Goal: Complete application form

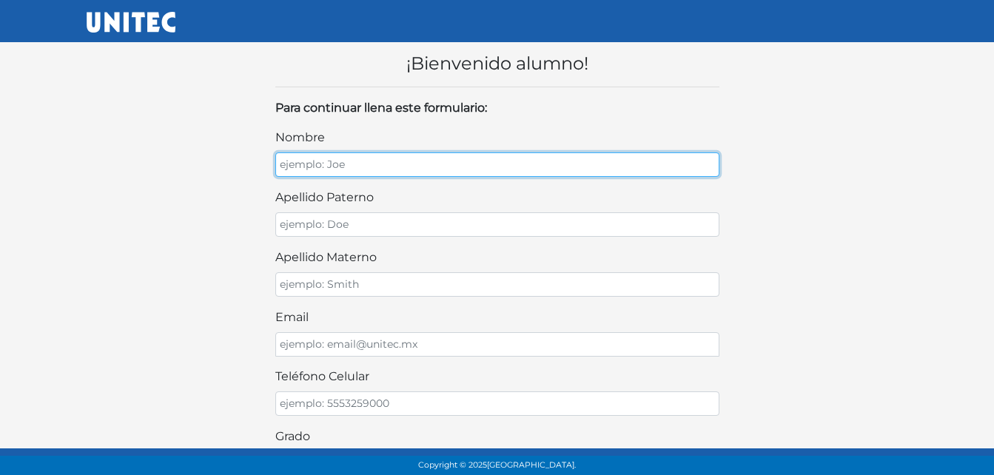
click at [322, 157] on input "nombre" at bounding box center [497, 165] width 444 height 24
type input "[PERSON_NAME]"
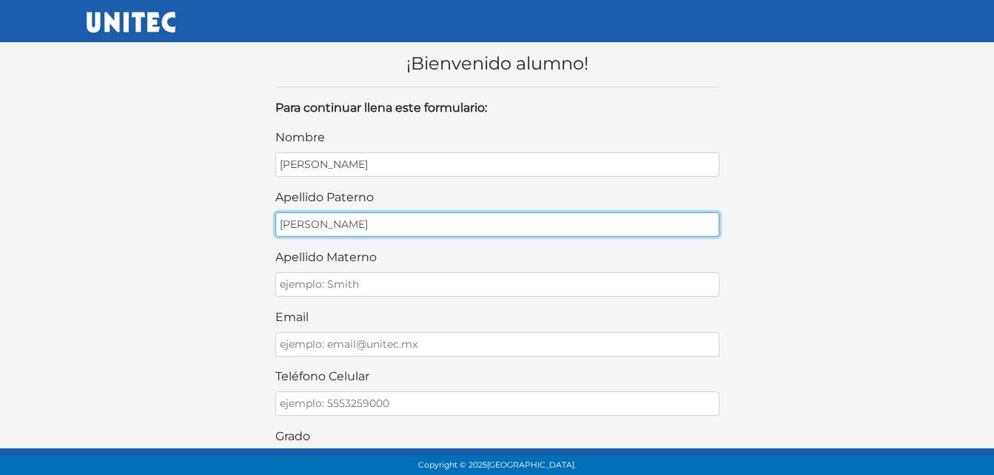
type input "[PERSON_NAME]"
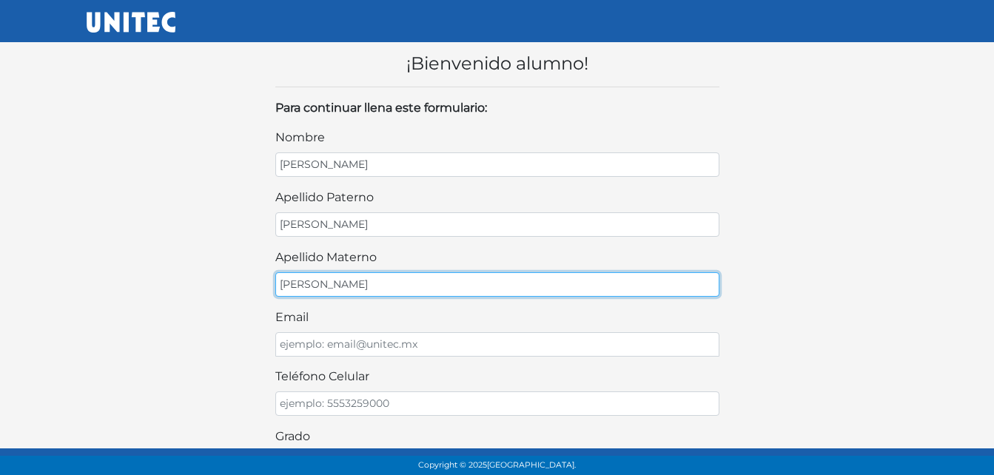
type input "ALMEDA"
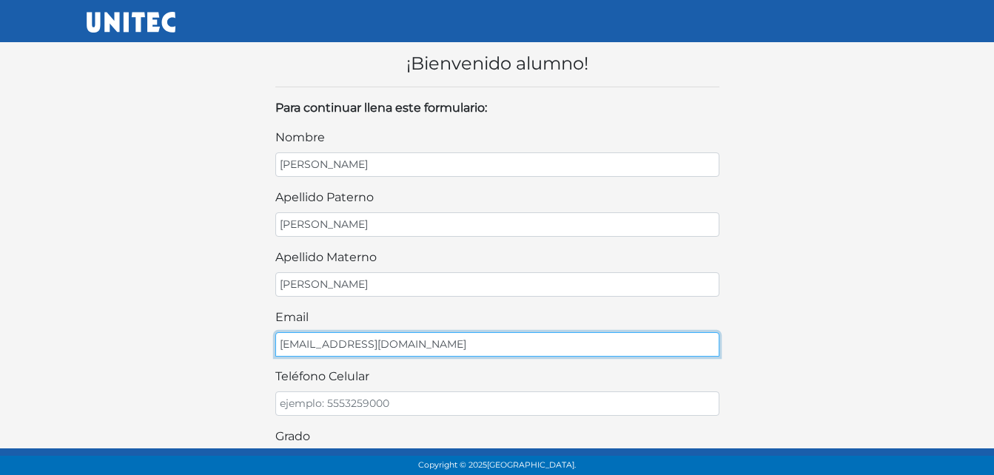
type input "IRATZE@GMAIL.COM"
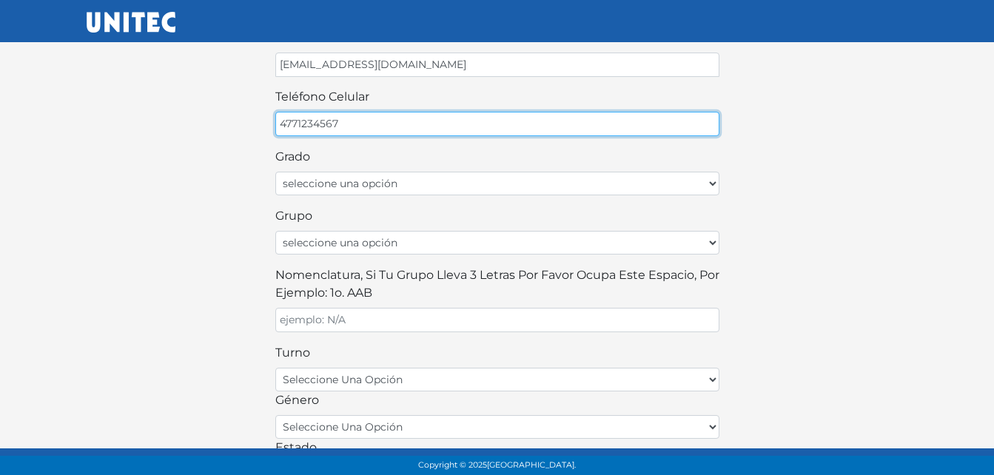
scroll to position [281, 0]
type input "4771234567"
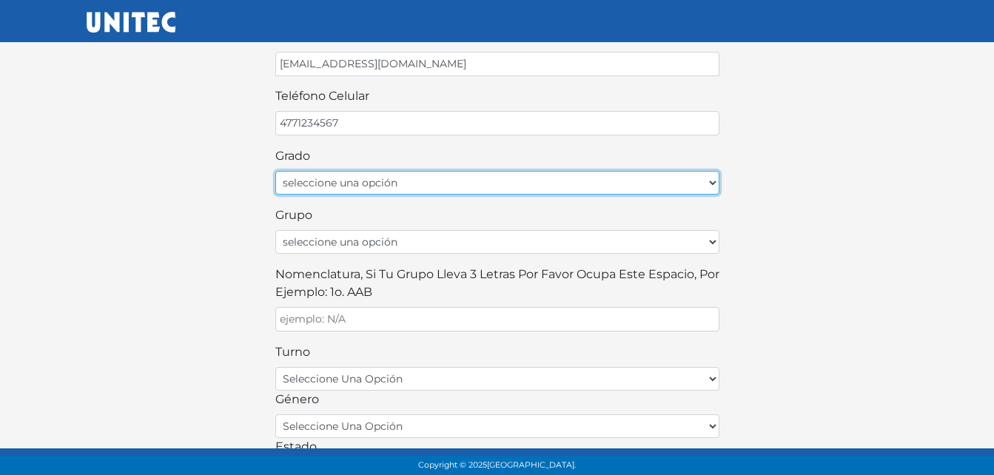
select select "1ro"
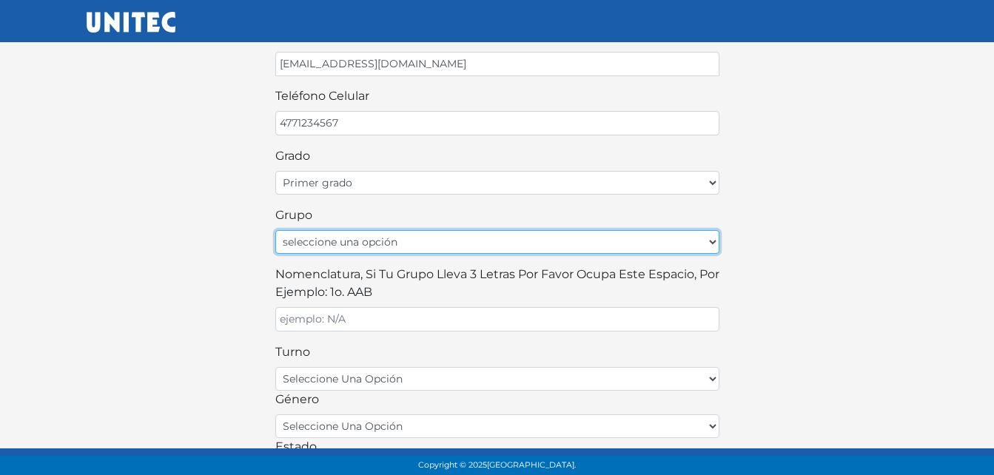
select select "A"
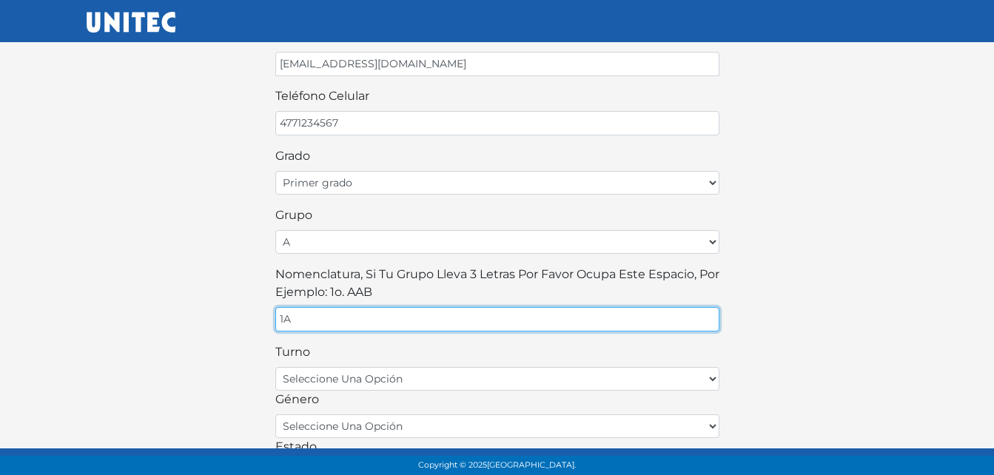
type input "1A"
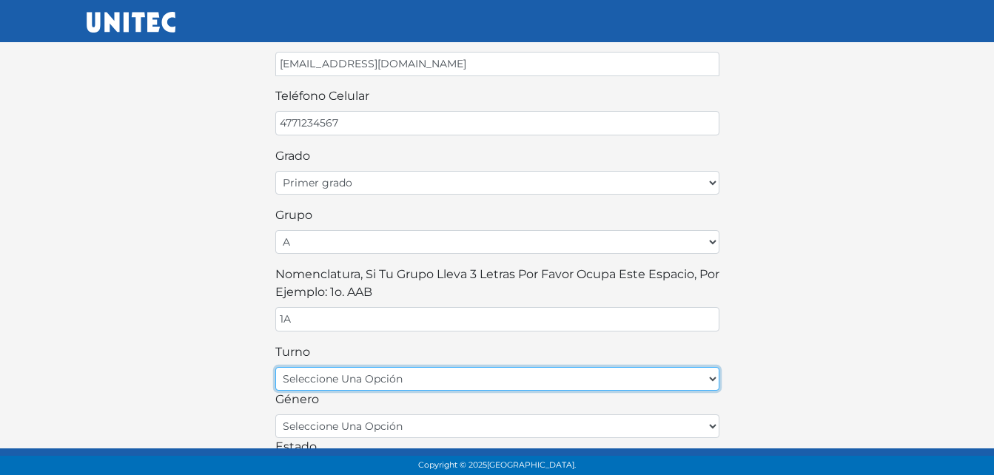
select select "matutino"
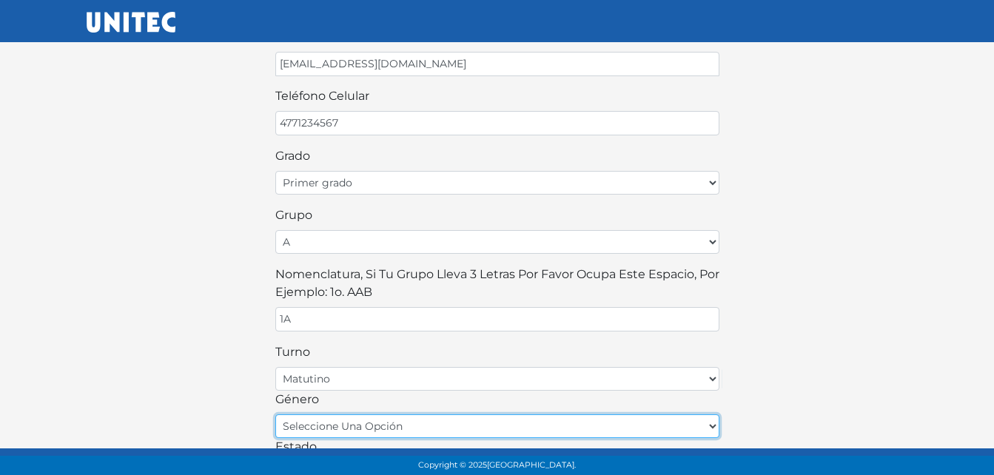
select select "F"
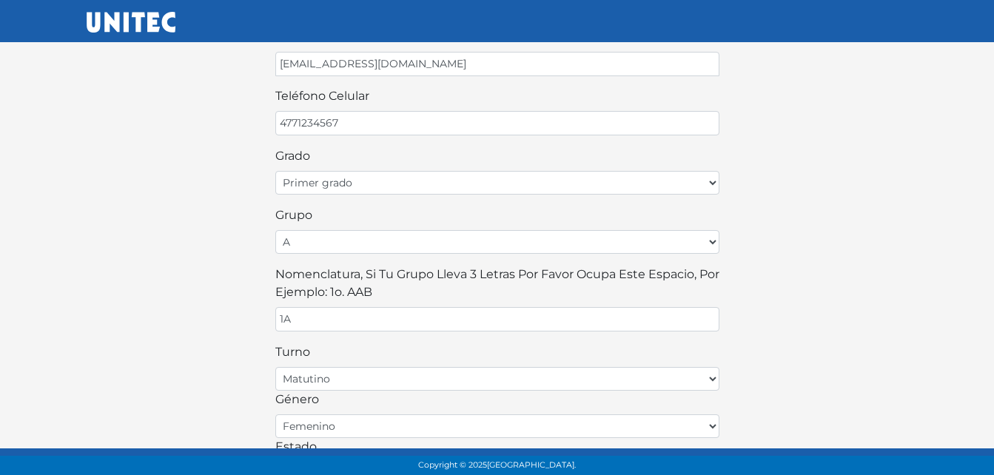
scroll to position [291, 0]
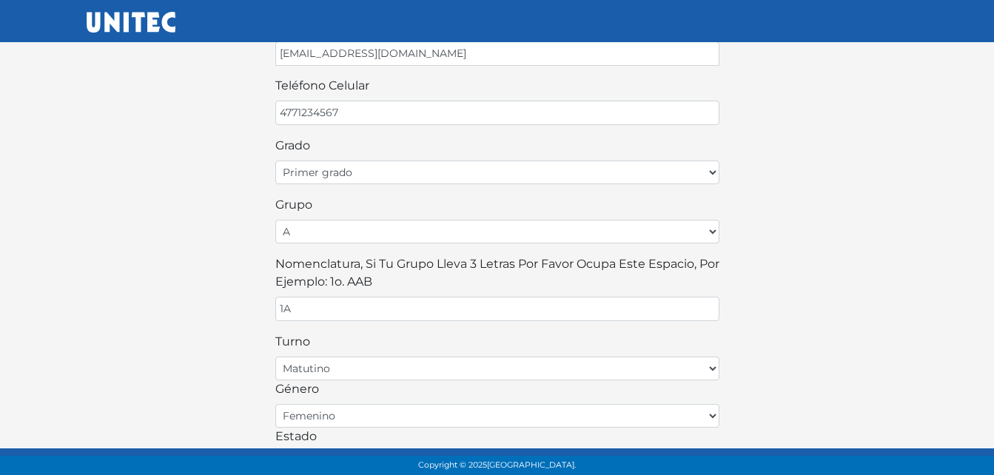
select select "GUA"
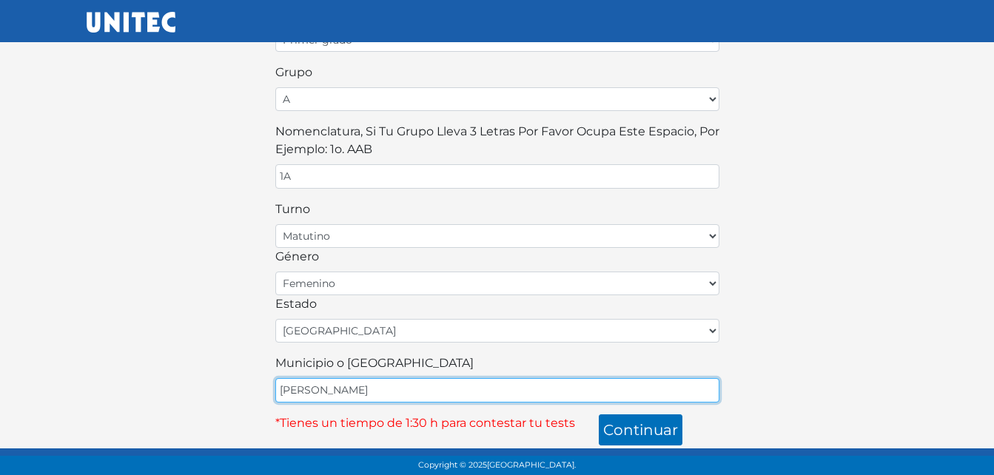
type input "[PERSON_NAME]"
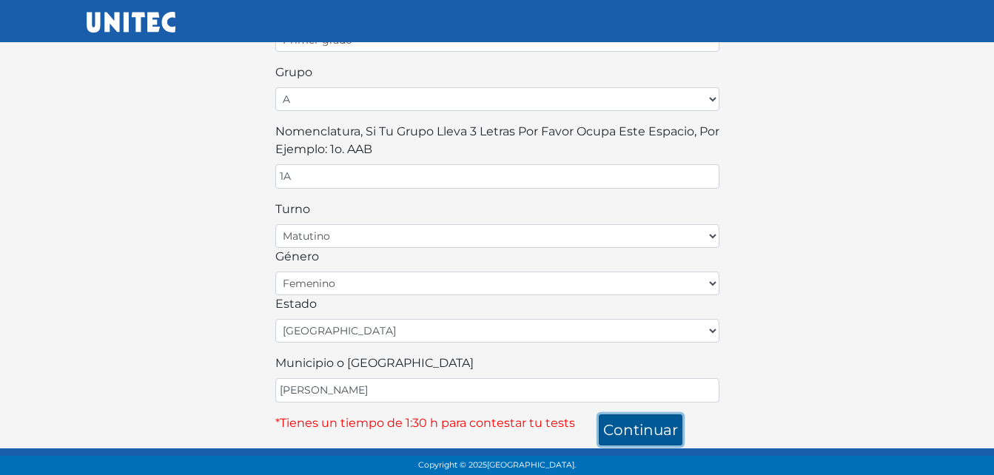
click at [624, 427] on button "continuar" at bounding box center [641, 430] width 84 height 31
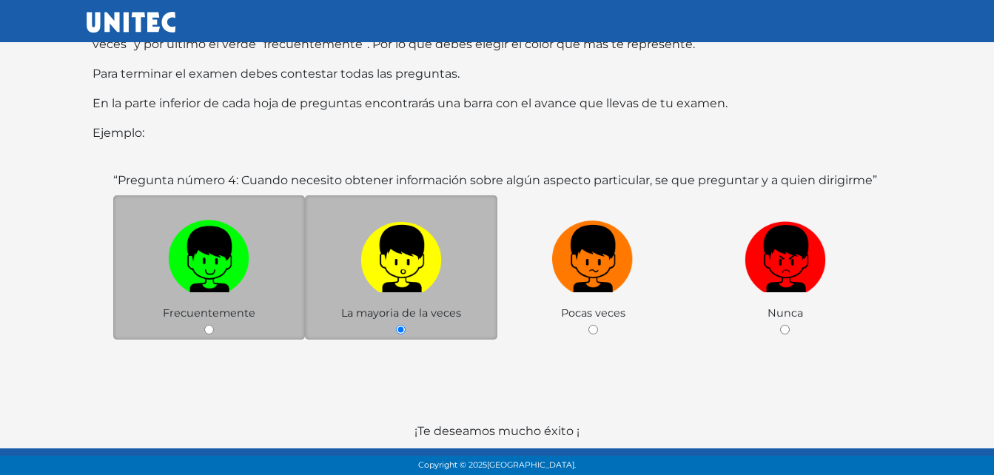
scroll to position [222, 0]
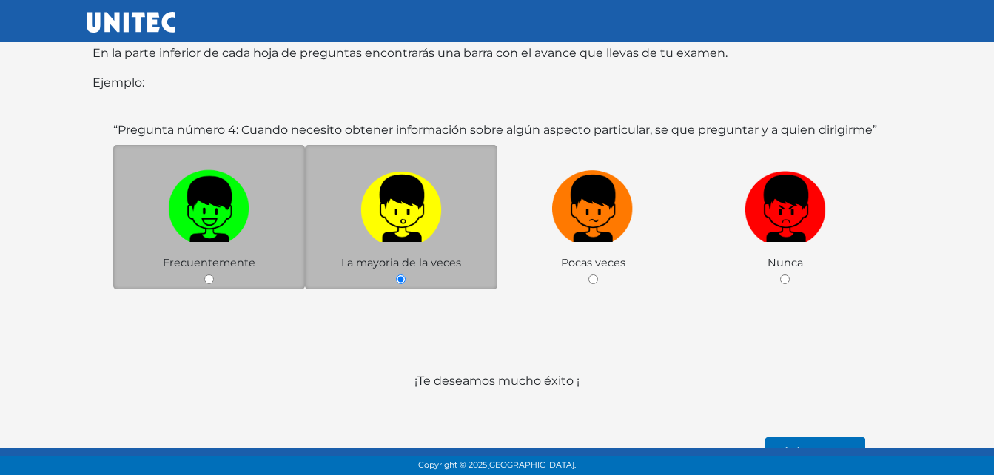
click at [175, 204] on img at bounding box center [208, 203] width 81 height 78
click at [204, 275] on input "radio" at bounding box center [209, 280] width 10 height 10
radio input "true"
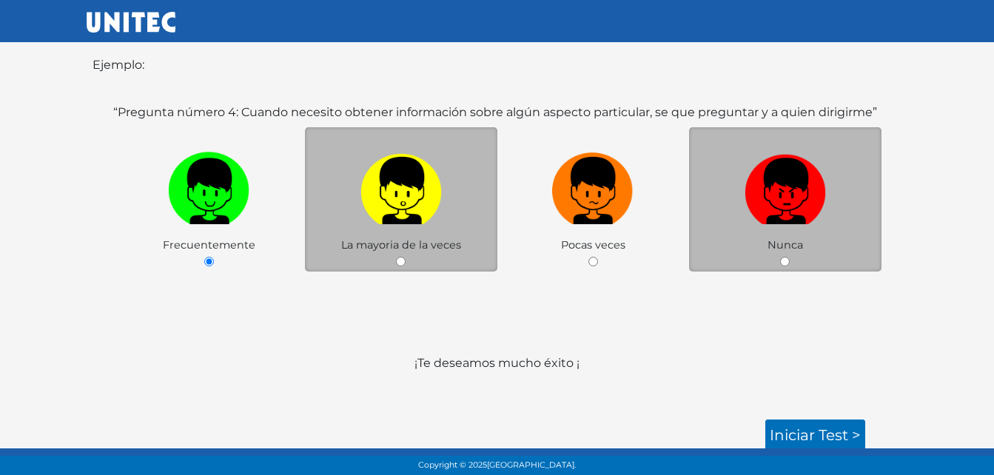
scroll to position [245, 0]
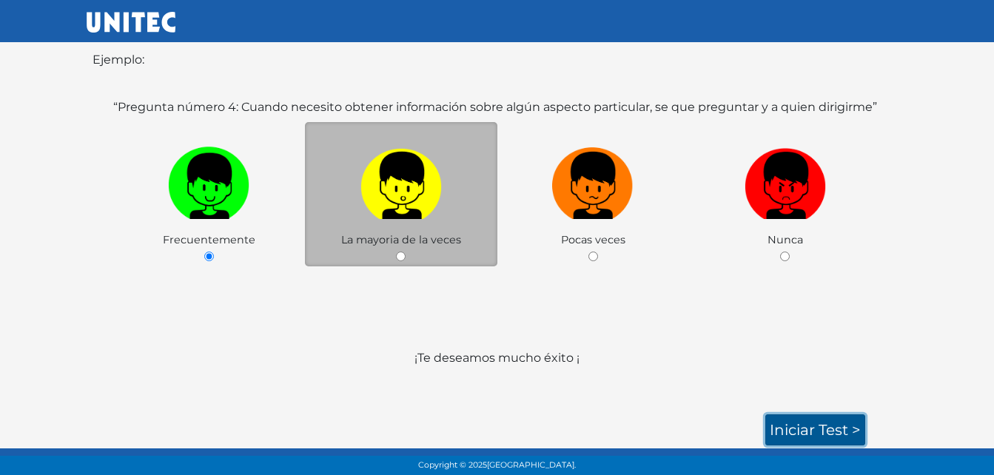
click at [849, 423] on link "Iniciar test >" at bounding box center [816, 430] width 100 height 31
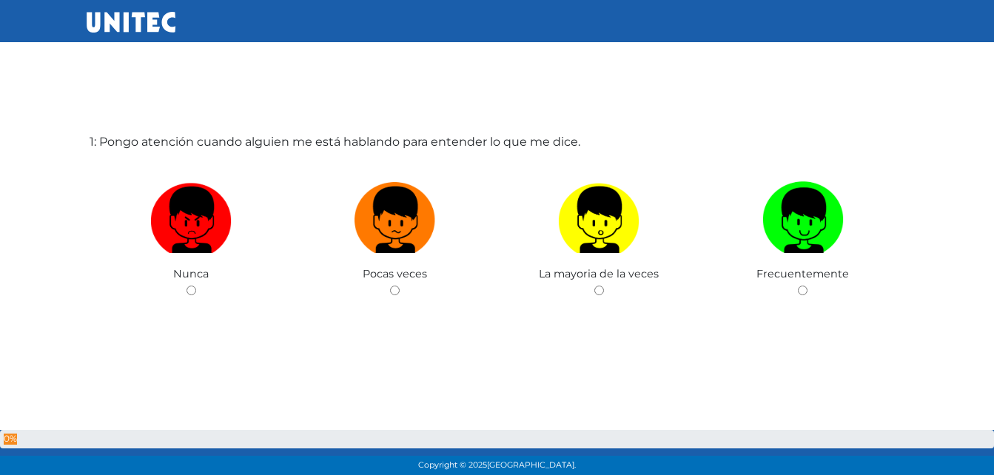
scroll to position [74, 0]
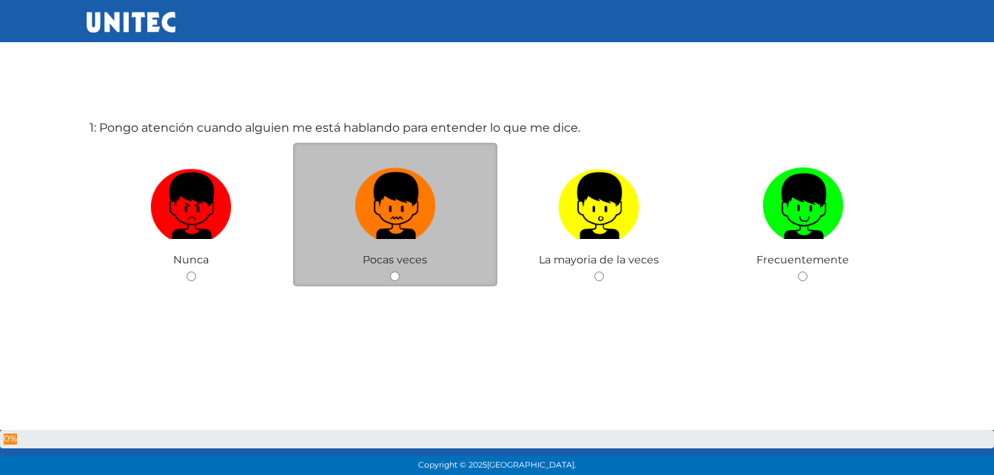
click at [409, 221] on img at bounding box center [395, 201] width 81 height 78
click at [400, 272] on input "radio" at bounding box center [395, 277] width 10 height 10
radio input "true"
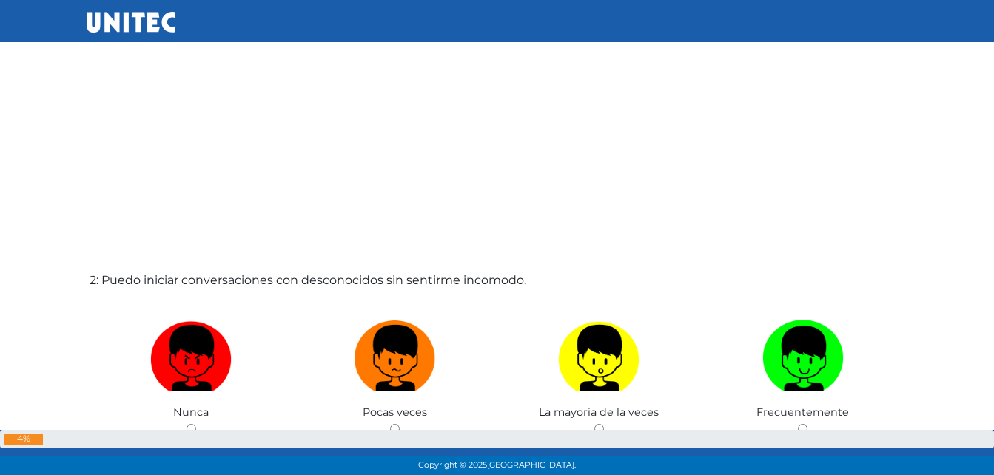
scroll to position [471, 0]
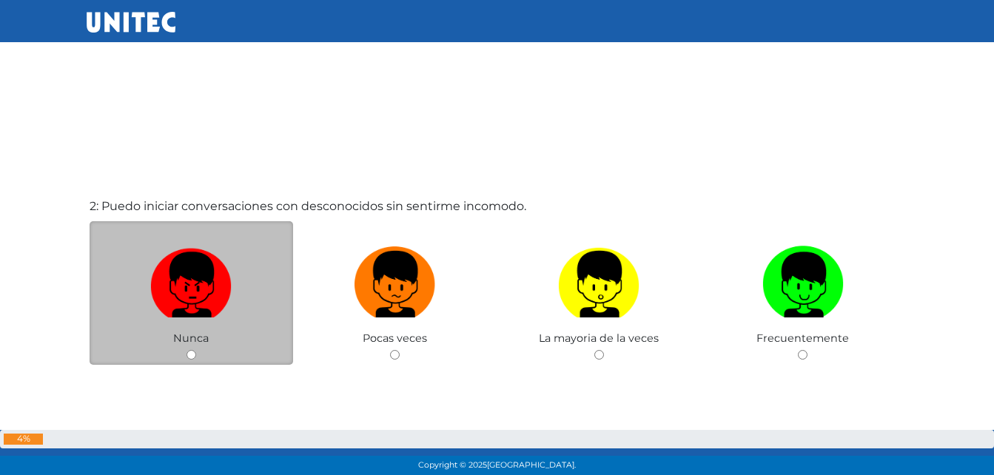
click at [215, 284] on img at bounding box center [190, 280] width 81 height 78
click at [196, 350] on input "radio" at bounding box center [192, 355] width 10 height 10
radio input "true"
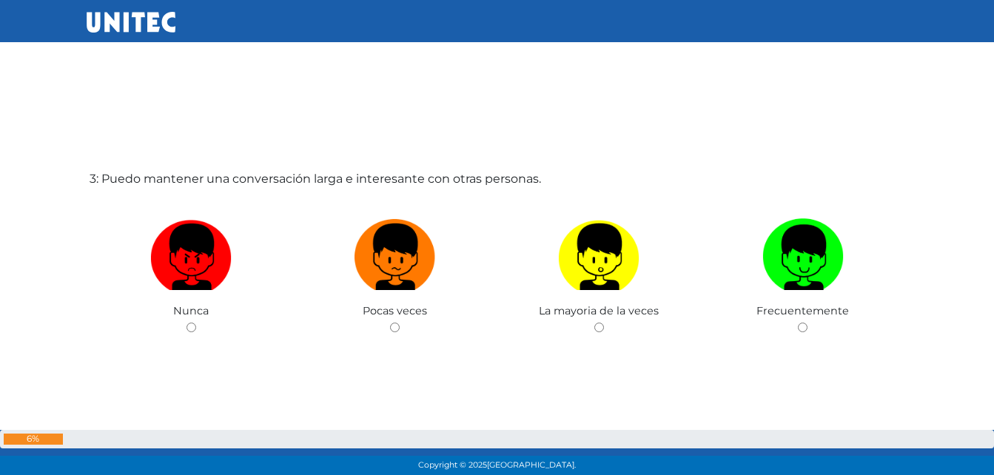
scroll to position [1102, 0]
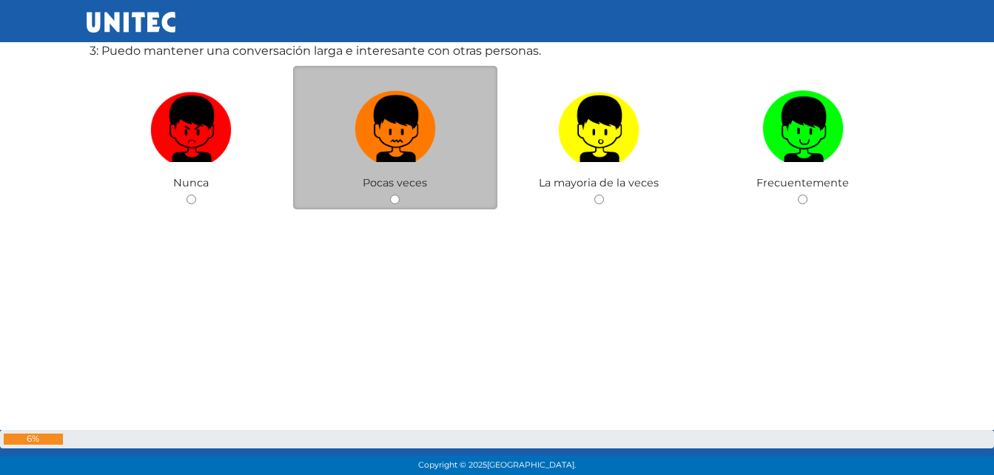
click at [398, 156] on img at bounding box center [395, 124] width 81 height 78
click at [398, 195] on input "radio" at bounding box center [395, 200] width 10 height 10
radio input "true"
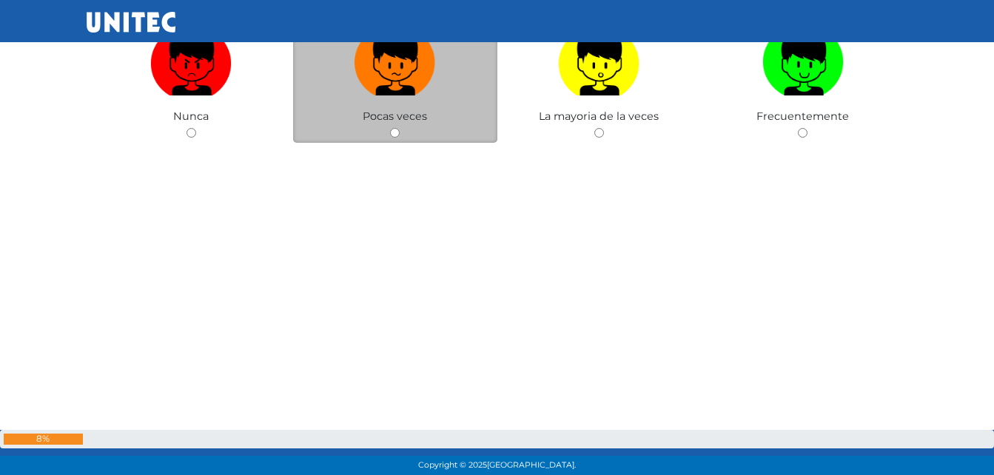
scroll to position [1574, 0]
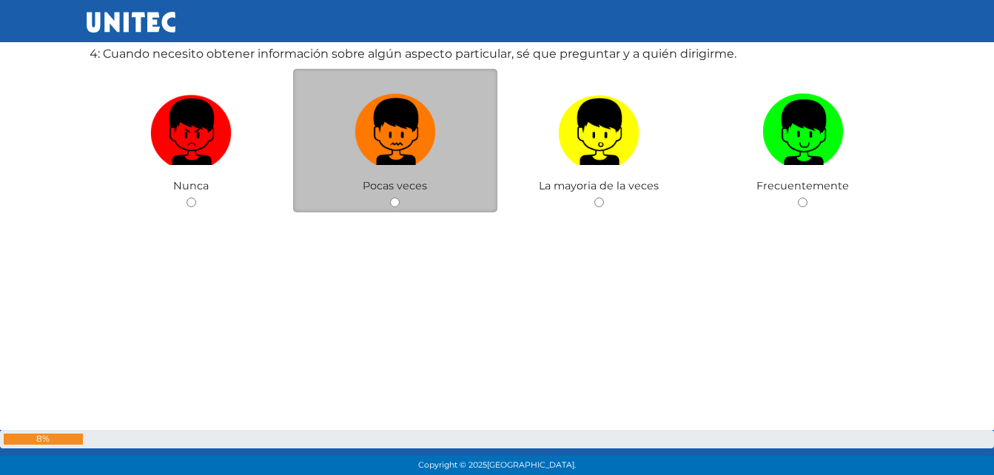
click at [396, 156] on img at bounding box center [395, 127] width 81 height 78
click at [396, 198] on input "radio" at bounding box center [395, 203] width 10 height 10
radio input "true"
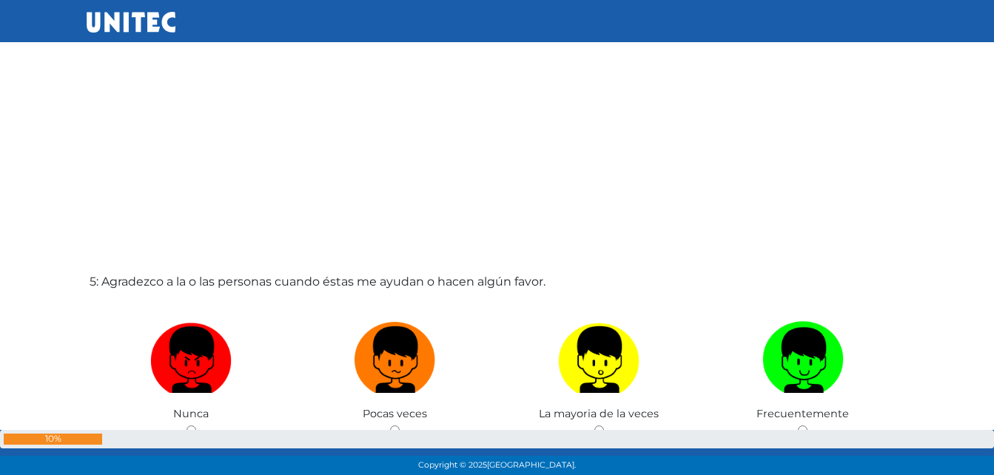
scroll to position [1847, 0]
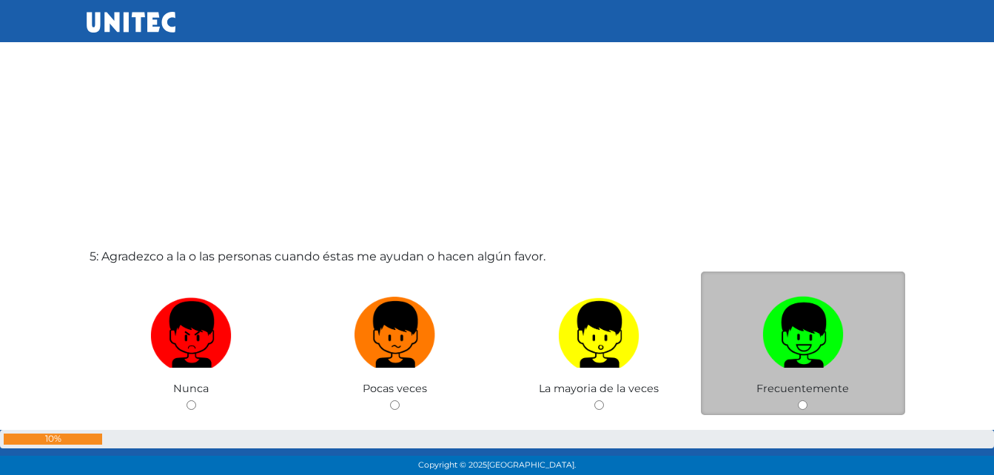
click at [801, 321] on img at bounding box center [803, 330] width 81 height 78
click at [801, 401] on input "radio" at bounding box center [803, 406] width 10 height 10
radio input "true"
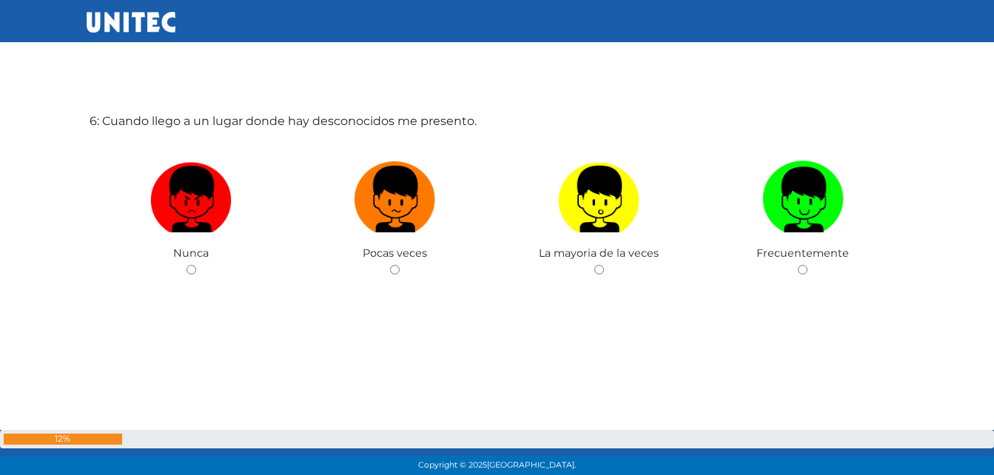
scroll to position [2491, 0]
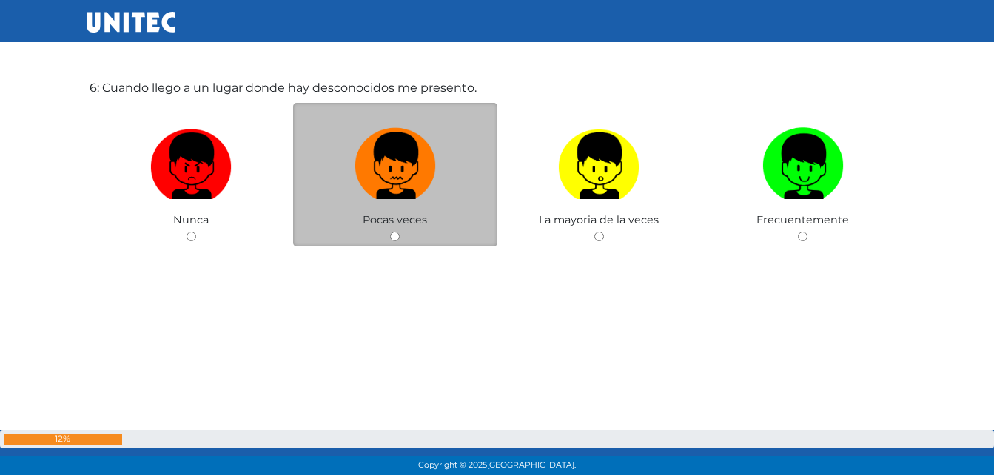
click at [365, 167] on img at bounding box center [395, 161] width 81 height 78
click at [390, 232] on input "radio" at bounding box center [395, 237] width 10 height 10
radio input "true"
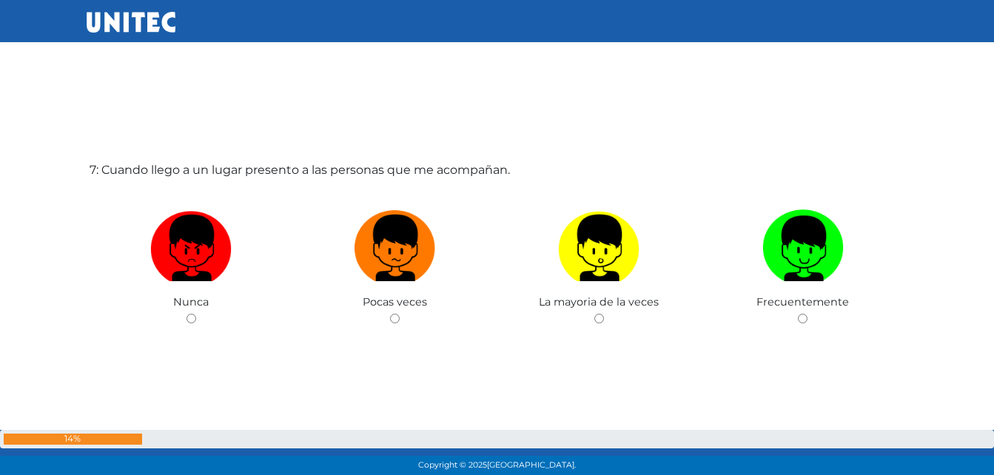
scroll to position [2926, 0]
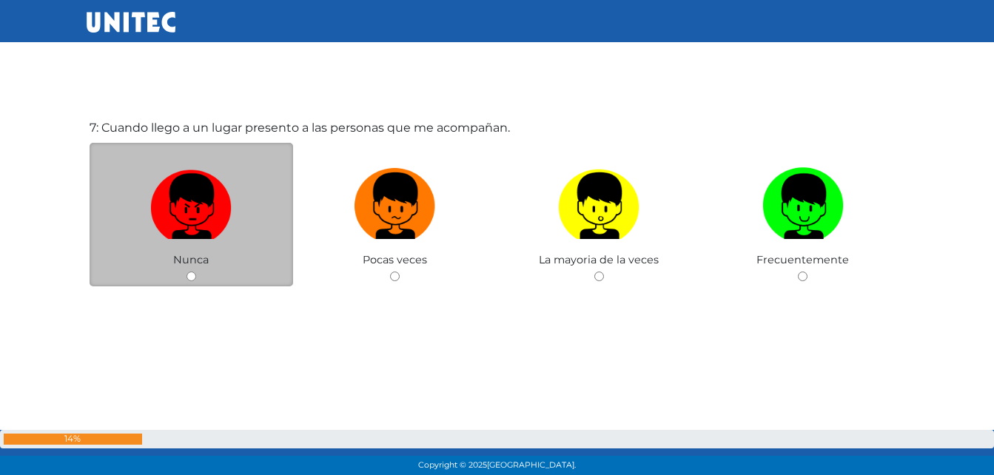
click at [184, 201] on img at bounding box center [190, 201] width 81 height 78
click at [187, 272] on input "radio" at bounding box center [192, 277] width 10 height 10
radio input "true"
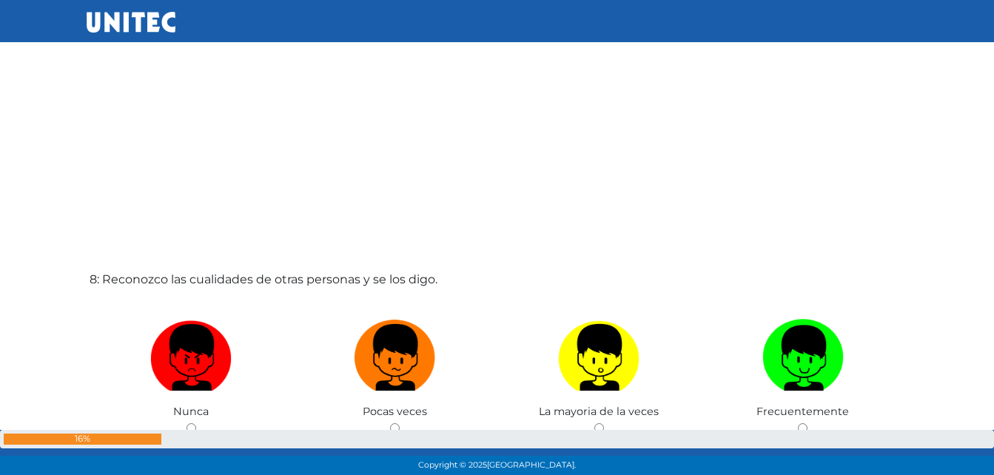
scroll to position [3274, 0]
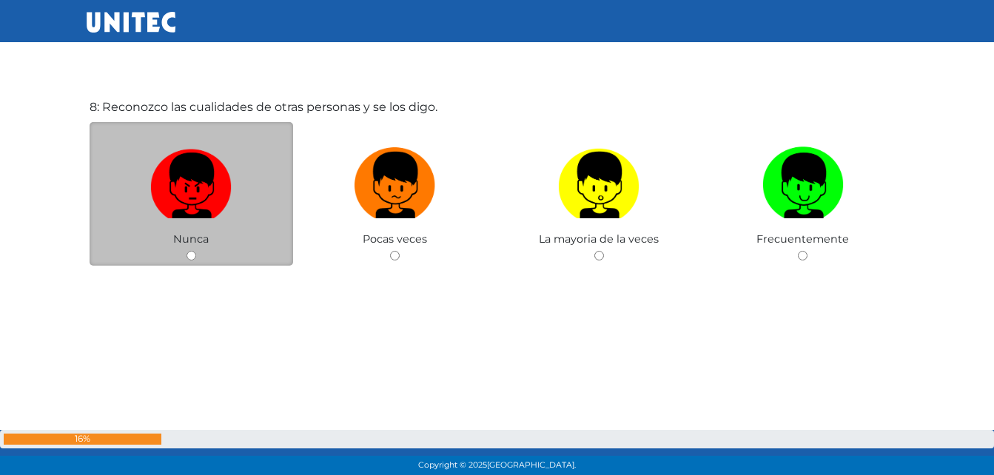
click at [190, 195] on img at bounding box center [190, 180] width 81 height 78
click at [190, 251] on input "radio" at bounding box center [192, 256] width 10 height 10
radio input "true"
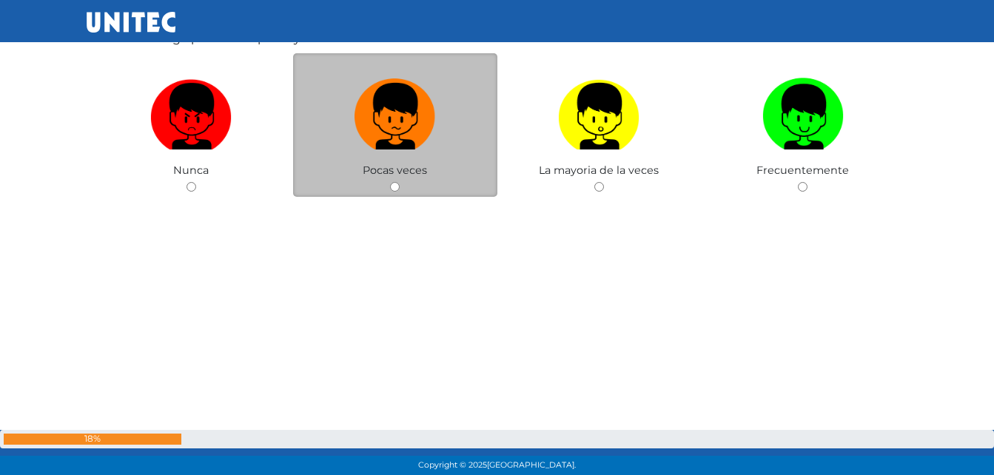
scroll to position [3993, 0]
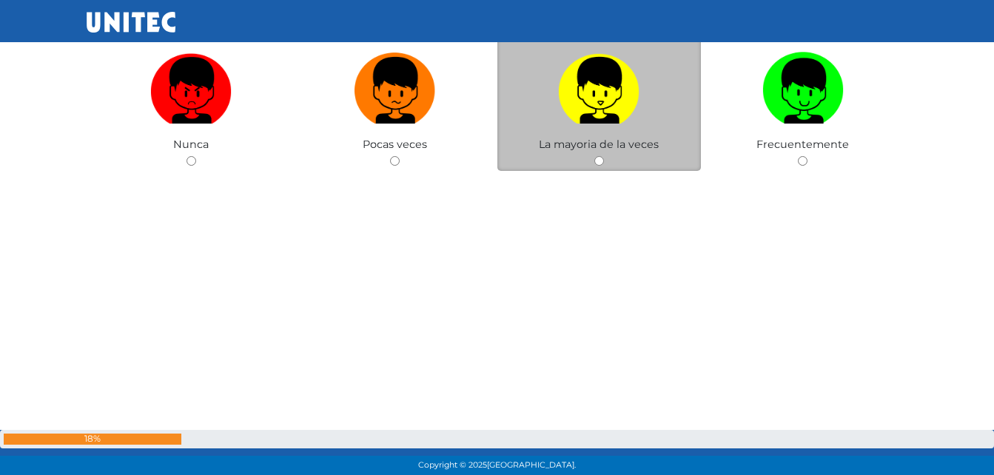
click at [636, 70] on img at bounding box center [598, 86] width 81 height 78
click at [604, 156] on input "radio" at bounding box center [600, 161] width 10 height 10
radio input "true"
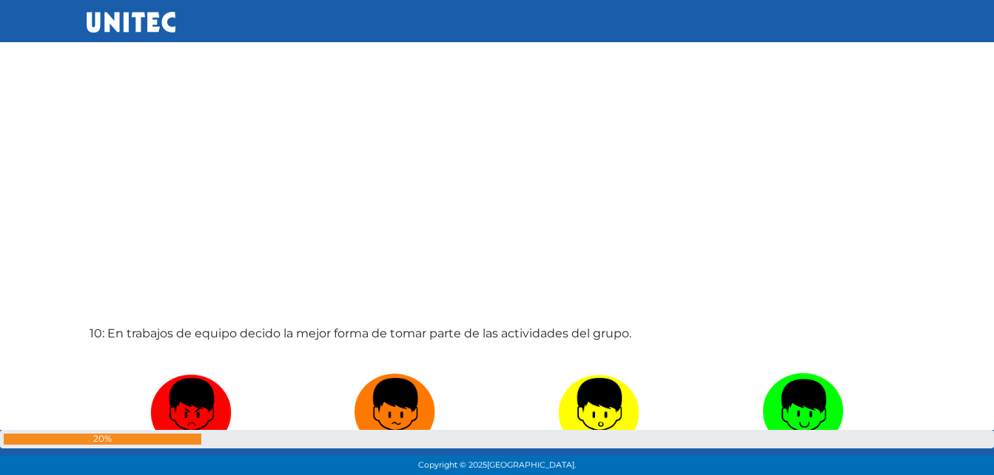
scroll to position [4191, 0]
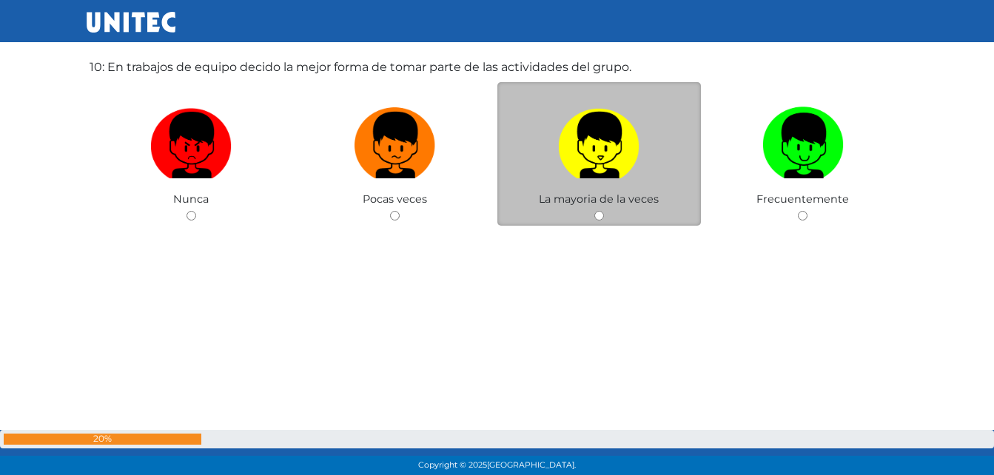
click at [602, 155] on img at bounding box center [598, 140] width 81 height 78
click at [602, 211] on input "radio" at bounding box center [600, 216] width 10 height 10
radio input "true"
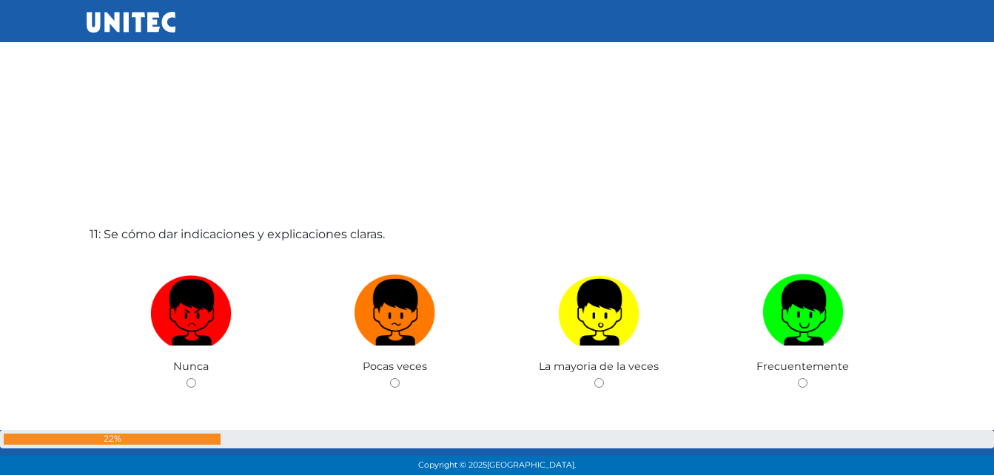
scroll to position [4762, 0]
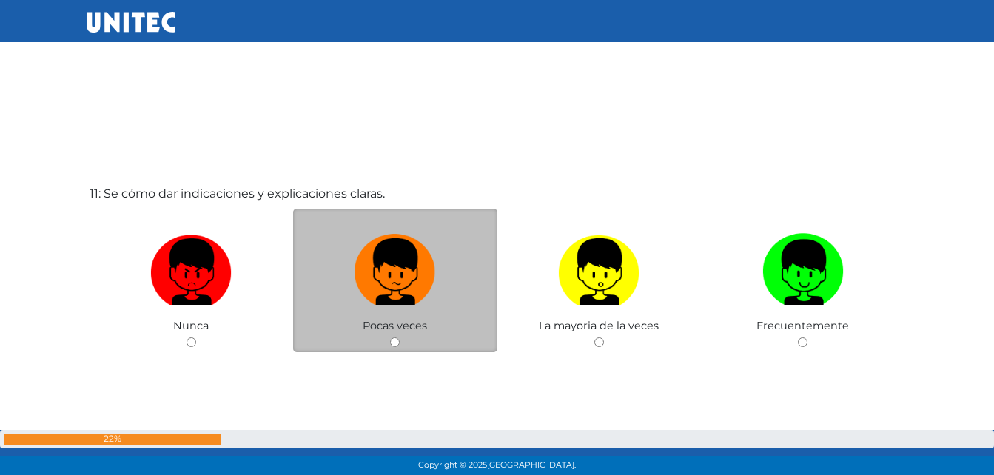
click at [344, 281] on label at bounding box center [395, 272] width 204 height 90
click at [390, 338] on input "radio" at bounding box center [395, 343] width 10 height 10
radio input "true"
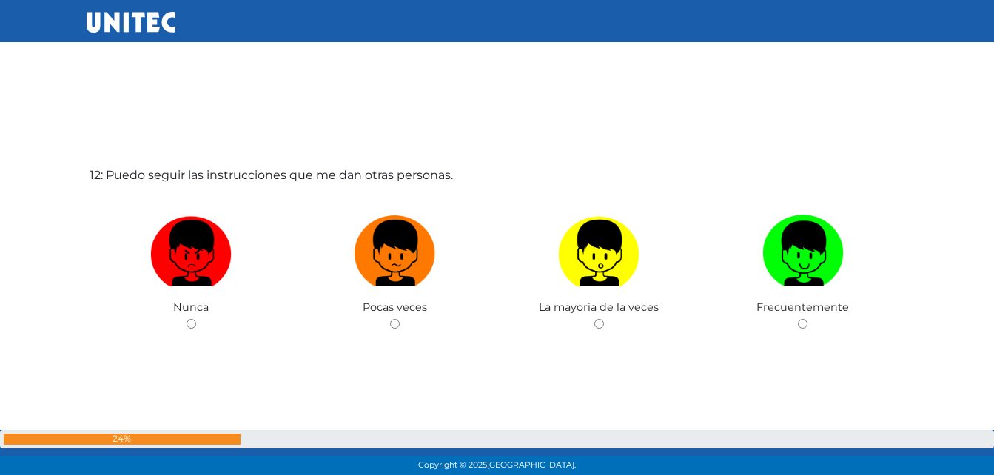
scroll to position [5303, 0]
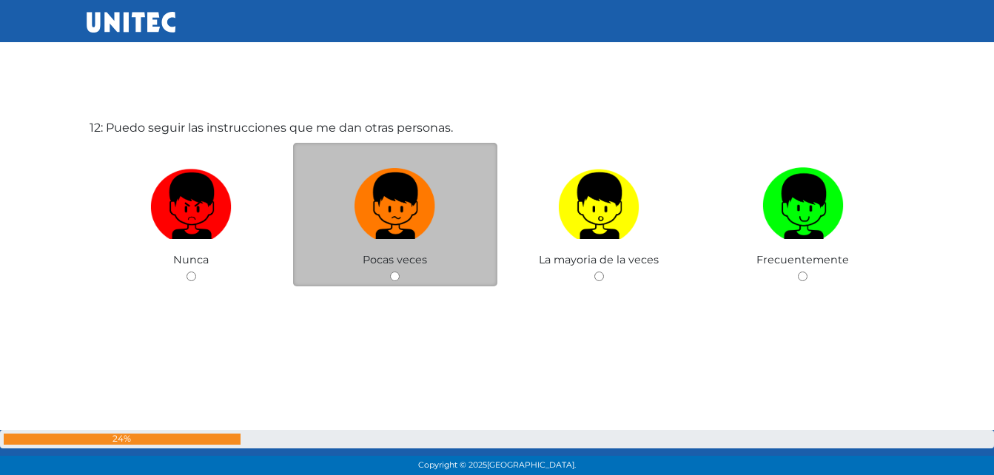
click at [367, 197] on img at bounding box center [395, 201] width 81 height 78
click at [390, 272] on input "radio" at bounding box center [395, 277] width 10 height 10
radio input "true"
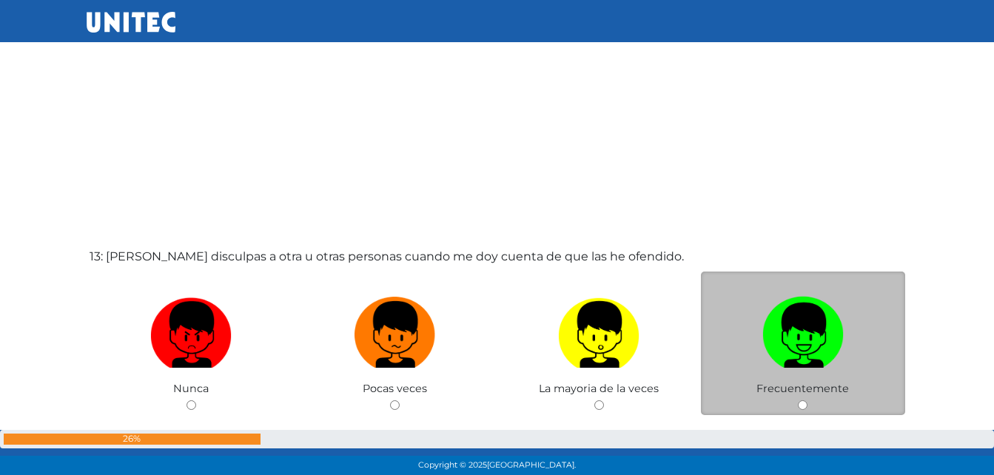
click at [802, 320] on img at bounding box center [803, 330] width 81 height 78
click at [802, 401] on input "radio" at bounding box center [803, 406] width 10 height 10
radio input "true"
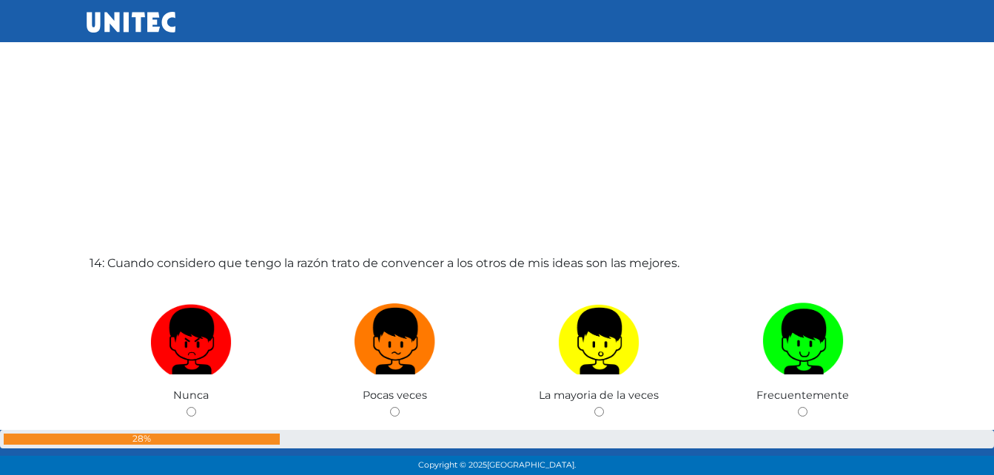
scroll to position [6254, 0]
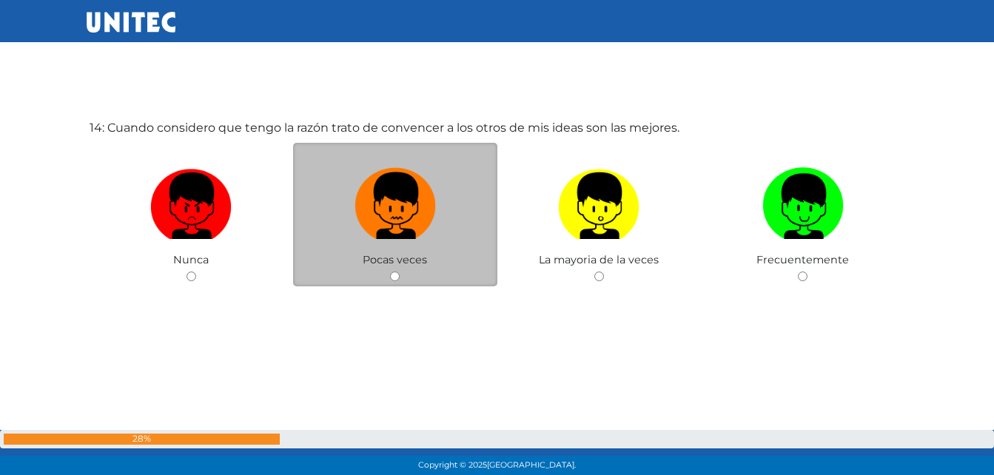
click at [403, 228] on img at bounding box center [395, 201] width 81 height 78
click at [400, 272] on input "radio" at bounding box center [395, 277] width 10 height 10
radio input "true"
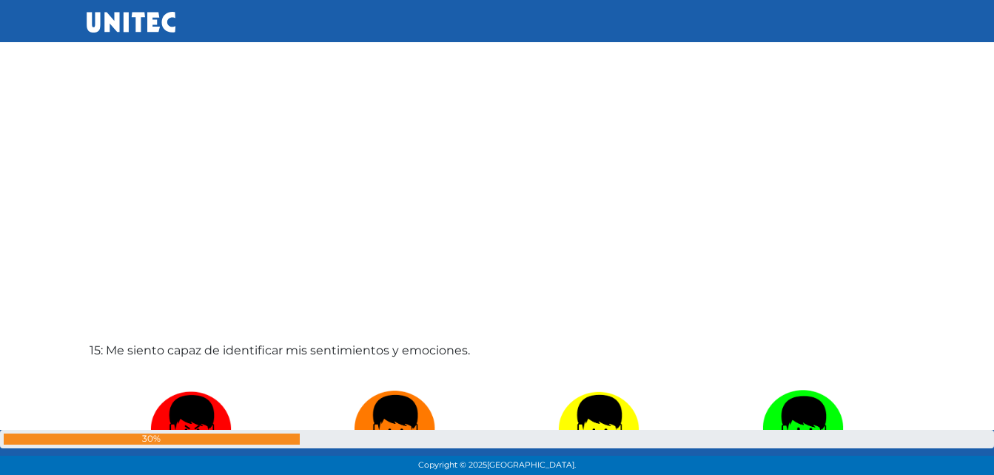
scroll to position [6601, 0]
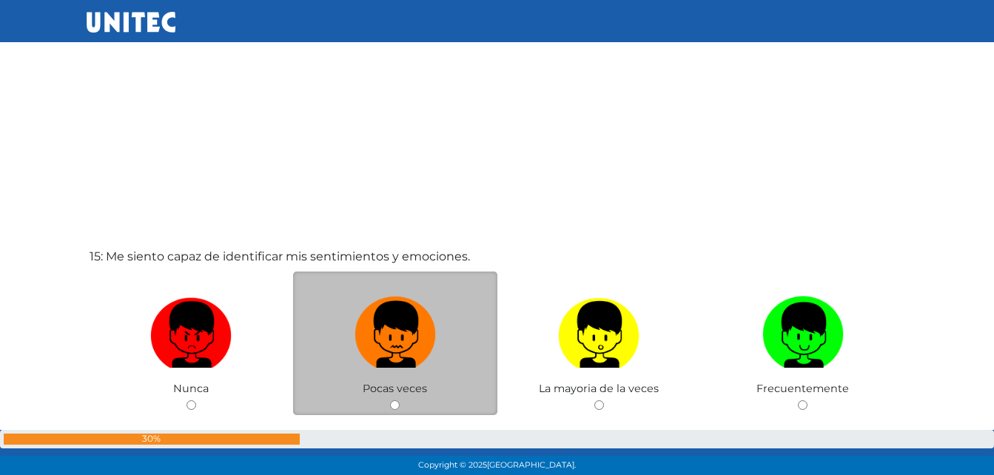
click at [404, 315] on img at bounding box center [395, 330] width 81 height 78
click at [400, 401] on input "radio" at bounding box center [395, 406] width 10 height 10
radio input "true"
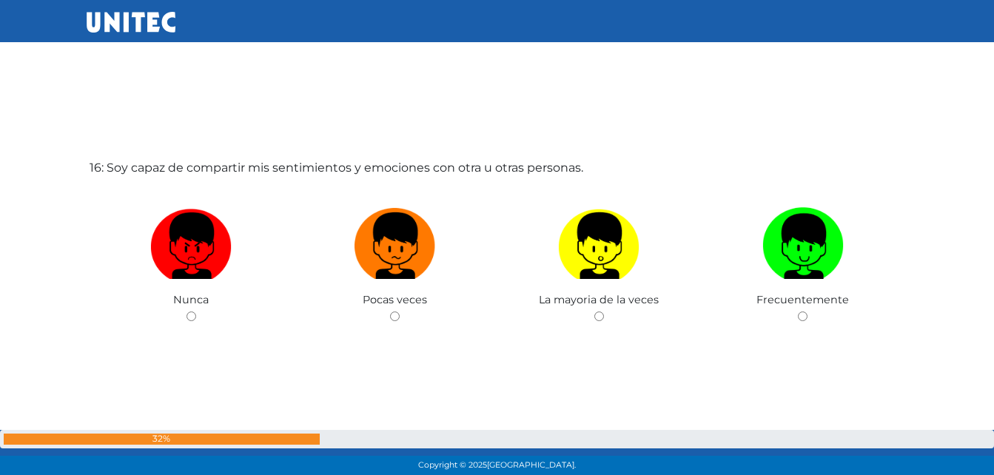
scroll to position [7170, 0]
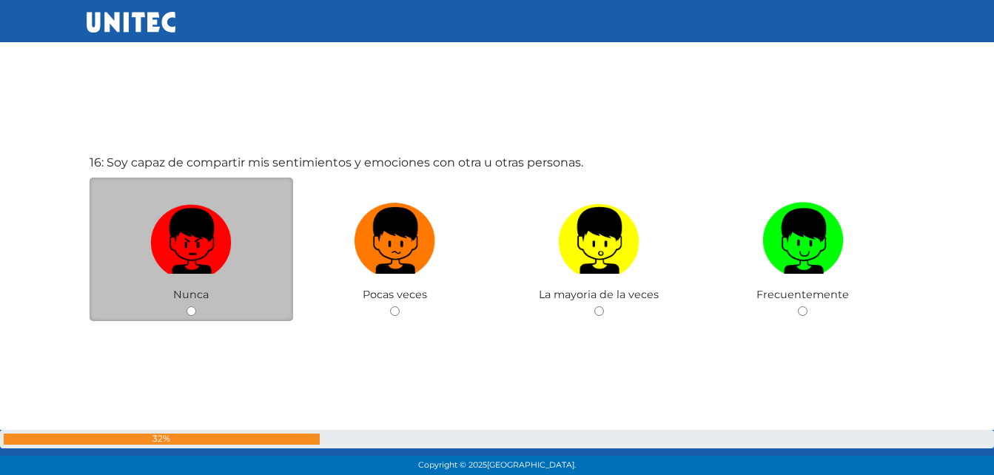
click at [153, 218] on img at bounding box center [190, 236] width 81 height 78
click at [187, 307] on input "radio" at bounding box center [192, 312] width 10 height 10
radio input "true"
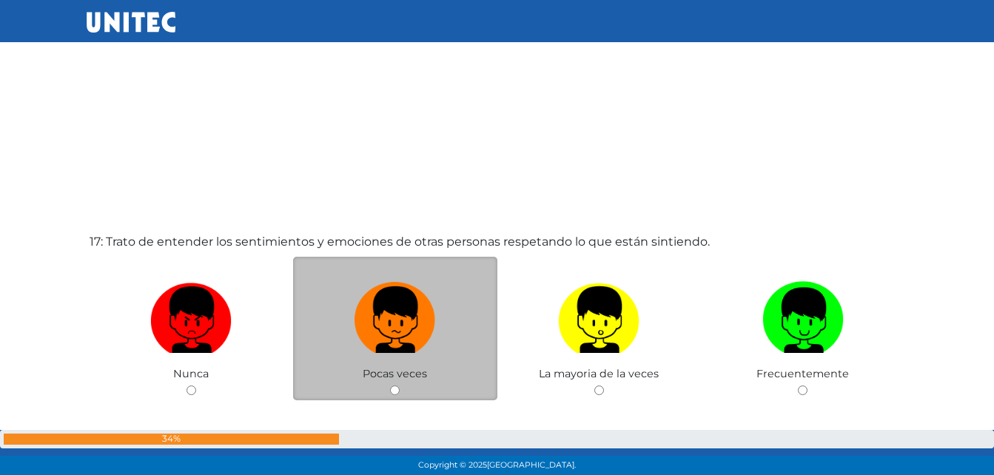
scroll to position [7591, 0]
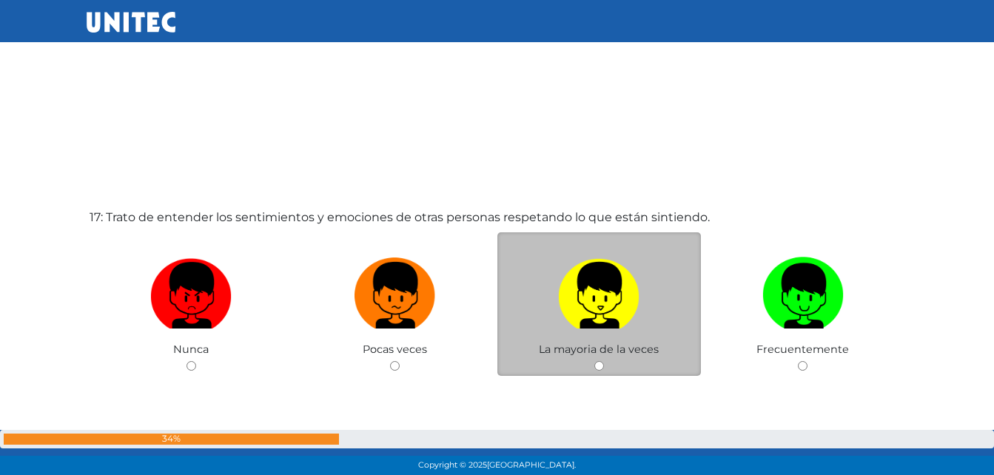
click at [613, 295] on img at bounding box center [598, 291] width 81 height 78
click at [604, 361] on input "radio" at bounding box center [600, 366] width 10 height 10
radio input "true"
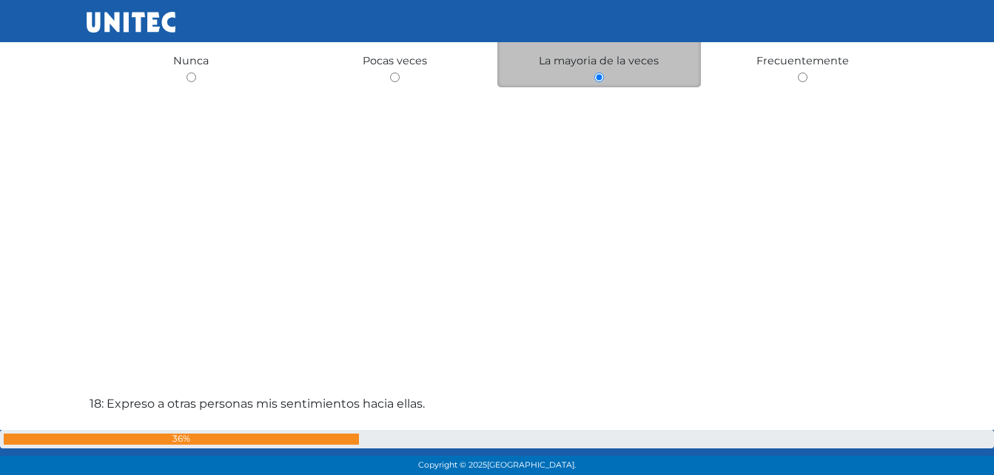
scroll to position [8156, 0]
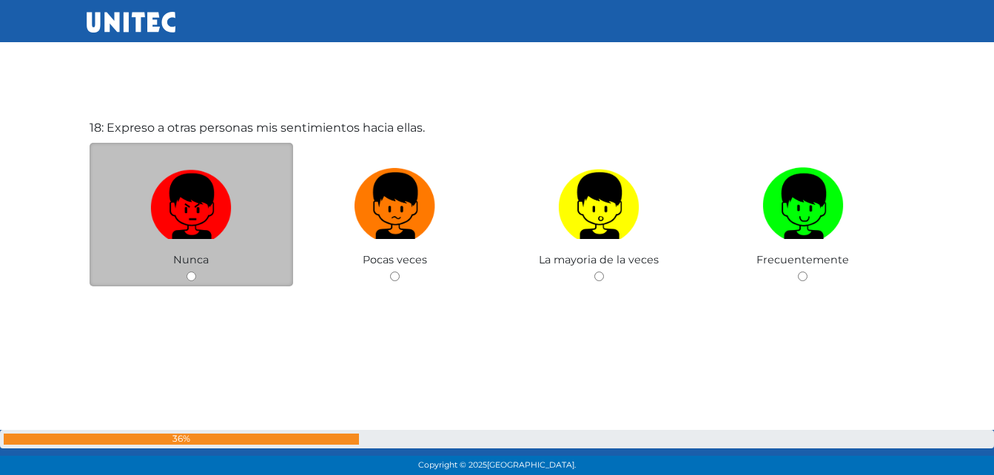
click at [201, 220] on img at bounding box center [190, 201] width 81 height 78
click at [196, 272] on input "radio" at bounding box center [192, 277] width 10 height 10
radio input "true"
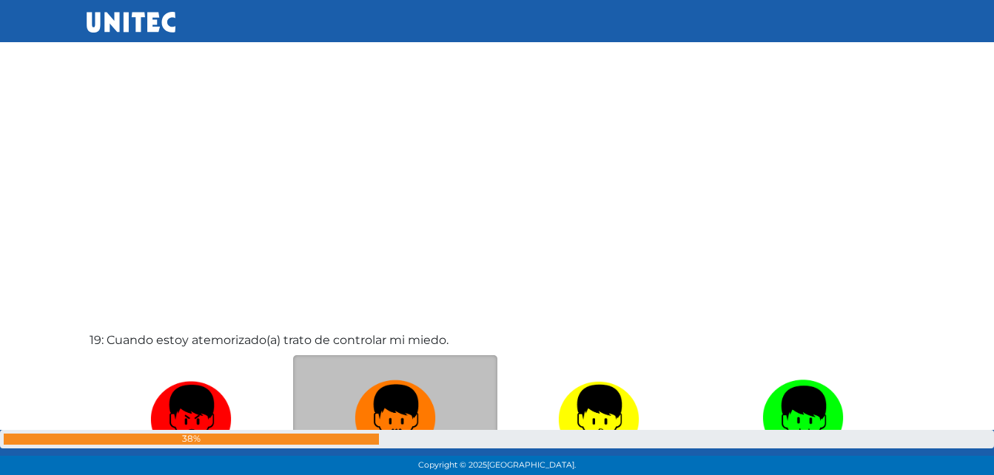
scroll to position [8631, 0]
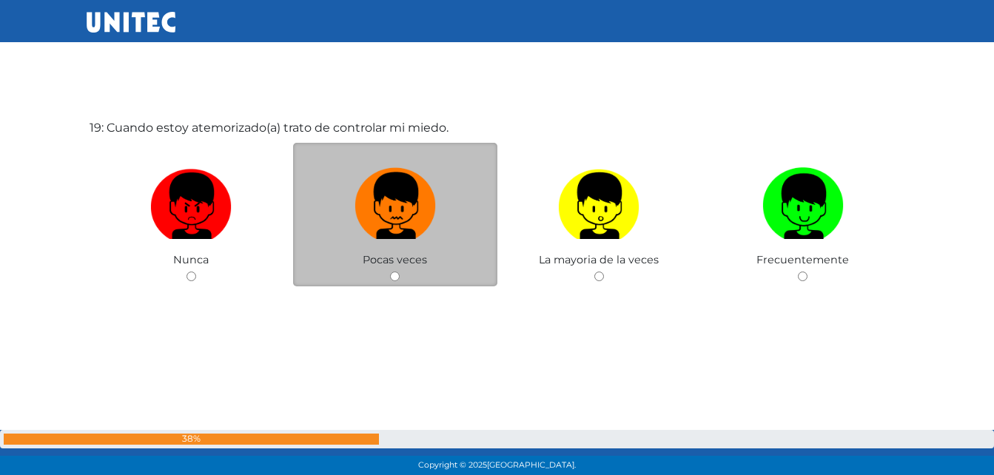
click at [397, 202] on img at bounding box center [395, 201] width 81 height 78
click at [397, 272] on input "radio" at bounding box center [395, 277] width 10 height 10
radio input "true"
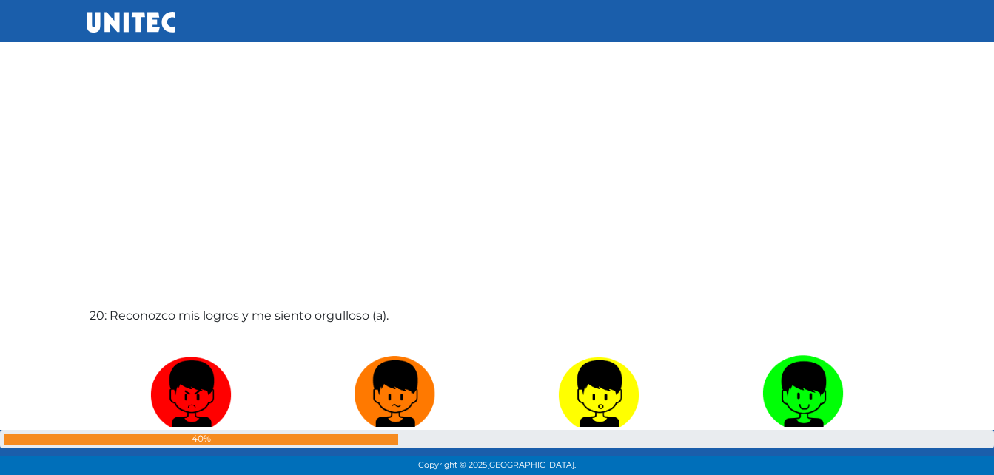
scroll to position [9106, 0]
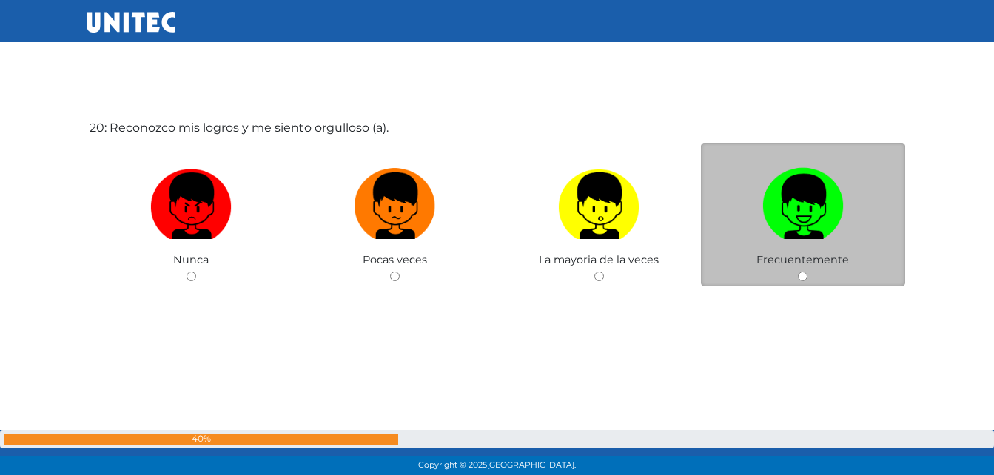
click at [815, 195] on img at bounding box center [803, 201] width 81 height 78
click at [808, 272] on input "radio" at bounding box center [803, 277] width 10 height 10
radio input "true"
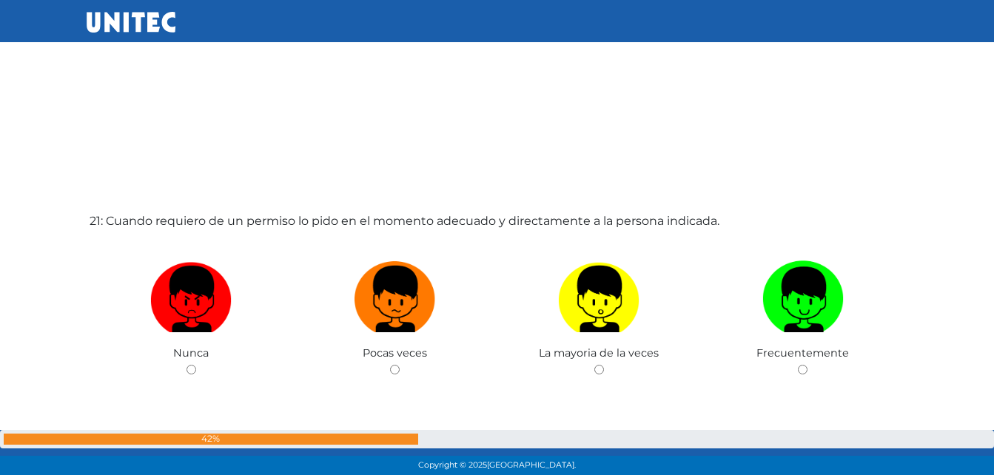
scroll to position [9515, 0]
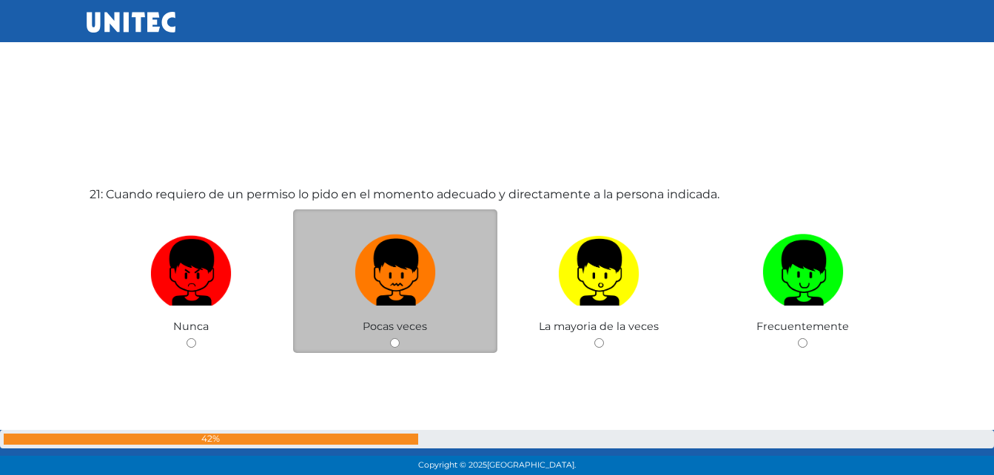
click at [384, 292] on img at bounding box center [395, 268] width 81 height 78
click at [390, 338] on input "radio" at bounding box center [395, 343] width 10 height 10
radio input "true"
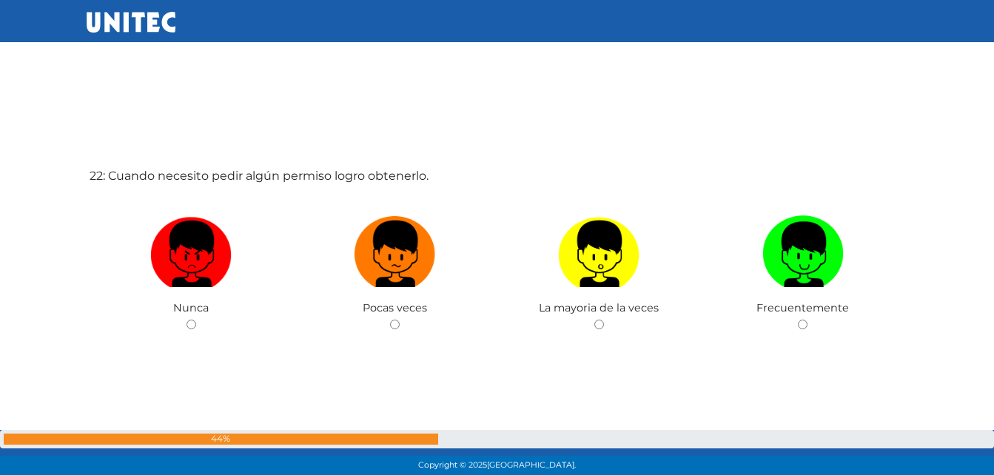
scroll to position [10057, 0]
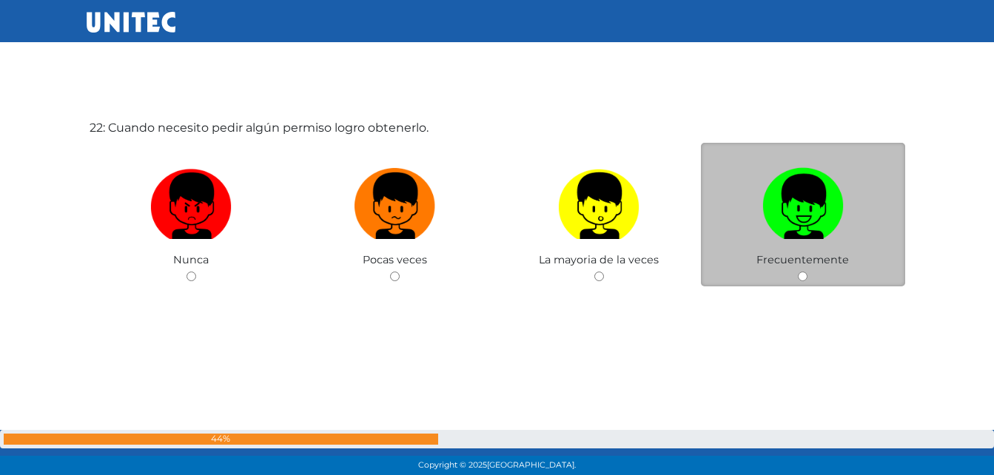
click at [804, 228] on img at bounding box center [803, 201] width 81 height 78
click at [804, 272] on input "radio" at bounding box center [803, 277] width 10 height 10
radio input "true"
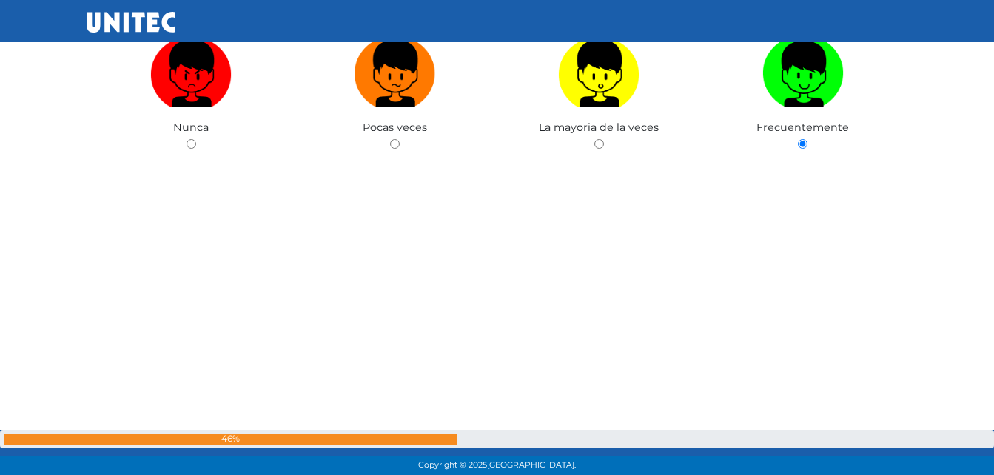
scroll to position [10108, 0]
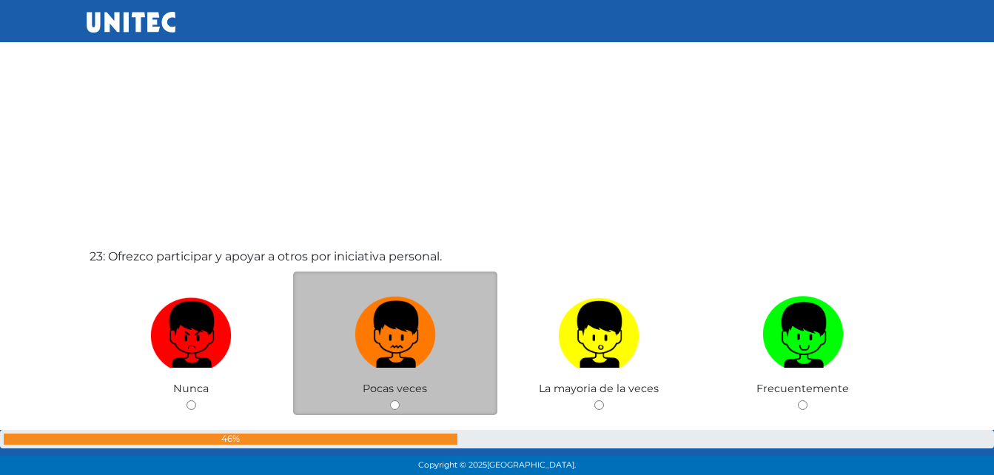
click at [381, 329] on img at bounding box center [395, 330] width 81 height 78
click at [390, 401] on input "radio" at bounding box center [395, 406] width 10 height 10
radio input "true"
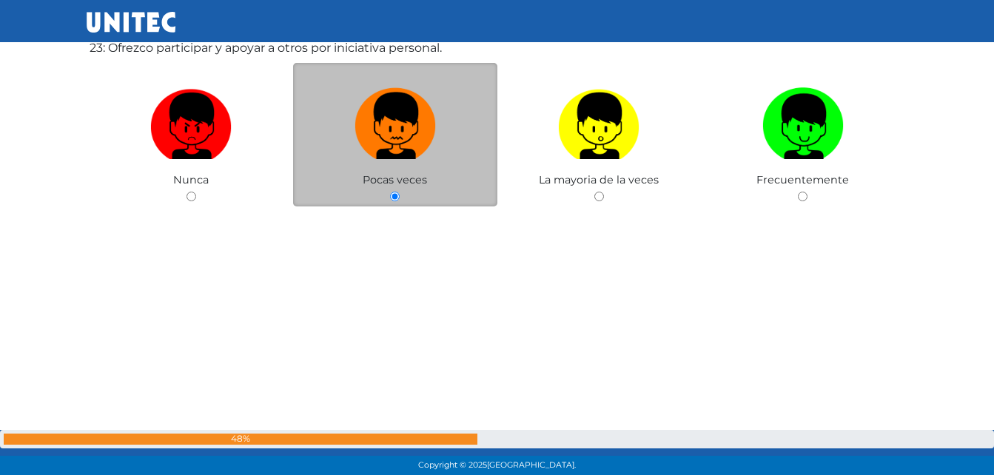
scroll to position [10651, 0]
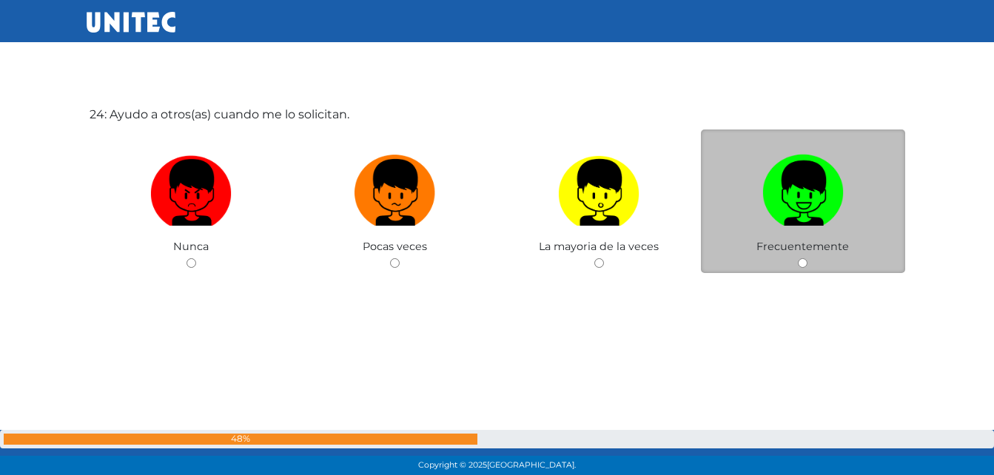
click at [820, 199] on img at bounding box center [803, 188] width 81 height 78
click at [808, 258] on input "radio" at bounding box center [803, 263] width 10 height 10
radio input "true"
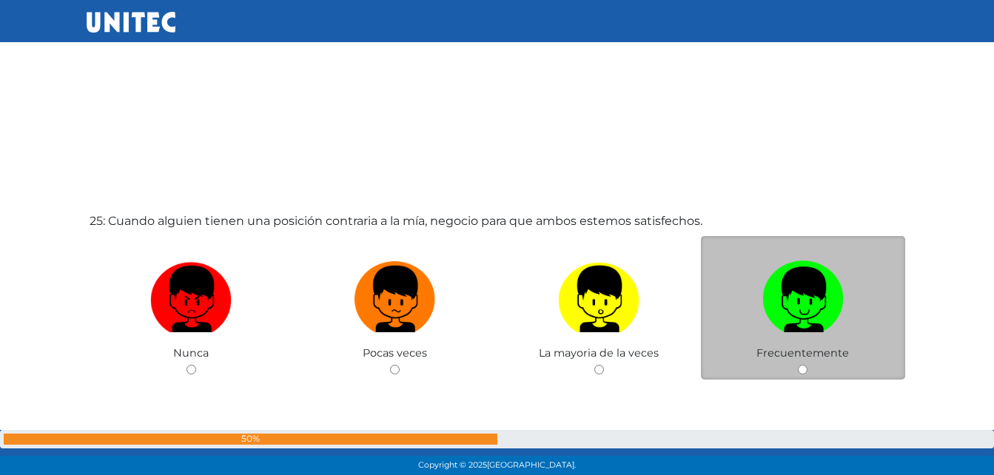
scroll to position [11417, 0]
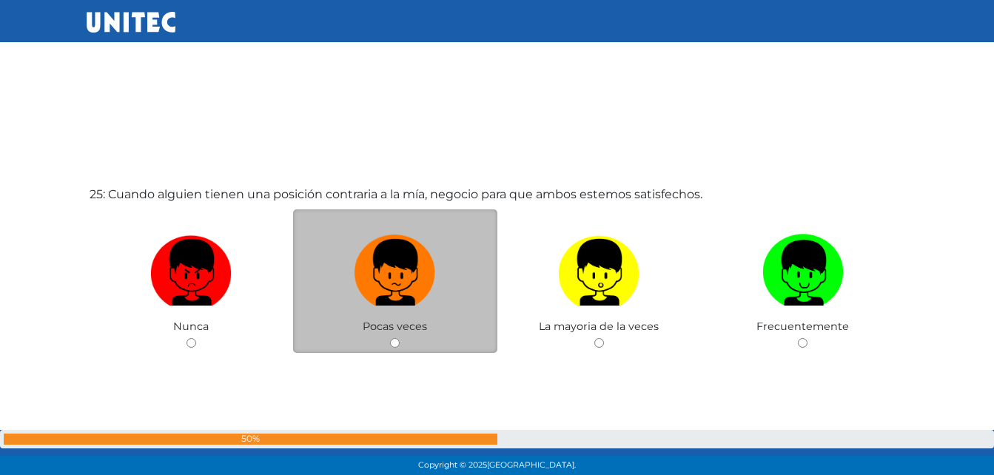
click at [442, 287] on label at bounding box center [395, 273] width 204 height 90
click at [400, 338] on input "radio" at bounding box center [395, 343] width 10 height 10
radio input "true"
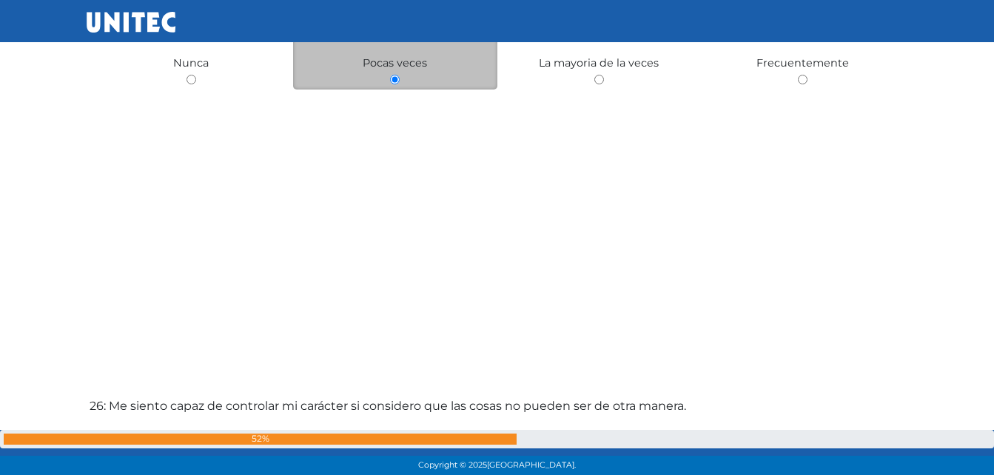
scroll to position [11754, 0]
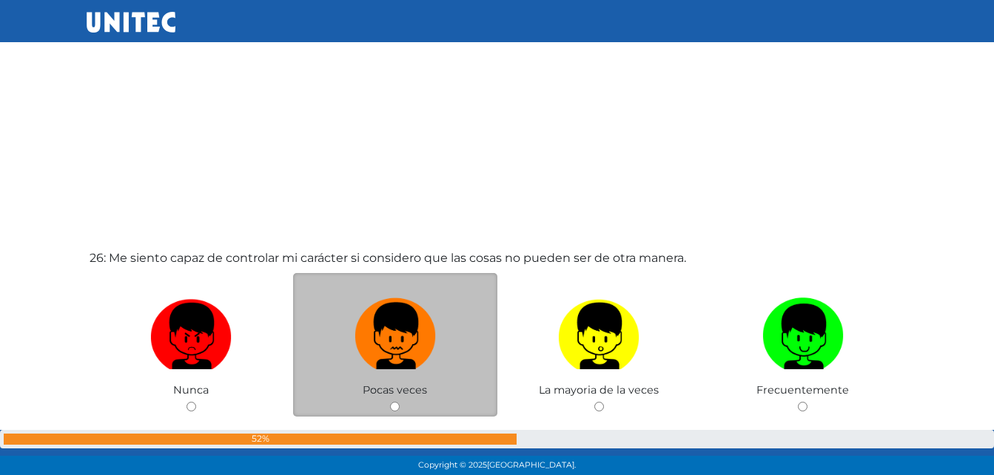
click at [407, 332] on img at bounding box center [395, 331] width 81 height 78
click at [400, 402] on input "radio" at bounding box center [395, 407] width 10 height 10
radio input "true"
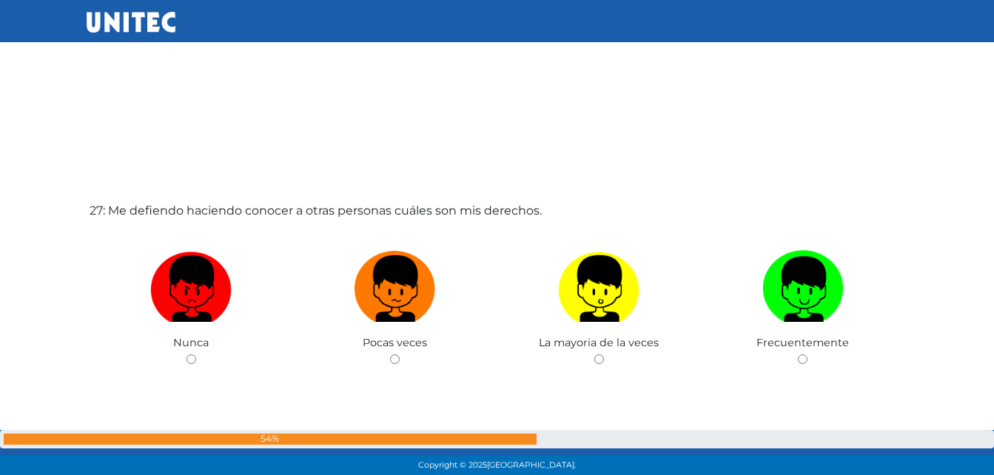
scroll to position [12378, 0]
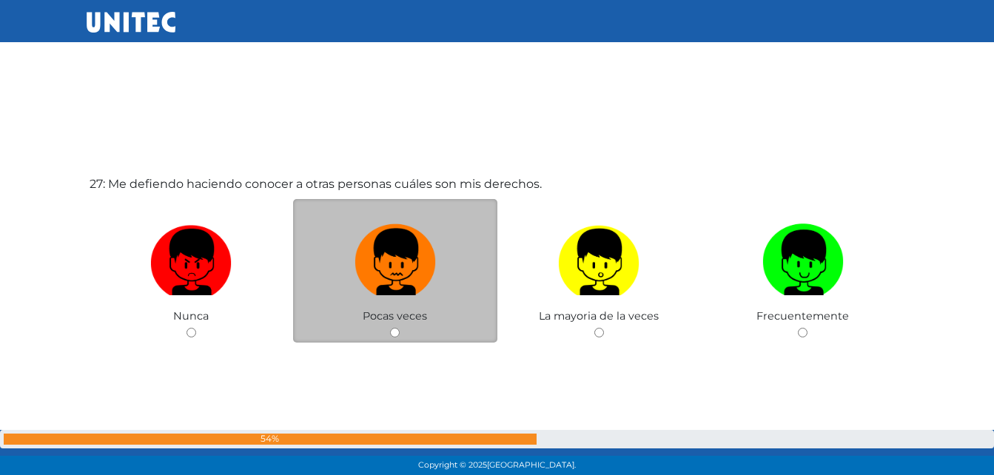
click at [396, 274] on img at bounding box center [395, 257] width 81 height 78
click at [396, 328] on input "radio" at bounding box center [395, 333] width 10 height 10
radio input "true"
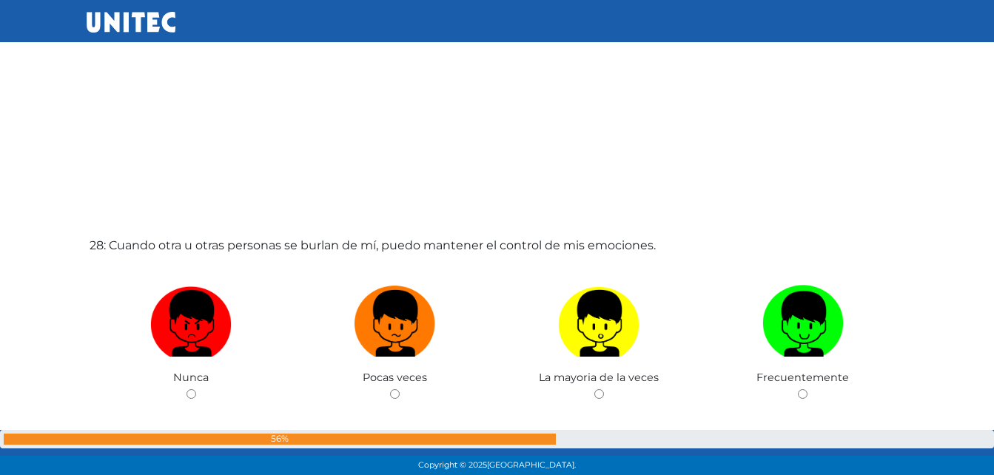
scroll to position [12866, 0]
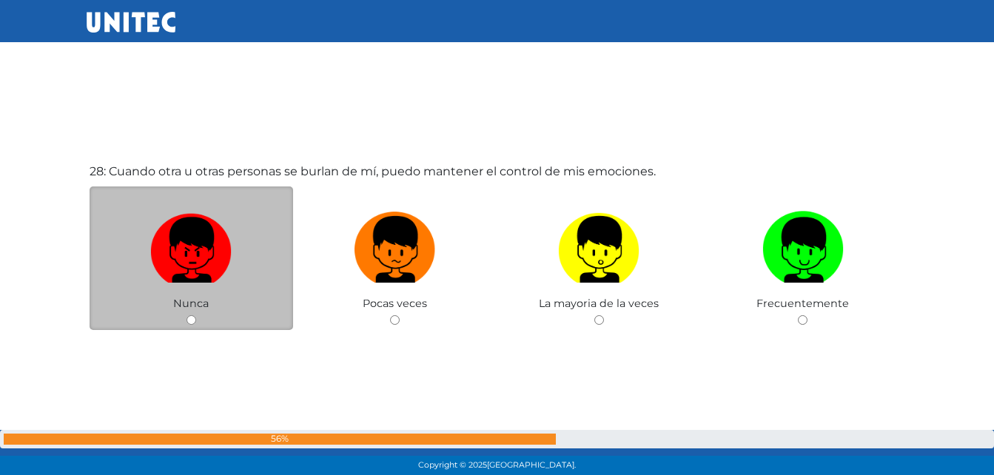
click at [195, 270] on img at bounding box center [190, 245] width 81 height 78
click at [195, 315] on input "radio" at bounding box center [192, 320] width 10 height 10
radio input "true"
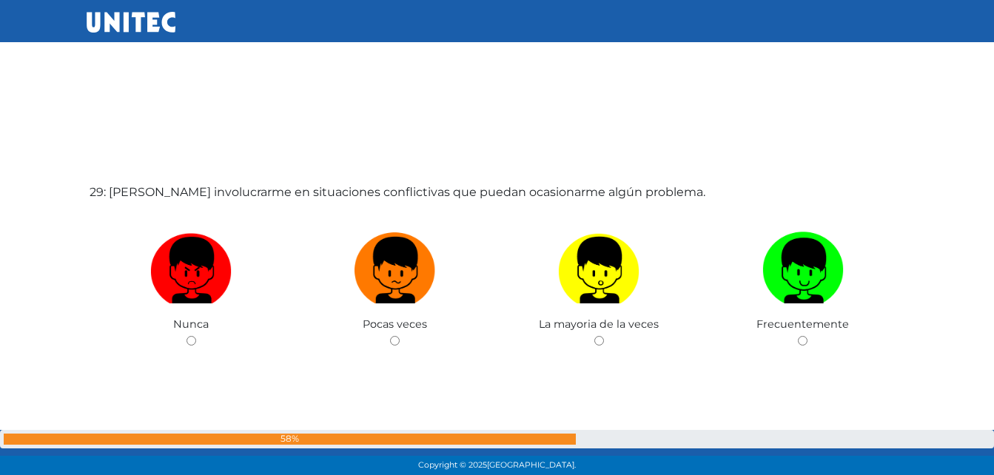
scroll to position [13385, 0]
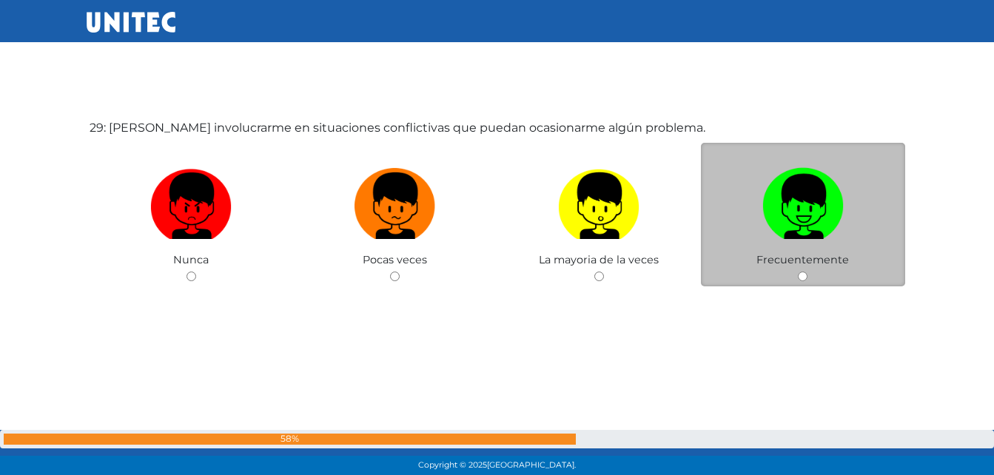
click at [785, 227] on img at bounding box center [803, 201] width 81 height 78
click at [798, 272] on input "radio" at bounding box center [803, 277] width 10 height 10
radio input "true"
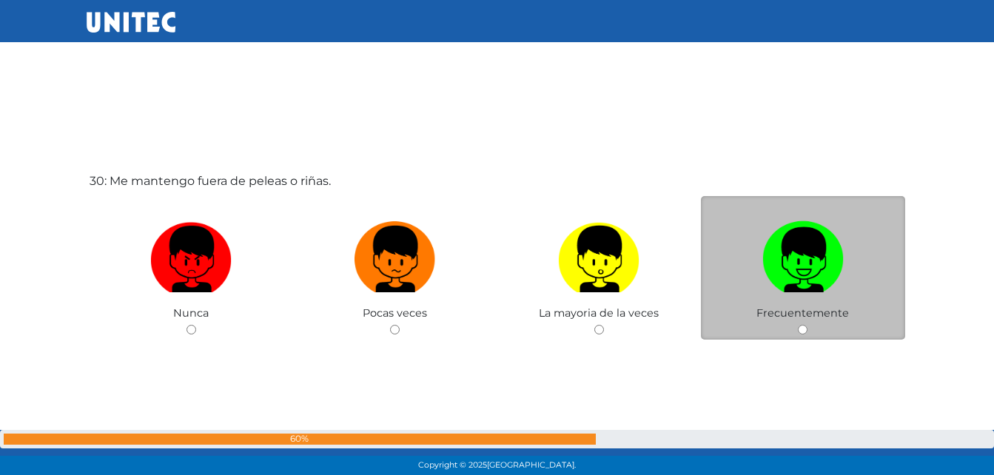
click at [790, 270] on img at bounding box center [803, 254] width 81 height 78
click at [798, 325] on input "radio" at bounding box center [803, 330] width 10 height 10
radio input "true"
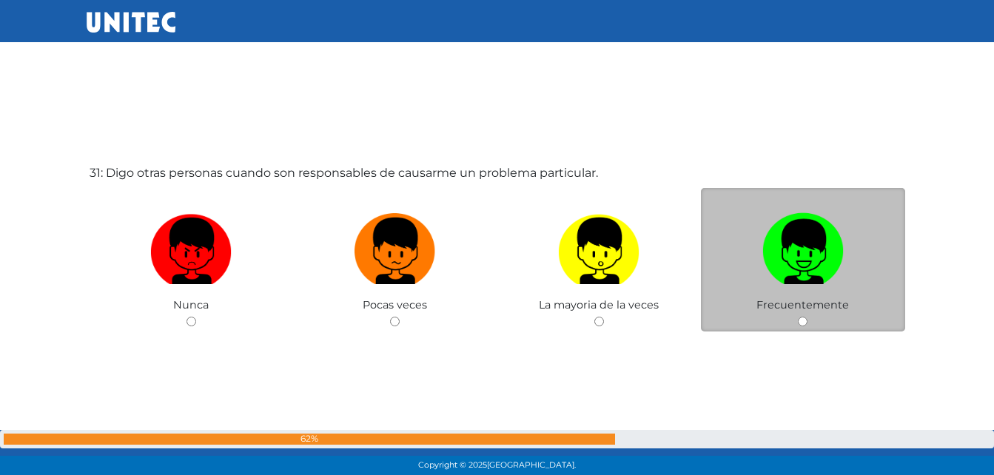
scroll to position [14365, 0]
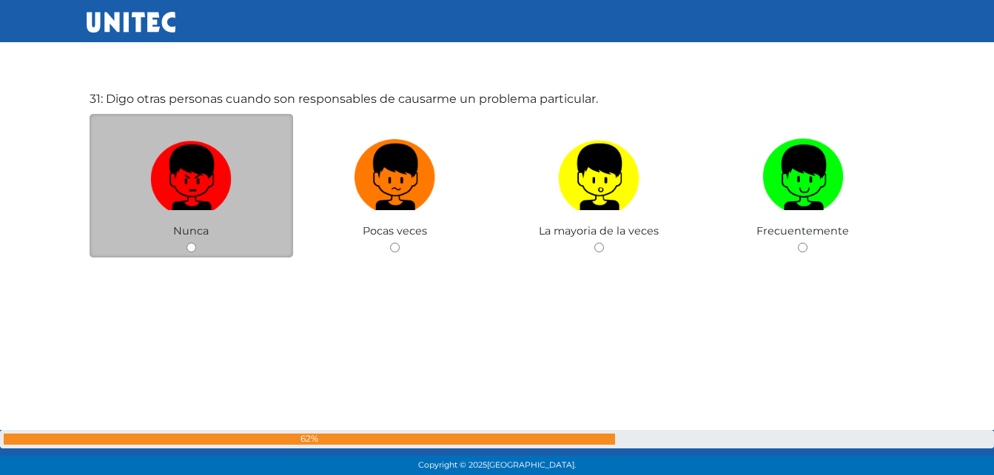
click at [224, 184] on img at bounding box center [190, 172] width 81 height 78
click at [196, 243] on input "radio" at bounding box center [192, 248] width 10 height 10
radio input "true"
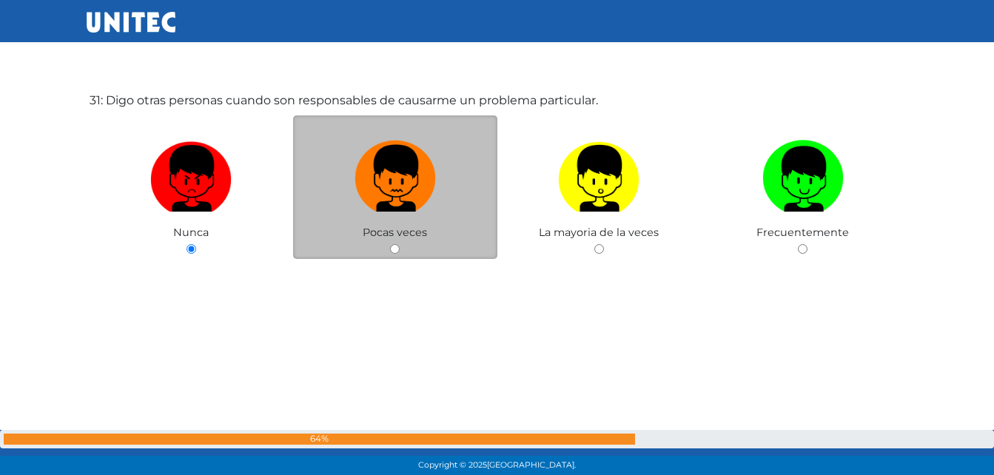
click at [364, 189] on img at bounding box center [395, 174] width 81 height 78
click at [390, 244] on input "radio" at bounding box center [395, 249] width 10 height 10
radio input "true"
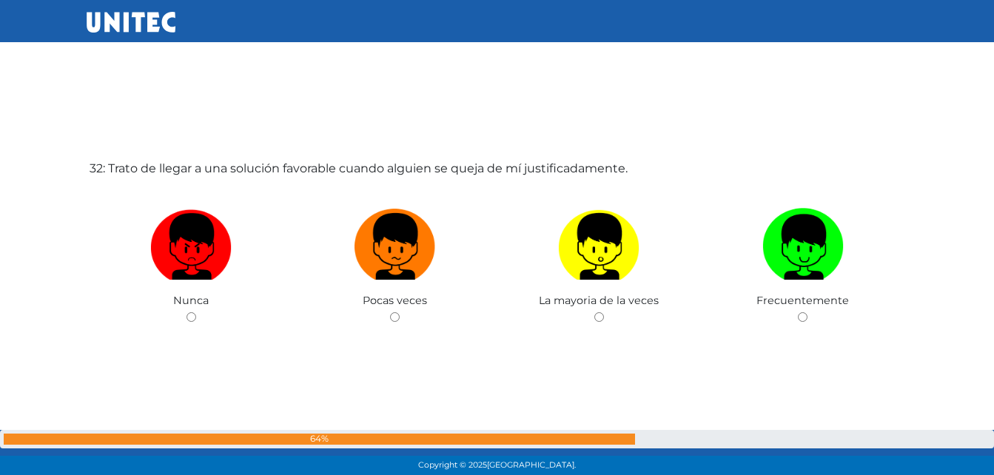
scroll to position [14811, 0]
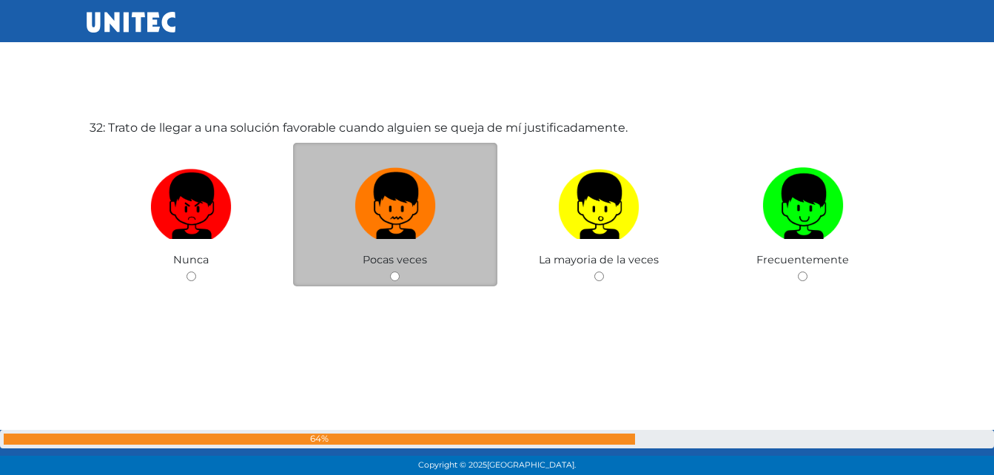
click at [386, 237] on img at bounding box center [395, 201] width 81 height 78
click at [390, 272] on input "radio" at bounding box center [395, 277] width 10 height 10
radio input "true"
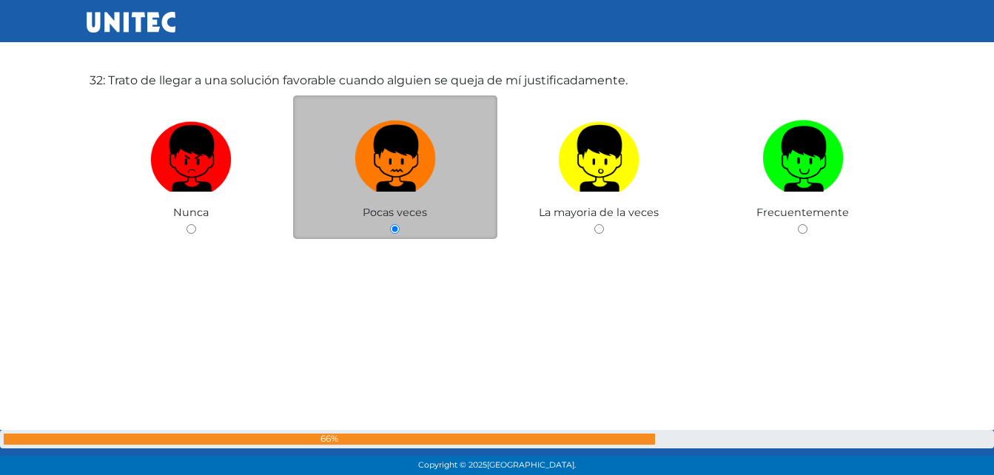
click at [386, 237] on div "Pocas veces" at bounding box center [395, 168] width 204 height 144
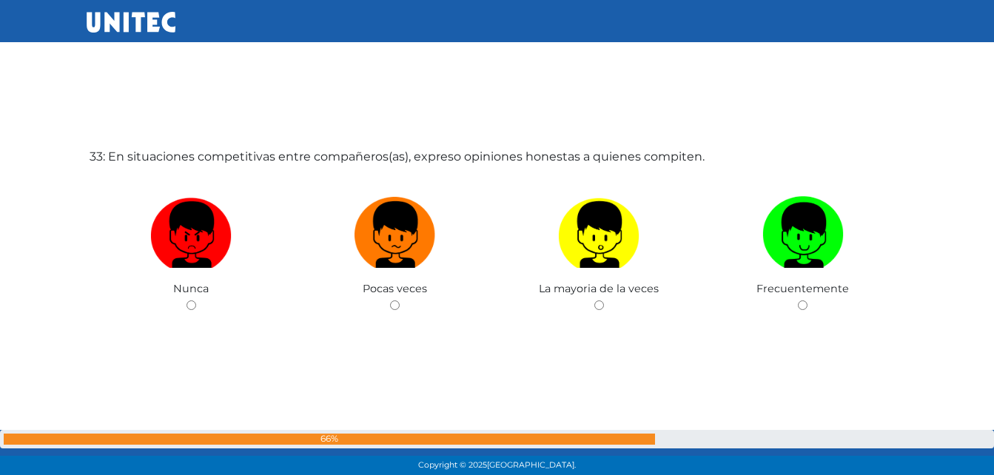
scroll to position [15287, 0]
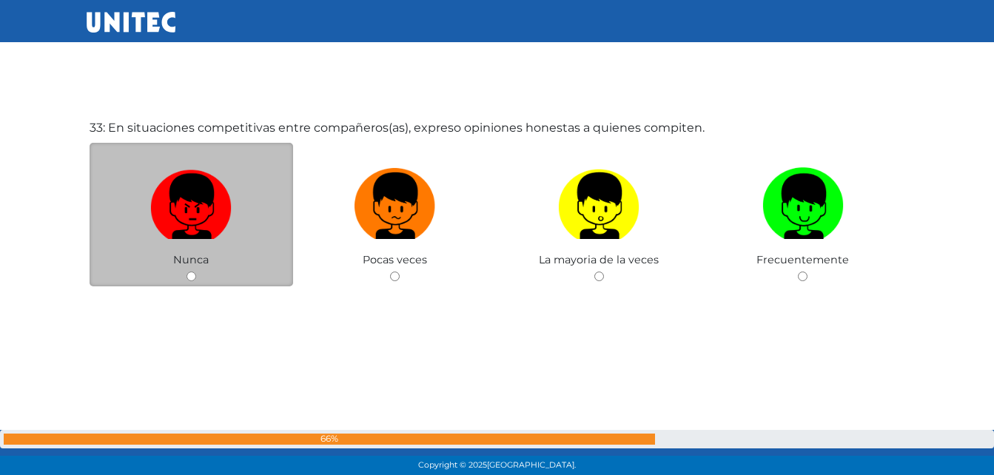
click at [221, 199] on img at bounding box center [190, 201] width 81 height 78
click at [196, 272] on input "radio" at bounding box center [192, 277] width 10 height 10
radio input "true"
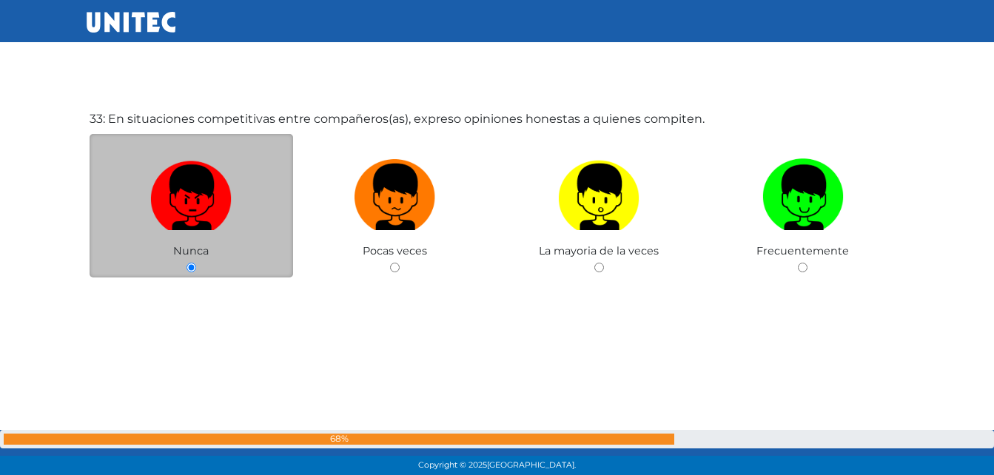
click at [221, 199] on img at bounding box center [190, 192] width 81 height 78
click at [196, 263] on input "radio" at bounding box center [192, 268] width 10 height 10
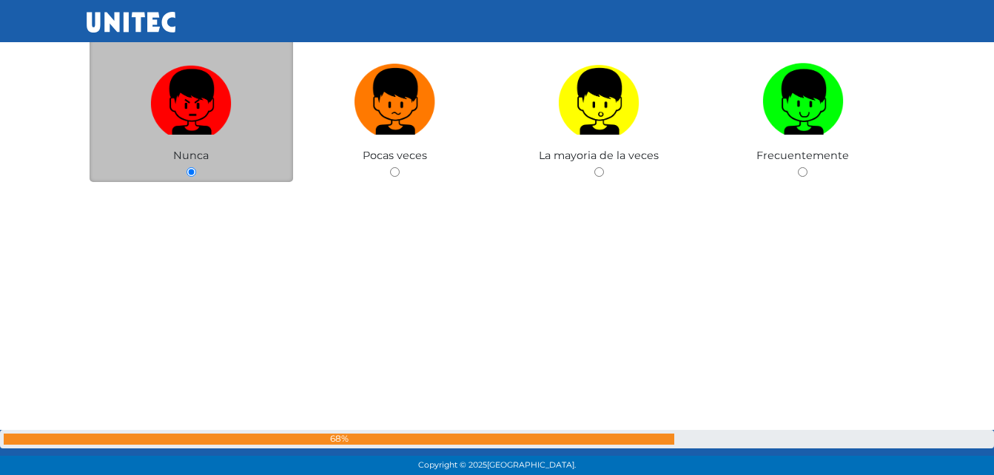
click at [190, 121] on img at bounding box center [190, 97] width 81 height 78
click at [190, 167] on input "radio" at bounding box center [192, 172] width 10 height 10
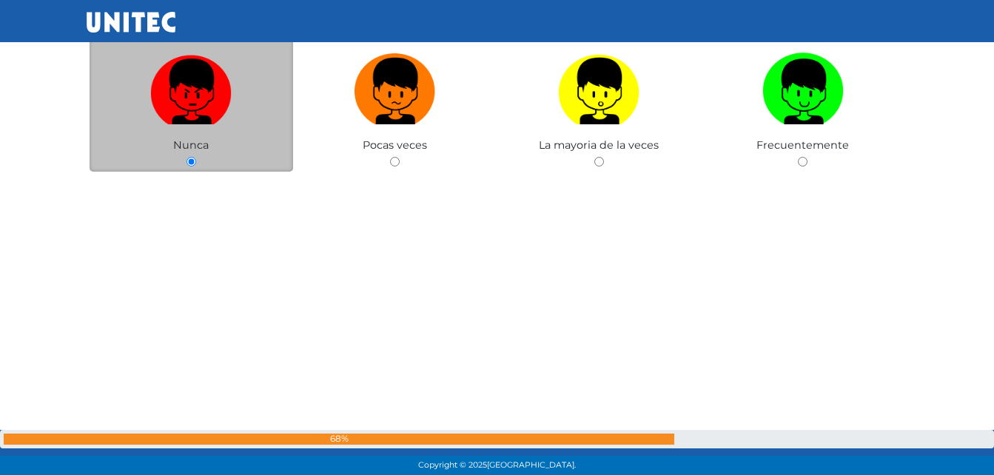
click at [190, 121] on img at bounding box center [190, 86] width 81 height 78
click at [190, 157] on input "radio" at bounding box center [192, 162] width 10 height 10
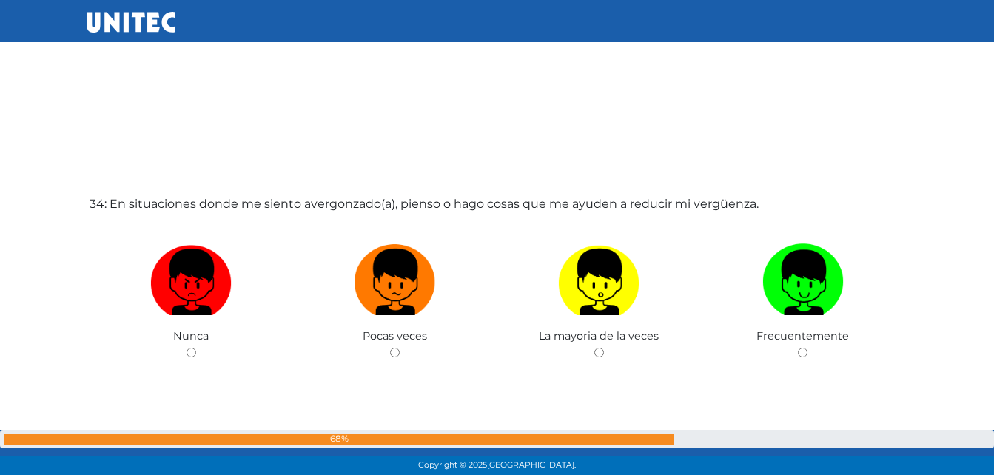
scroll to position [15716, 0]
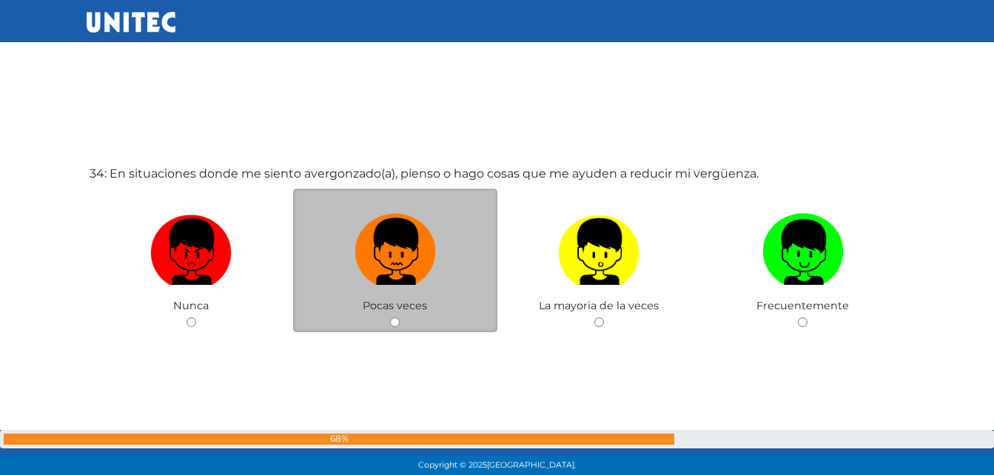
click at [390, 239] on img at bounding box center [395, 247] width 81 height 78
click at [390, 318] on input "radio" at bounding box center [395, 323] width 10 height 10
radio input "true"
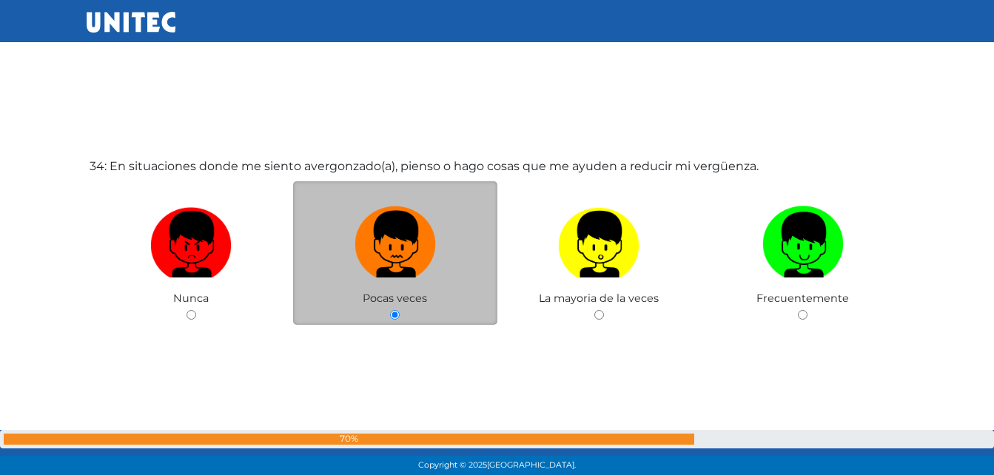
click at [390, 239] on img at bounding box center [395, 240] width 81 height 78
click at [390, 310] on input "radio" at bounding box center [395, 315] width 10 height 10
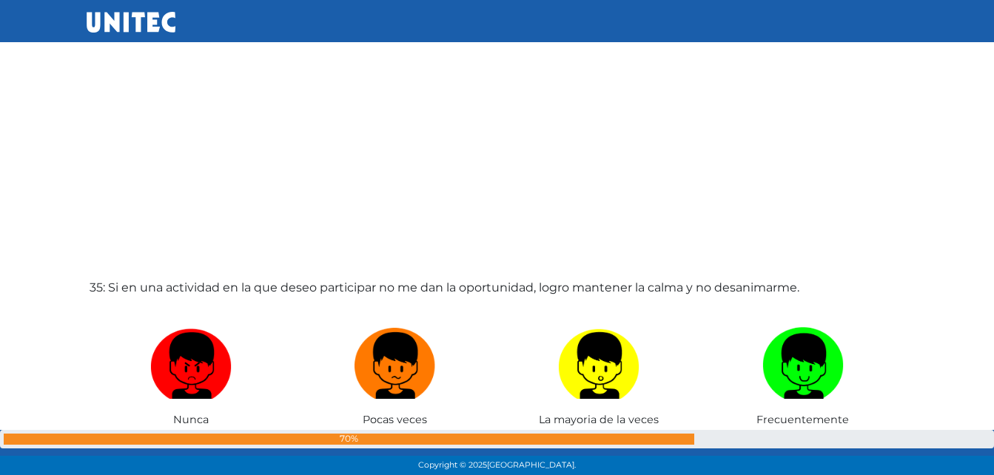
scroll to position [16115, 0]
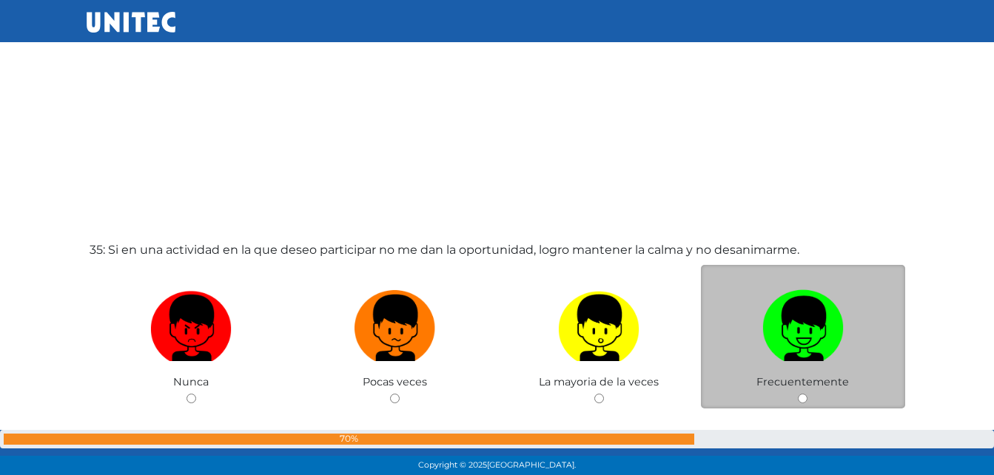
click at [819, 323] on img at bounding box center [803, 323] width 81 height 78
click at [808, 394] on input "radio" at bounding box center [803, 399] width 10 height 10
radio input "true"
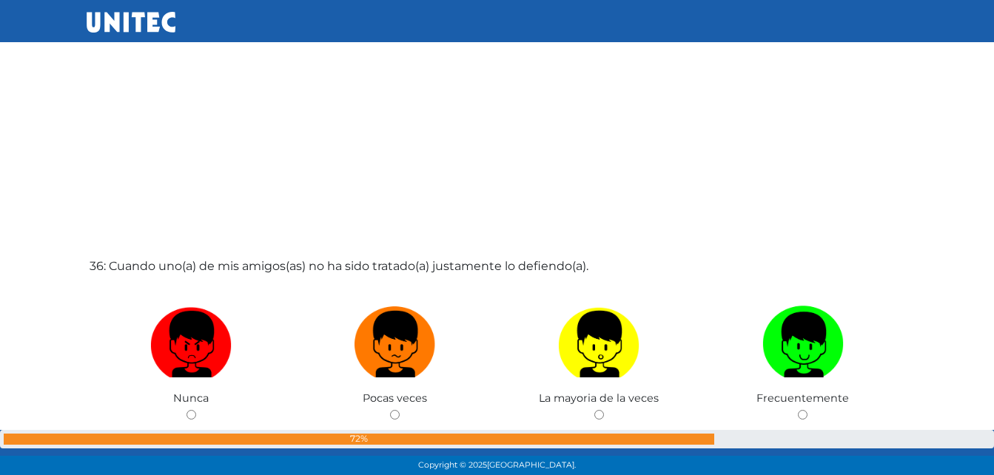
scroll to position [16577, 0]
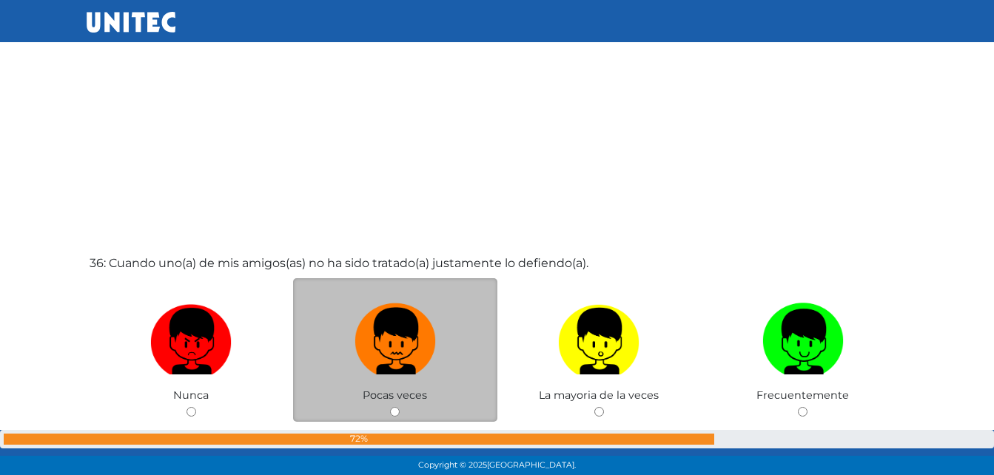
click at [375, 348] on img at bounding box center [395, 337] width 81 height 78
click at [390, 407] on input "radio" at bounding box center [395, 412] width 10 height 10
radio input "true"
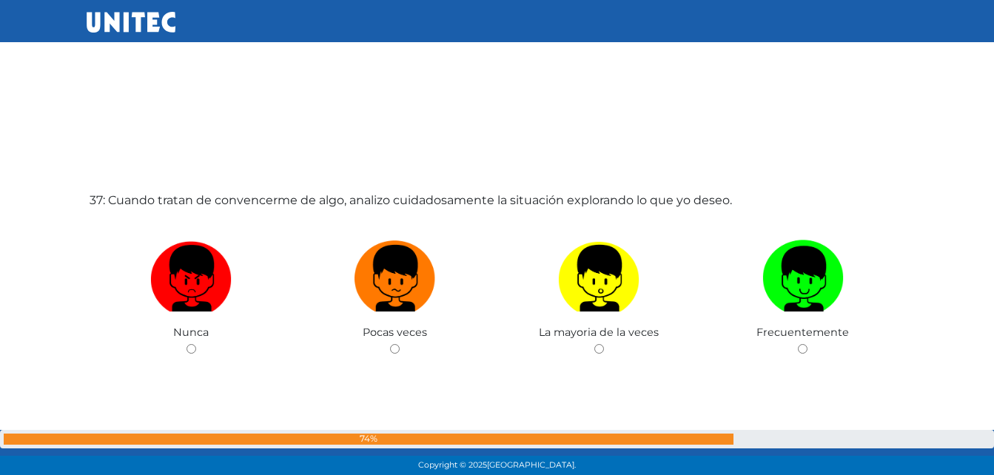
scroll to position [17140, 0]
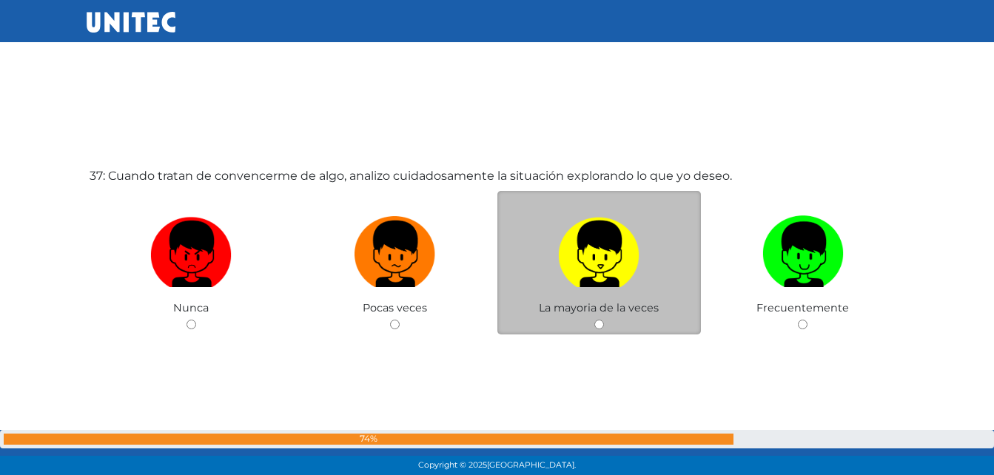
click at [638, 271] on img at bounding box center [598, 249] width 81 height 78
click at [604, 320] on input "radio" at bounding box center [600, 325] width 10 height 10
radio input "true"
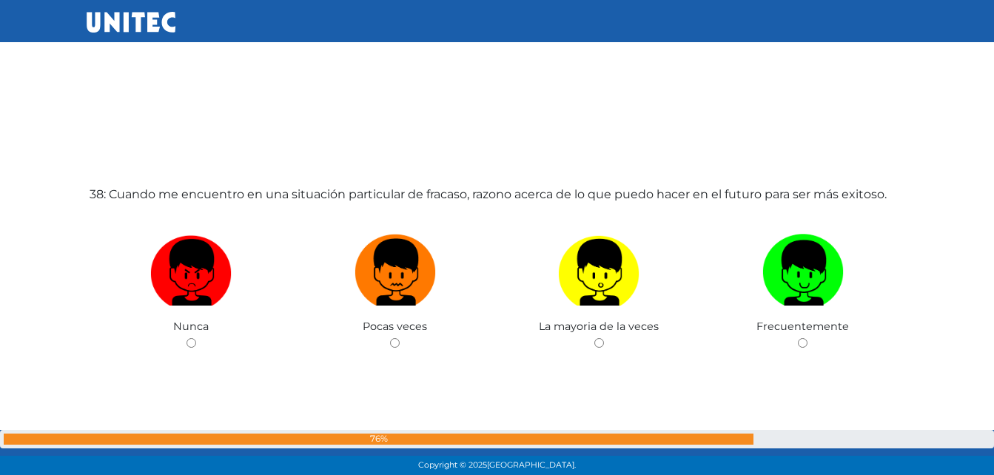
scroll to position [17663, 0]
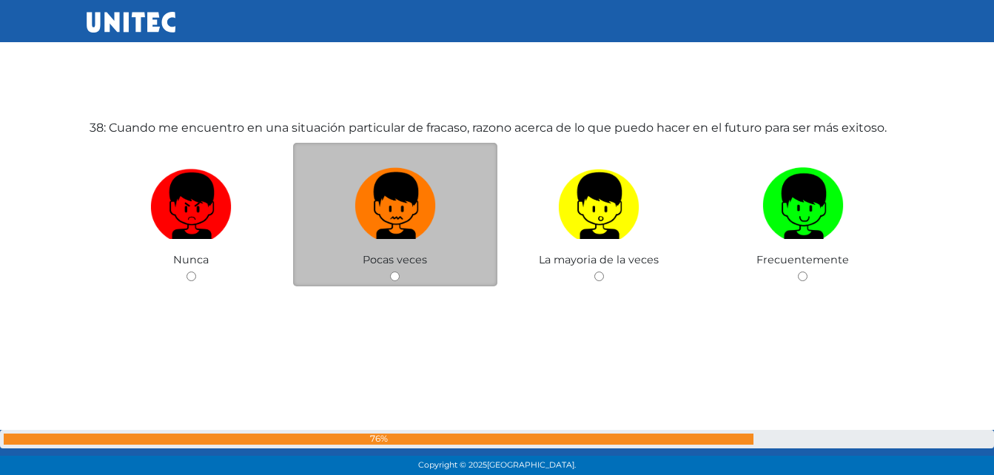
click at [409, 189] on img at bounding box center [395, 201] width 81 height 78
click at [400, 272] on input "radio" at bounding box center [395, 277] width 10 height 10
radio input "true"
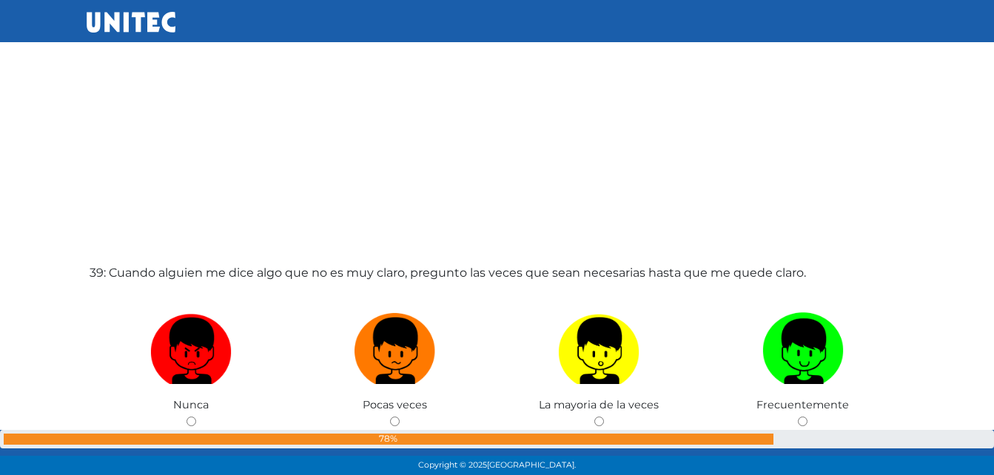
scroll to position [18084, 0]
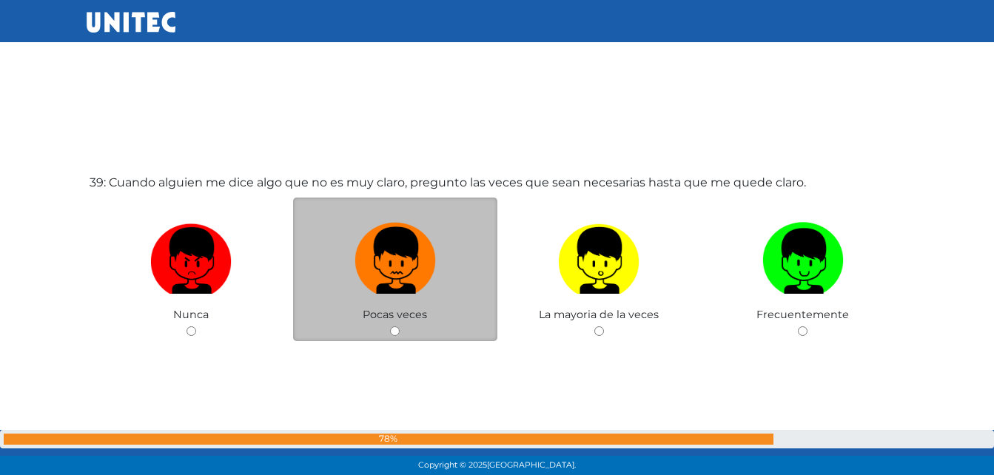
click at [384, 259] on img at bounding box center [395, 256] width 81 height 78
click at [390, 327] on input "radio" at bounding box center [395, 332] width 10 height 10
radio input "true"
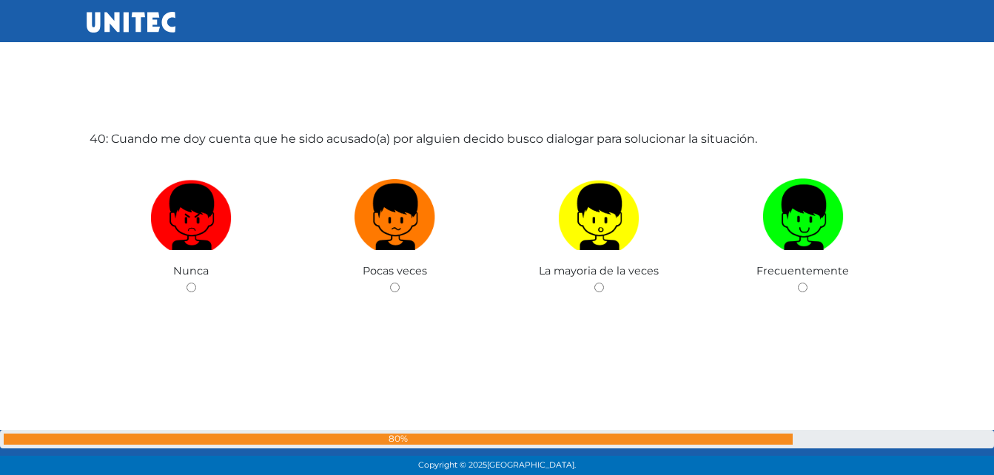
scroll to position [18614, 0]
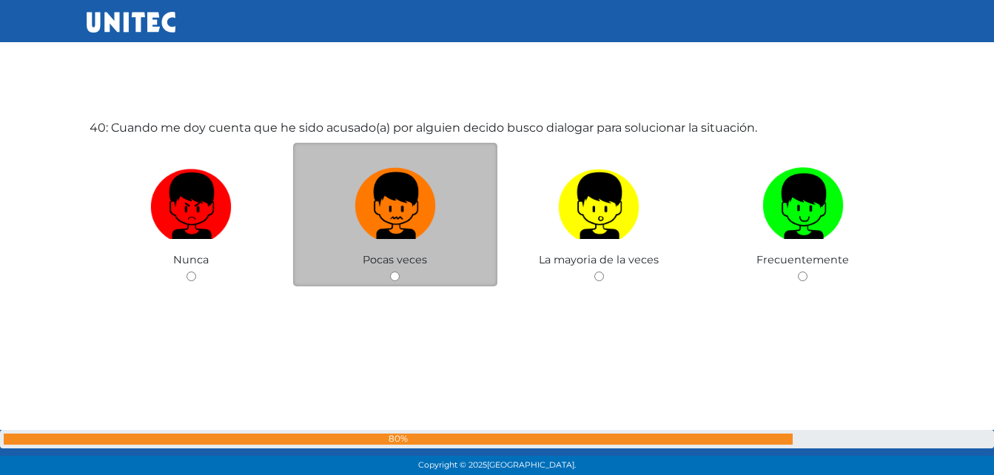
click at [392, 212] on img at bounding box center [395, 201] width 81 height 78
click at [392, 272] on input "radio" at bounding box center [395, 277] width 10 height 10
radio input "true"
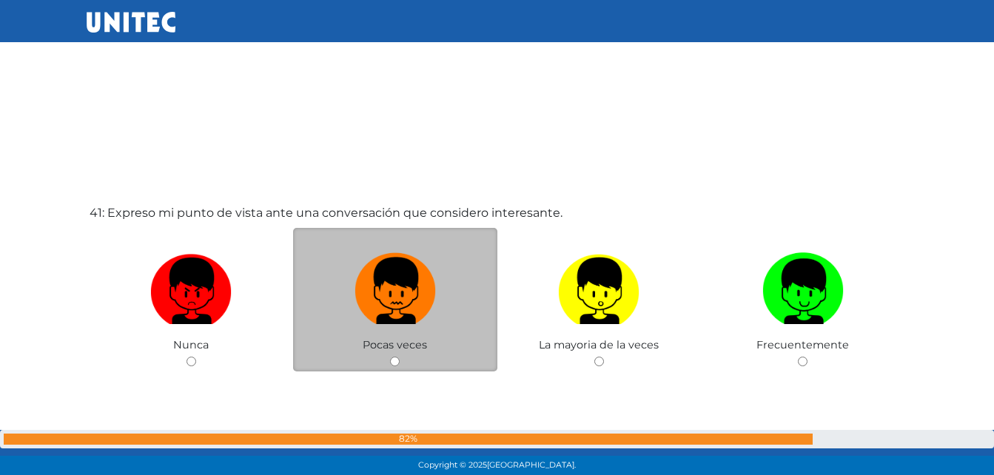
scroll to position [19030, 0]
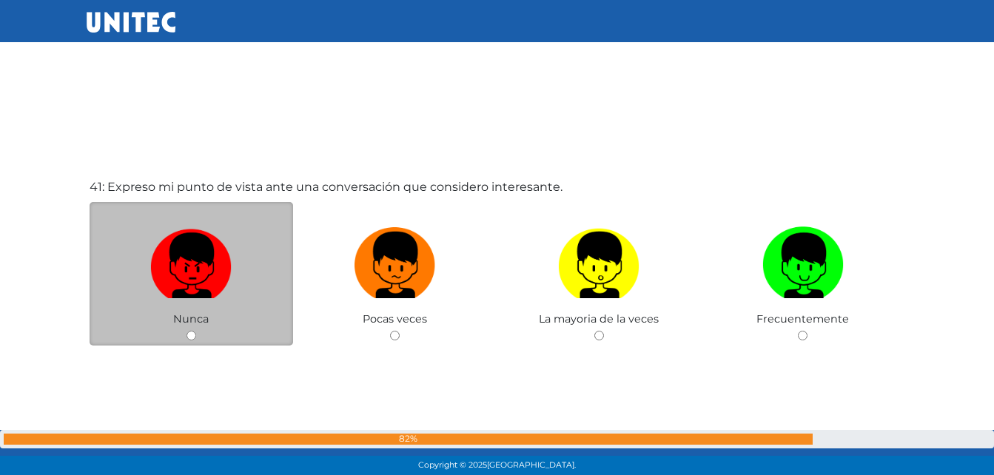
click at [201, 257] on img at bounding box center [190, 260] width 81 height 78
click at [196, 331] on input "radio" at bounding box center [192, 336] width 10 height 10
radio input "true"
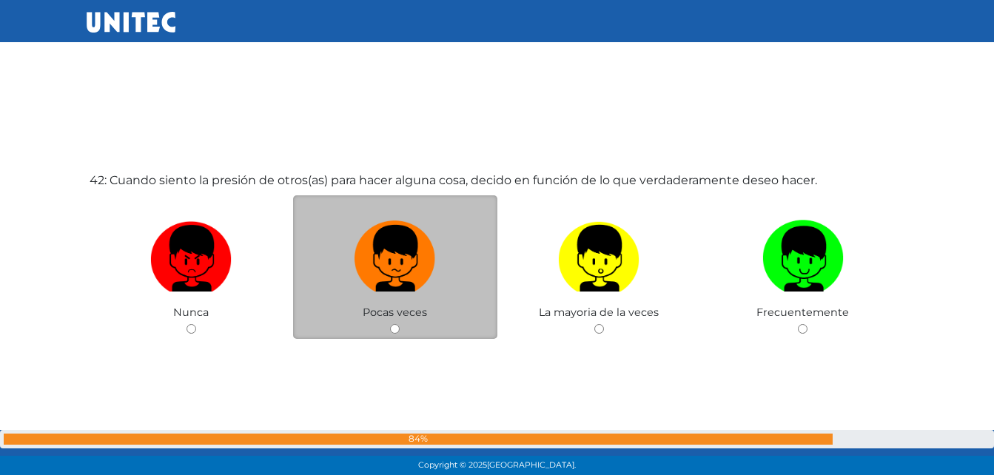
scroll to position [19565, 0]
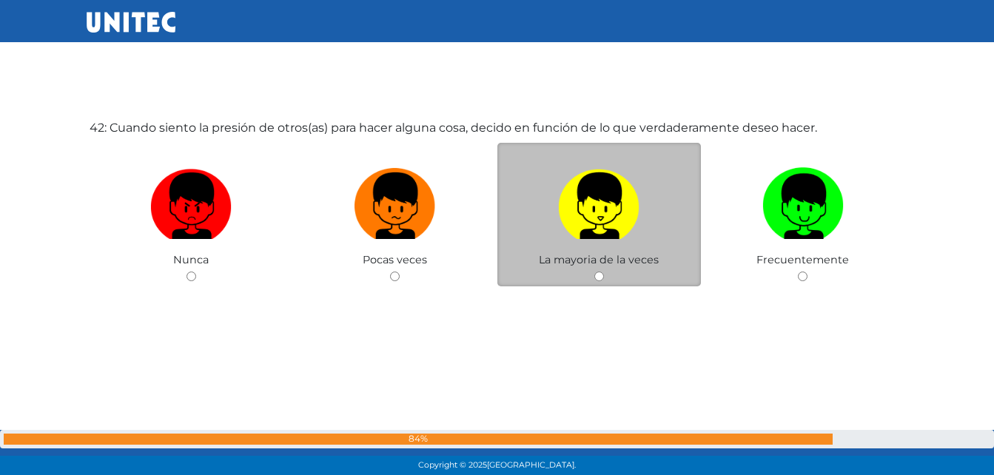
click at [609, 200] on img at bounding box center [598, 201] width 81 height 78
click at [604, 272] on input "radio" at bounding box center [600, 277] width 10 height 10
radio input "true"
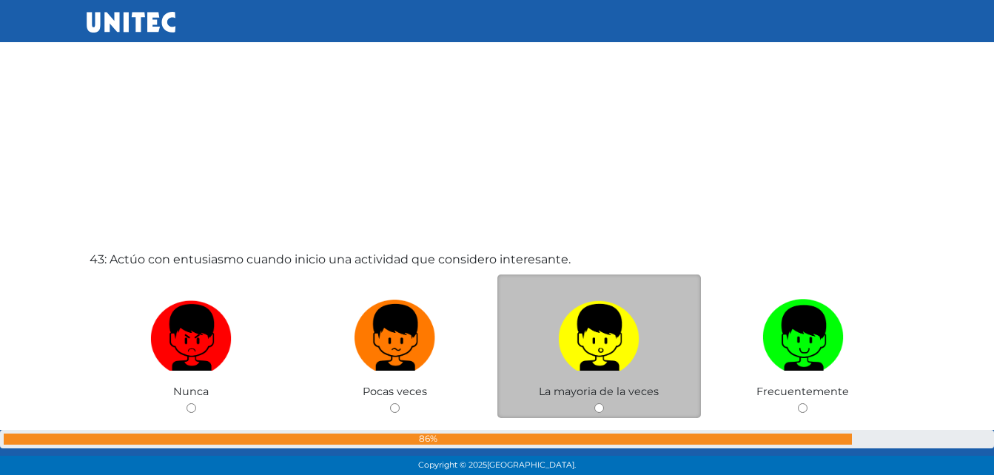
scroll to position [19912, 0]
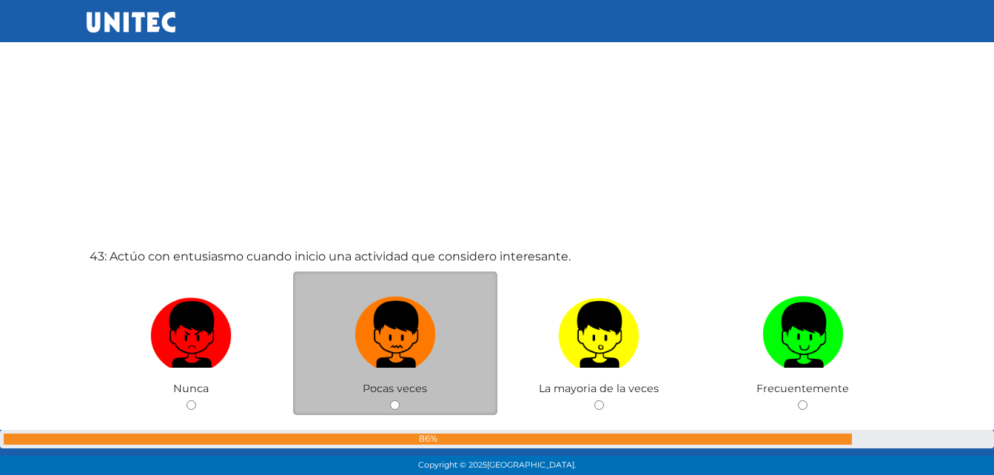
click at [389, 328] on img at bounding box center [395, 330] width 81 height 78
click at [390, 401] on input "radio" at bounding box center [395, 406] width 10 height 10
radio input "true"
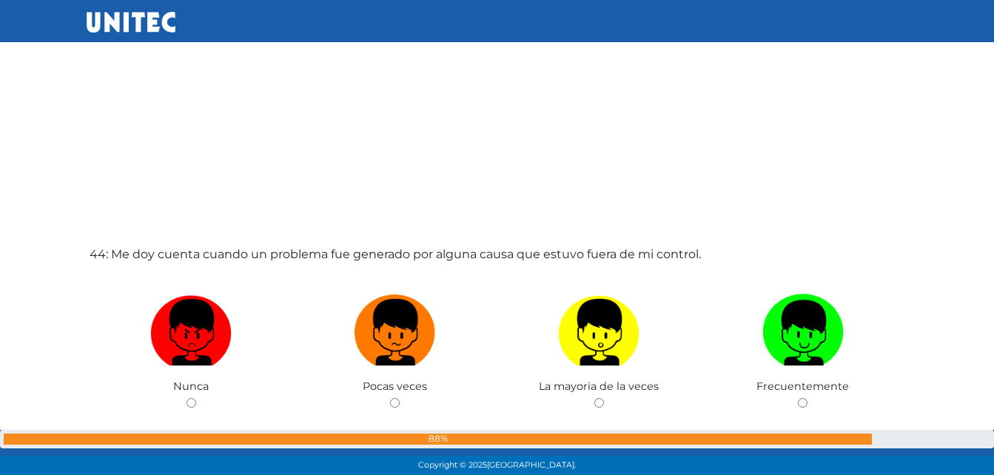
scroll to position [20402, 0]
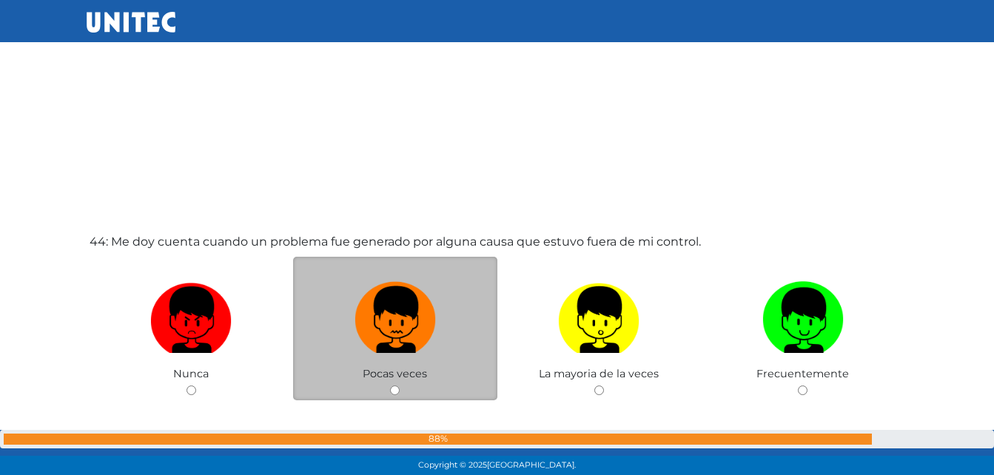
click at [379, 301] on img at bounding box center [395, 315] width 81 height 78
click at [390, 386] on input "radio" at bounding box center [395, 391] width 10 height 10
radio input "true"
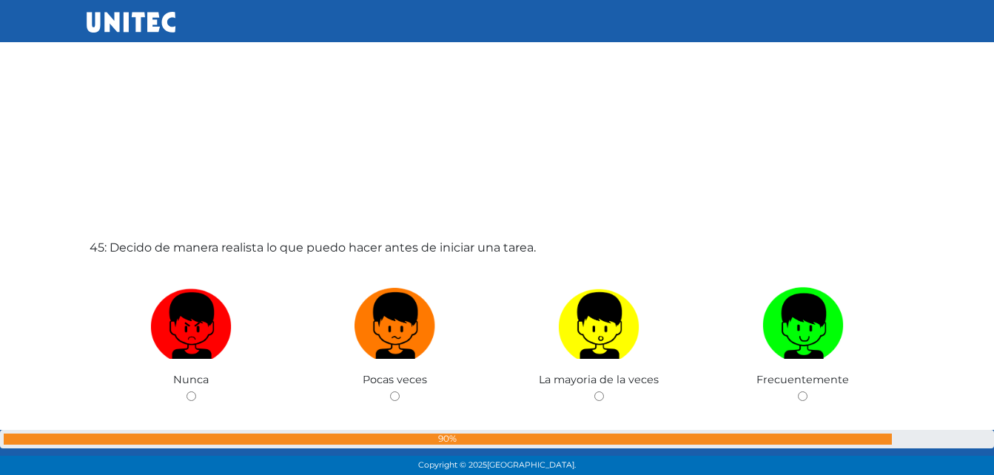
scroll to position [20898, 0]
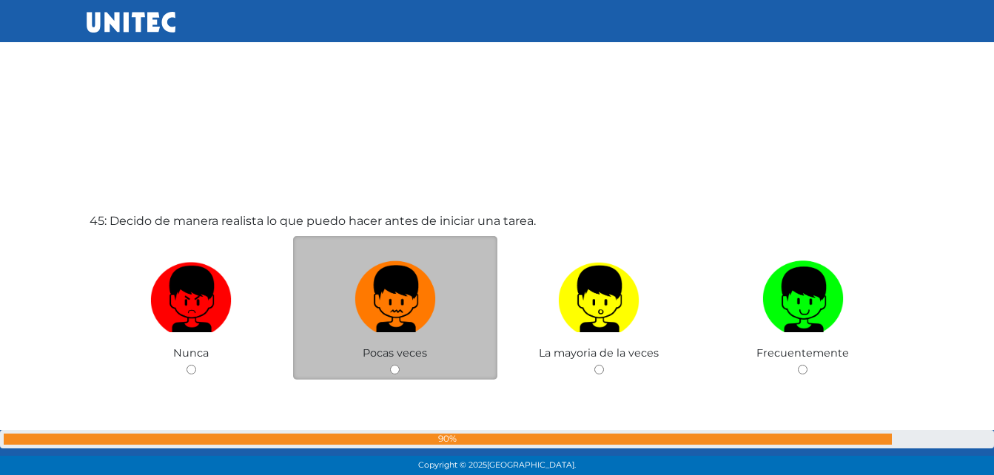
click at [386, 318] on img at bounding box center [395, 294] width 81 height 78
click at [390, 365] on input "radio" at bounding box center [395, 370] width 10 height 10
radio input "true"
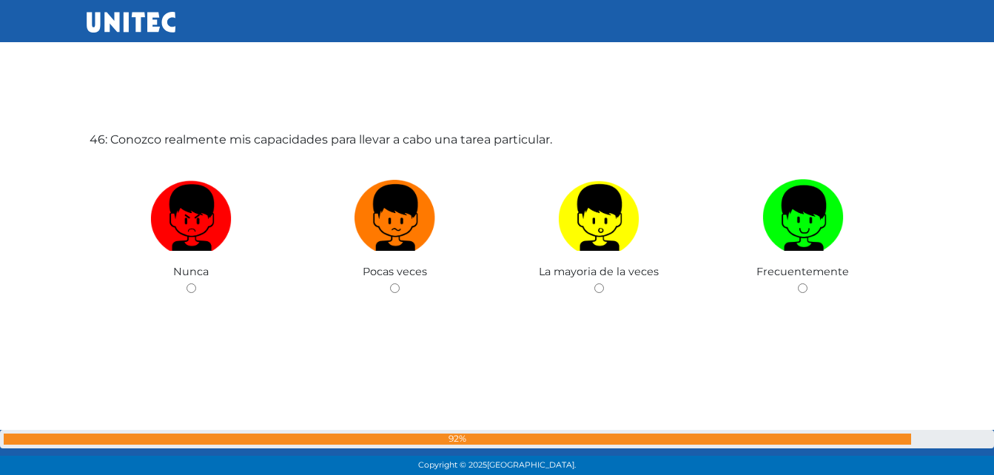
scroll to position [21468, 0]
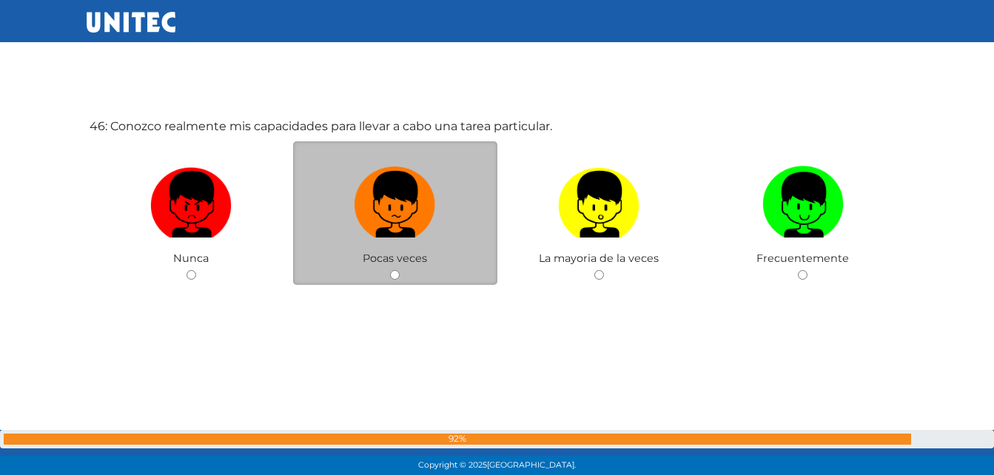
click at [395, 241] on label at bounding box center [395, 205] width 204 height 90
click at [395, 270] on input "radio" at bounding box center [395, 275] width 10 height 10
radio input "true"
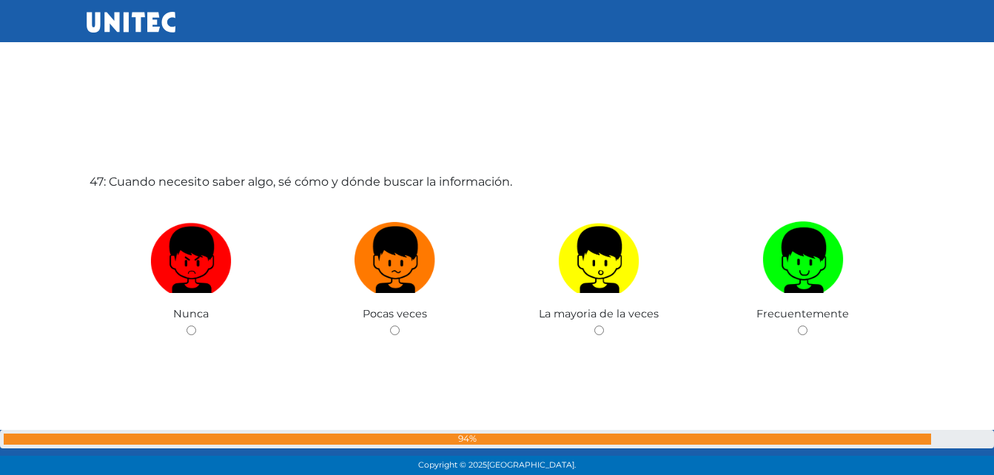
scroll to position [21942, 0]
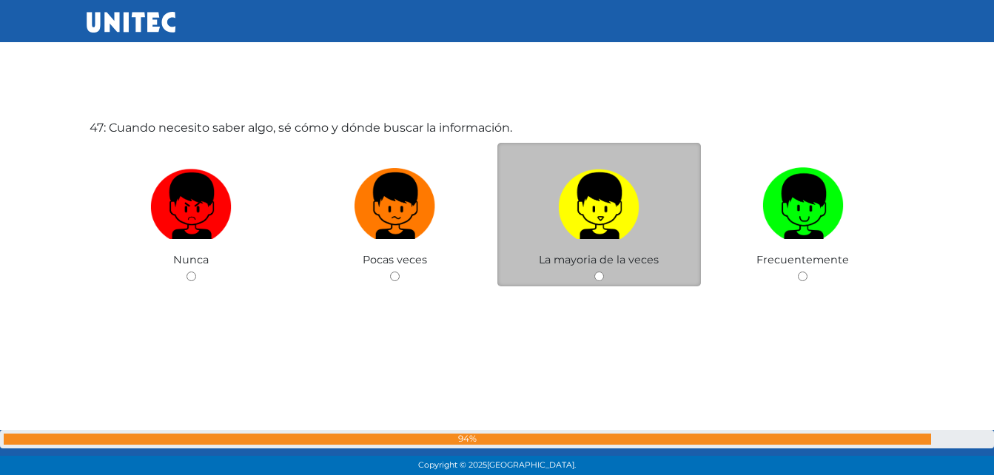
click at [577, 204] on img at bounding box center [598, 201] width 81 height 78
click at [595, 272] on input "radio" at bounding box center [600, 277] width 10 height 10
radio input "true"
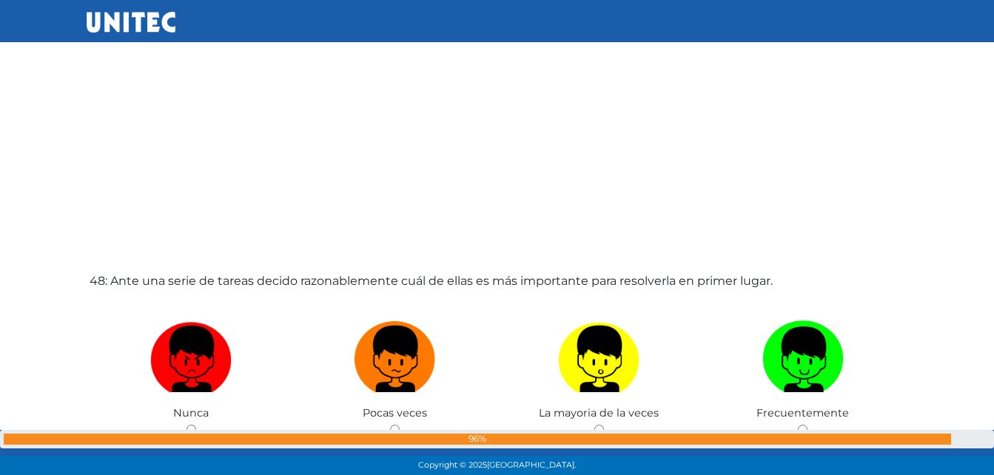
scroll to position [22290, 0]
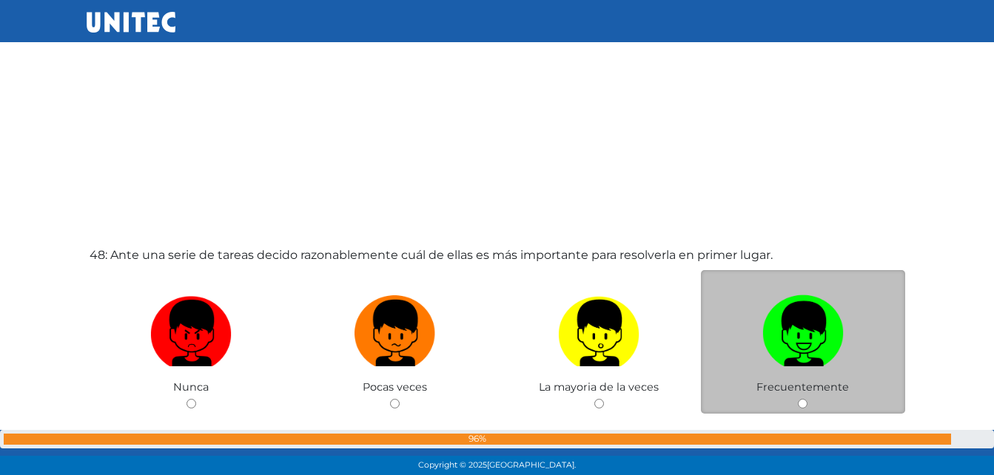
click at [777, 327] on img at bounding box center [803, 329] width 81 height 78
click at [798, 399] on input "radio" at bounding box center [803, 404] width 10 height 10
radio input "true"
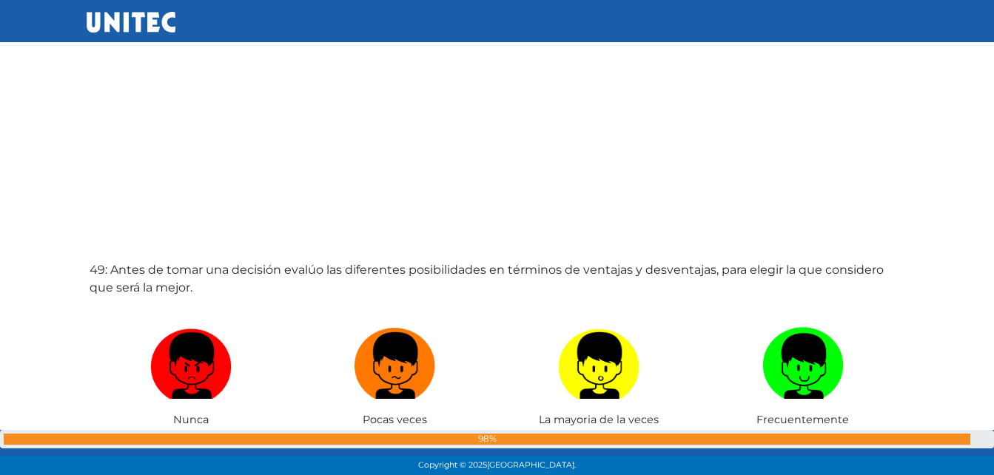
scroll to position [22786, 0]
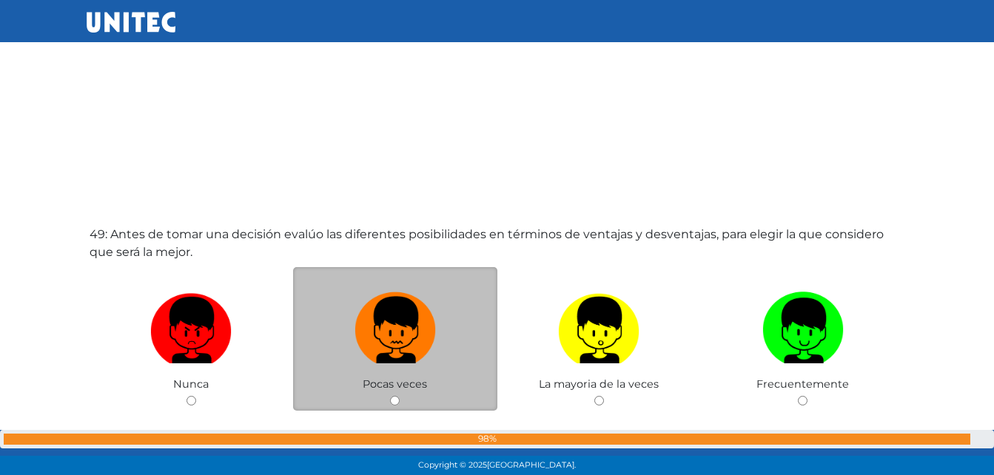
click at [372, 314] on img at bounding box center [395, 326] width 81 height 78
click at [390, 396] on input "radio" at bounding box center [395, 401] width 10 height 10
radio input "true"
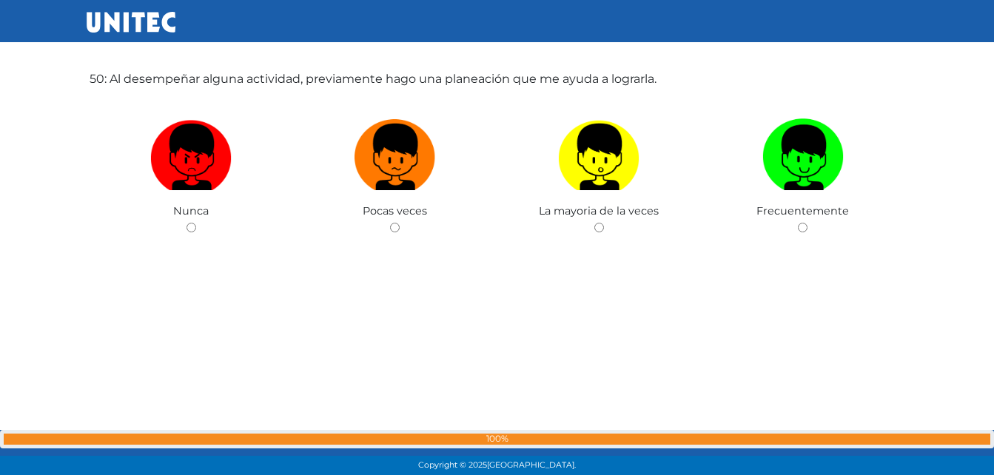
scroll to position [23421, 0]
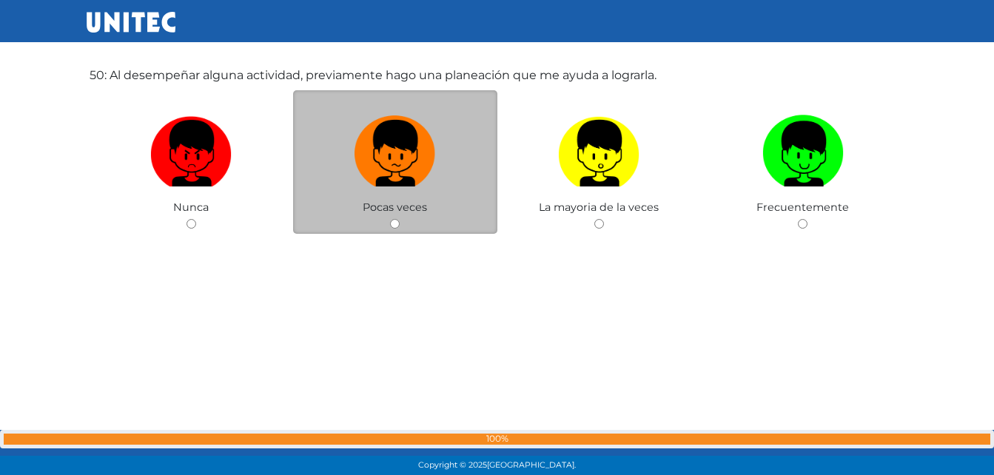
click at [400, 174] on img at bounding box center [395, 149] width 81 height 78
click at [400, 219] on input "radio" at bounding box center [395, 224] width 10 height 10
radio input "true"
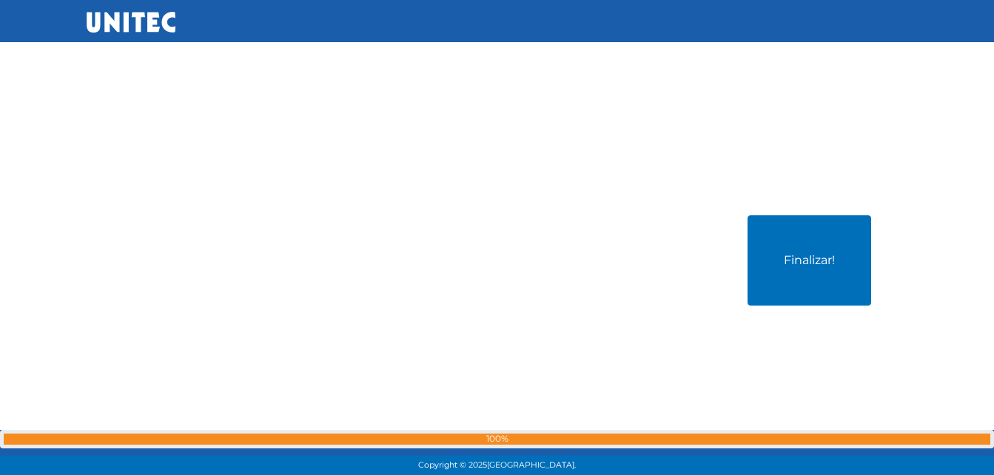
scroll to position [23767, 0]
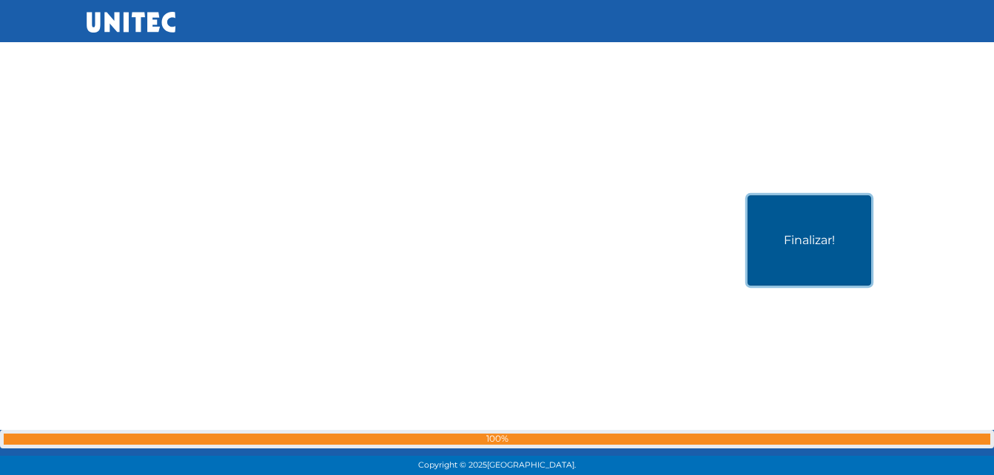
click at [814, 221] on button "Finalizar!" at bounding box center [810, 240] width 124 height 90
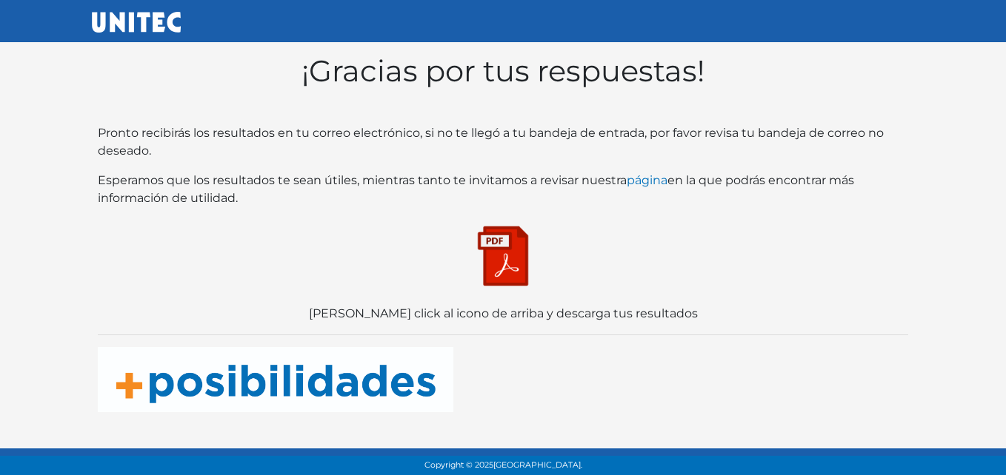
click at [489, 258] on img at bounding box center [503, 256] width 74 height 74
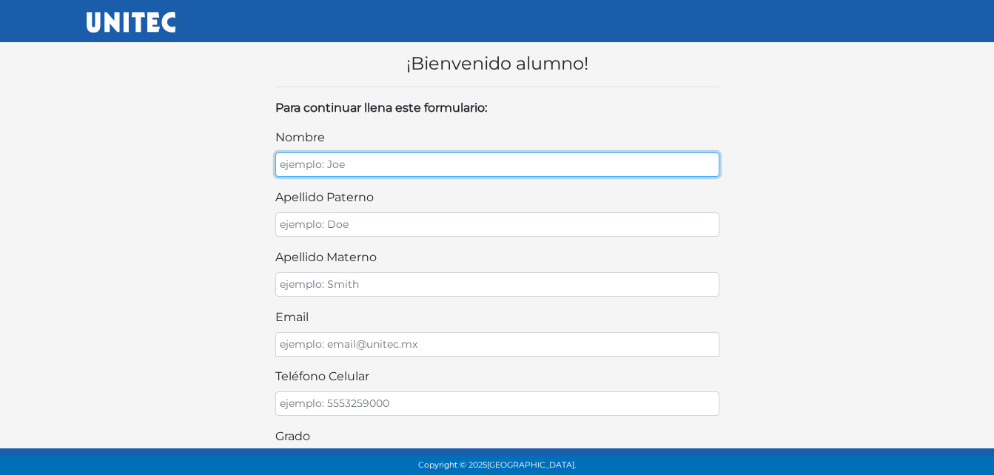
click at [349, 164] on input "nombre" at bounding box center [497, 165] width 444 height 24
type input "[PERSON_NAME]"
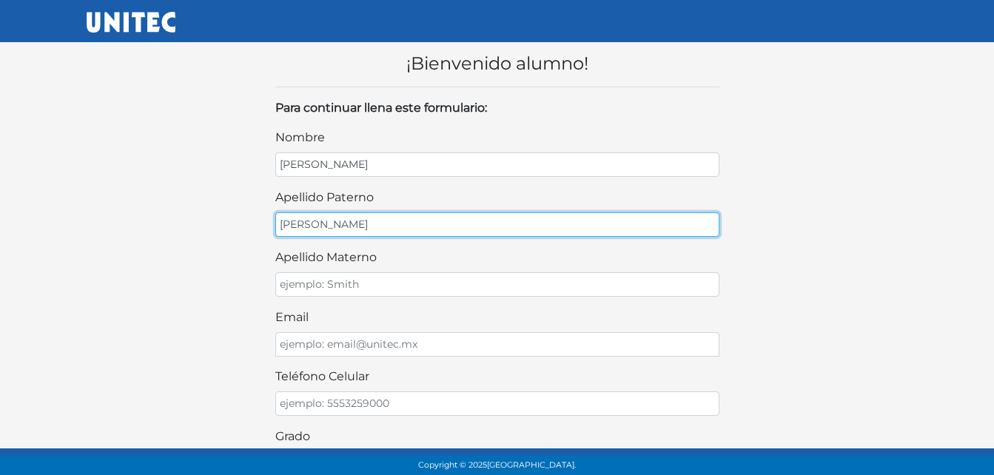
type input "[PERSON_NAME]"
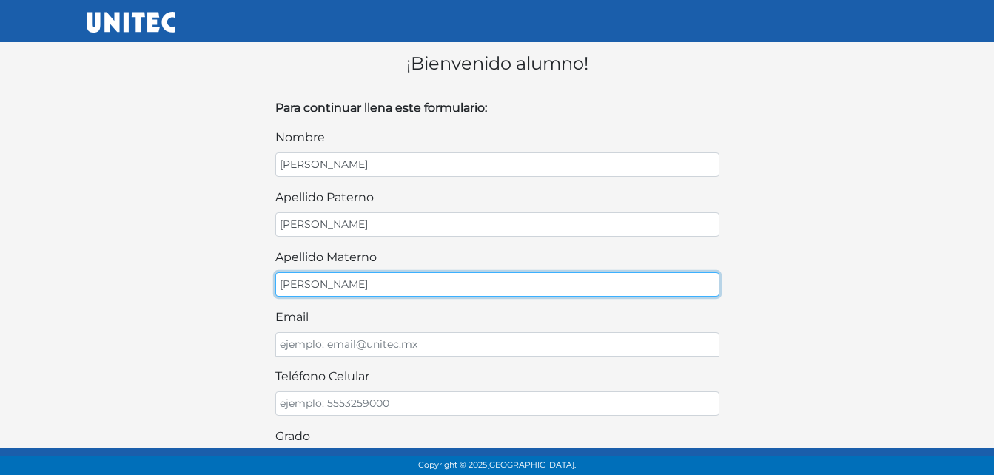
type input "[PERSON_NAME]"
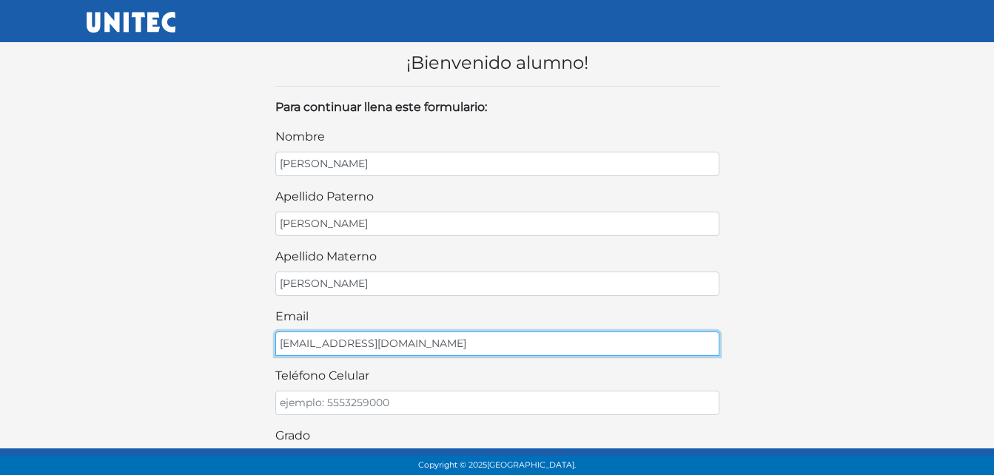
scroll to position [148, 0]
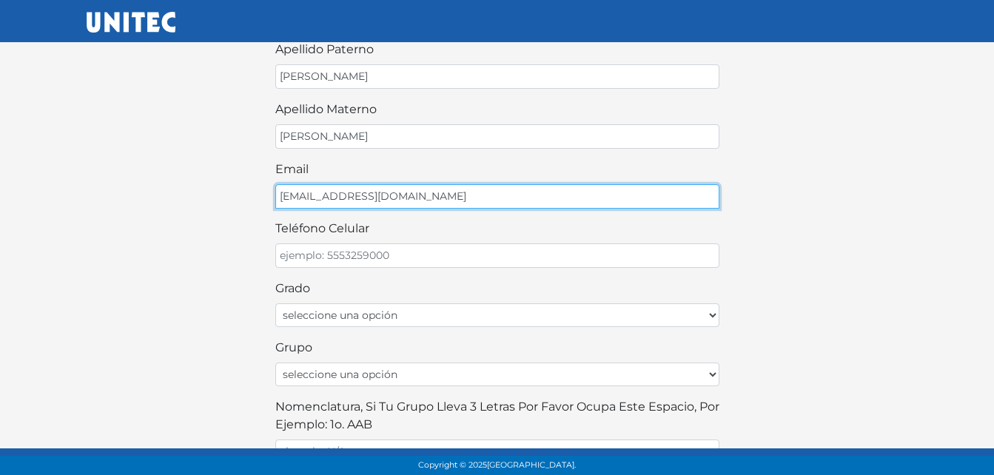
type input "[EMAIL_ADDRESS][DOMAIN_NAME]"
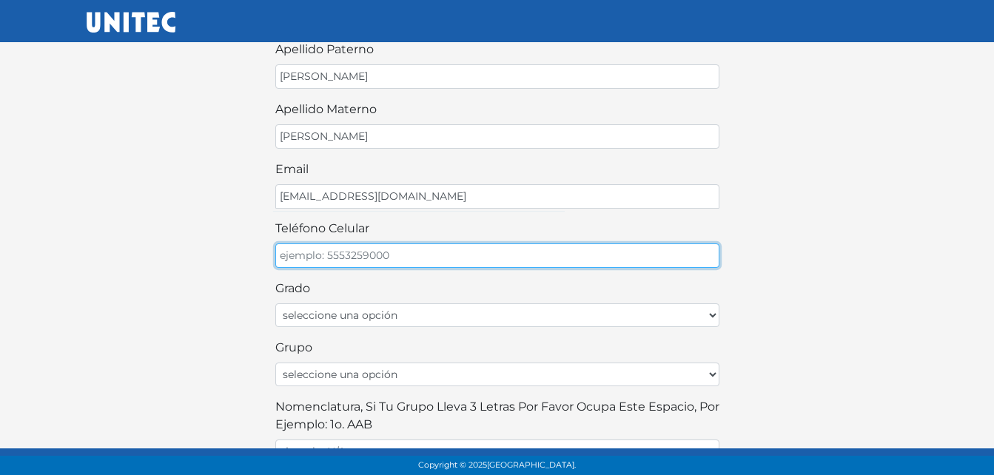
click at [370, 257] on input "teléfono celular" at bounding box center [497, 256] width 444 height 24
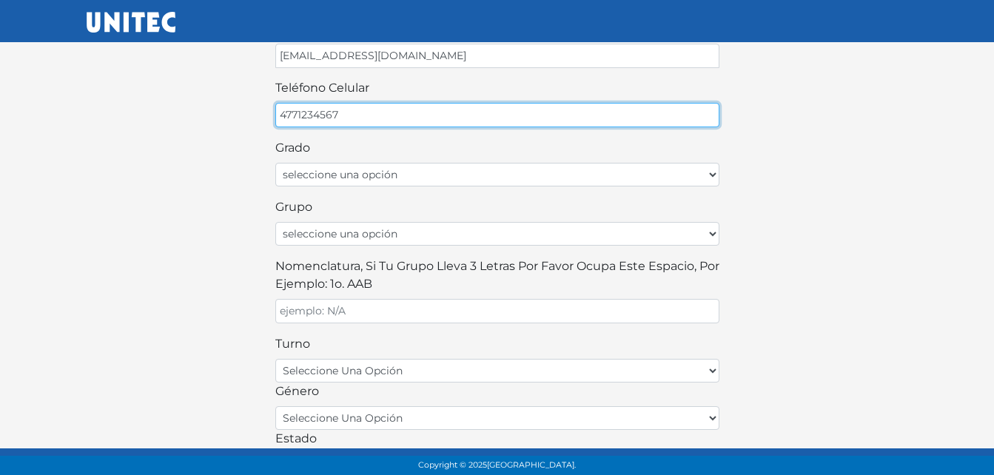
scroll to position [296, 0]
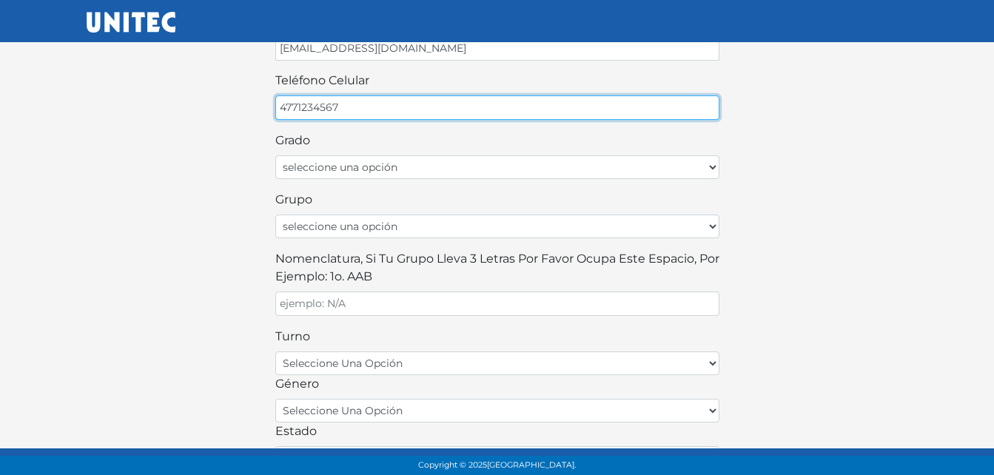
type input "4771234567"
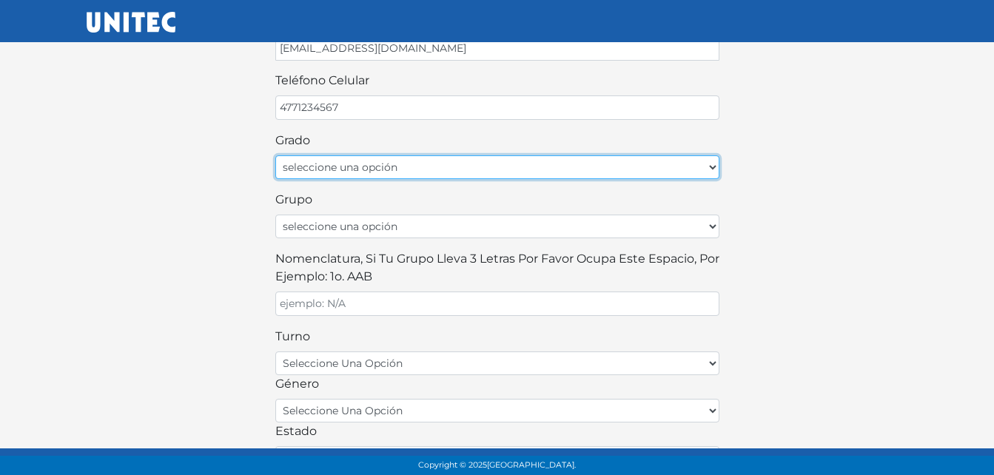
select select "1ro"
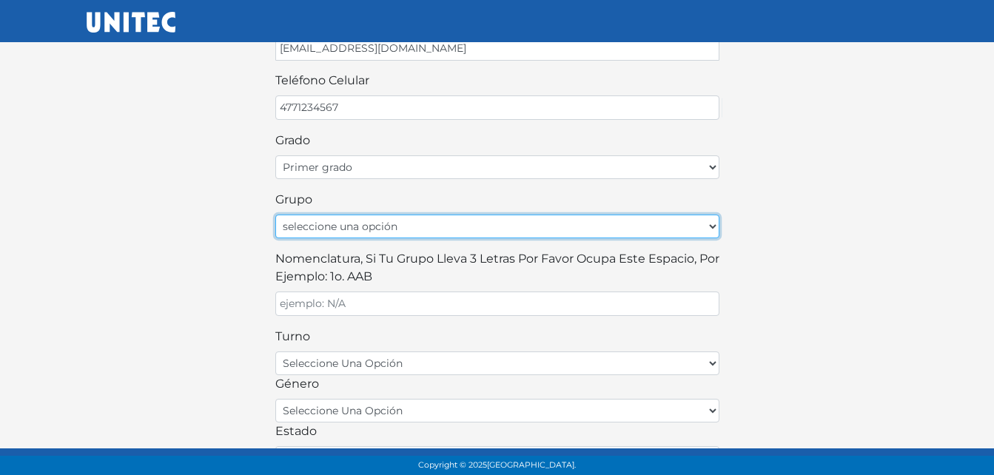
select select "A"
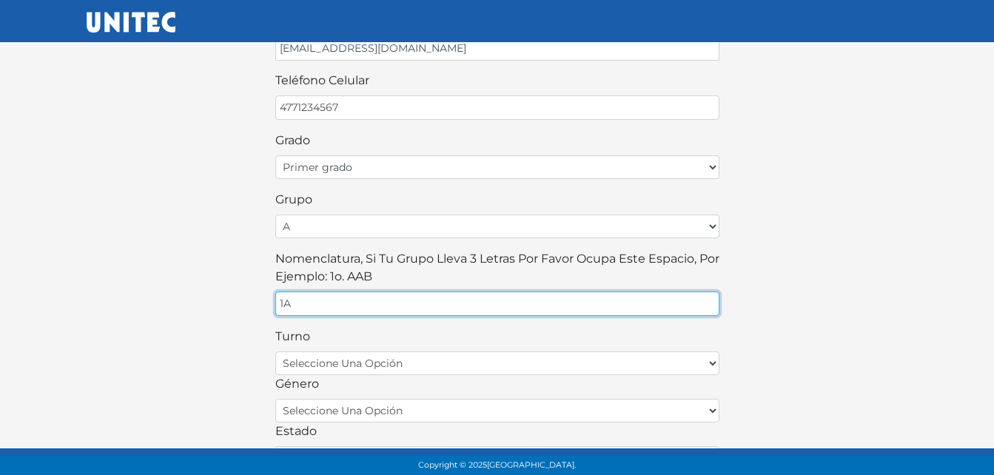
type input "1A"
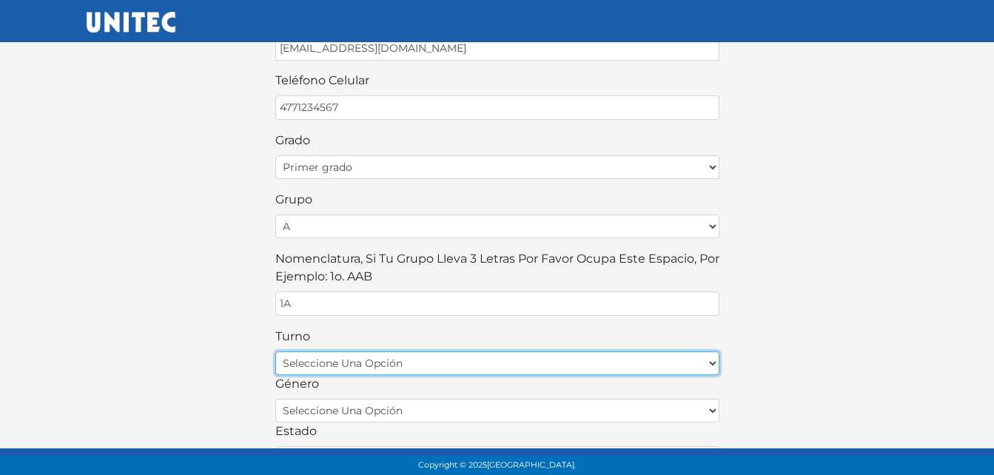
select select "matutino"
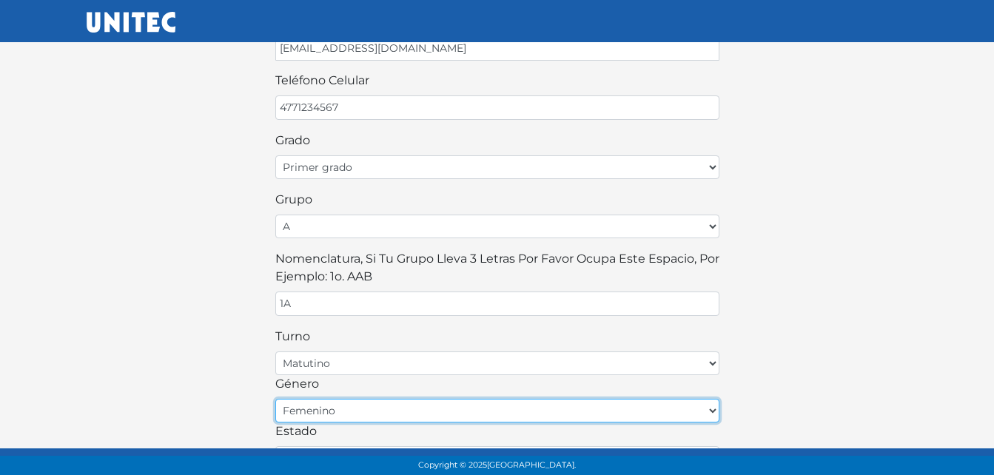
select select "M"
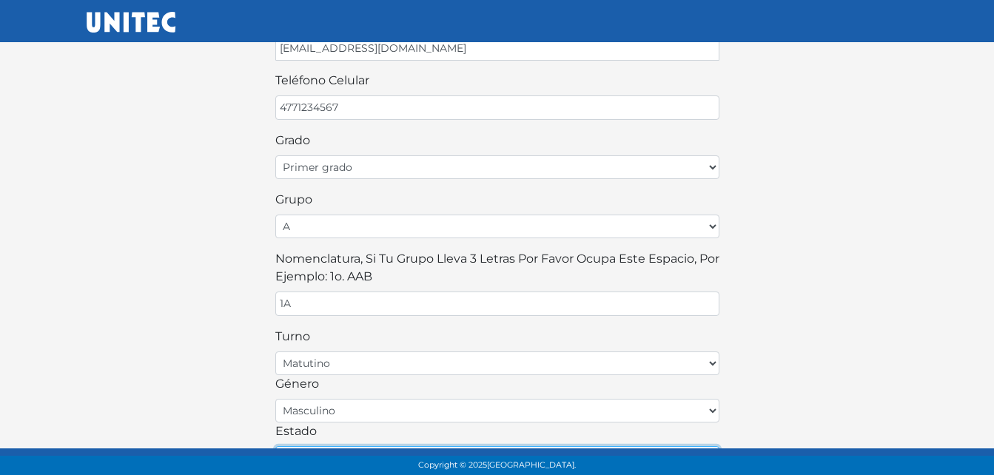
select select "GUA"
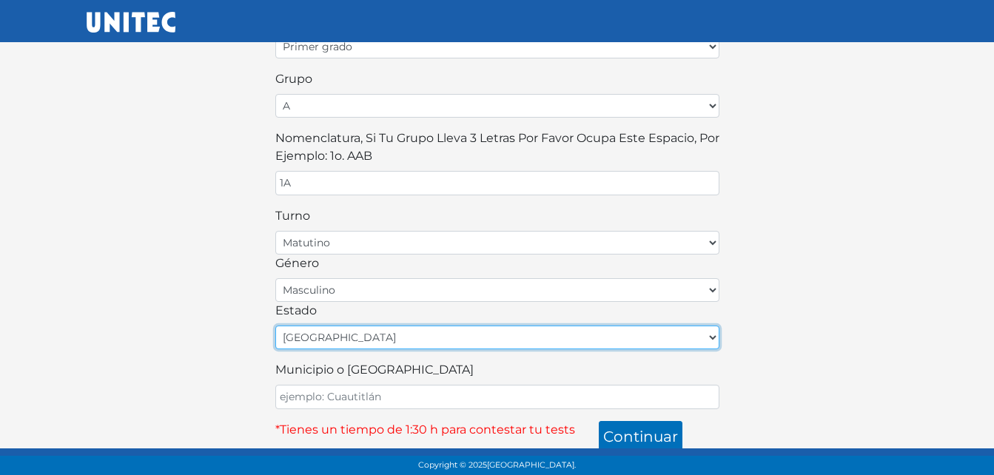
scroll to position [424, 0]
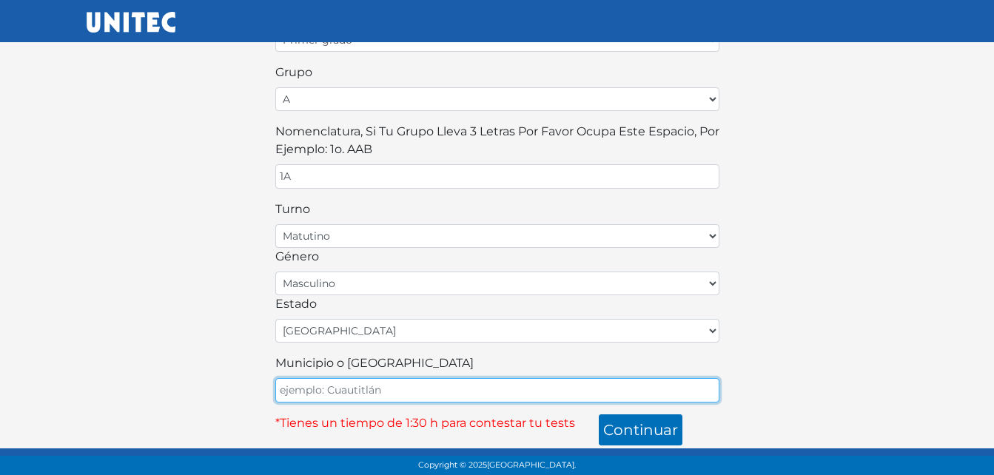
click at [364, 390] on input "Municipio o [GEOGRAPHIC_DATA]" at bounding box center [497, 390] width 444 height 24
type input "[PERSON_NAME]"
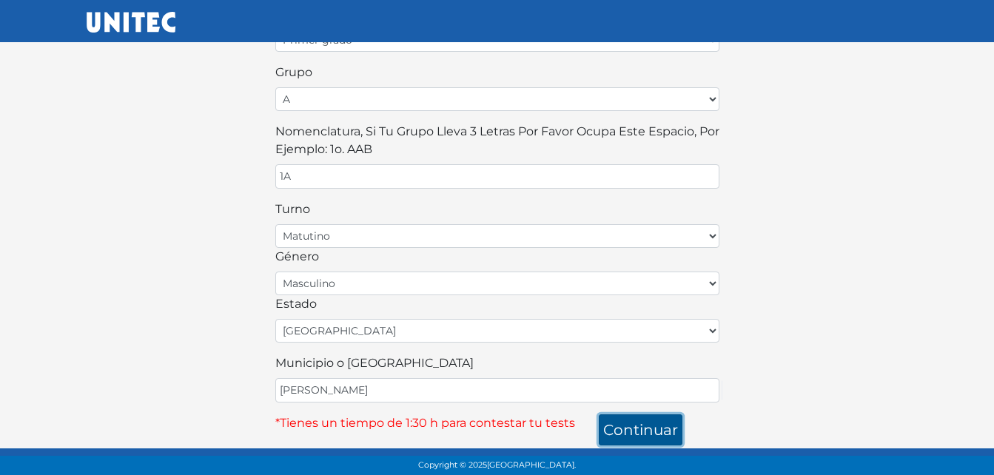
click at [599, 415] on button "continuar" at bounding box center [641, 430] width 84 height 31
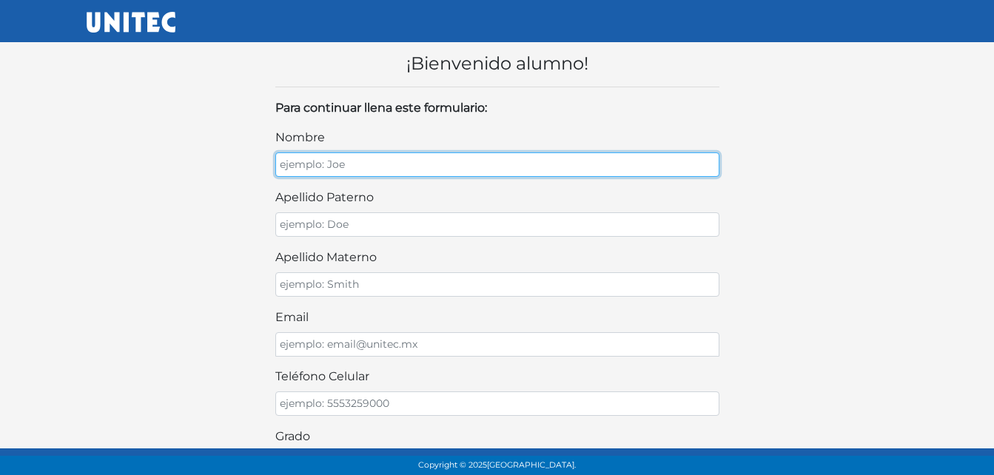
click at [425, 171] on input "nombre" at bounding box center [497, 165] width 444 height 24
type input "[PERSON_NAME]"
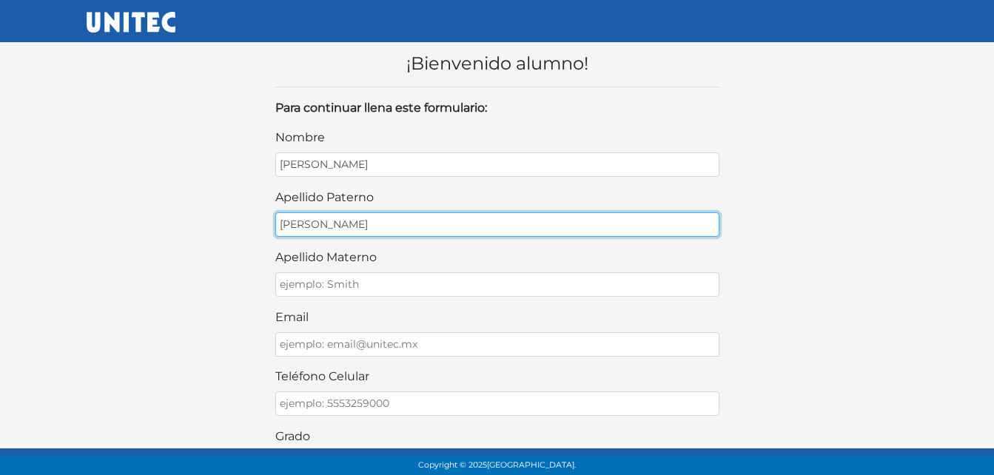
type input "[PERSON_NAME]"
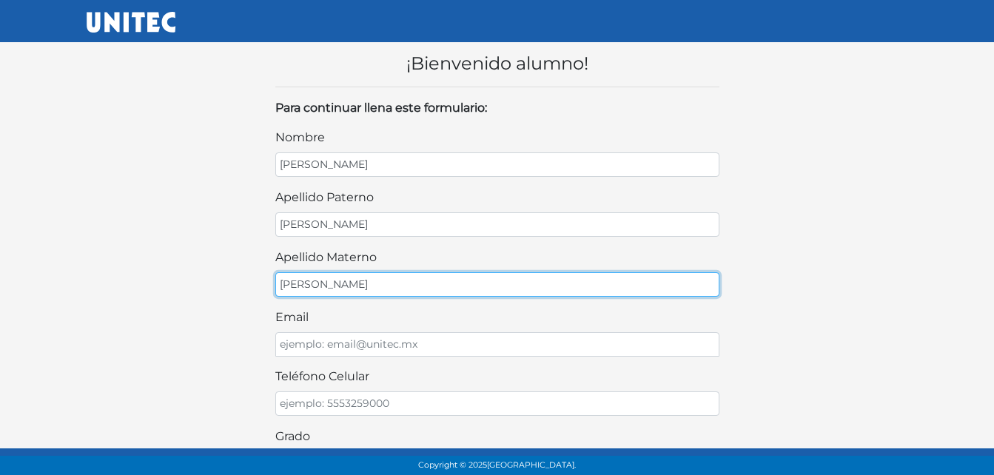
type input "[PERSON_NAME]"
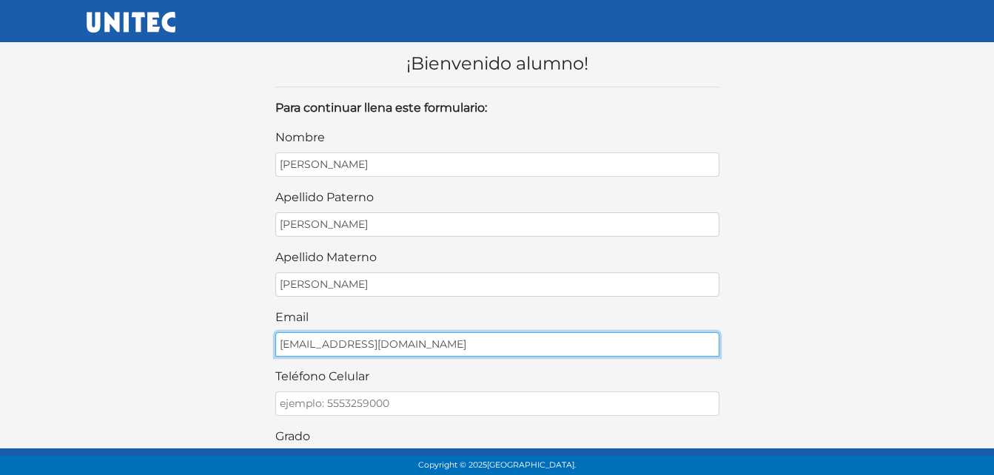
type input "[EMAIL_ADDRESS][DOMAIN_NAME]"
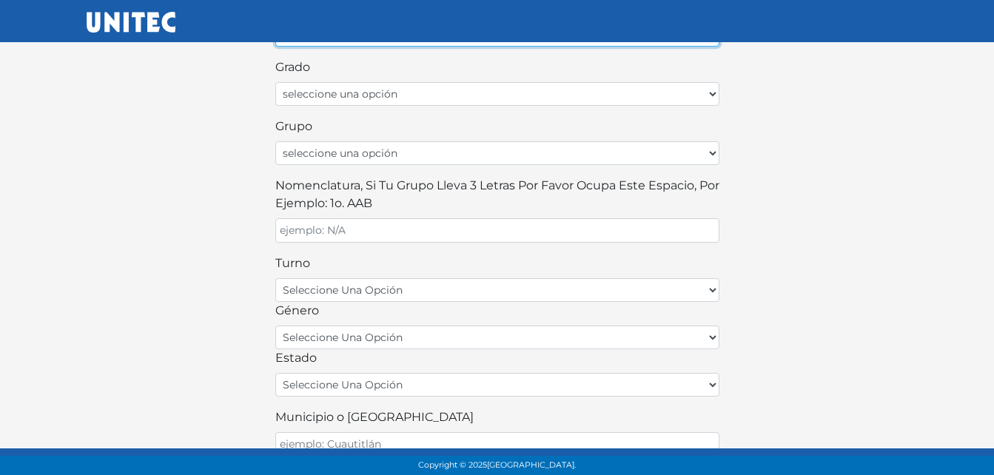
scroll to position [370, 0]
type input "4771234567"
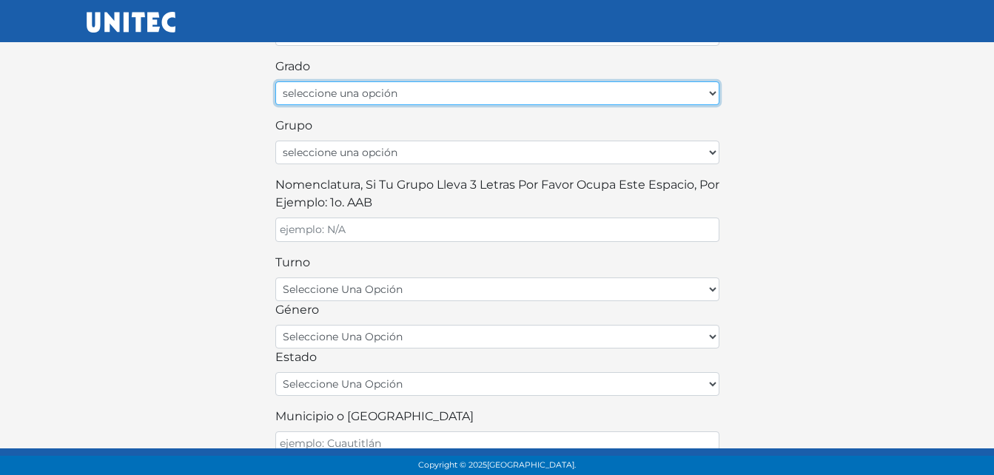
select select "1ro"
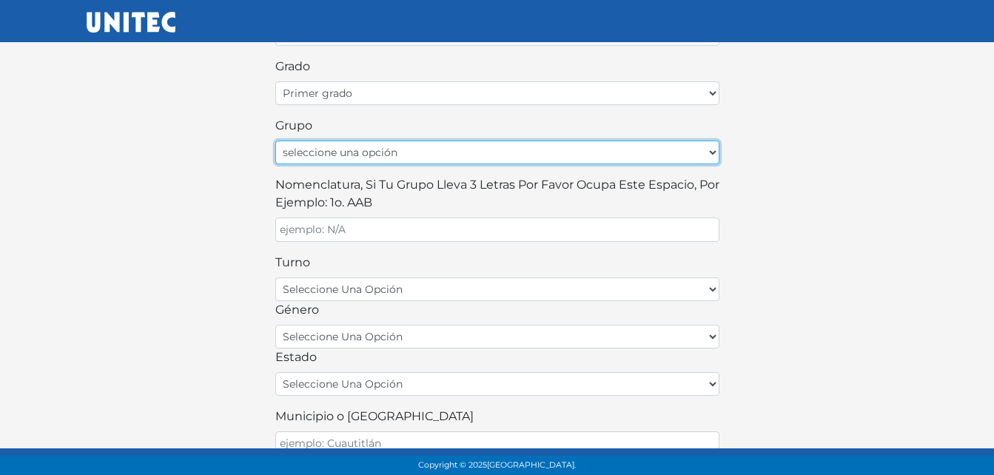
select select "A"
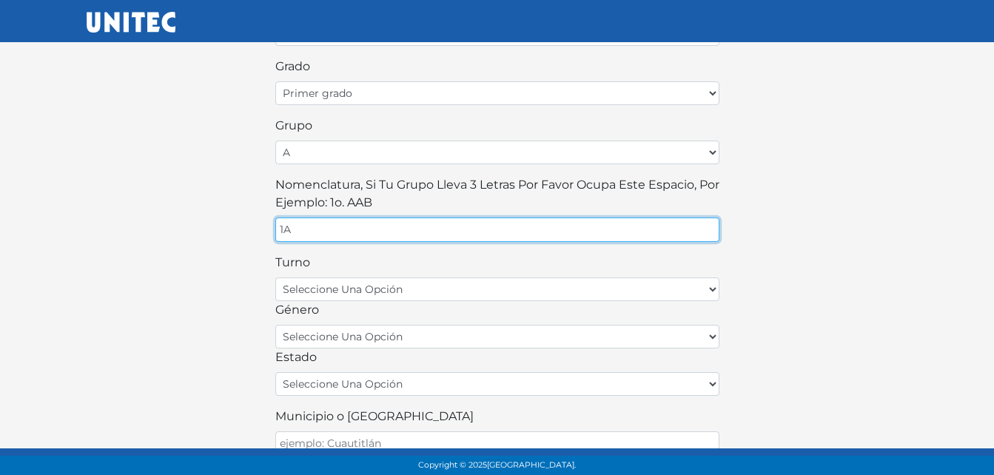
type input "1A"
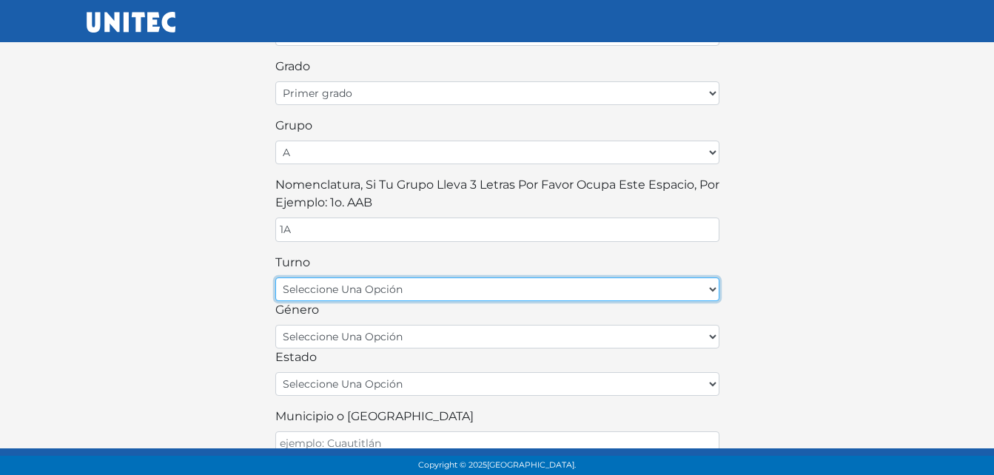
select select "matutino"
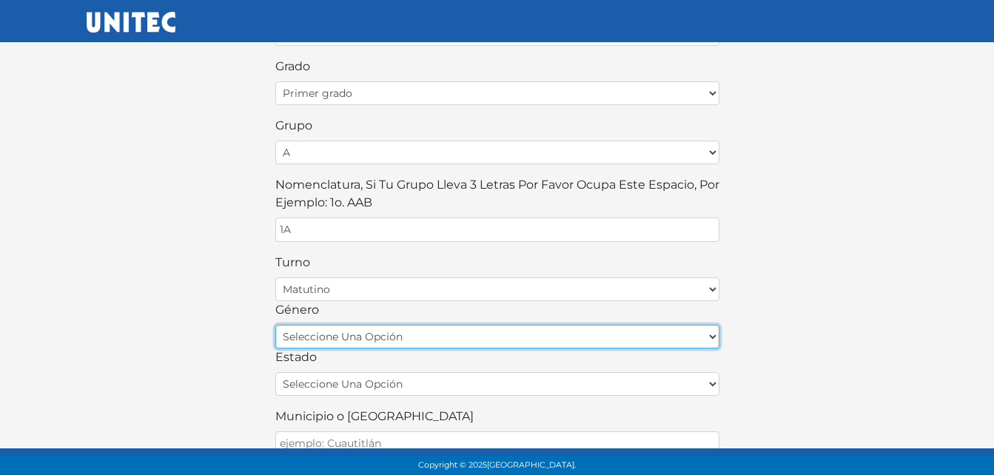
select select "M"
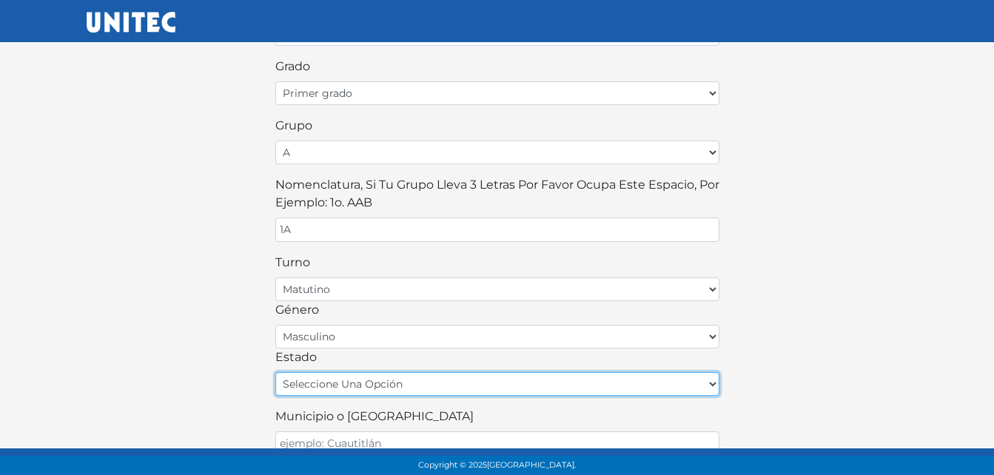
select select "GUA"
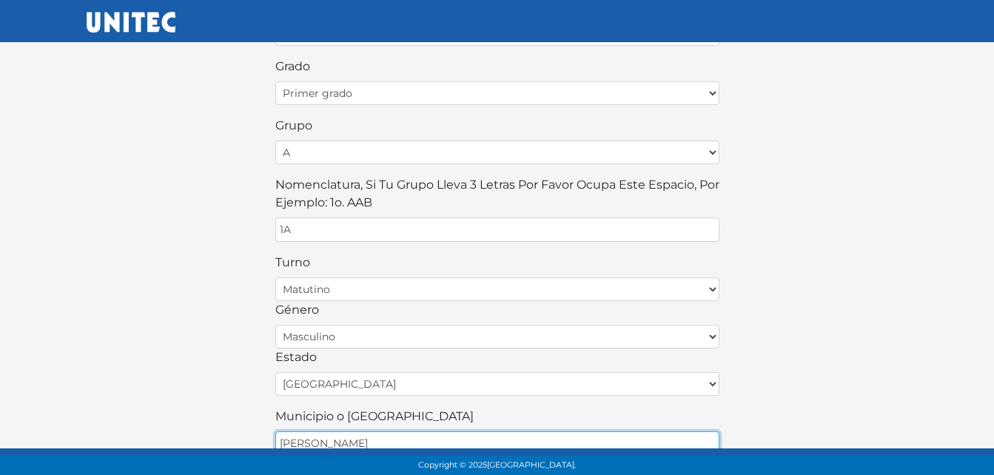
type input "[PERSON_NAME]"
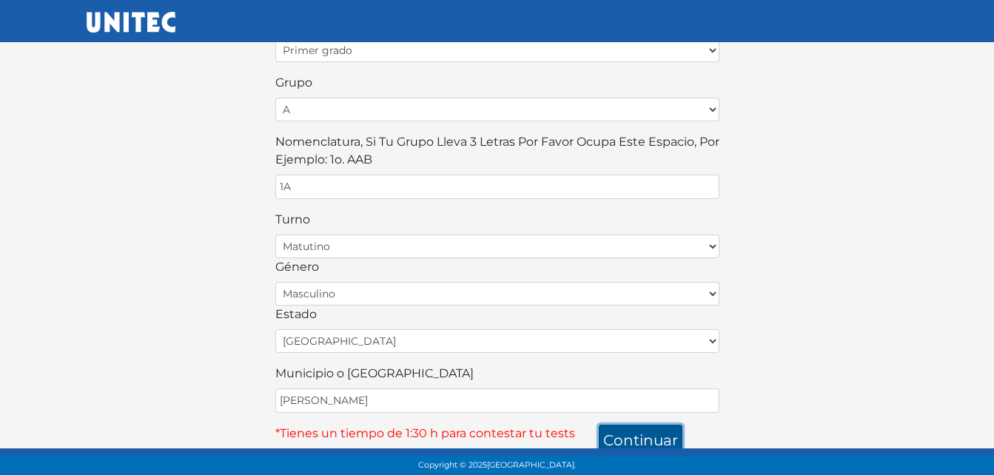
scroll to position [424, 0]
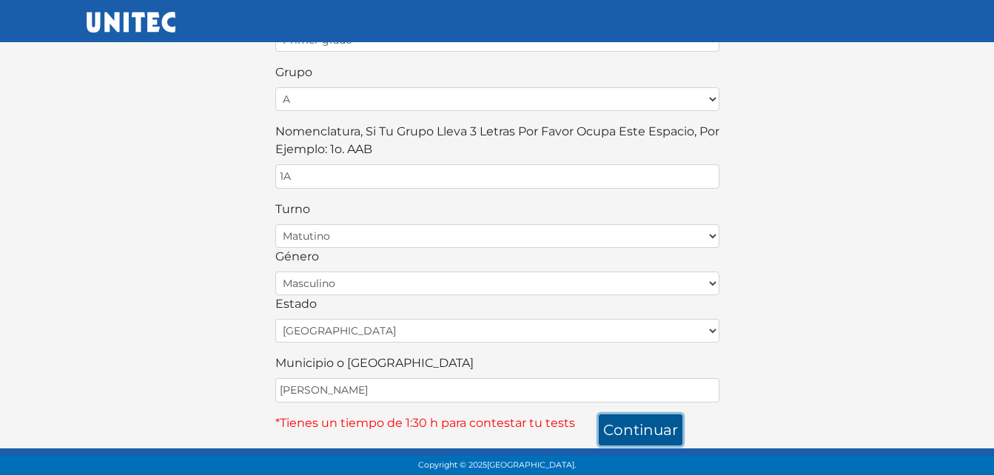
click at [649, 433] on button "continuar" at bounding box center [641, 430] width 84 height 31
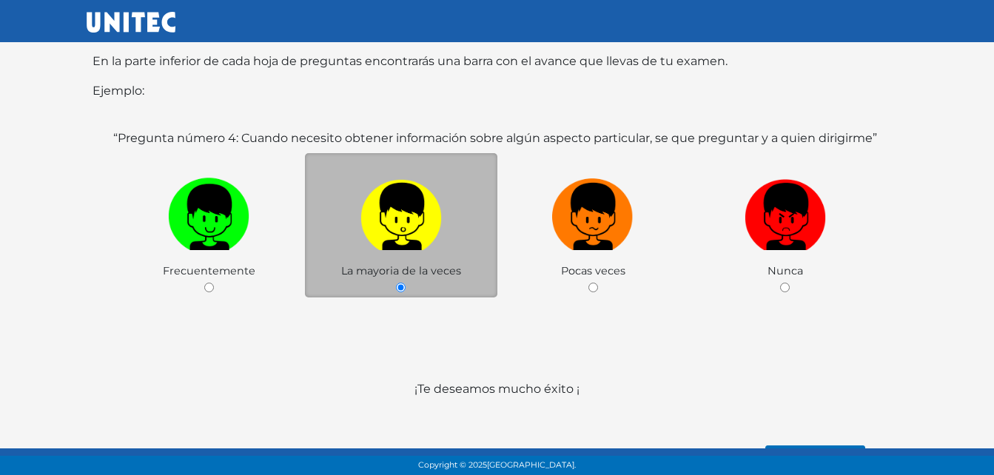
scroll to position [245, 0]
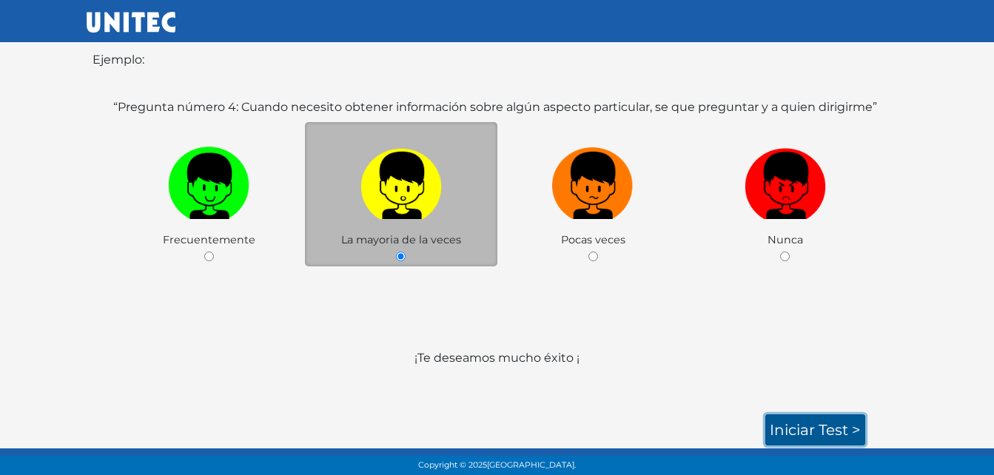
click at [832, 424] on link "Iniciar test >" at bounding box center [816, 430] width 100 height 31
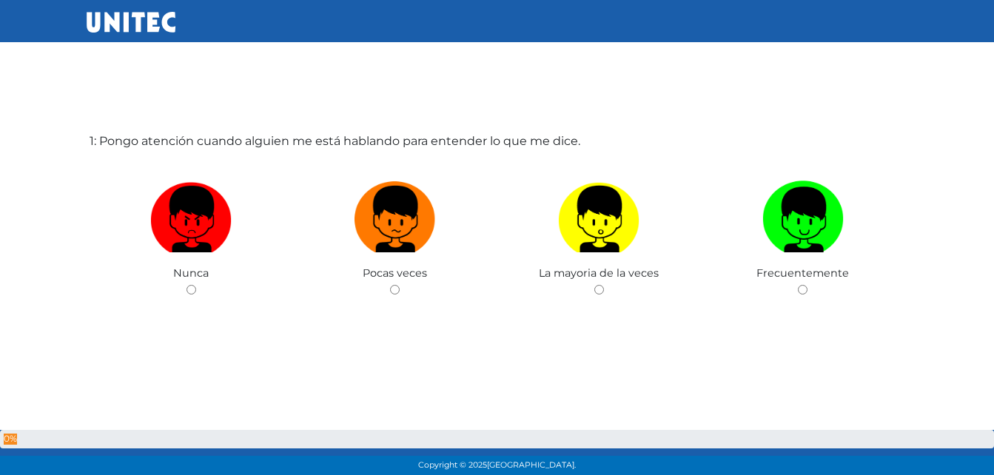
scroll to position [74, 0]
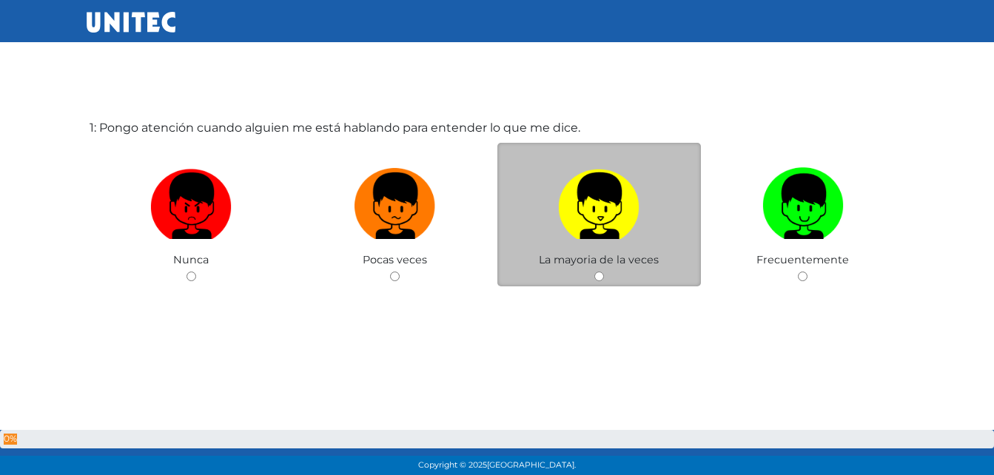
click at [606, 221] on img at bounding box center [598, 201] width 81 height 78
click at [604, 272] on input "radio" at bounding box center [600, 277] width 10 height 10
radio input "true"
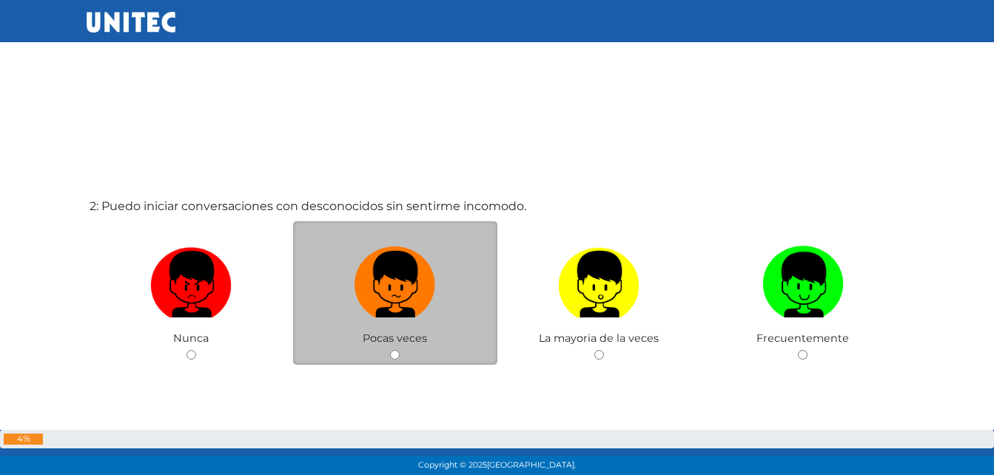
scroll to position [495, 0]
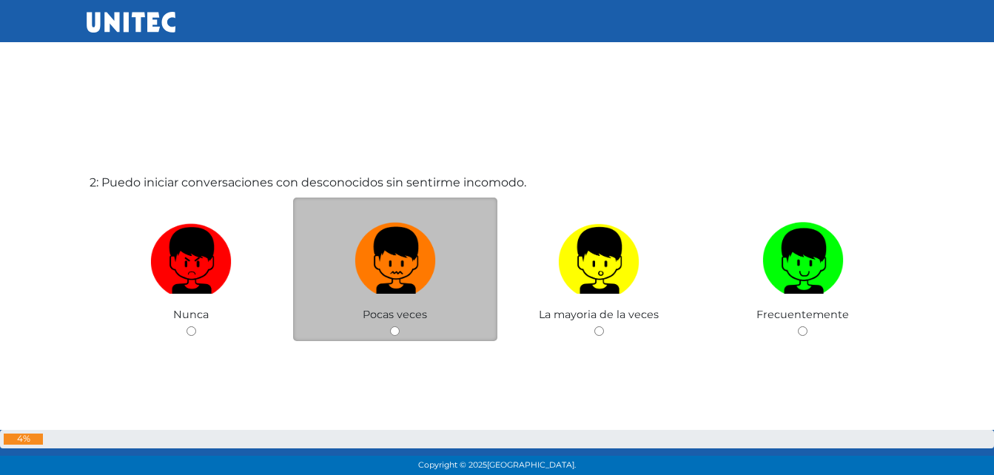
click at [403, 264] on img at bounding box center [395, 256] width 81 height 78
click at [400, 327] on input "radio" at bounding box center [395, 332] width 10 height 10
radio input "true"
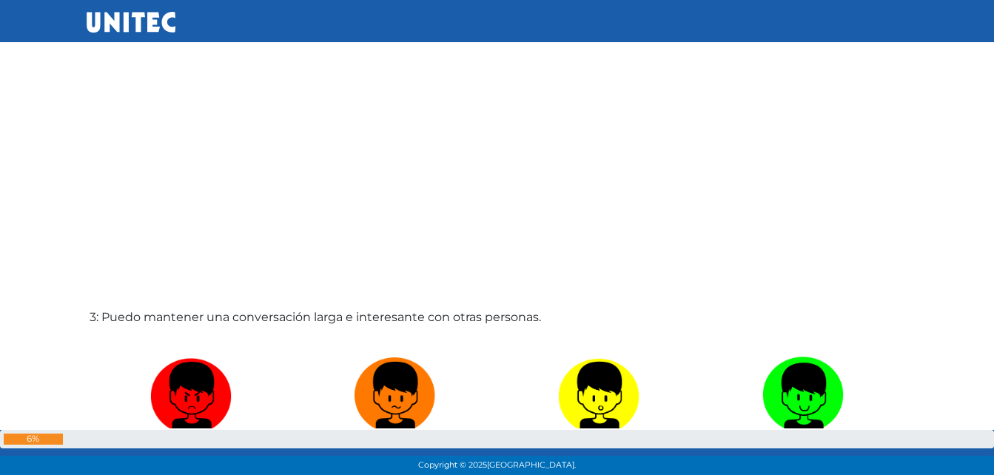
scroll to position [992, 0]
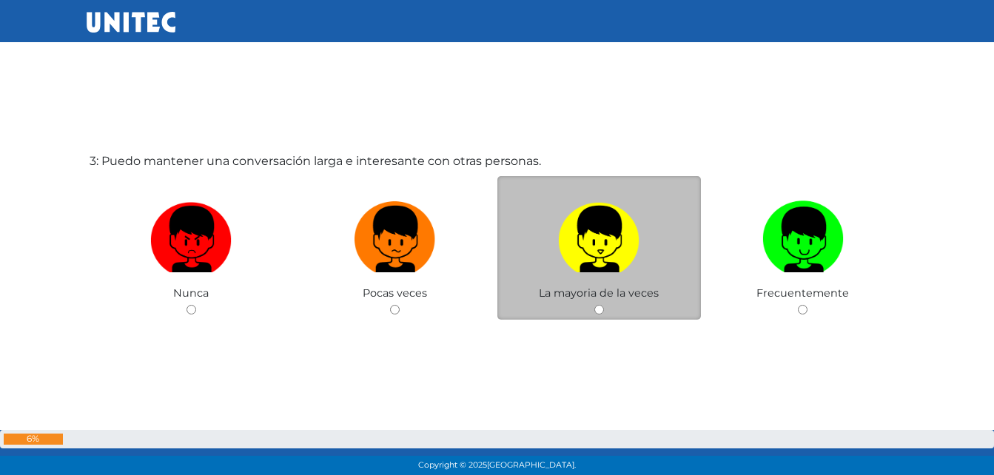
click at [591, 241] on img at bounding box center [598, 234] width 81 height 78
click at [595, 305] on input "radio" at bounding box center [600, 310] width 10 height 10
radio input "true"
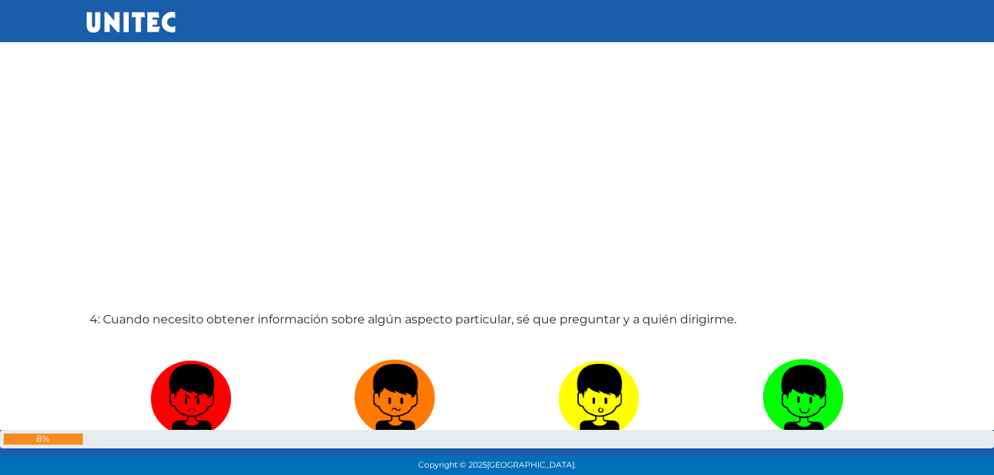
scroll to position [1362, 0]
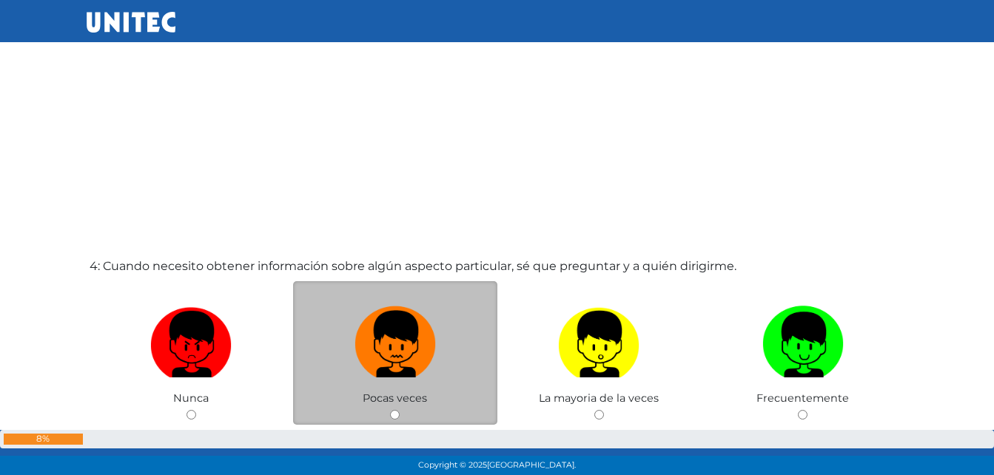
click at [378, 330] on img at bounding box center [395, 340] width 81 height 78
click at [390, 410] on input "radio" at bounding box center [395, 415] width 10 height 10
radio input "true"
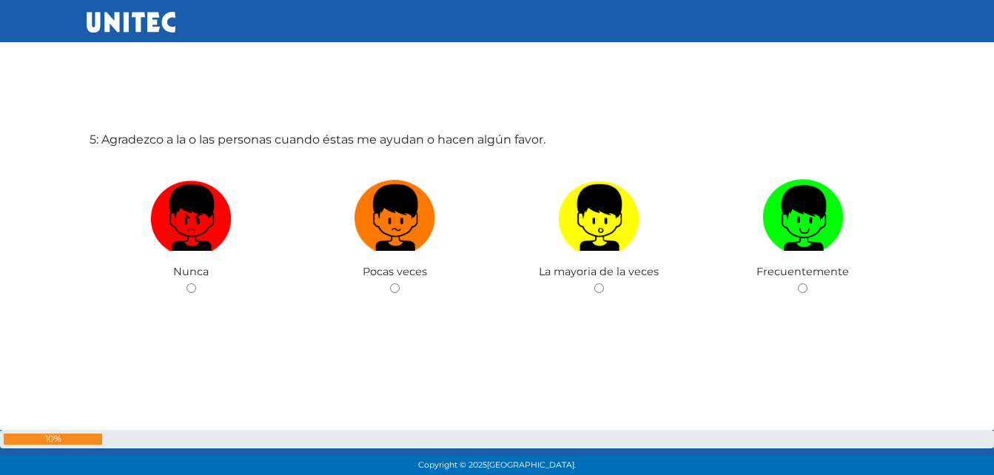
scroll to position [1976, 0]
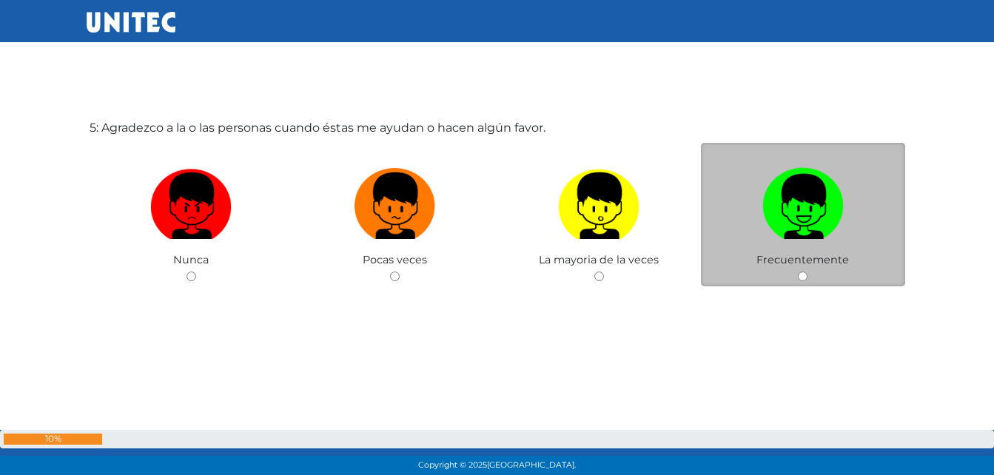
click at [808, 223] on img at bounding box center [803, 201] width 81 height 78
click at [808, 272] on input "radio" at bounding box center [803, 277] width 10 height 10
radio input "true"
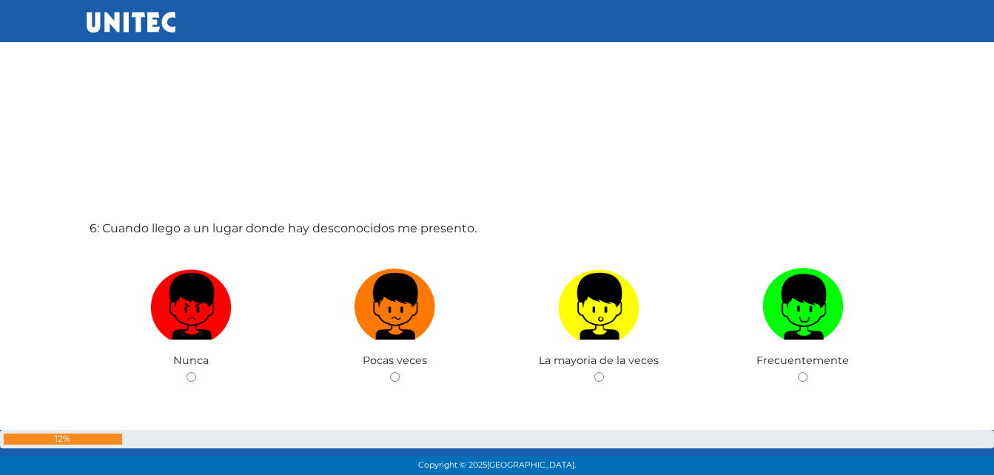
scroll to position [2375, 0]
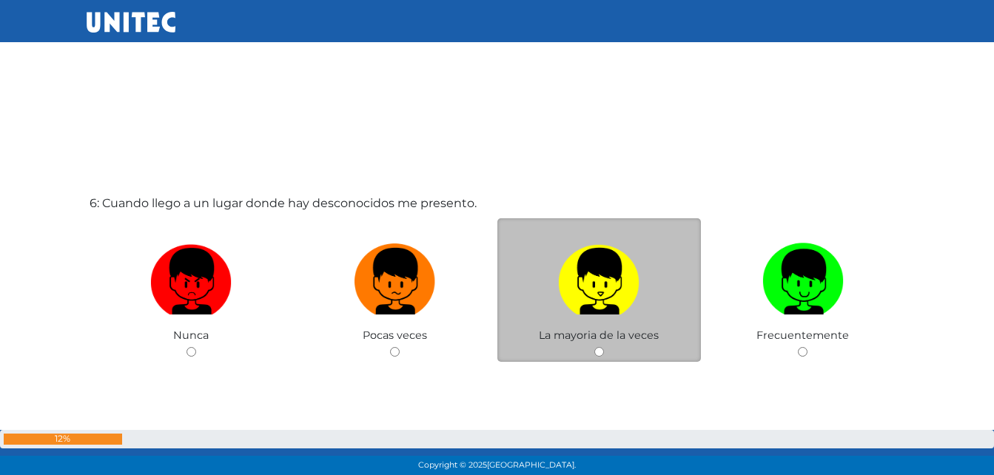
click at [575, 315] on img at bounding box center [598, 277] width 81 height 78
click at [595, 347] on input "radio" at bounding box center [600, 352] width 10 height 10
radio input "true"
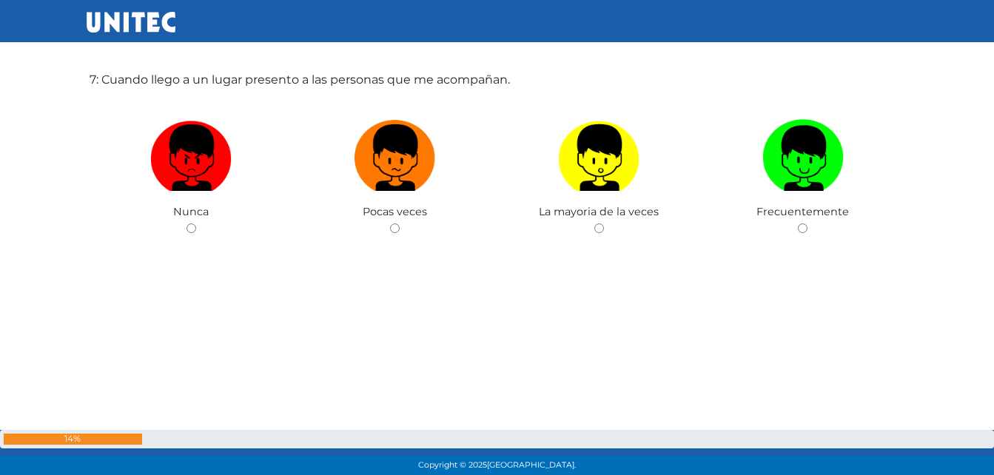
scroll to position [3000, 0]
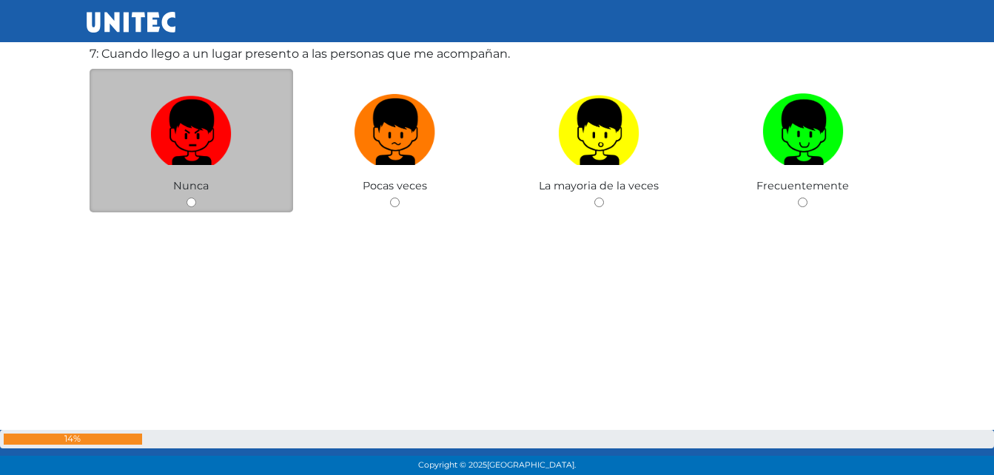
click at [198, 138] on img at bounding box center [190, 127] width 81 height 78
click at [196, 198] on input "radio" at bounding box center [192, 203] width 10 height 10
radio input "true"
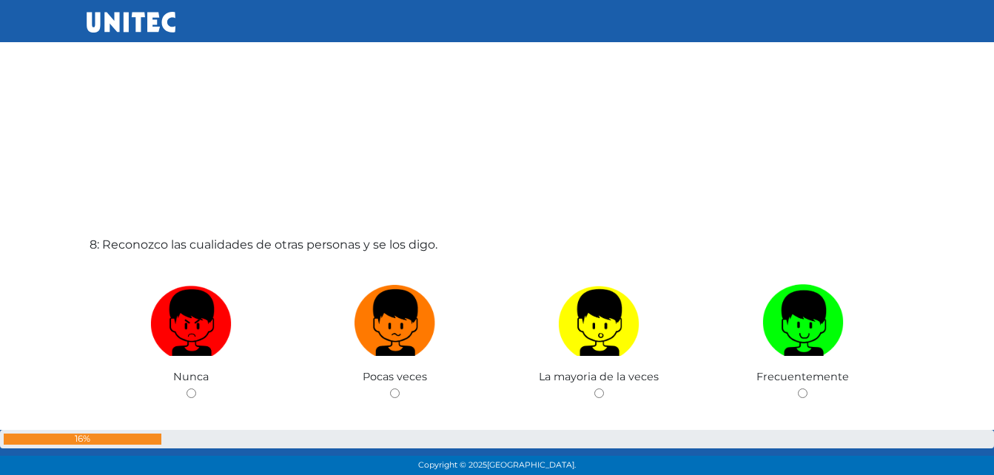
scroll to position [3348, 0]
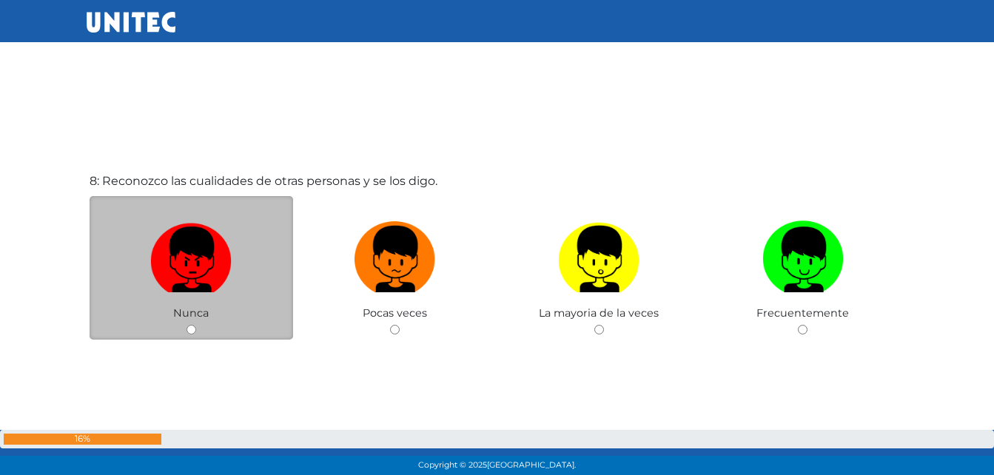
click at [216, 285] on img at bounding box center [190, 254] width 81 height 78
click at [196, 325] on input "radio" at bounding box center [192, 330] width 10 height 10
radio input "true"
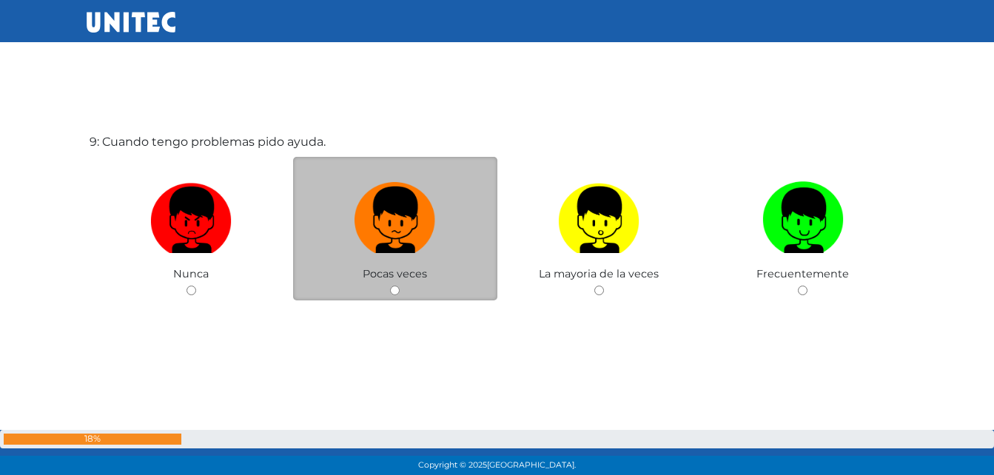
scroll to position [3877, 0]
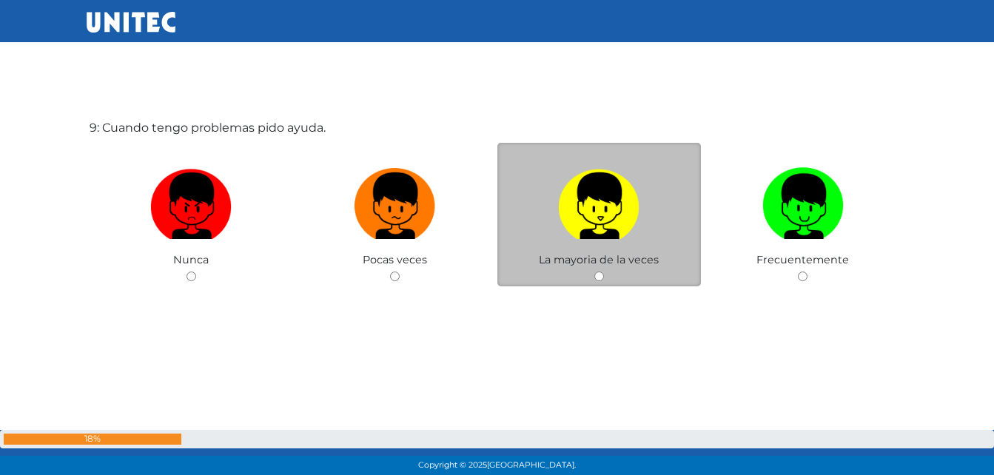
click at [589, 218] on img at bounding box center [598, 201] width 81 height 78
click at [595, 272] on input "radio" at bounding box center [600, 277] width 10 height 10
radio input "true"
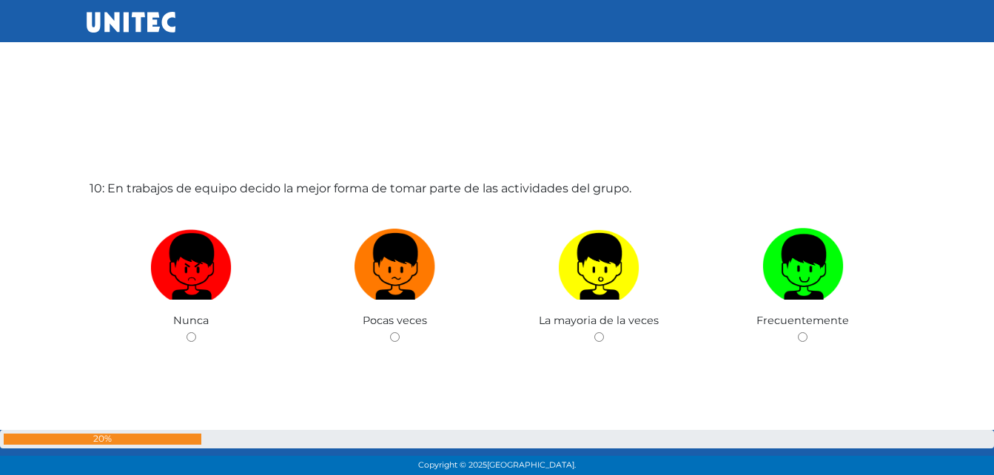
scroll to position [4353, 0]
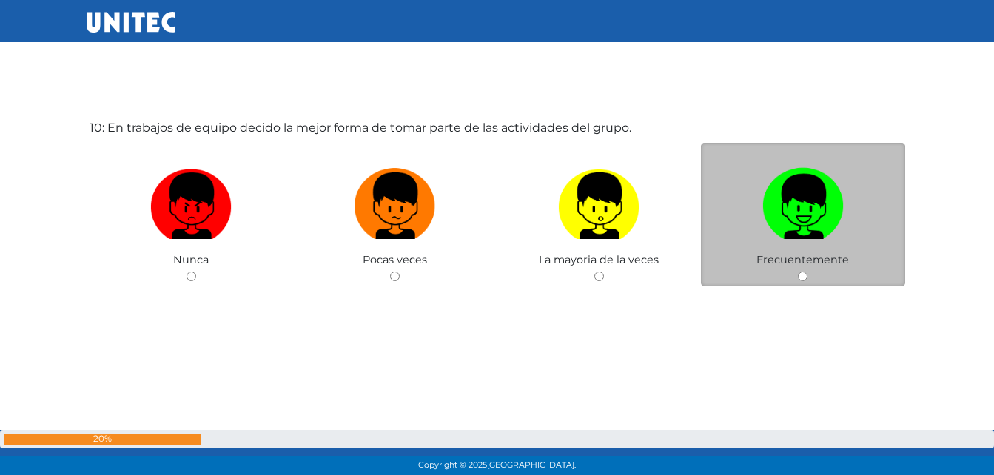
click at [837, 184] on img at bounding box center [803, 201] width 81 height 78
click at [808, 272] on input "radio" at bounding box center [803, 277] width 10 height 10
radio input "true"
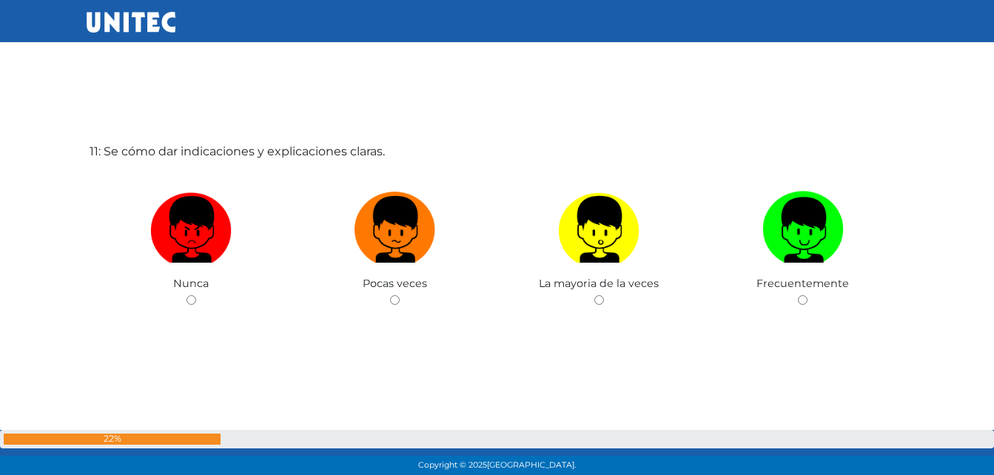
scroll to position [4828, 0]
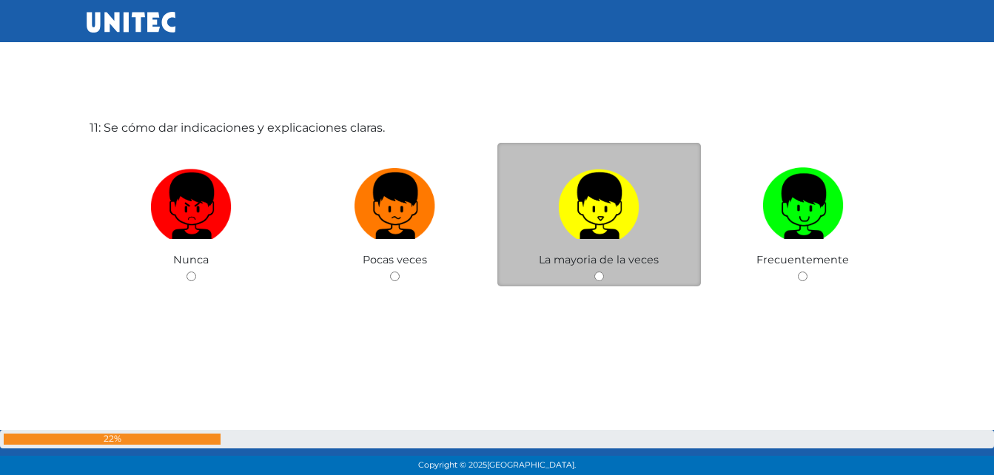
click at [615, 209] on img at bounding box center [598, 201] width 81 height 78
click at [604, 272] on input "radio" at bounding box center [600, 277] width 10 height 10
radio input "true"
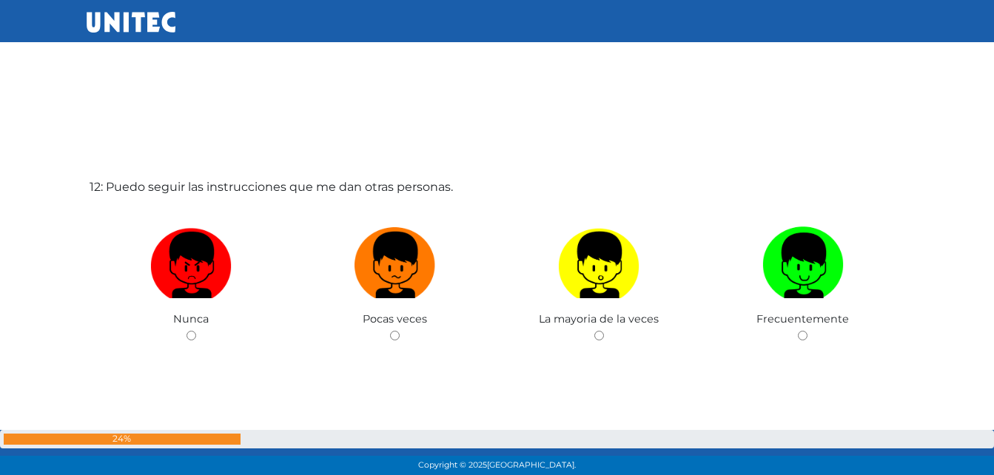
scroll to position [5249, 0]
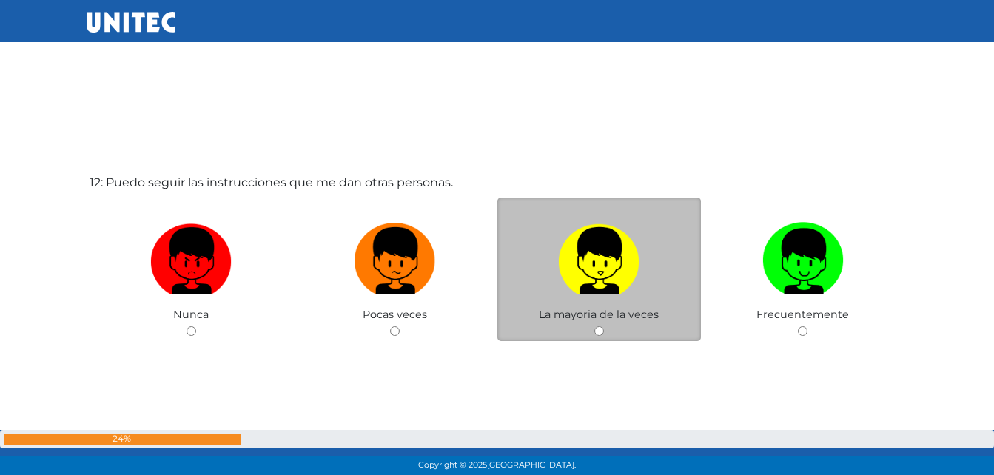
click at [592, 256] on img at bounding box center [598, 256] width 81 height 78
click at [595, 327] on input "radio" at bounding box center [600, 332] width 10 height 10
radio input "true"
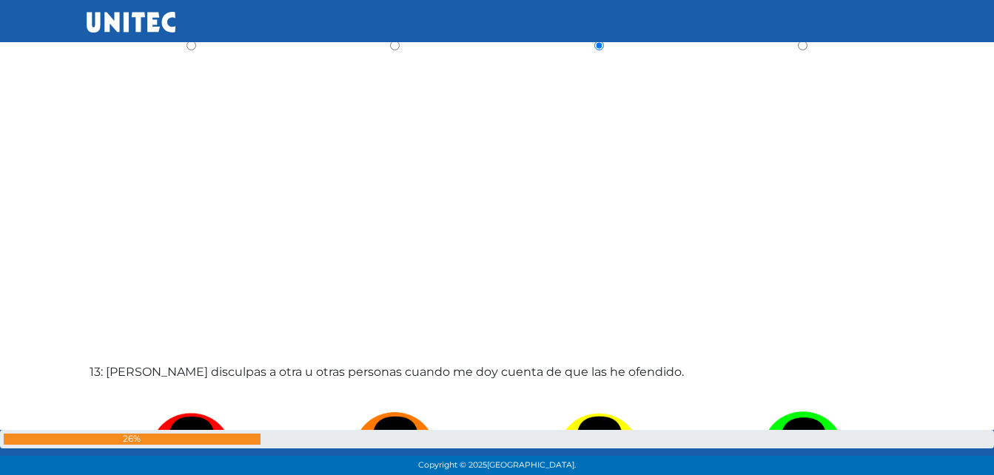
scroll to position [5779, 0]
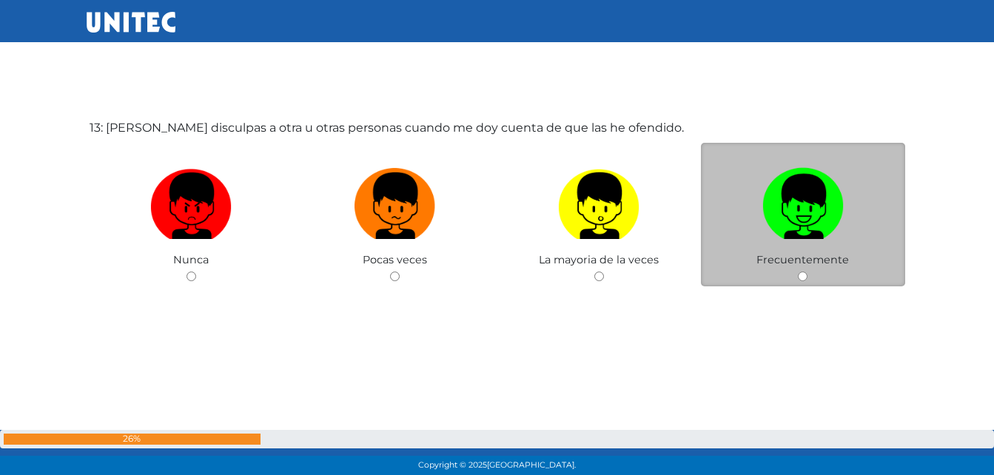
click at [786, 235] on img at bounding box center [803, 201] width 81 height 78
click at [798, 272] on input "radio" at bounding box center [803, 277] width 10 height 10
radio input "true"
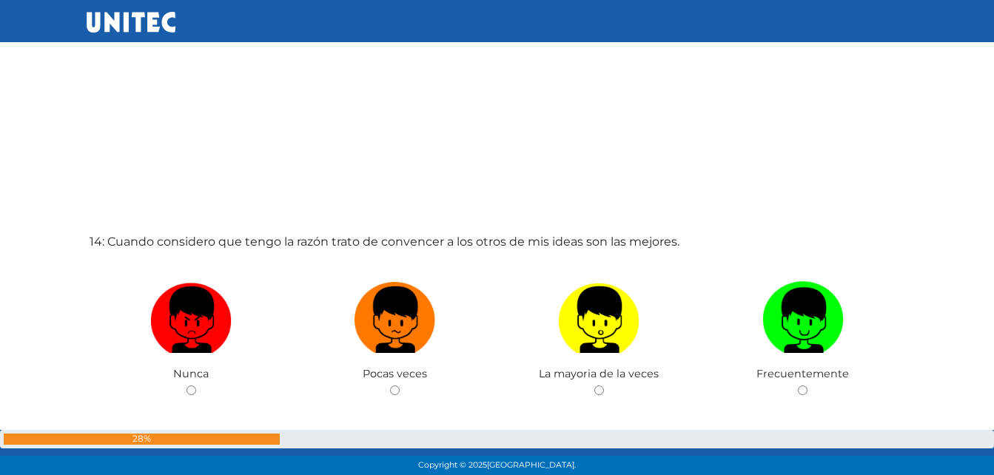
scroll to position [6201, 0]
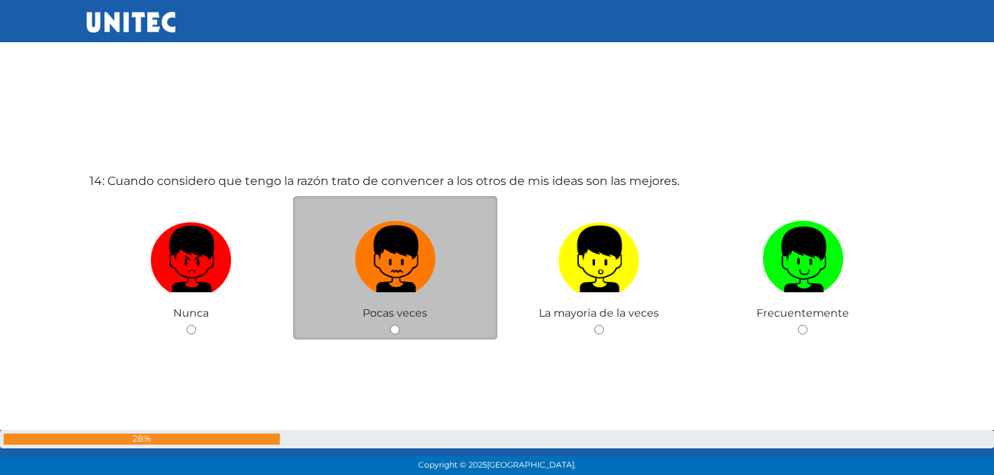
click at [384, 266] on img at bounding box center [395, 254] width 81 height 78
click at [390, 325] on input "radio" at bounding box center [395, 330] width 10 height 10
radio input "true"
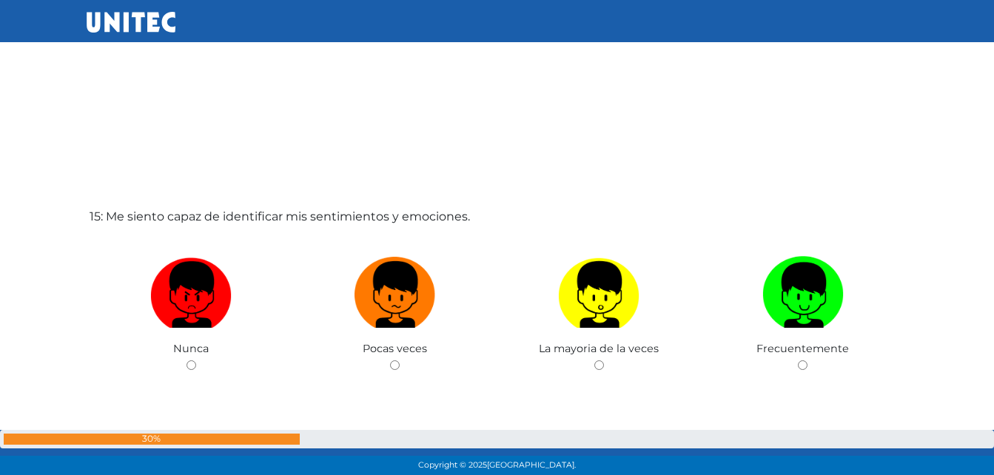
scroll to position [6697, 0]
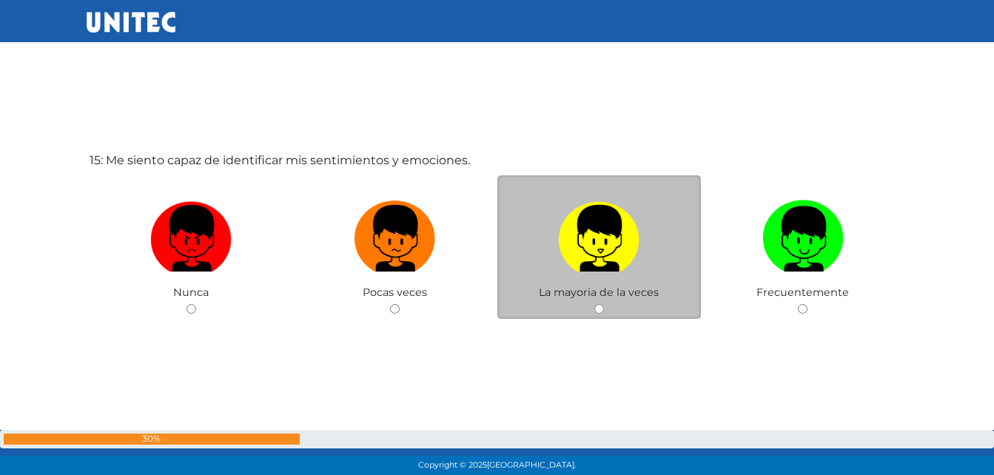
click at [578, 227] on img at bounding box center [598, 234] width 81 height 78
click at [595, 304] on input "radio" at bounding box center [600, 309] width 10 height 10
radio input "true"
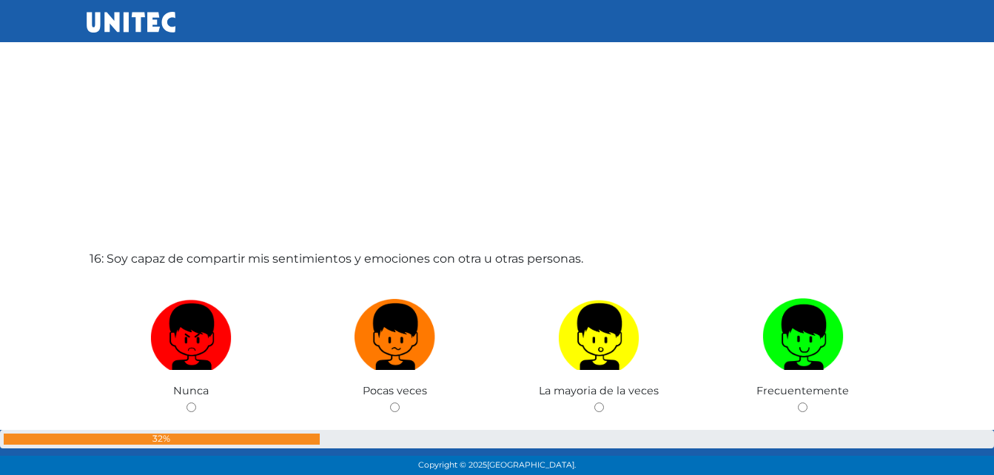
scroll to position [7097, 0]
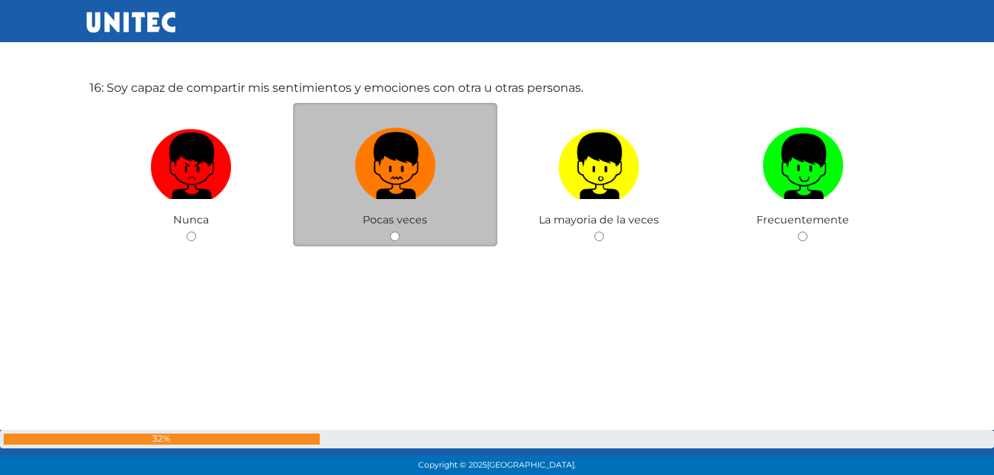
click at [405, 151] on img at bounding box center [395, 161] width 81 height 78
click at [400, 232] on input "radio" at bounding box center [395, 237] width 10 height 10
radio input "true"
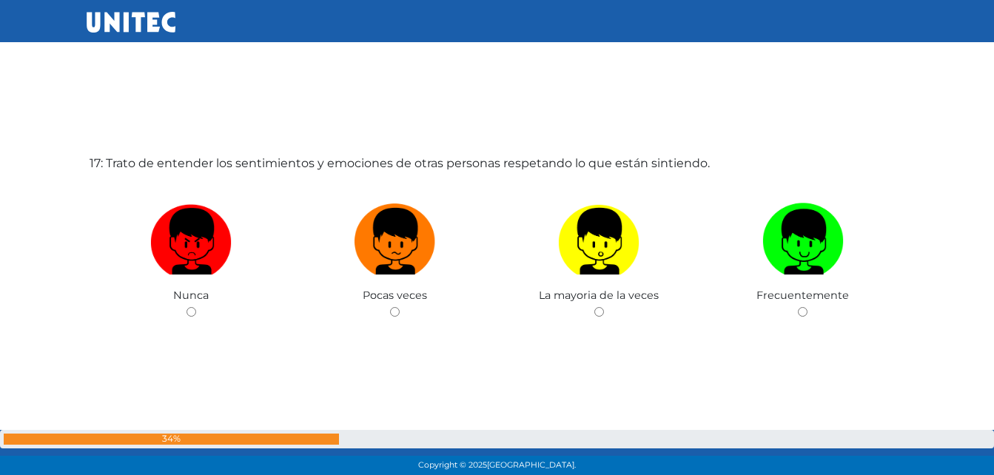
scroll to position [7680, 0]
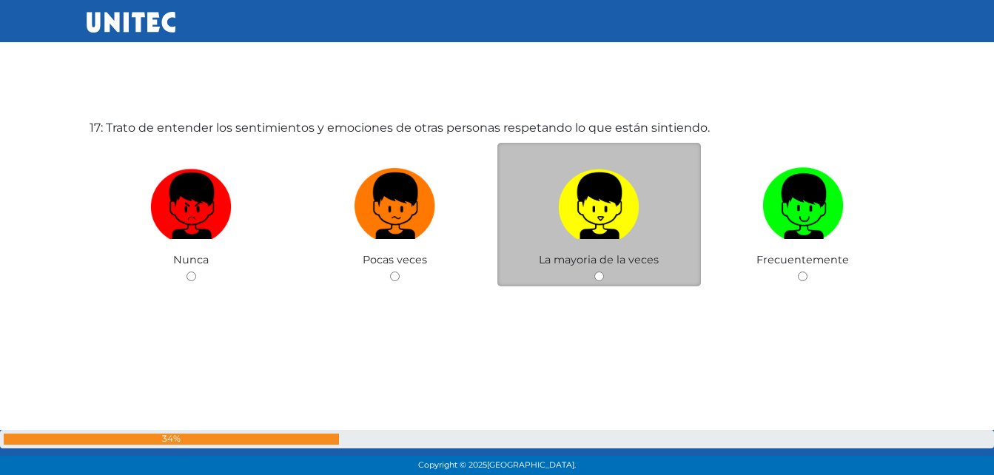
click at [595, 194] on img at bounding box center [598, 201] width 81 height 78
click at [595, 272] on input "radio" at bounding box center [600, 277] width 10 height 10
radio input "true"
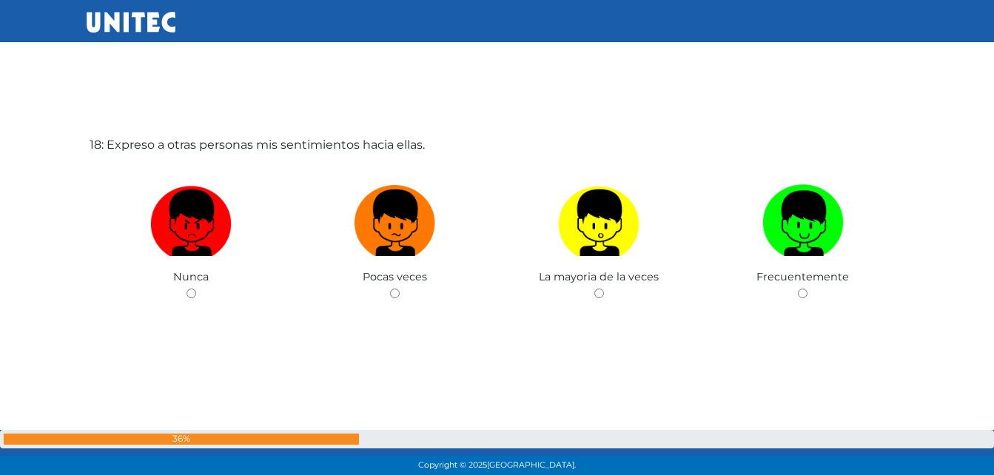
scroll to position [8156, 0]
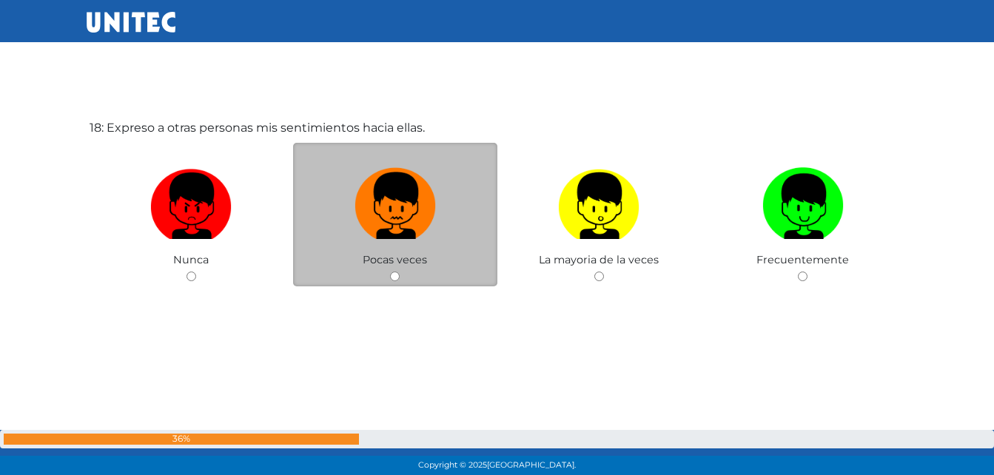
click at [387, 188] on img at bounding box center [395, 201] width 81 height 78
click at [390, 272] on input "radio" at bounding box center [395, 277] width 10 height 10
radio input "true"
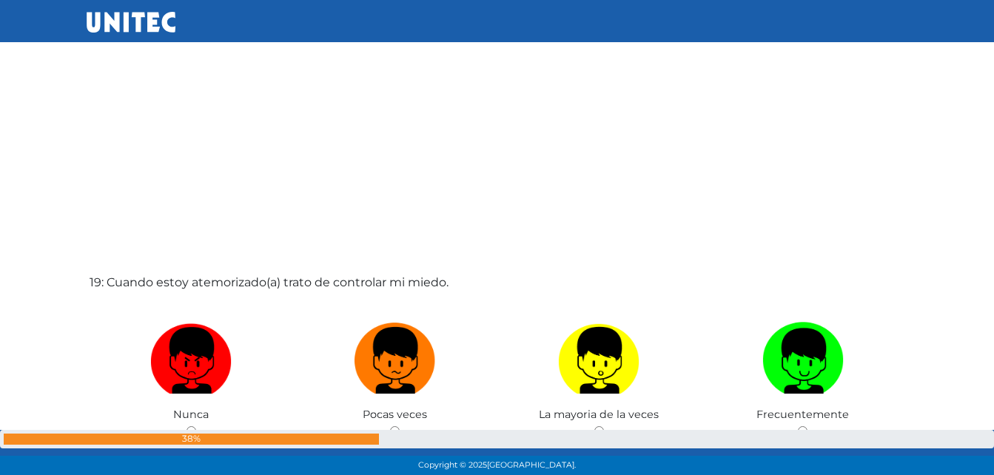
scroll to position [8631, 0]
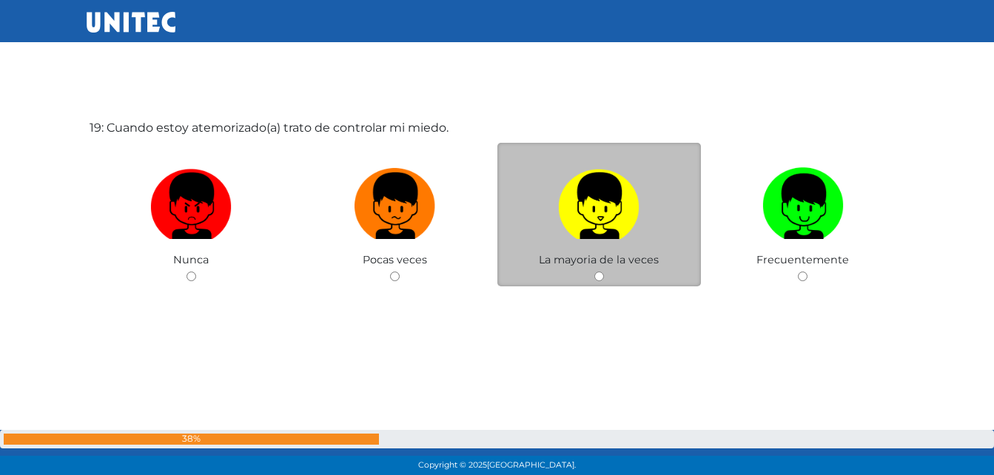
click at [609, 192] on img at bounding box center [598, 201] width 81 height 78
click at [604, 272] on input "radio" at bounding box center [600, 277] width 10 height 10
radio input "true"
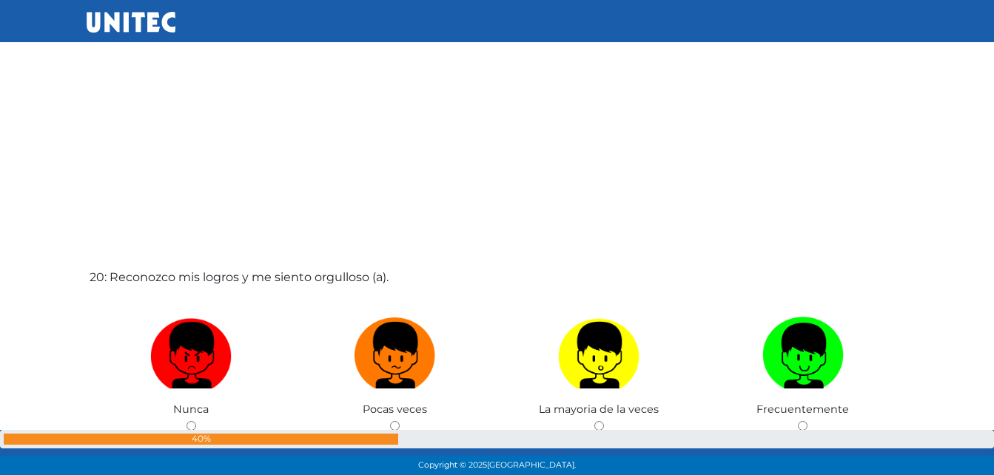
scroll to position [9031, 0]
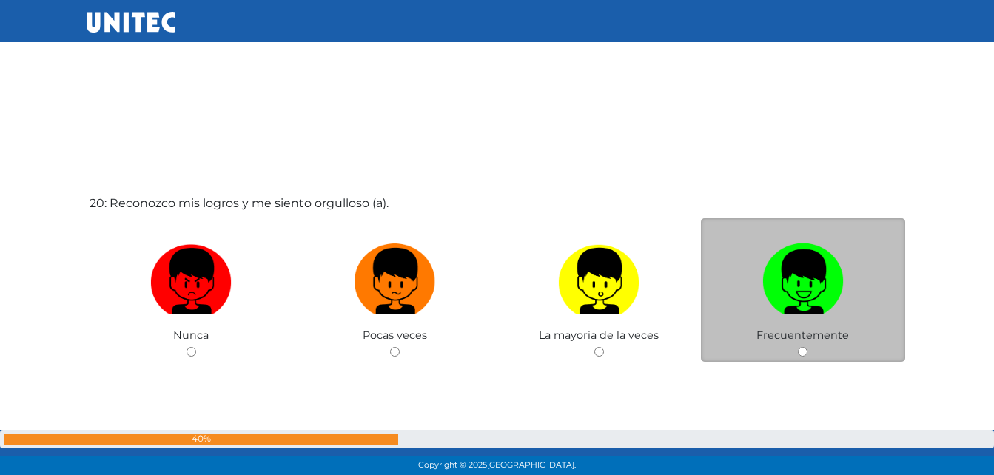
click at [793, 249] on img at bounding box center [803, 277] width 81 height 78
click at [798, 347] on input "radio" at bounding box center [803, 352] width 10 height 10
radio input "true"
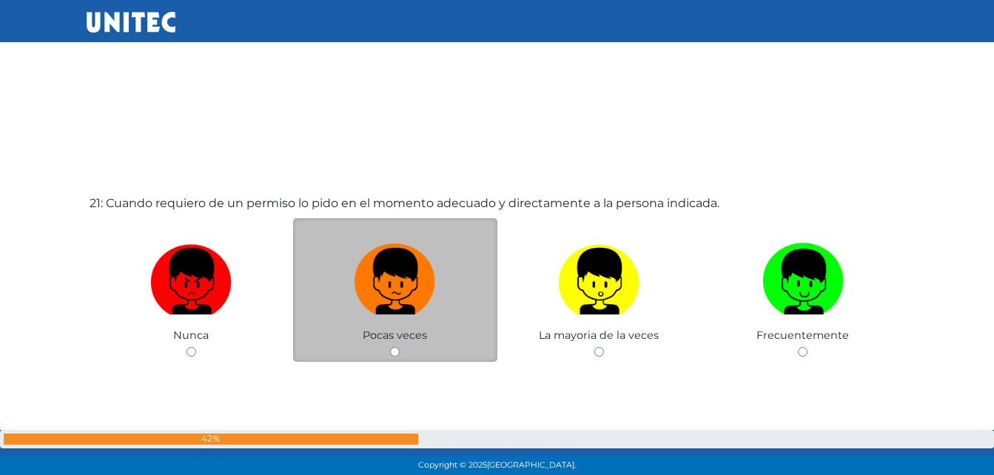
scroll to position [9582, 0]
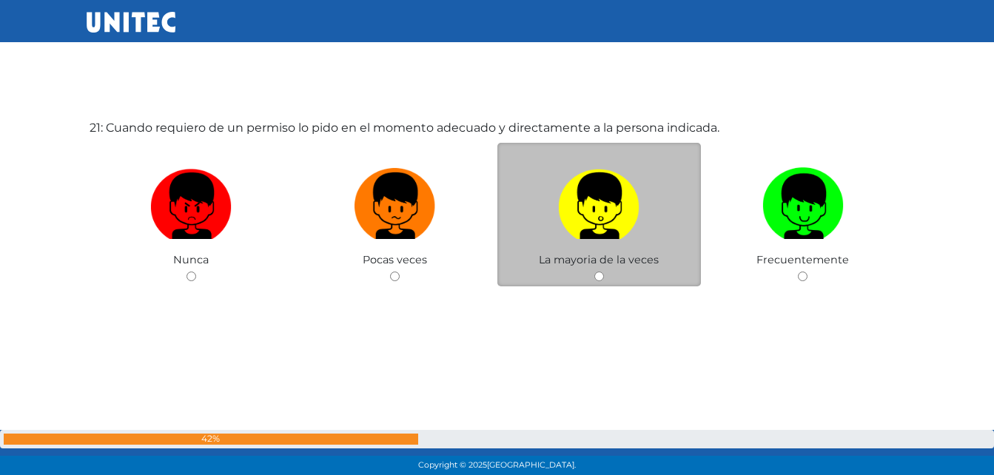
click at [628, 237] on img at bounding box center [598, 201] width 81 height 78
click at [604, 272] on input "radio" at bounding box center [600, 277] width 10 height 10
radio input "true"
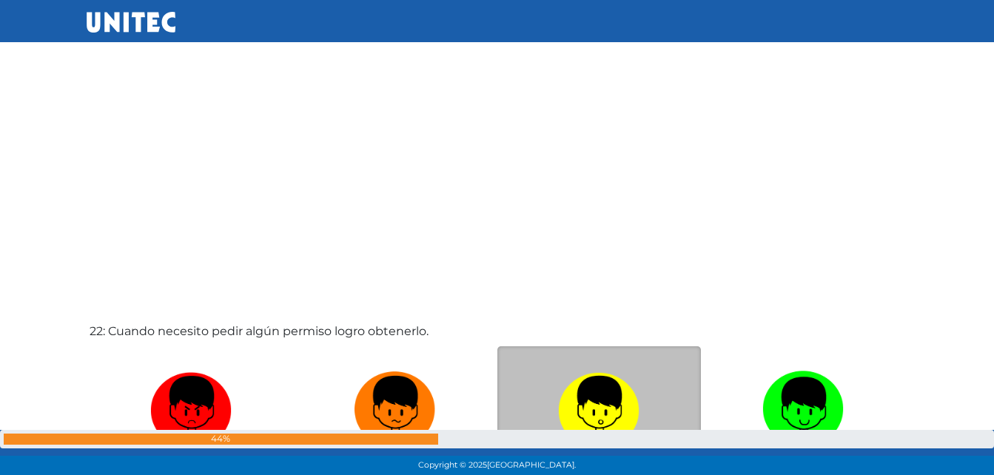
scroll to position [9928, 0]
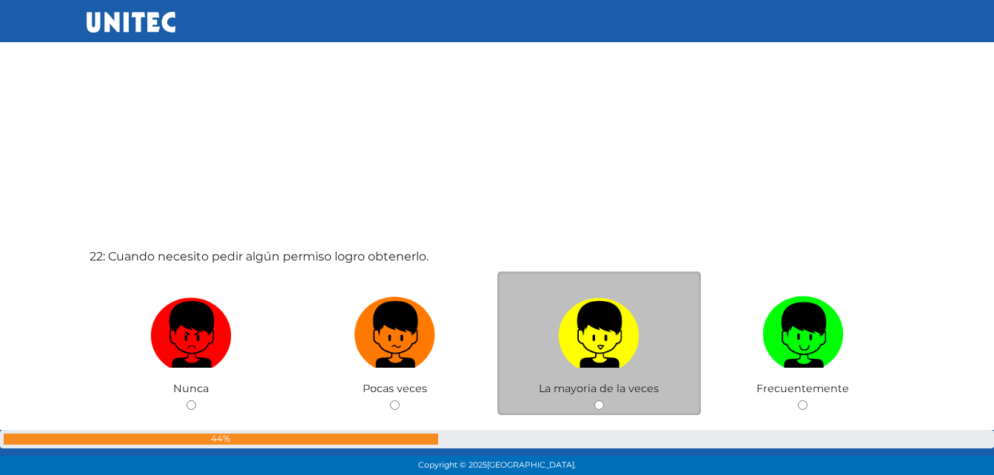
click at [606, 314] on img at bounding box center [598, 330] width 81 height 78
click at [604, 401] on input "radio" at bounding box center [600, 406] width 10 height 10
radio input "true"
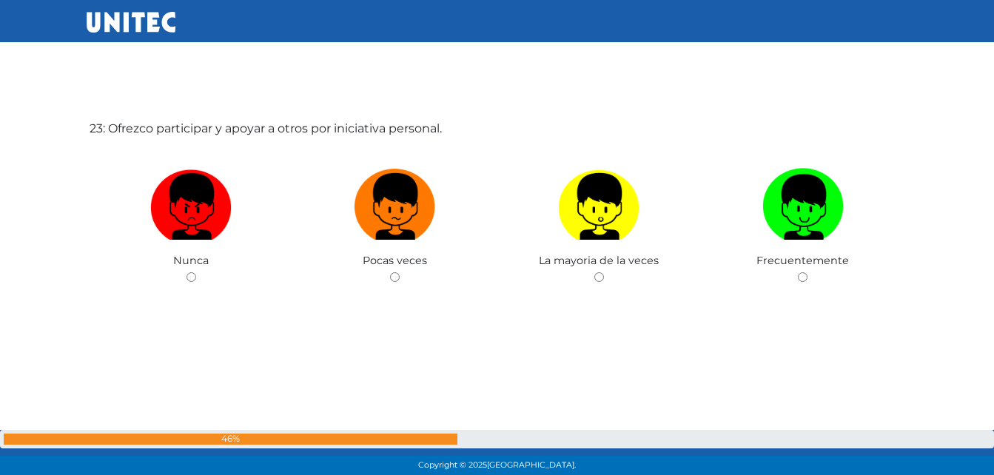
scroll to position [10533, 0]
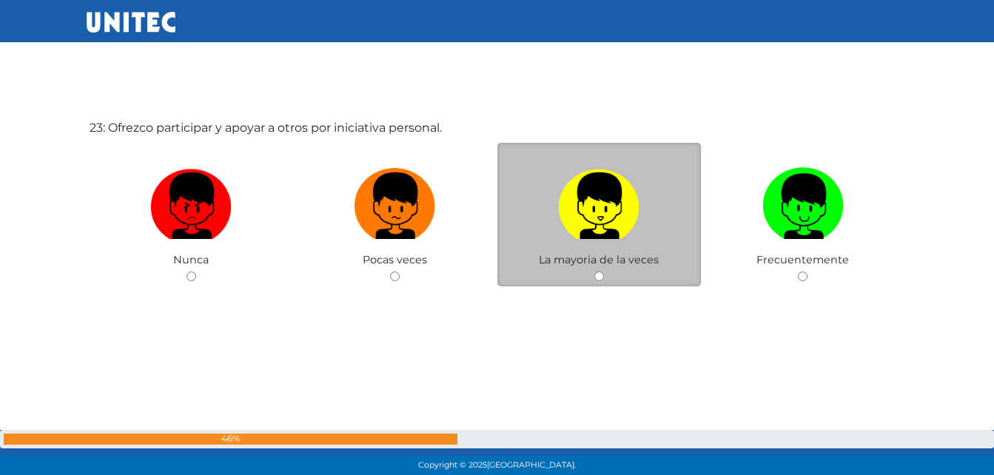
click at [595, 204] on img at bounding box center [598, 201] width 81 height 78
click at [595, 272] on input "radio" at bounding box center [600, 277] width 10 height 10
radio input "true"
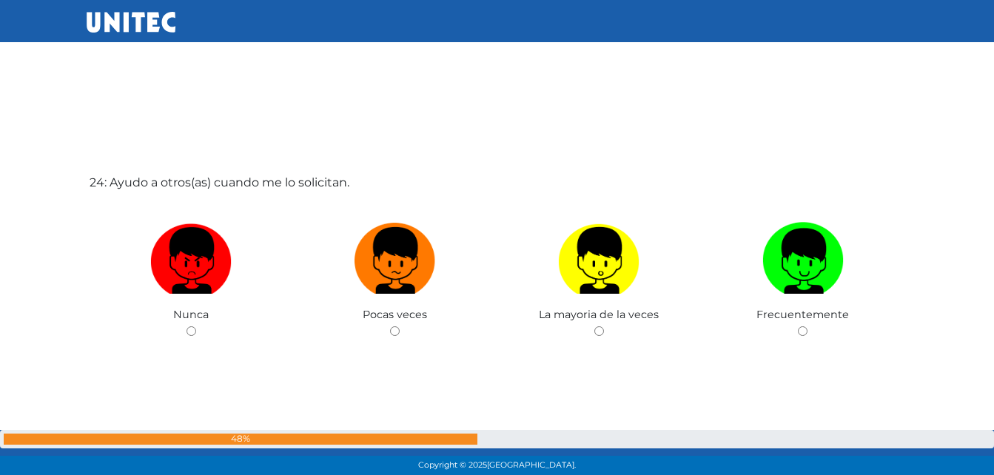
scroll to position [11008, 0]
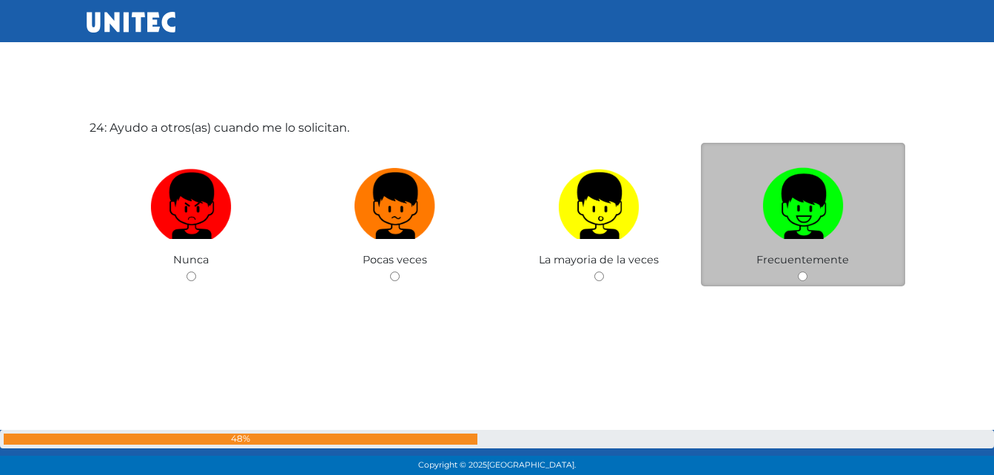
click at [789, 218] on img at bounding box center [803, 201] width 81 height 78
click at [798, 272] on input "radio" at bounding box center [803, 277] width 10 height 10
radio input "true"
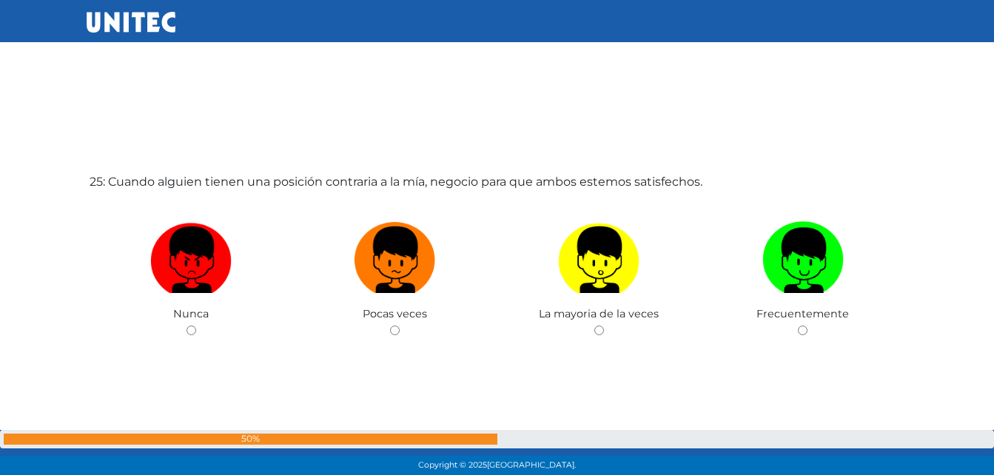
scroll to position [11431, 0]
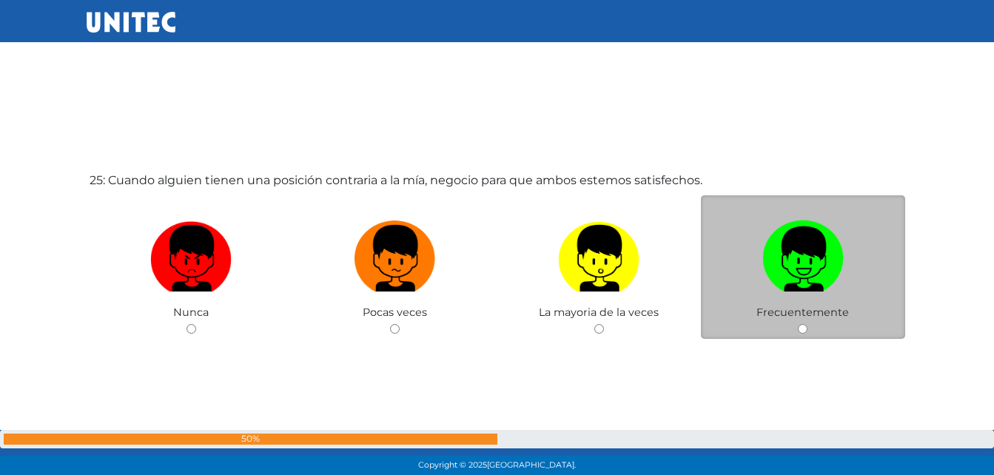
click at [795, 242] on img at bounding box center [803, 254] width 81 height 78
click at [798, 324] on input "radio" at bounding box center [803, 329] width 10 height 10
radio input "true"
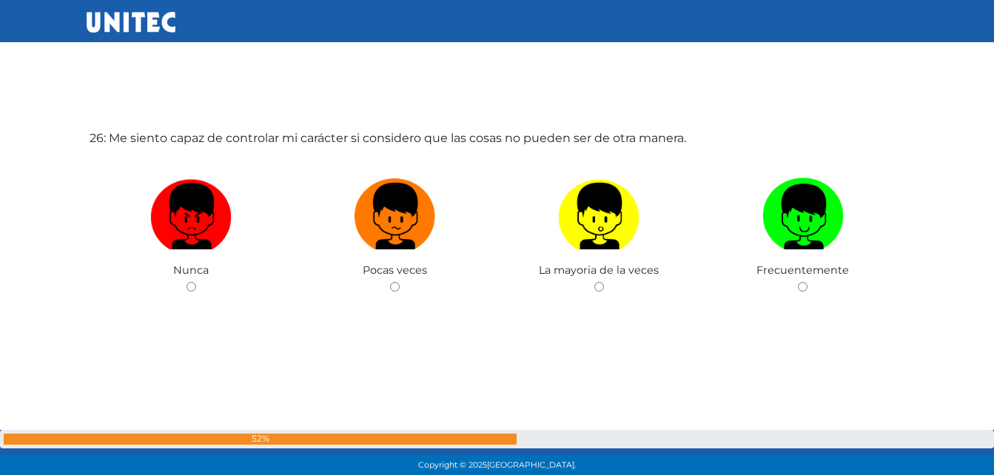
scroll to position [11949, 0]
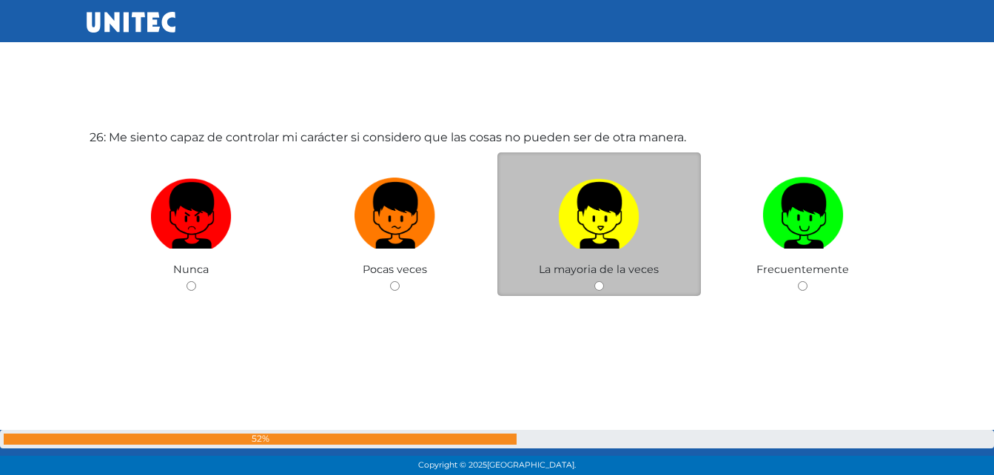
click at [625, 230] on img at bounding box center [598, 211] width 81 height 78
click at [604, 281] on input "radio" at bounding box center [600, 286] width 10 height 10
radio input "true"
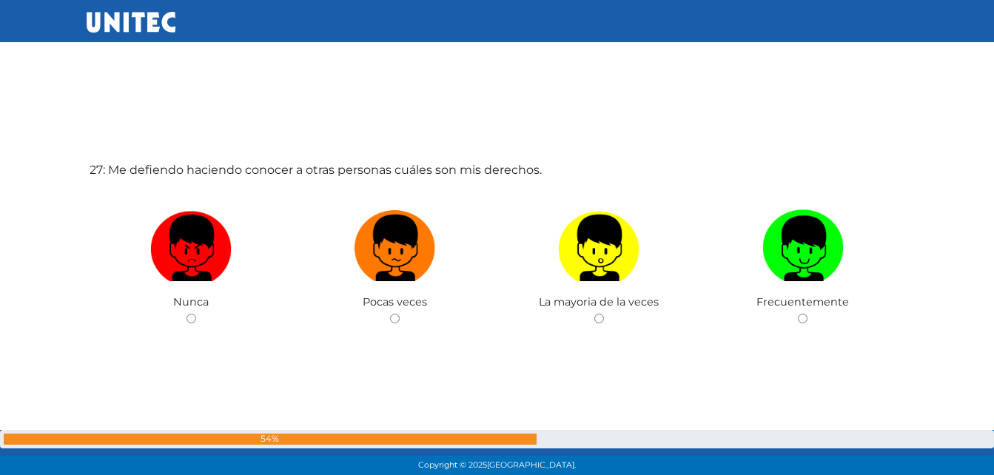
scroll to position [12393, 0]
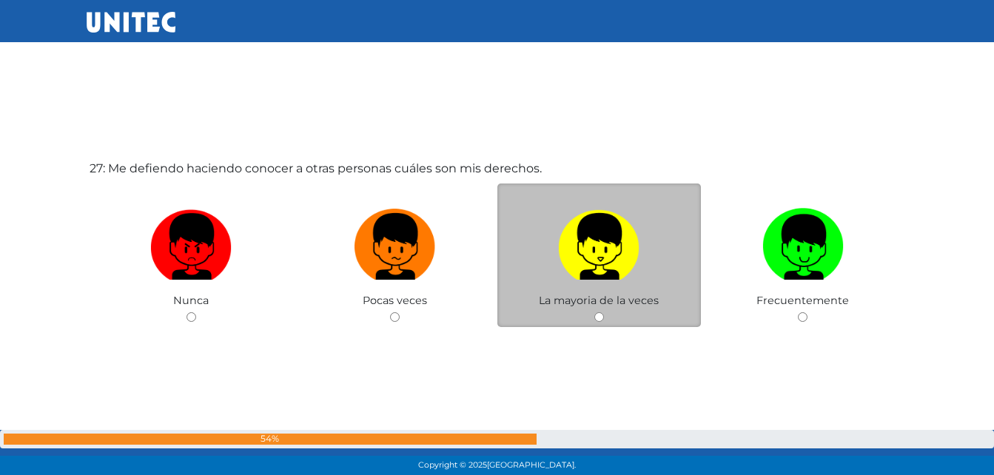
click at [599, 248] on img at bounding box center [598, 242] width 81 height 78
click at [599, 312] on input "radio" at bounding box center [600, 317] width 10 height 10
radio input "true"
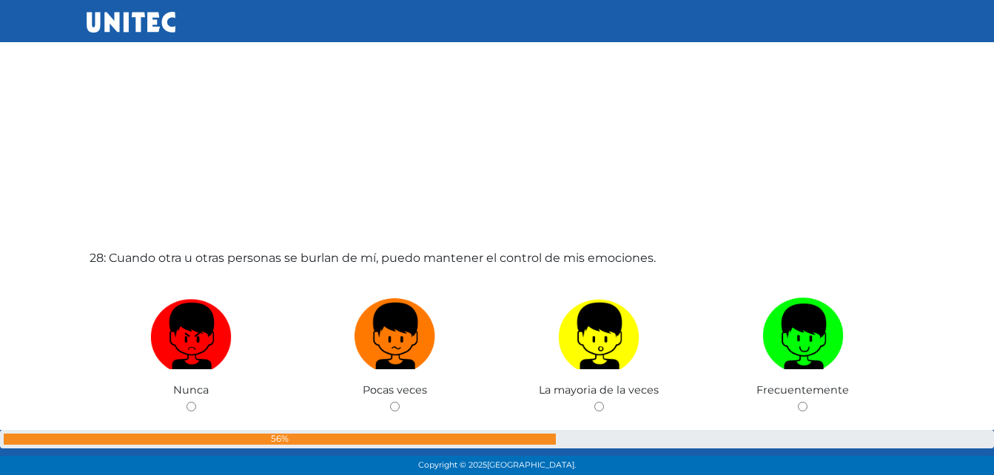
scroll to position [12912, 0]
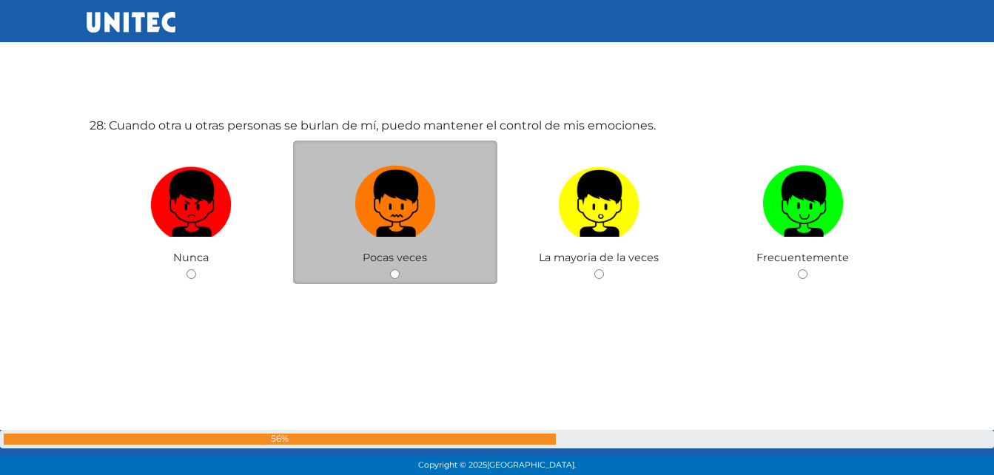
click at [378, 201] on img at bounding box center [395, 199] width 81 height 78
click at [390, 270] on input "radio" at bounding box center [395, 275] width 10 height 10
radio input "true"
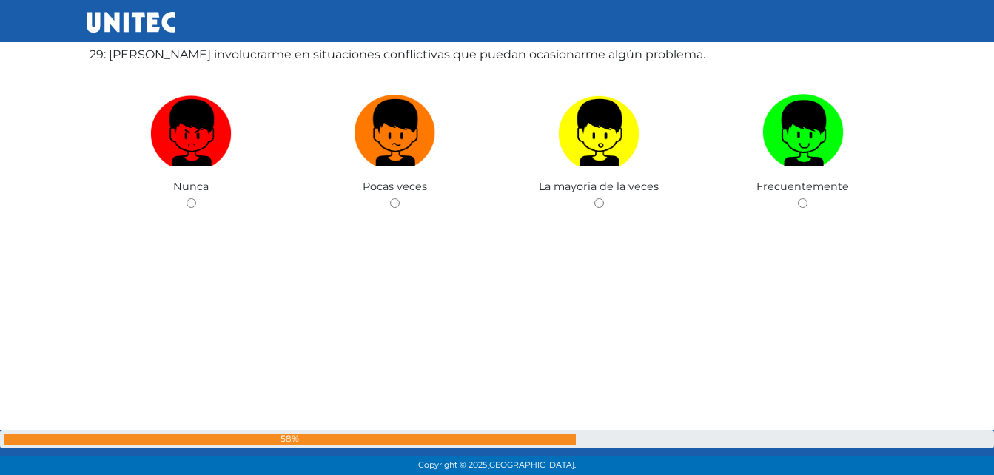
scroll to position [13459, 0]
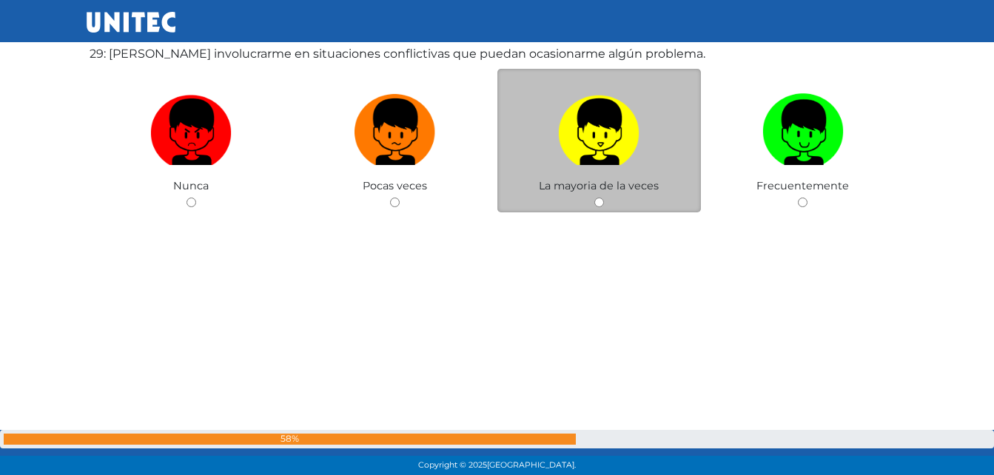
click at [581, 161] on img at bounding box center [598, 127] width 81 height 78
click at [595, 198] on input "radio" at bounding box center [600, 203] width 10 height 10
radio input "true"
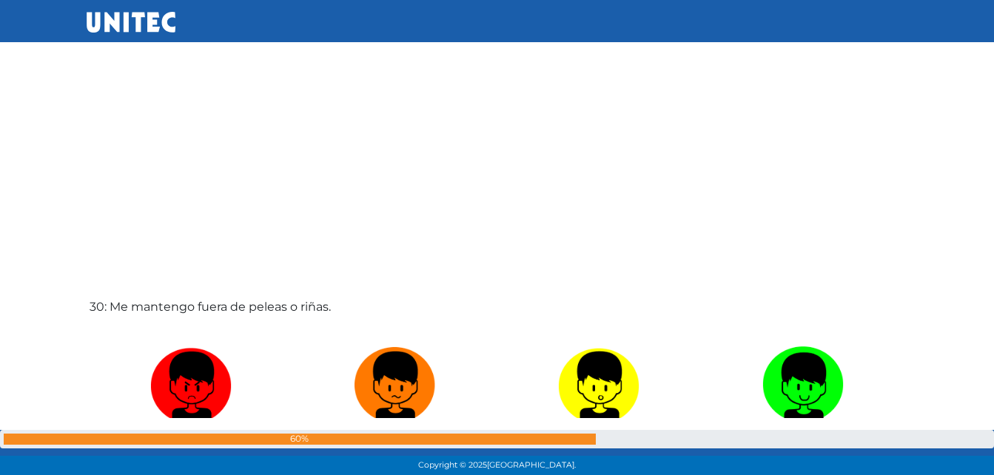
scroll to position [13755, 0]
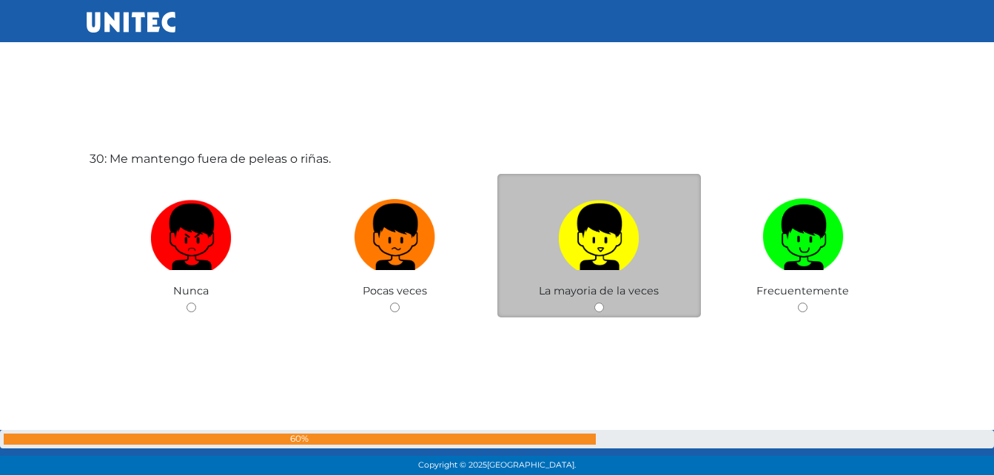
click at [600, 227] on img at bounding box center [598, 232] width 81 height 78
click at [600, 303] on input "radio" at bounding box center [600, 308] width 10 height 10
radio input "true"
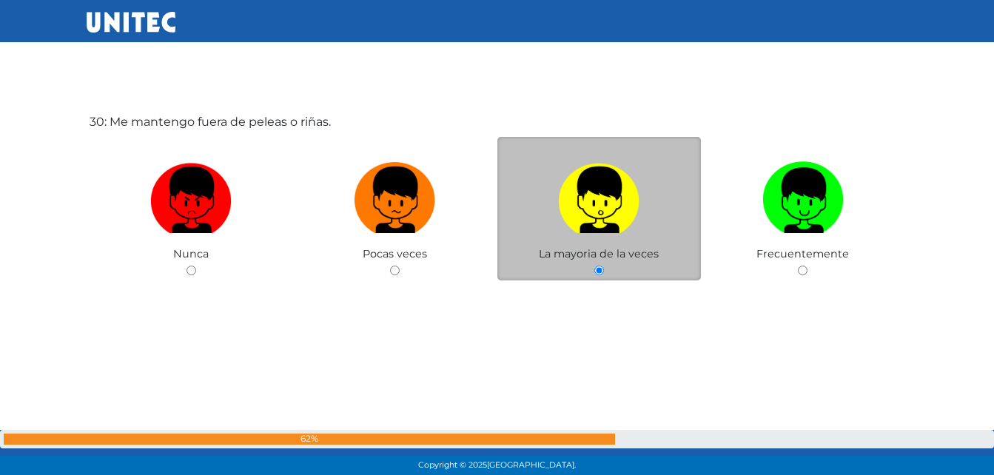
scroll to position [13939, 0]
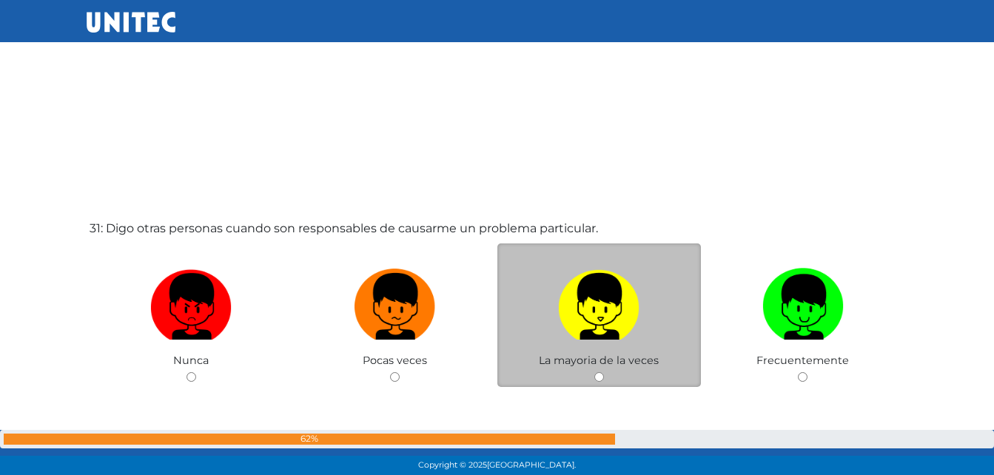
click at [600, 271] on img at bounding box center [598, 302] width 81 height 78
click at [600, 372] on input "radio" at bounding box center [600, 377] width 10 height 10
radio input "true"
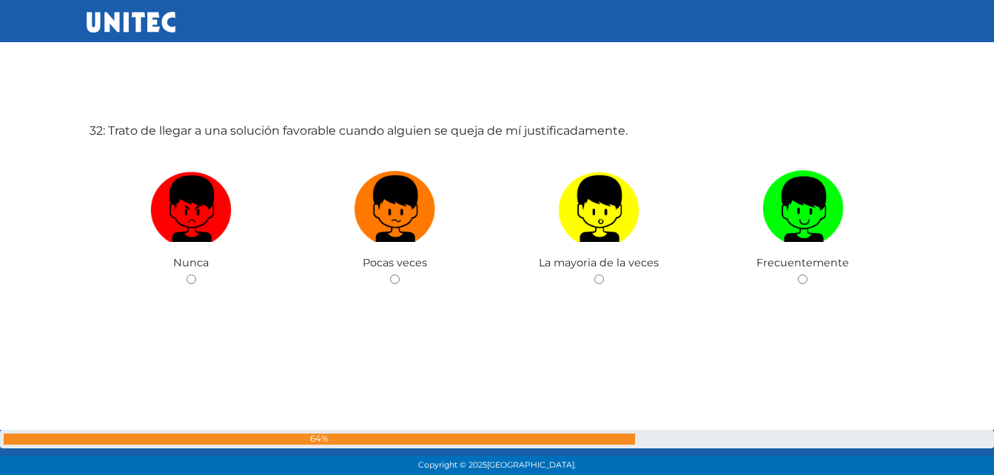
scroll to position [14811, 0]
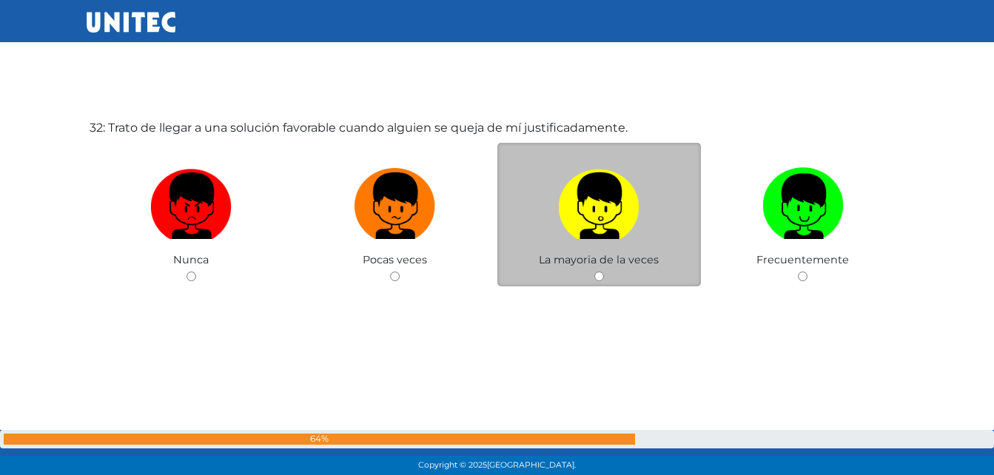
click at [593, 244] on label at bounding box center [600, 206] width 204 height 90
click at [595, 272] on input "radio" at bounding box center [600, 277] width 10 height 10
radio input "true"
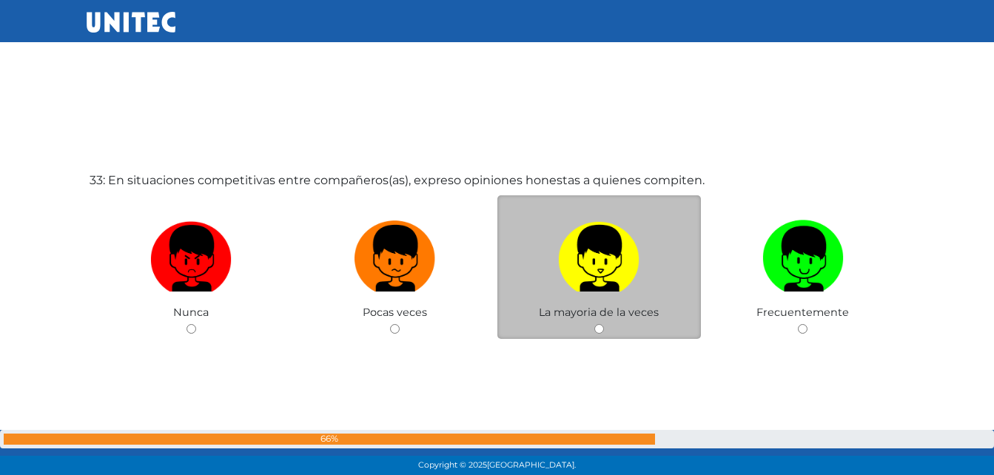
click at [594, 264] on img at bounding box center [598, 254] width 81 height 78
click at [595, 324] on input "radio" at bounding box center [600, 329] width 10 height 10
radio input "true"
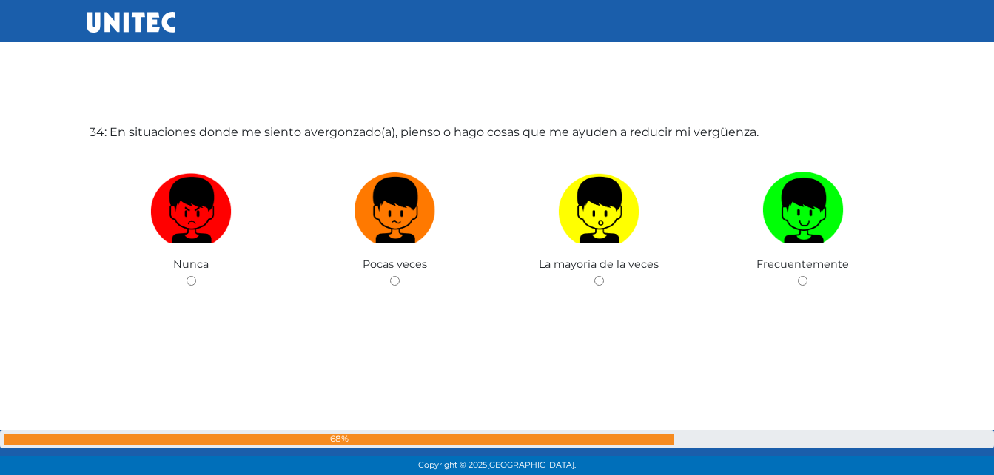
scroll to position [15762, 0]
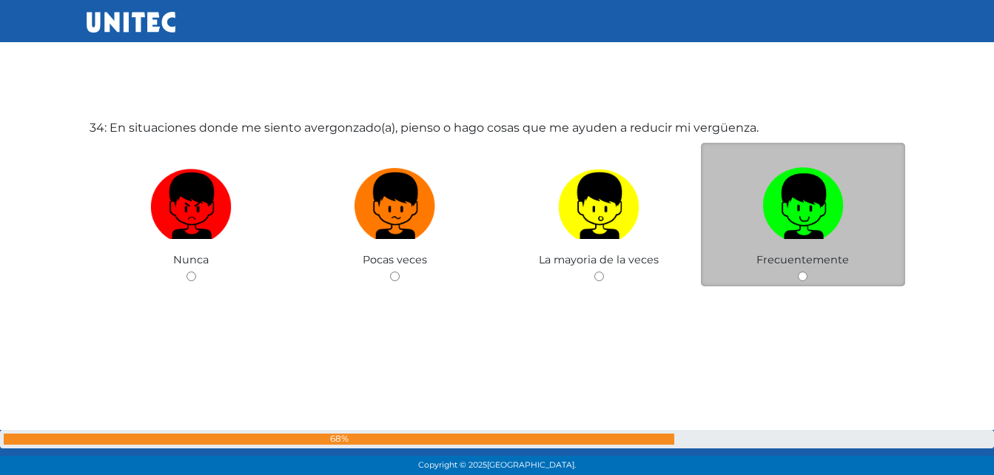
click at [728, 245] on label at bounding box center [803, 206] width 204 height 90
click at [798, 272] on input "radio" at bounding box center [803, 277] width 10 height 10
radio input "true"
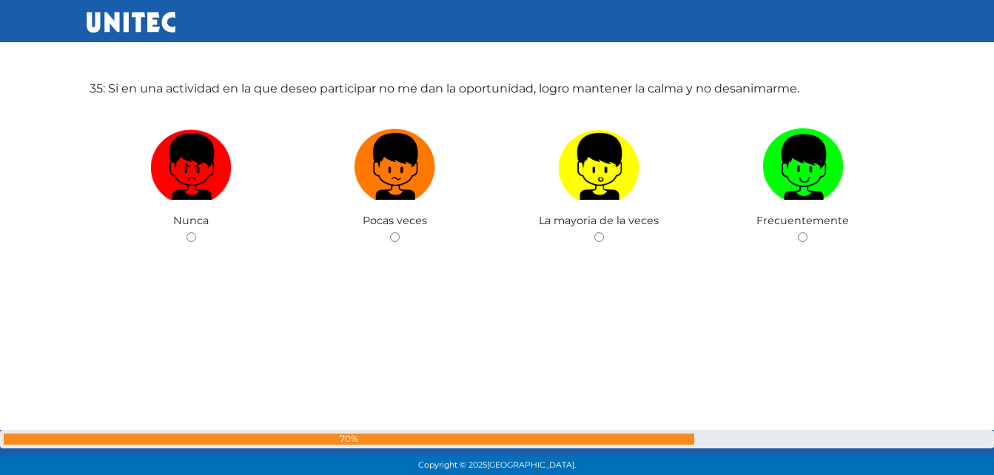
scroll to position [16311, 0]
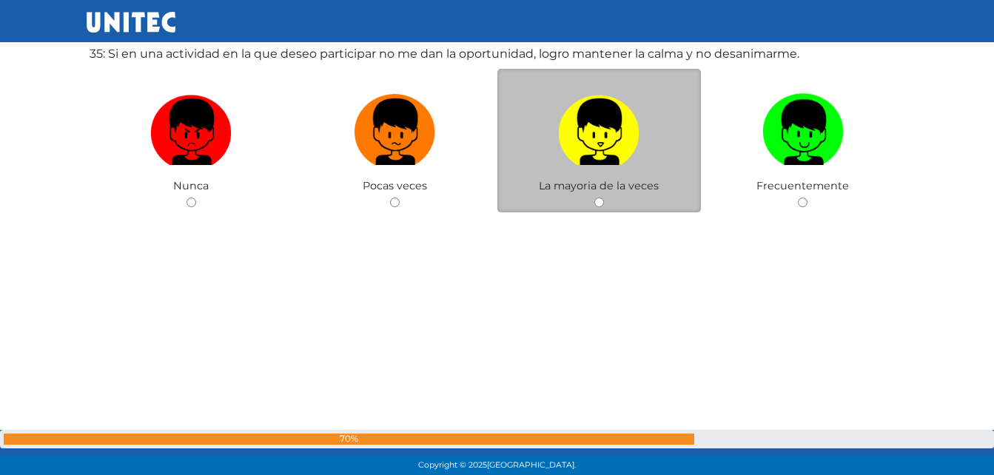
click at [581, 128] on img at bounding box center [598, 127] width 81 height 78
click at [595, 198] on input "radio" at bounding box center [600, 203] width 10 height 10
radio input "true"
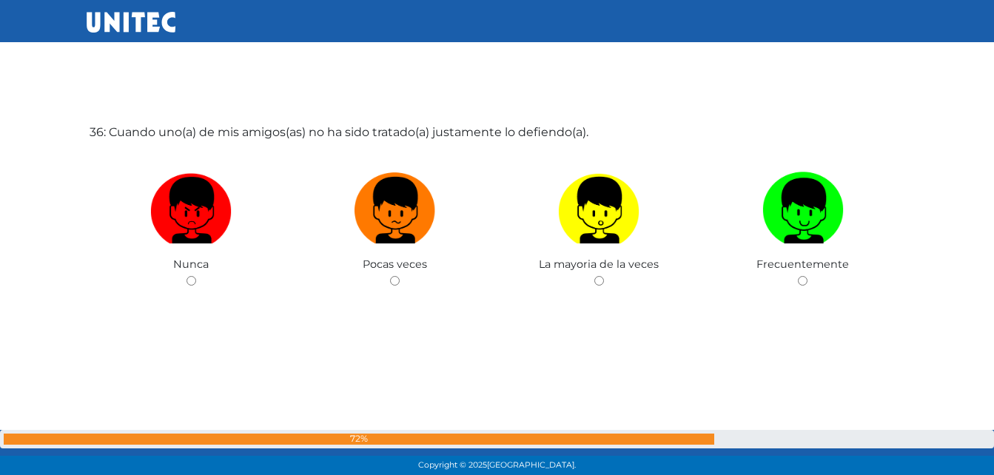
scroll to position [16713, 0]
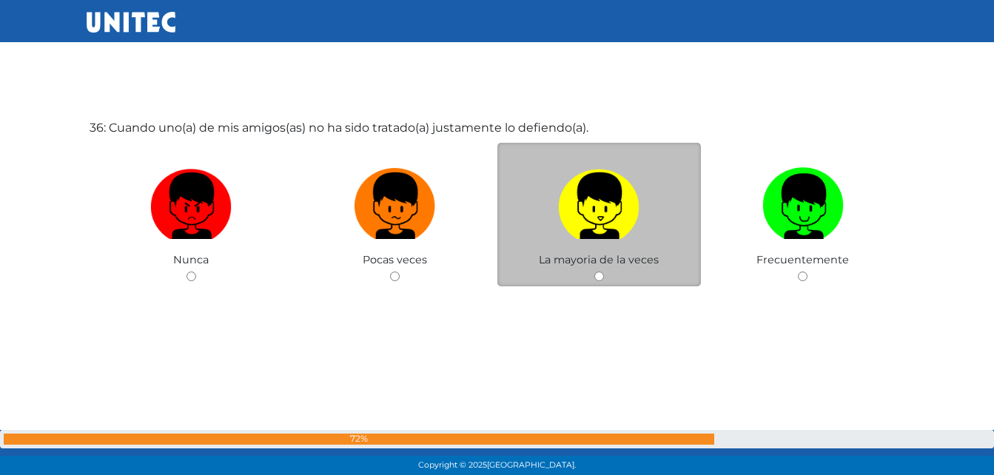
click at [604, 198] on img at bounding box center [598, 201] width 81 height 78
click at [604, 272] on input "radio" at bounding box center [600, 277] width 10 height 10
radio input "true"
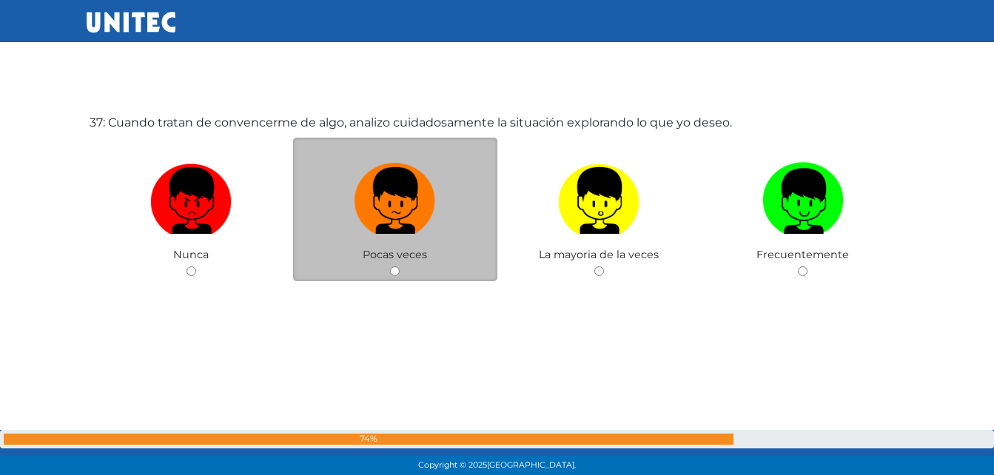
scroll to position [17209, 0]
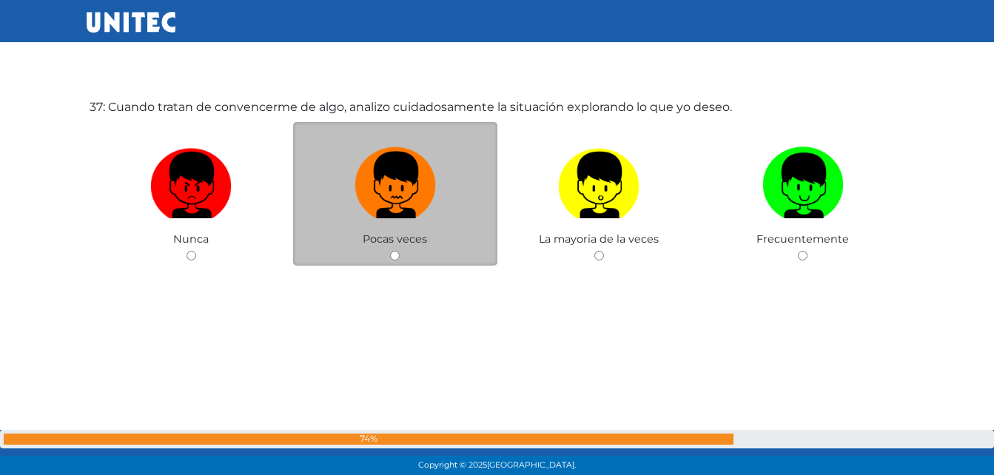
click at [391, 191] on img at bounding box center [395, 180] width 81 height 78
click at [391, 251] on input "radio" at bounding box center [395, 256] width 10 height 10
radio input "true"
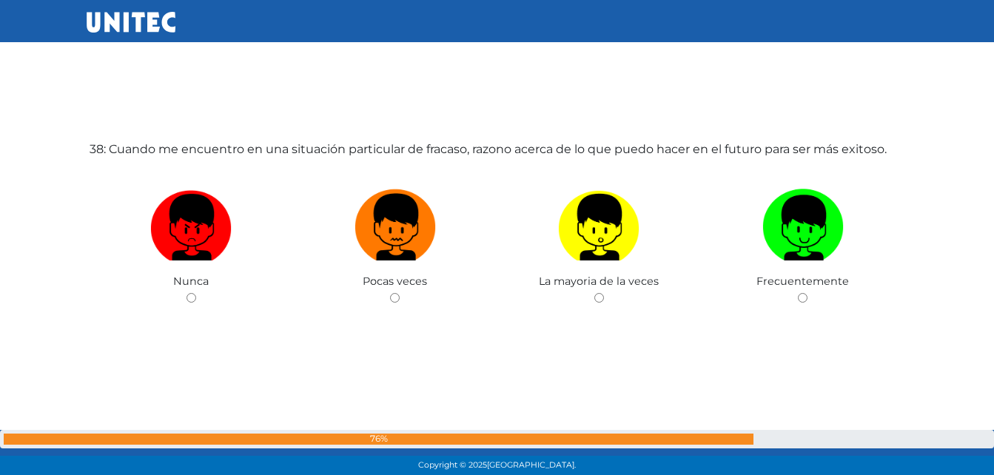
scroll to position [17663, 0]
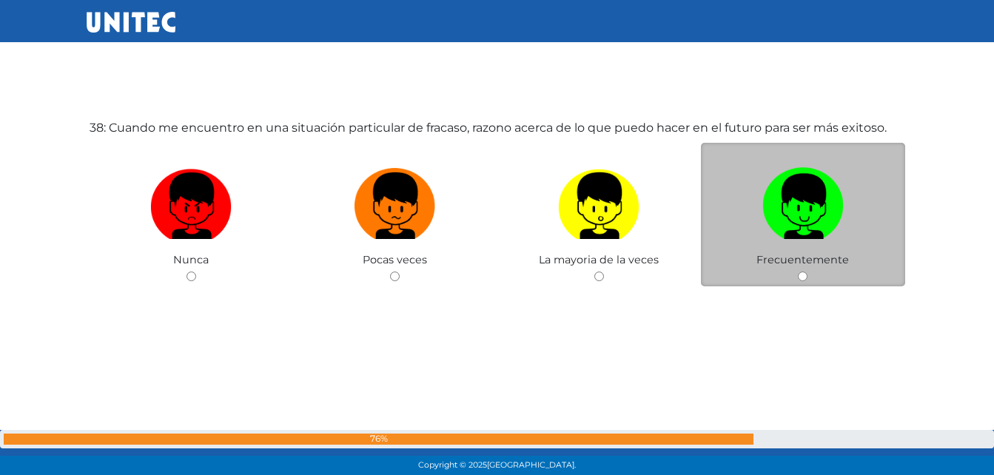
click at [736, 223] on label at bounding box center [803, 206] width 204 height 90
click at [798, 272] on input "radio" at bounding box center [803, 277] width 10 height 10
radio input "true"
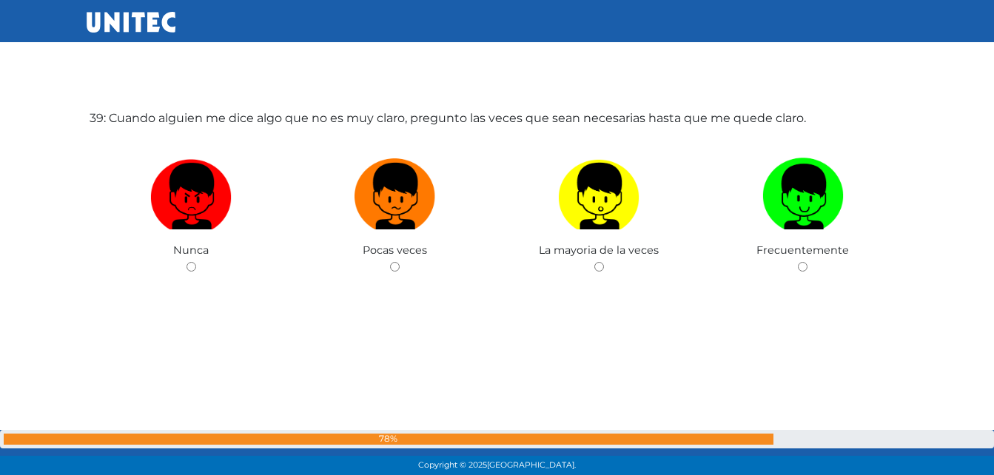
scroll to position [18204, 0]
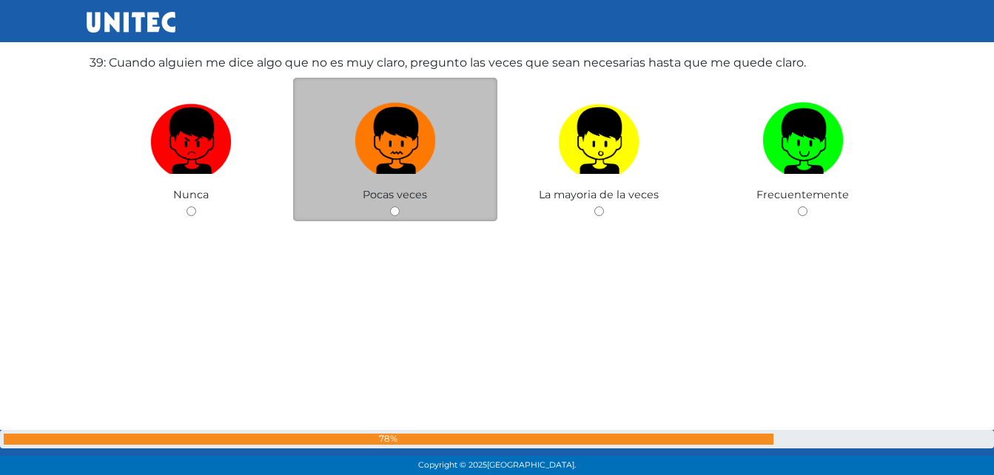
click at [387, 144] on img at bounding box center [395, 136] width 81 height 78
click at [390, 207] on input "radio" at bounding box center [395, 212] width 10 height 10
radio input "true"
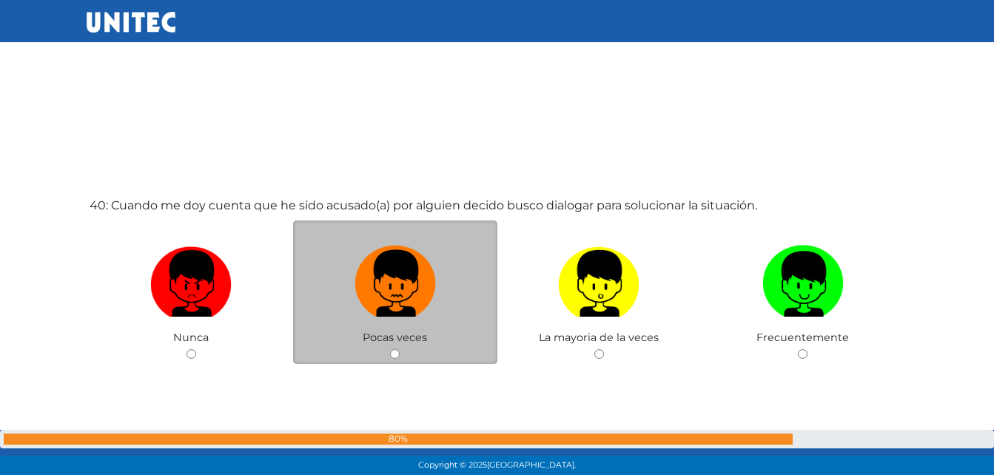
scroll to position [18537, 0]
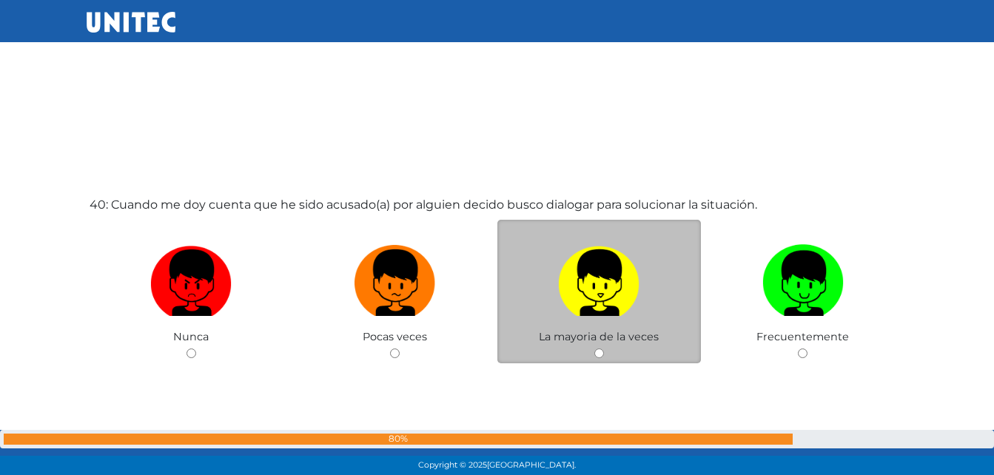
click at [615, 271] on img at bounding box center [598, 278] width 81 height 78
click at [604, 349] on input "radio" at bounding box center [600, 354] width 10 height 10
radio input "true"
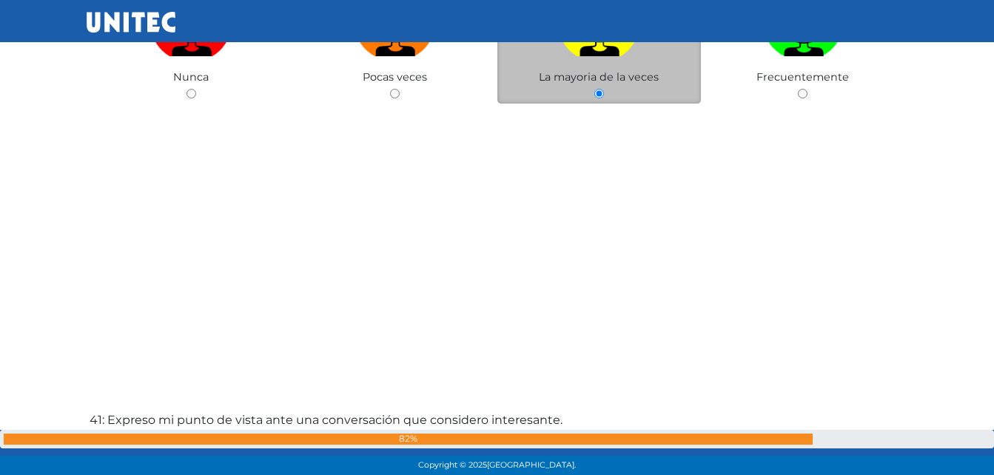
scroll to position [19090, 0]
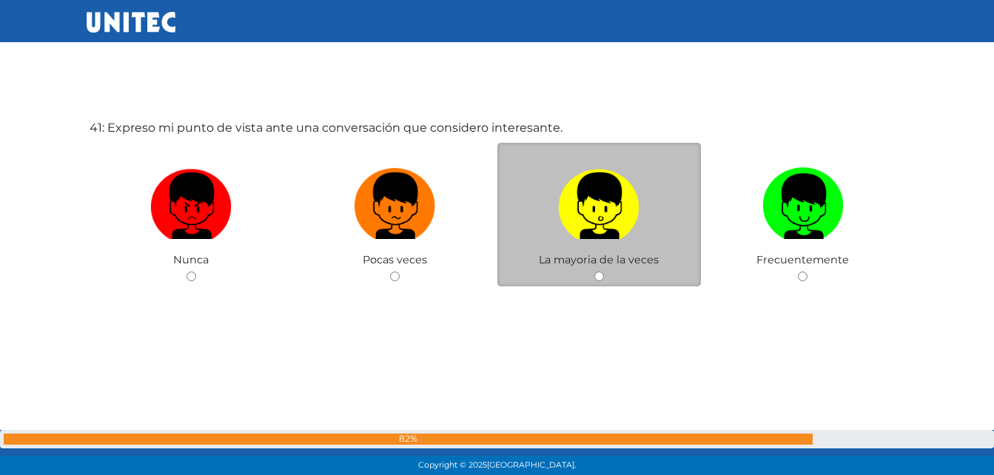
click at [578, 242] on label at bounding box center [600, 206] width 204 height 90
click at [595, 272] on input "radio" at bounding box center [600, 277] width 10 height 10
radio input "true"
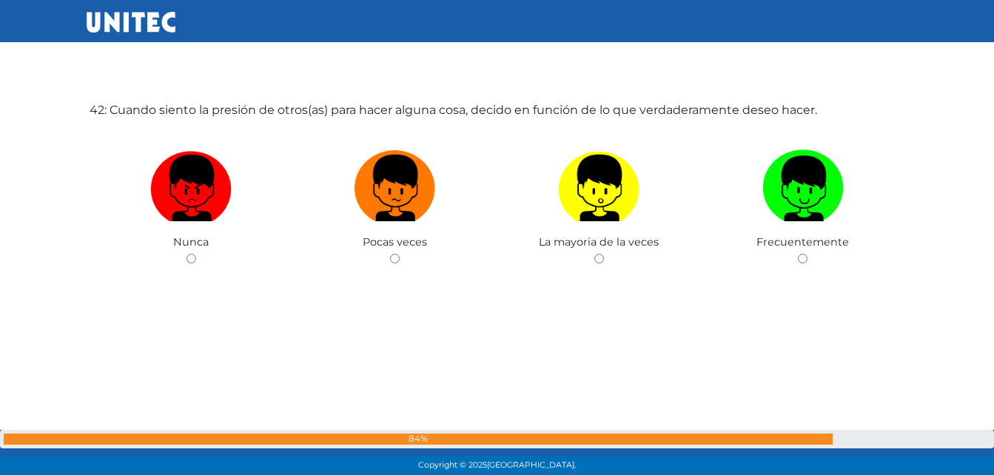
scroll to position [19586, 0]
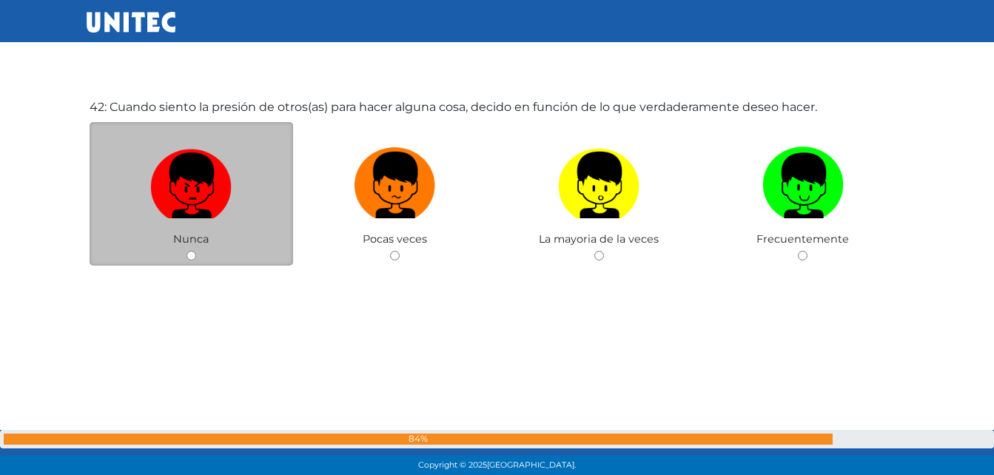
click at [201, 204] on img at bounding box center [190, 180] width 81 height 78
click at [196, 251] on input "radio" at bounding box center [192, 256] width 10 height 10
radio input "true"
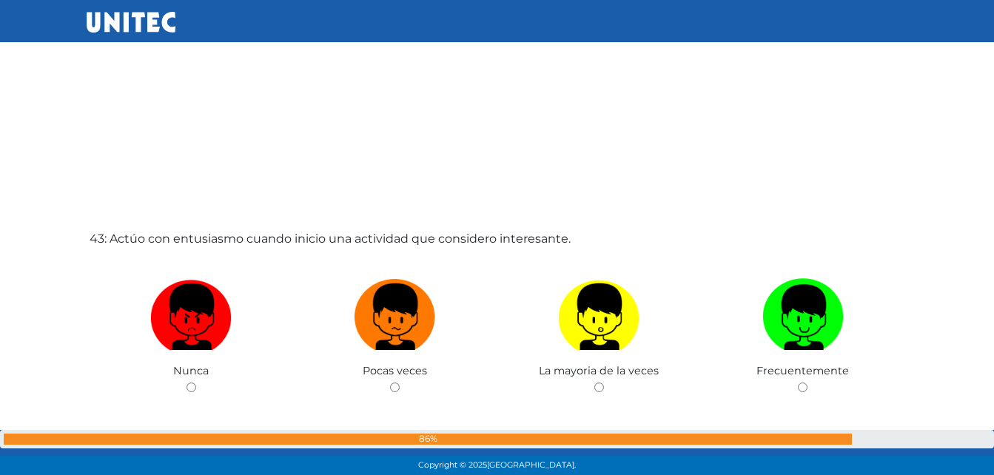
scroll to position [19932, 0]
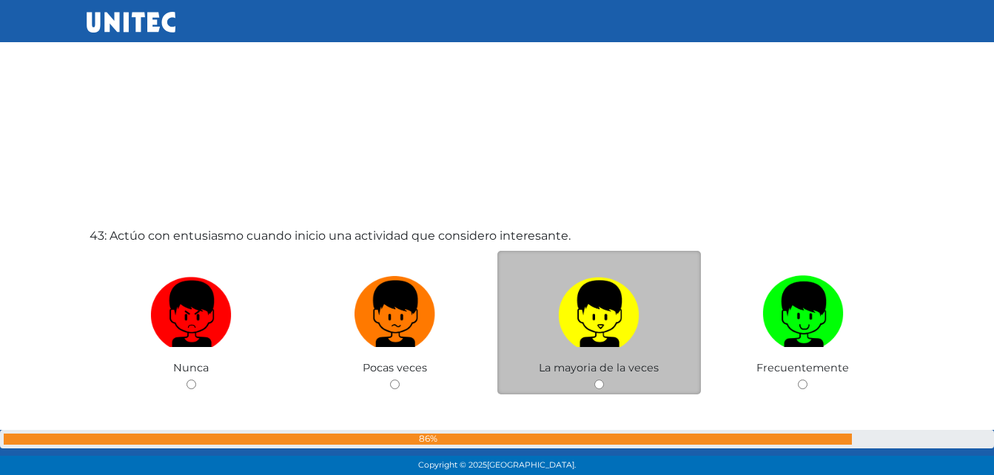
click at [562, 336] on img at bounding box center [598, 309] width 81 height 78
click at [595, 380] on input "radio" at bounding box center [600, 385] width 10 height 10
radio input "true"
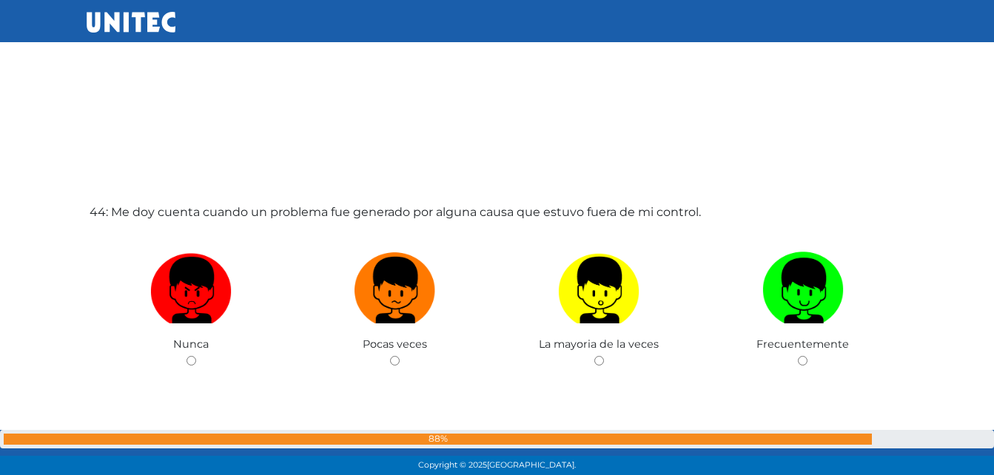
scroll to position [20449, 0]
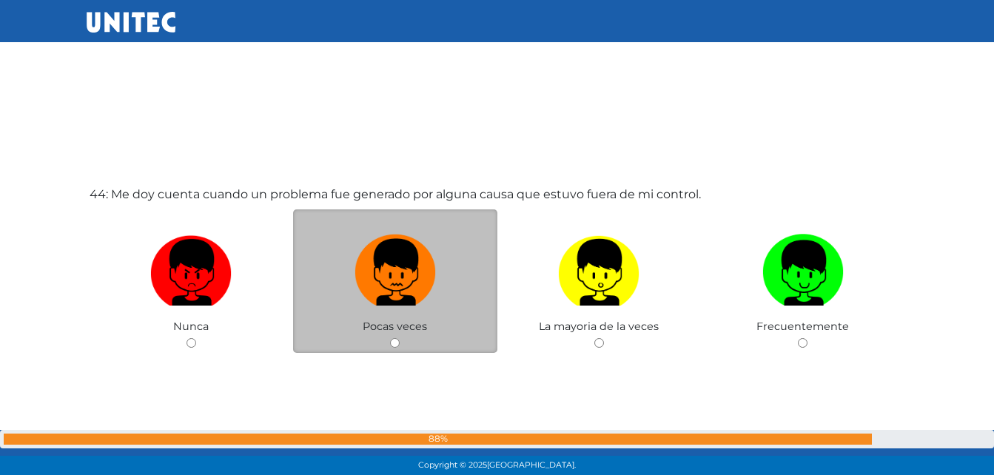
click at [398, 290] on img at bounding box center [395, 268] width 81 height 78
click at [398, 338] on input "radio" at bounding box center [395, 343] width 10 height 10
radio input "true"
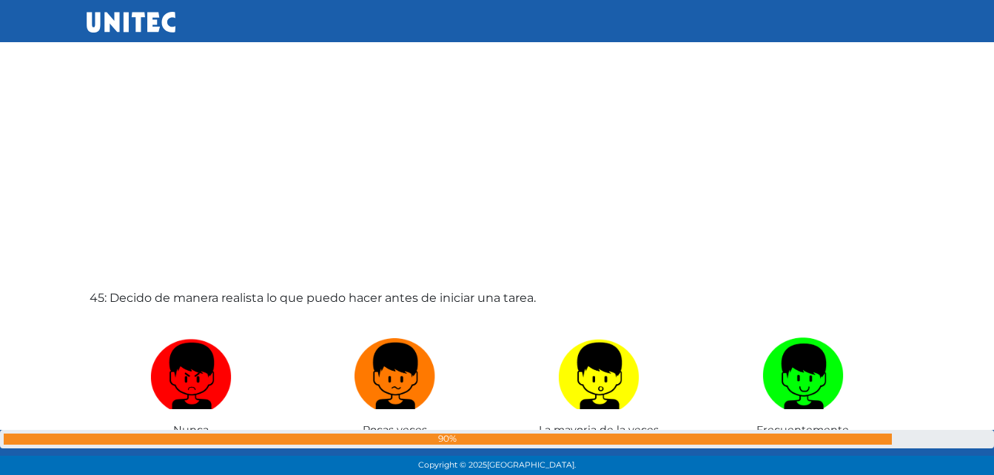
scroll to position [20871, 0]
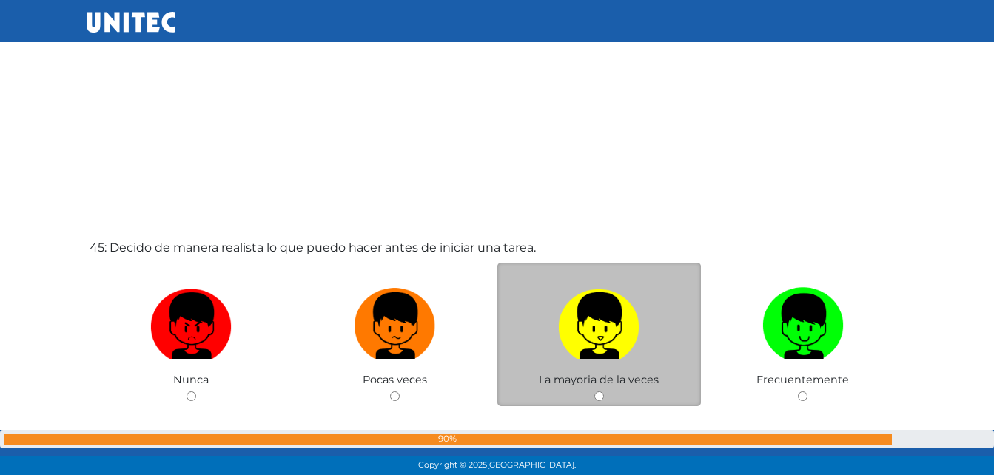
click at [616, 319] on img at bounding box center [598, 321] width 81 height 78
click at [604, 392] on input "radio" at bounding box center [600, 397] width 10 height 10
radio input "true"
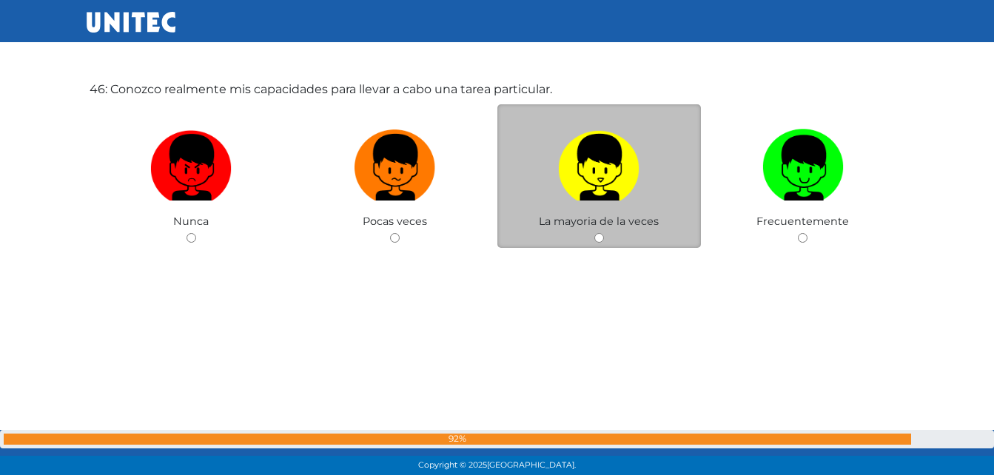
click at [615, 161] on img at bounding box center [598, 163] width 81 height 78
click at [604, 233] on input "radio" at bounding box center [600, 238] width 10 height 10
radio input "true"
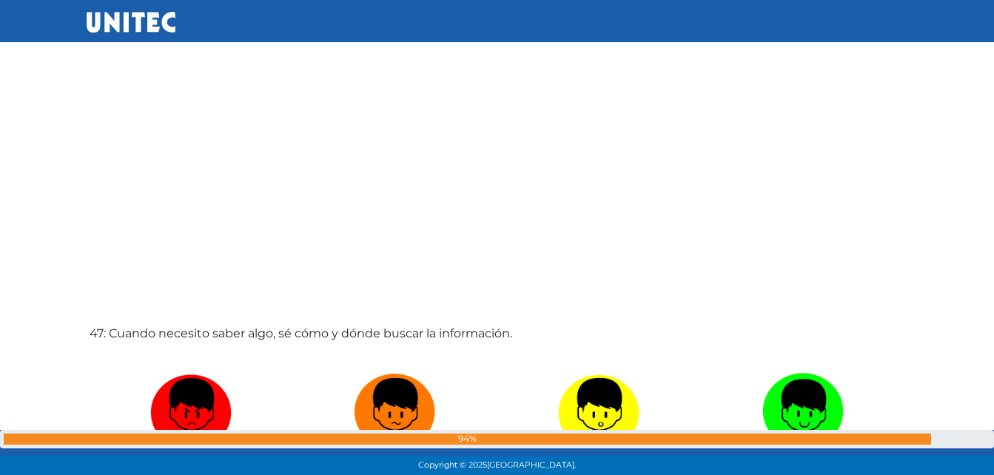
scroll to position [21942, 0]
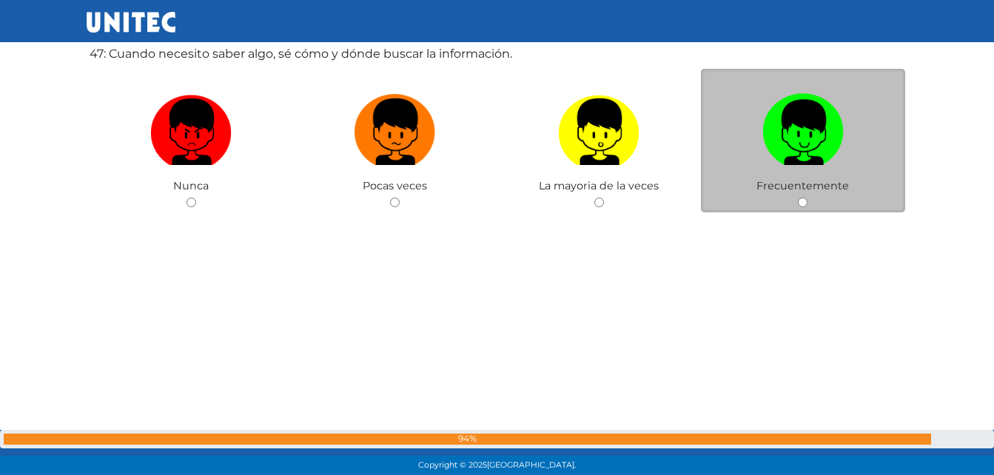
click at [761, 101] on label at bounding box center [803, 132] width 204 height 90
click at [798, 198] on input "radio" at bounding box center [803, 203] width 10 height 10
radio input "true"
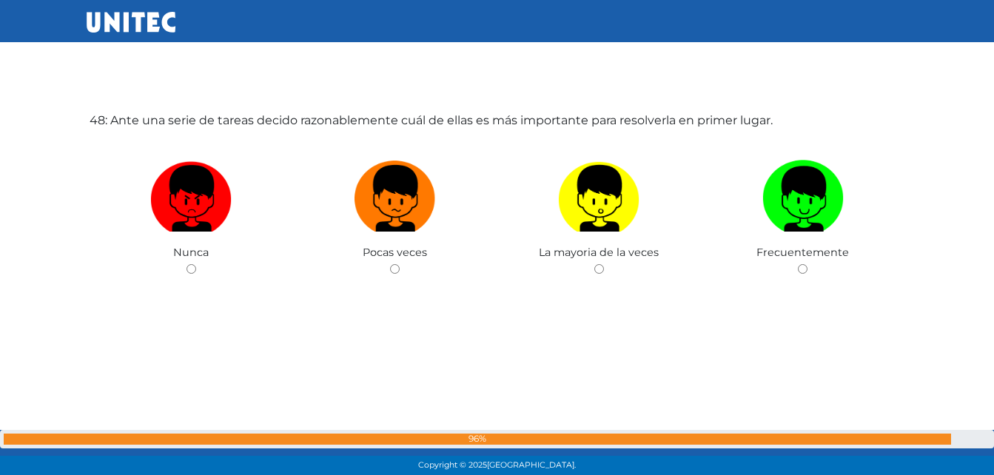
scroll to position [22426, 0]
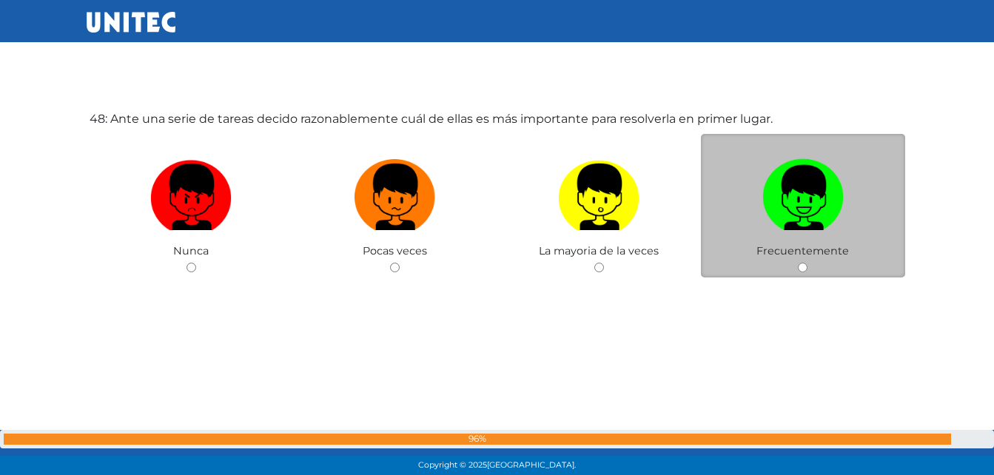
click at [787, 212] on img at bounding box center [803, 192] width 81 height 78
click at [798, 263] on input "radio" at bounding box center [803, 268] width 10 height 10
radio input "true"
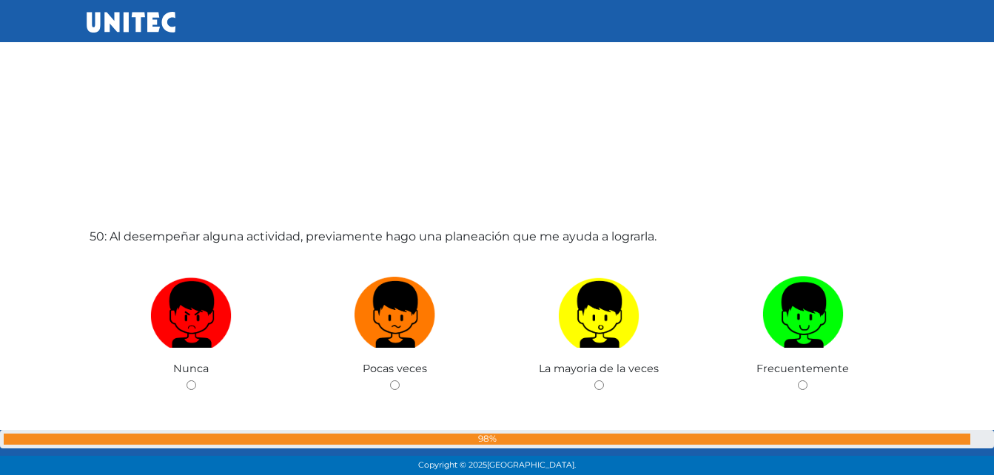
scroll to position [23263, 0]
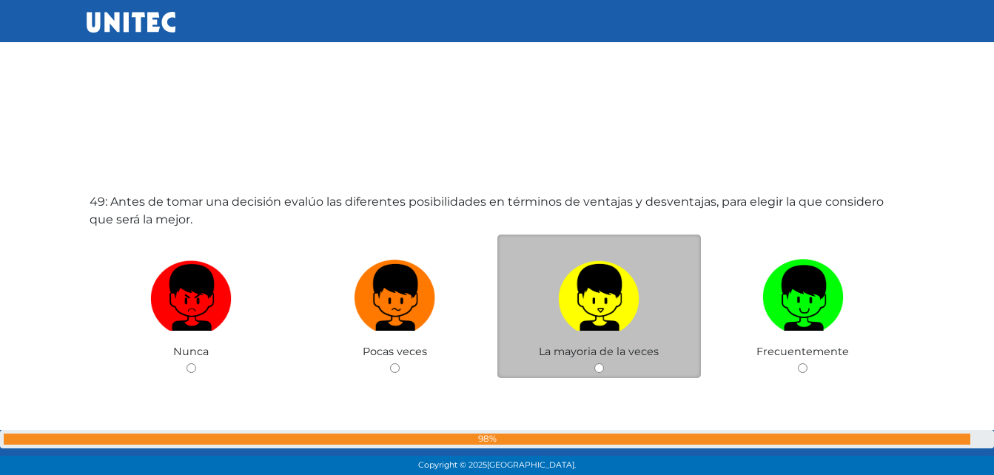
click at [612, 301] on img at bounding box center [598, 293] width 81 height 78
click at [604, 364] on input "radio" at bounding box center [600, 369] width 10 height 10
radio input "true"
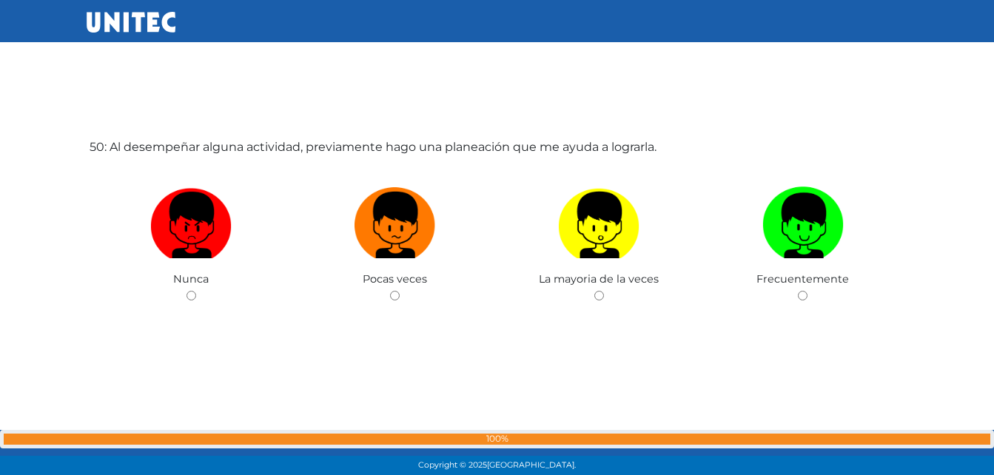
scroll to position [23387, 0]
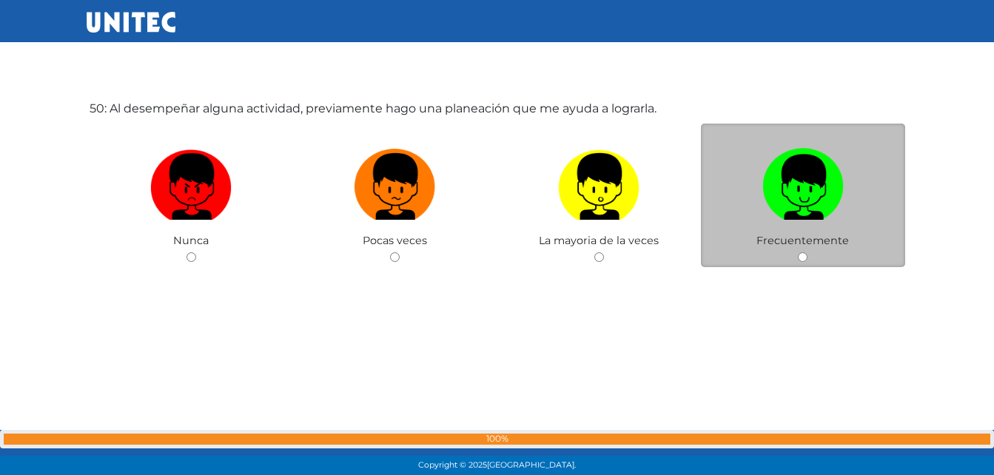
click at [789, 221] on label at bounding box center [803, 187] width 204 height 90
click at [798, 253] on input "radio" at bounding box center [803, 258] width 10 height 10
radio input "true"
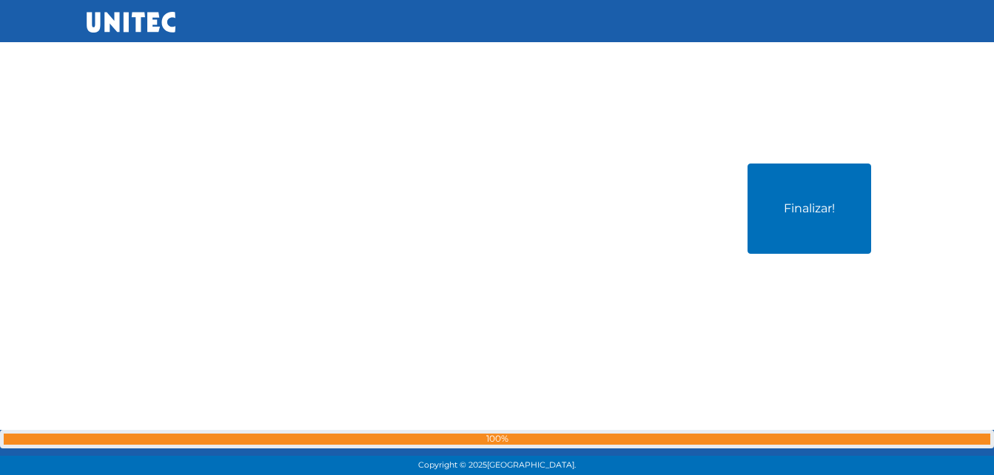
scroll to position [23844, 0]
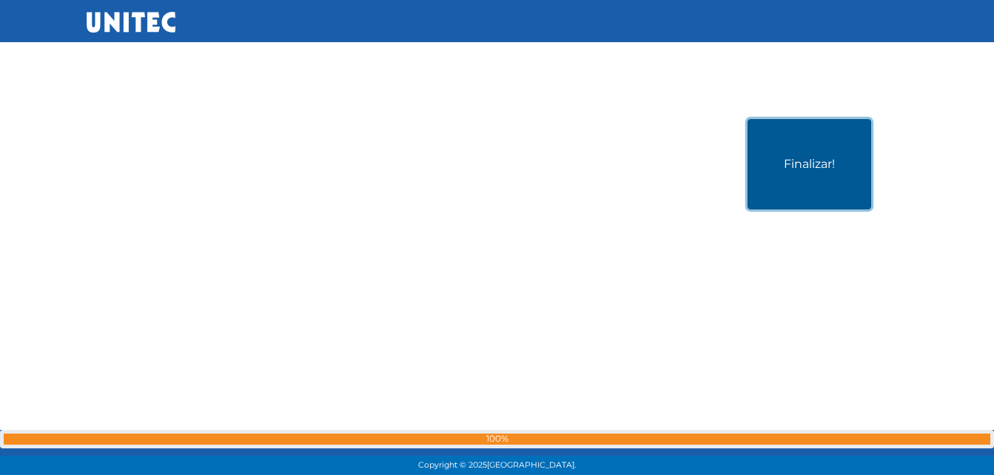
click at [801, 150] on button "Finalizar!" at bounding box center [810, 164] width 124 height 90
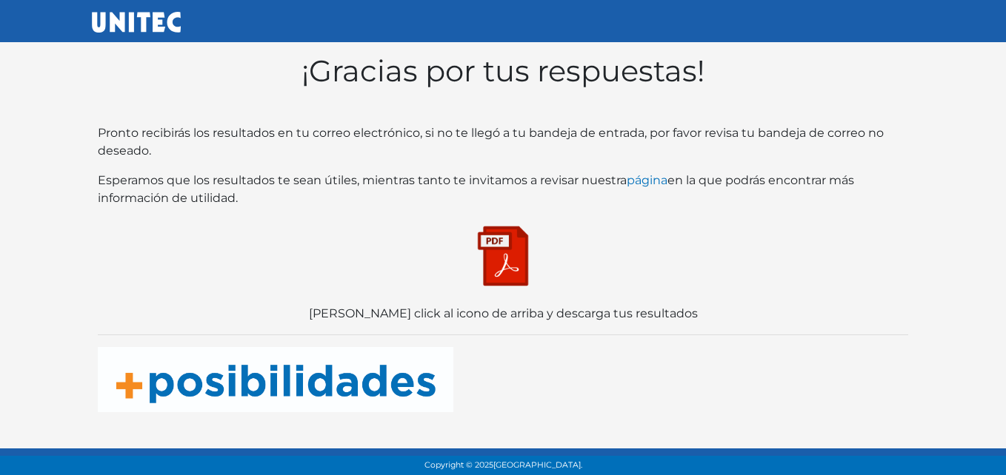
click at [511, 244] on img at bounding box center [503, 256] width 74 height 74
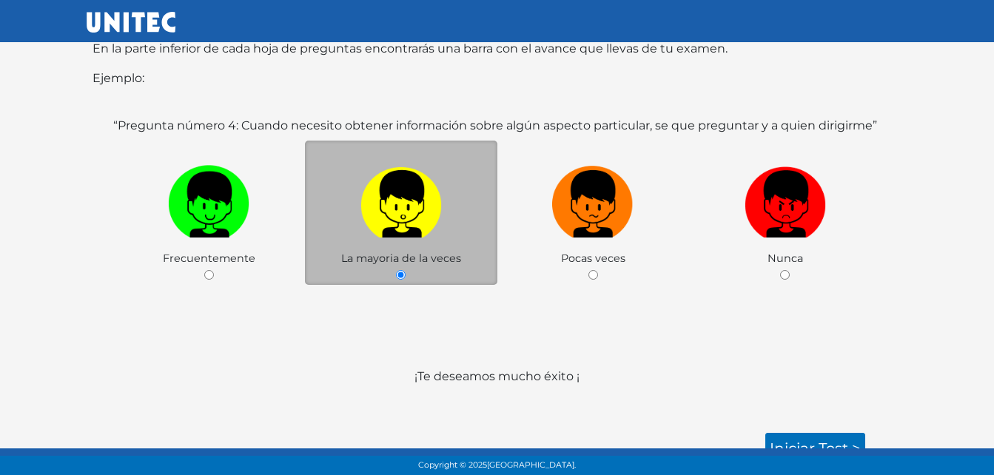
scroll to position [245, 0]
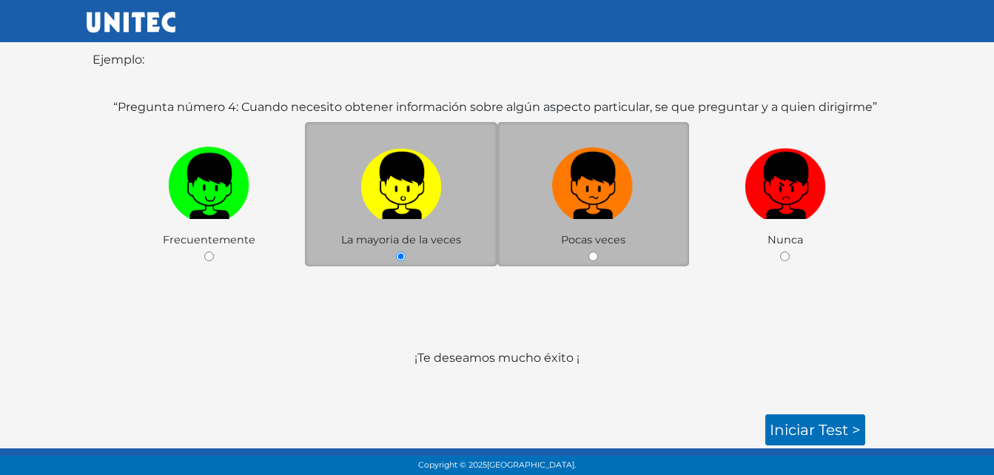
click at [601, 230] on label at bounding box center [594, 186] width 193 height 90
click at [598, 252] on input "radio" at bounding box center [594, 257] width 10 height 10
radio input "true"
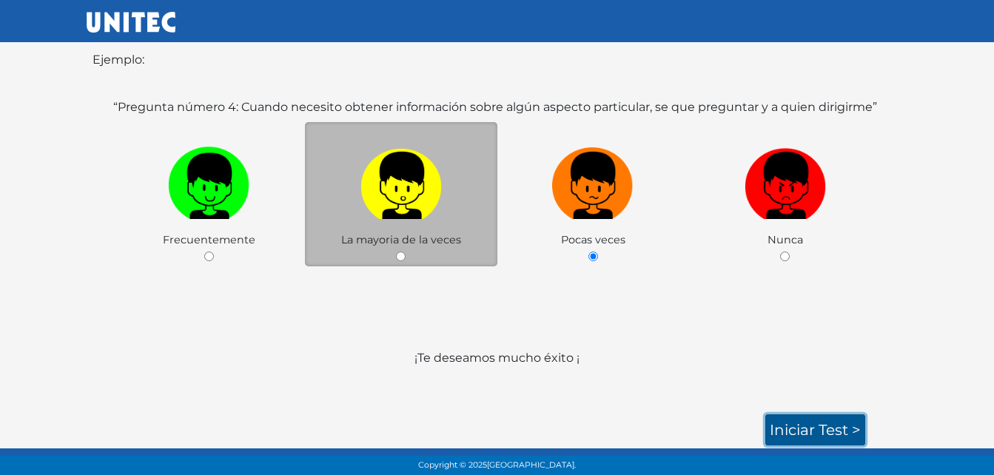
click at [799, 424] on link "Iniciar test >" at bounding box center [816, 430] width 100 height 31
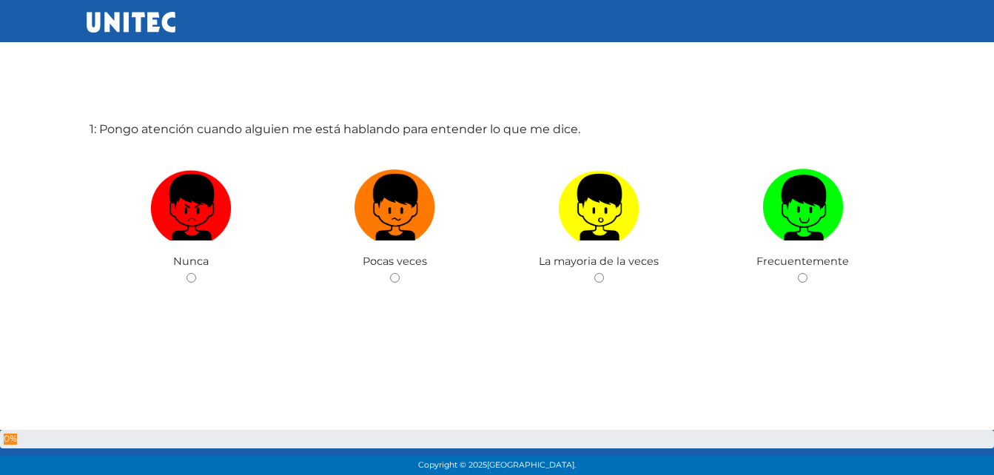
scroll to position [74, 0]
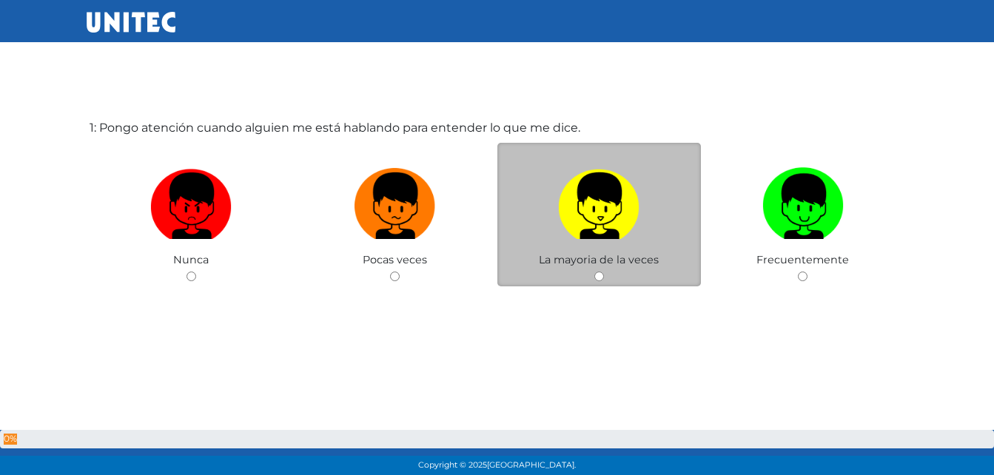
click at [599, 198] on img at bounding box center [598, 201] width 81 height 78
click at [599, 272] on input "radio" at bounding box center [600, 277] width 10 height 10
radio input "true"
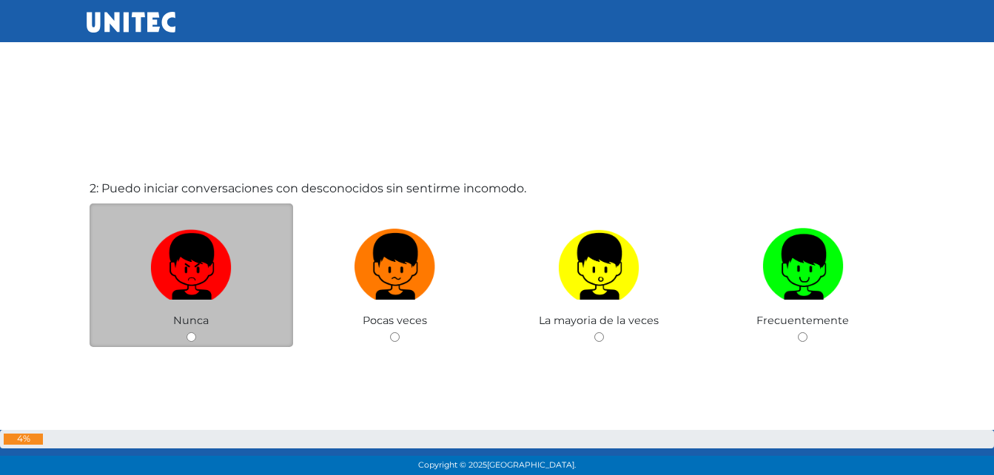
scroll to position [496, 0]
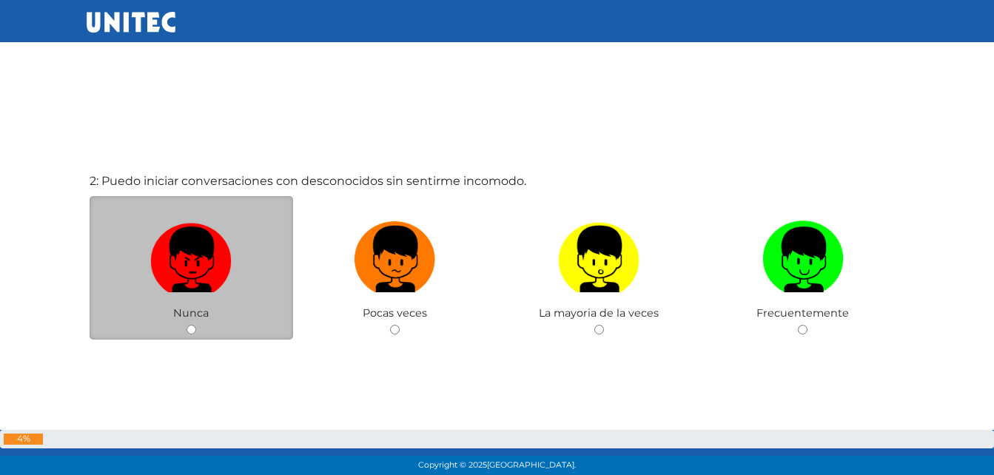
click at [195, 264] on img at bounding box center [190, 254] width 81 height 78
click at [195, 325] on input "radio" at bounding box center [192, 330] width 10 height 10
radio input "true"
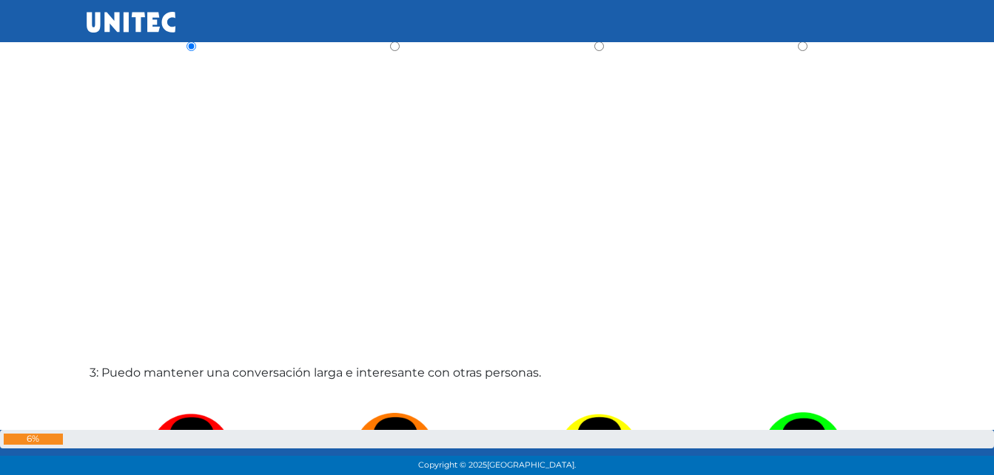
scroll to position [1025, 0]
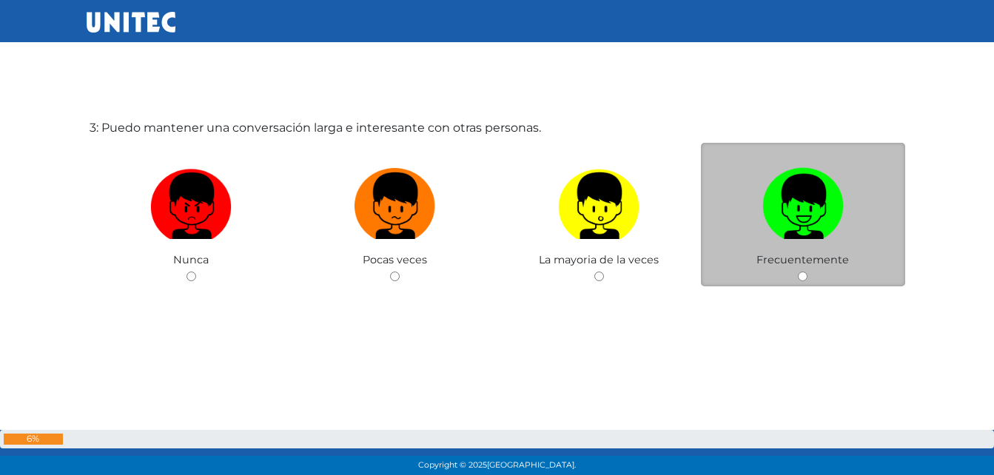
click at [796, 201] on img at bounding box center [803, 201] width 81 height 78
click at [798, 272] on input "radio" at bounding box center [803, 277] width 10 height 10
radio input "true"
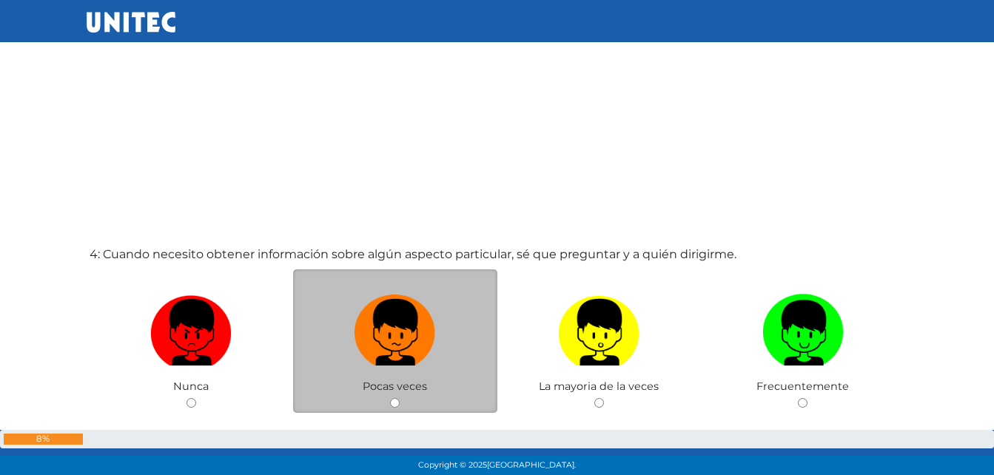
scroll to position [1448, 0]
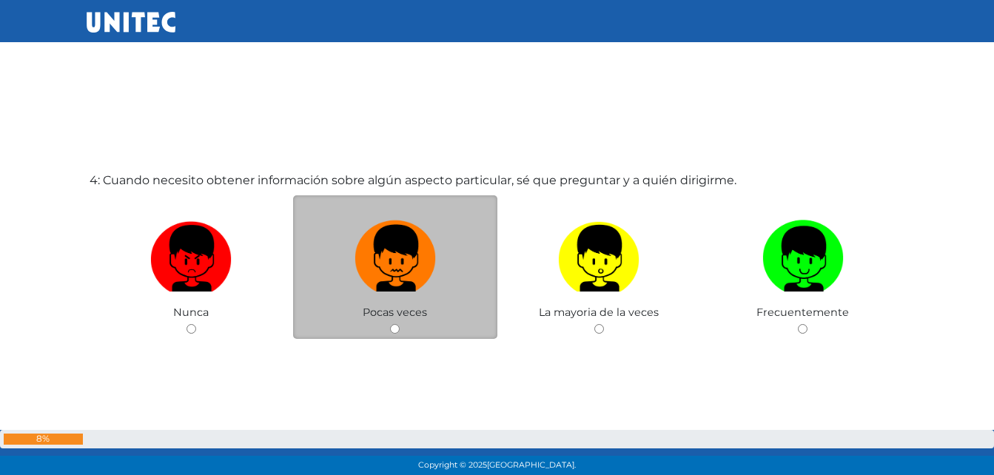
click at [379, 270] on img at bounding box center [395, 254] width 81 height 78
click at [390, 324] on input "radio" at bounding box center [395, 329] width 10 height 10
radio input "true"
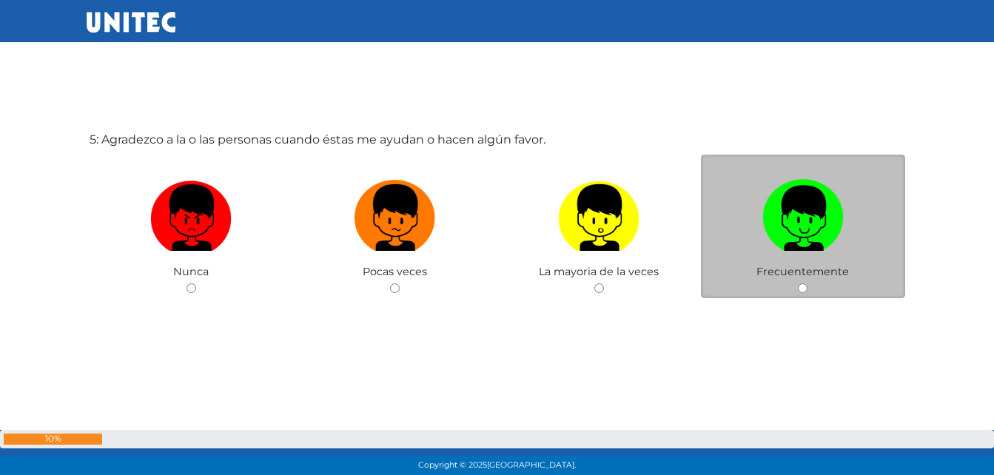
scroll to position [1964, 0]
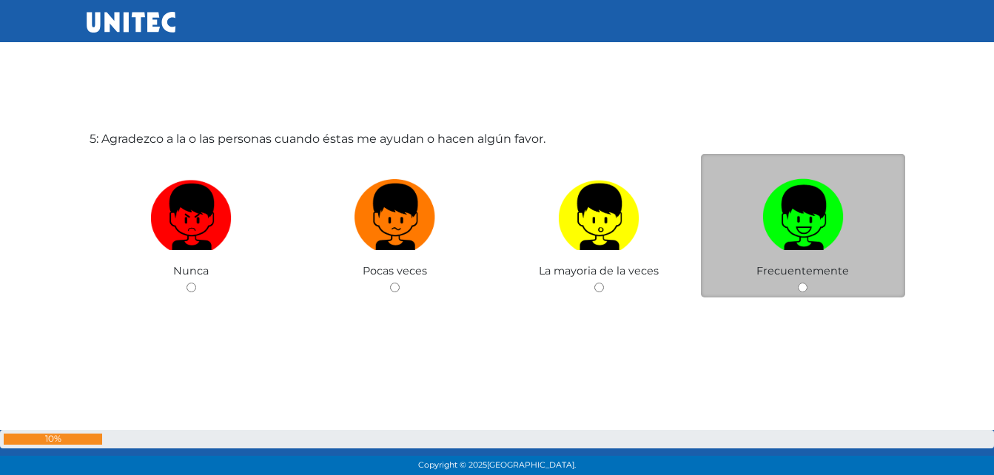
click at [817, 193] on img at bounding box center [803, 212] width 81 height 78
click at [808, 283] on input "radio" at bounding box center [803, 288] width 10 height 10
radio input "true"
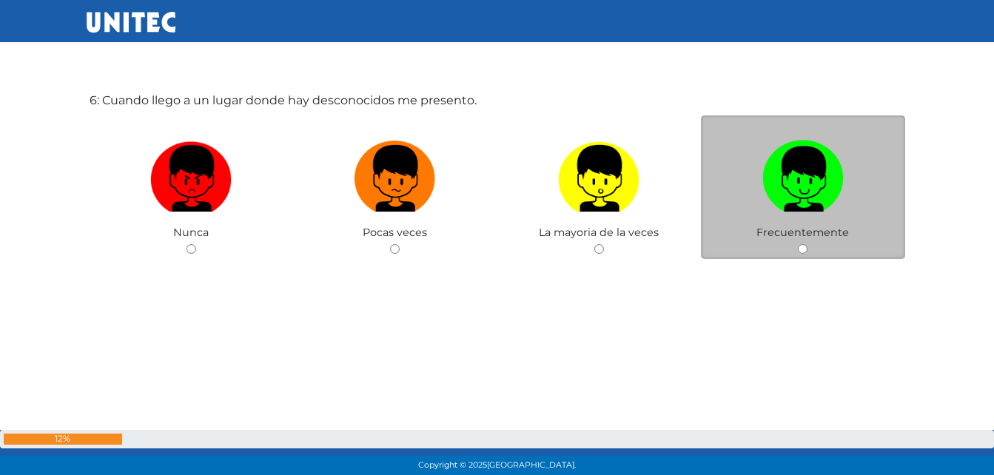
scroll to position [2483, 0]
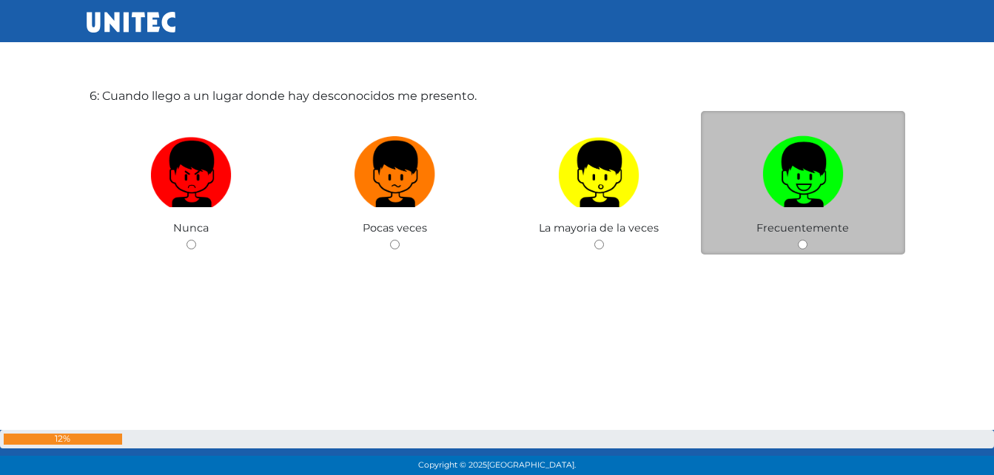
click at [812, 164] on img at bounding box center [803, 169] width 81 height 78
click at [808, 240] on input "radio" at bounding box center [803, 245] width 10 height 10
radio input "true"
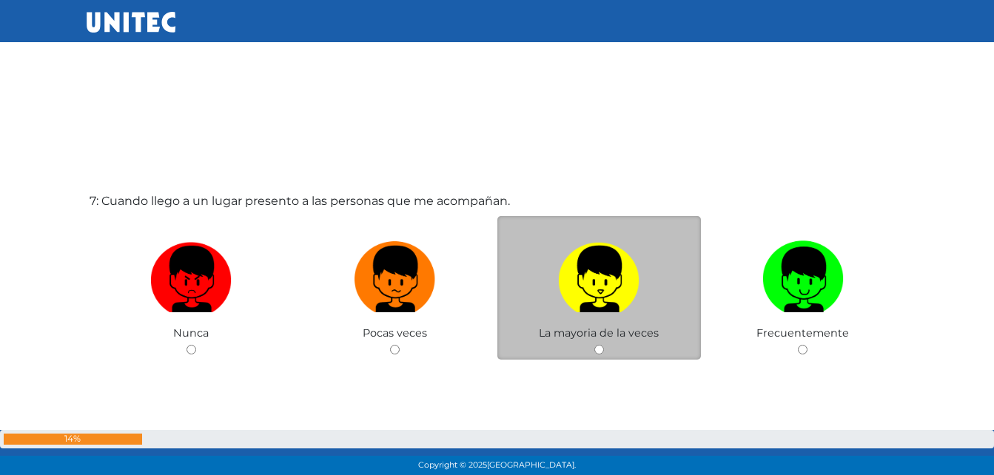
click at [604, 275] on img at bounding box center [598, 274] width 81 height 78
click at [604, 345] on input "radio" at bounding box center [600, 350] width 10 height 10
radio input "true"
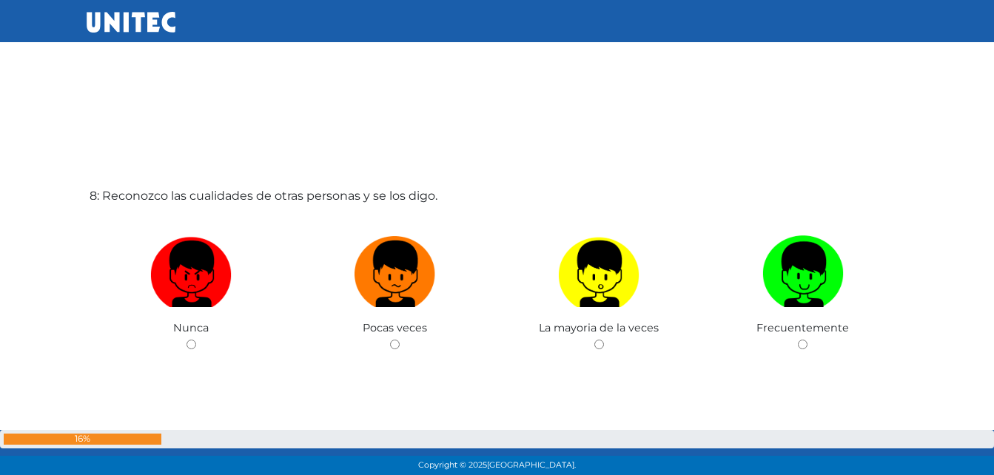
scroll to position [3370, 0]
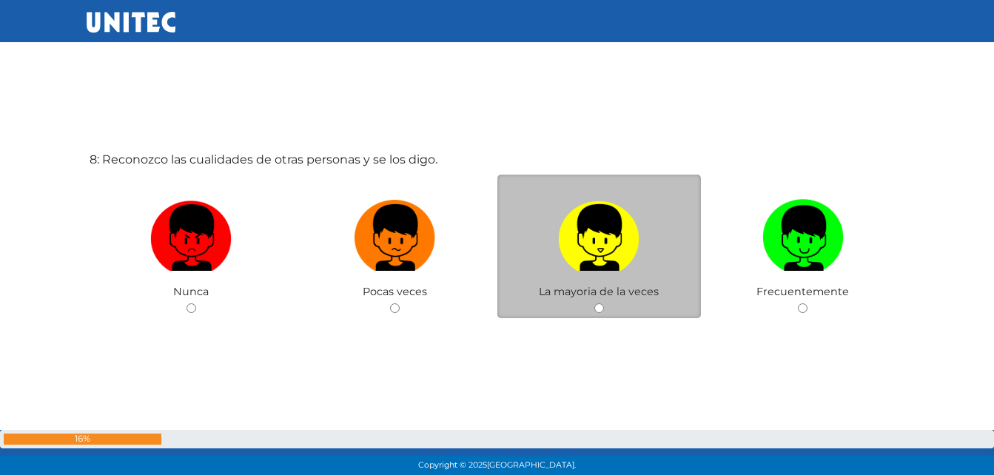
click at [610, 229] on img at bounding box center [598, 233] width 81 height 78
click at [604, 304] on input "radio" at bounding box center [600, 309] width 10 height 10
radio input "true"
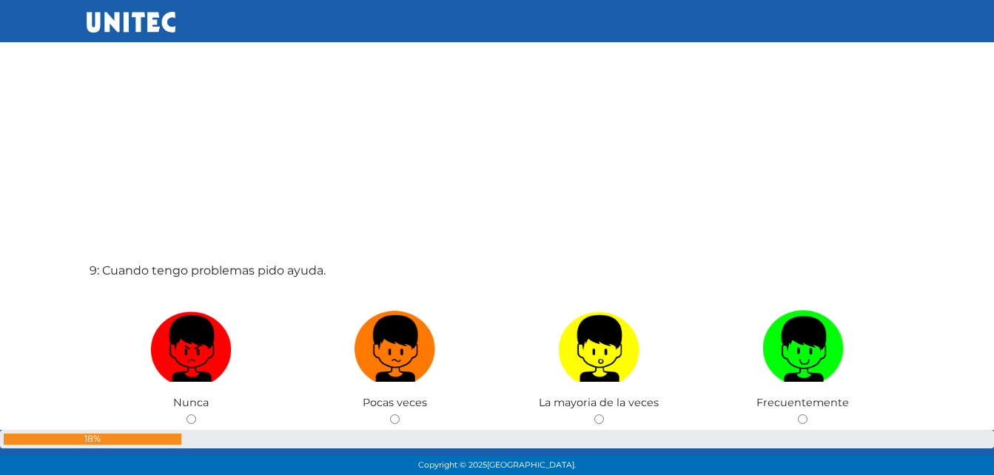
scroll to position [3740, 0]
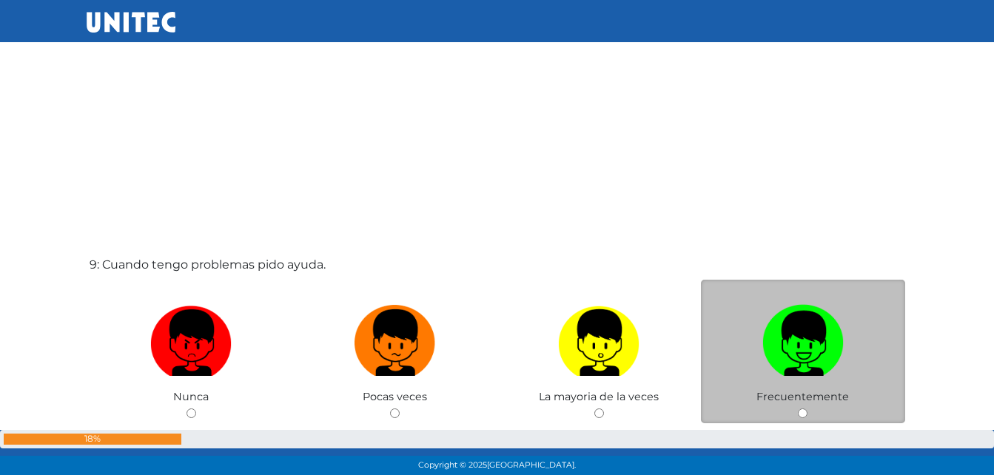
click at [795, 319] on img at bounding box center [803, 338] width 81 height 78
click at [798, 409] on input "radio" at bounding box center [803, 414] width 10 height 10
radio input "true"
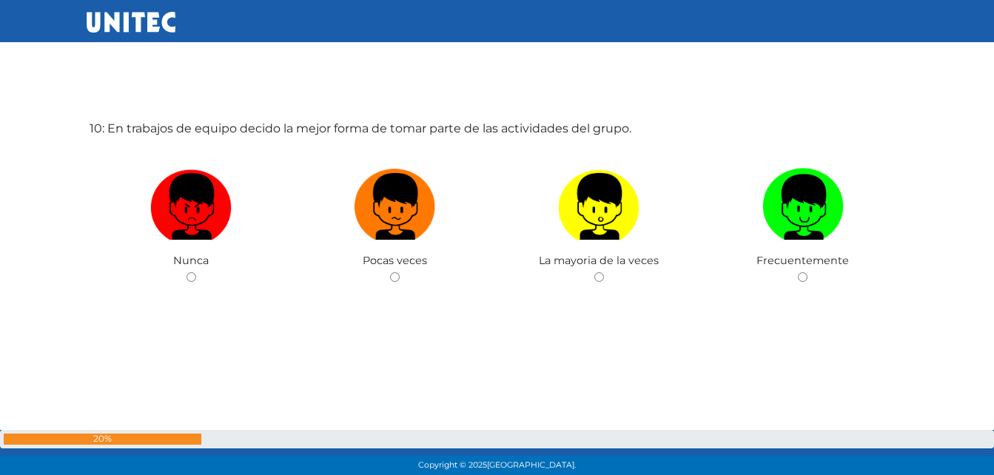
scroll to position [4338, 0]
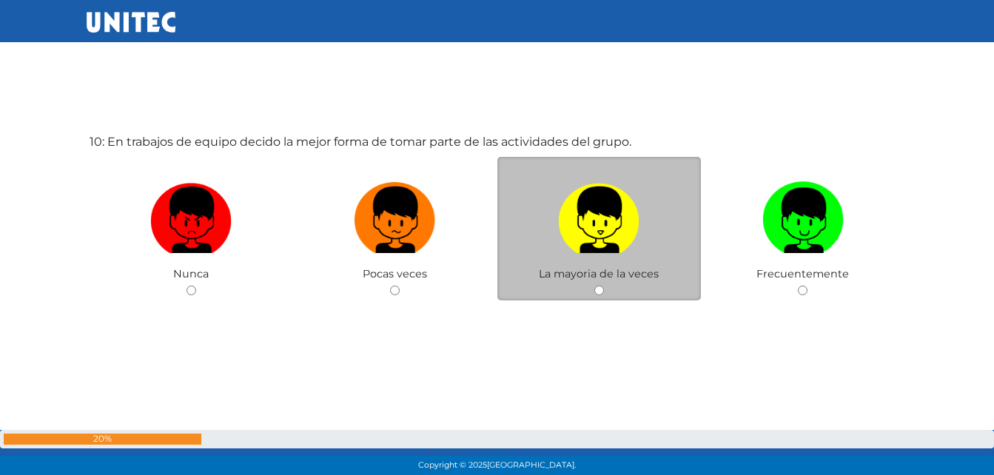
click at [612, 235] on img at bounding box center [598, 215] width 81 height 78
click at [604, 286] on input "radio" at bounding box center [600, 291] width 10 height 10
radio input "true"
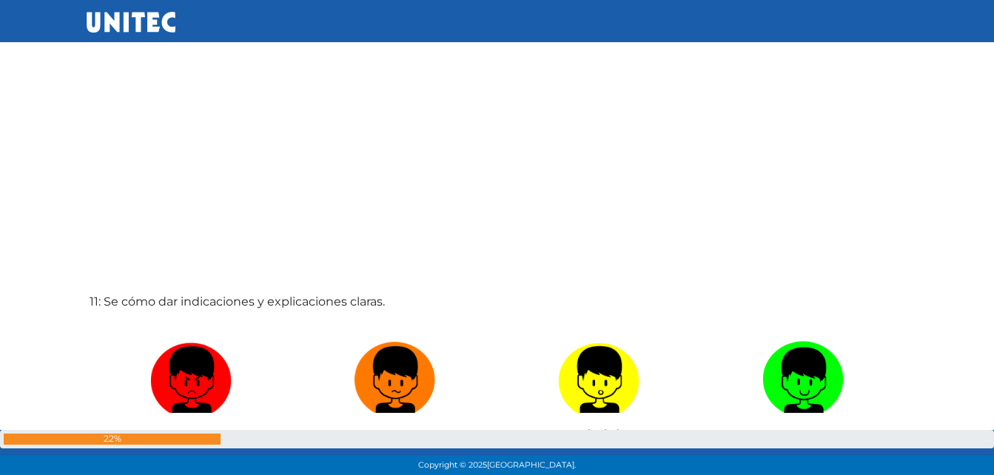
scroll to position [4687, 0]
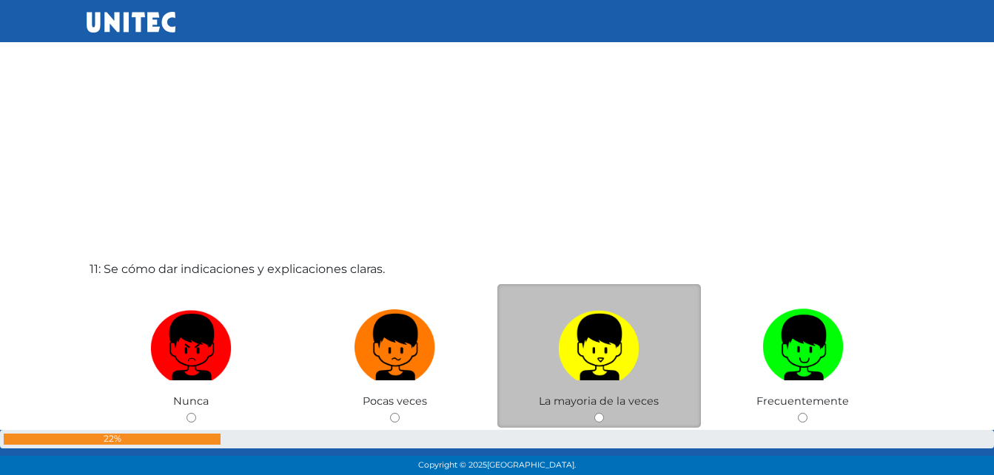
click at [586, 316] on img at bounding box center [598, 343] width 81 height 78
click at [595, 413] on input "radio" at bounding box center [600, 418] width 10 height 10
radio input "true"
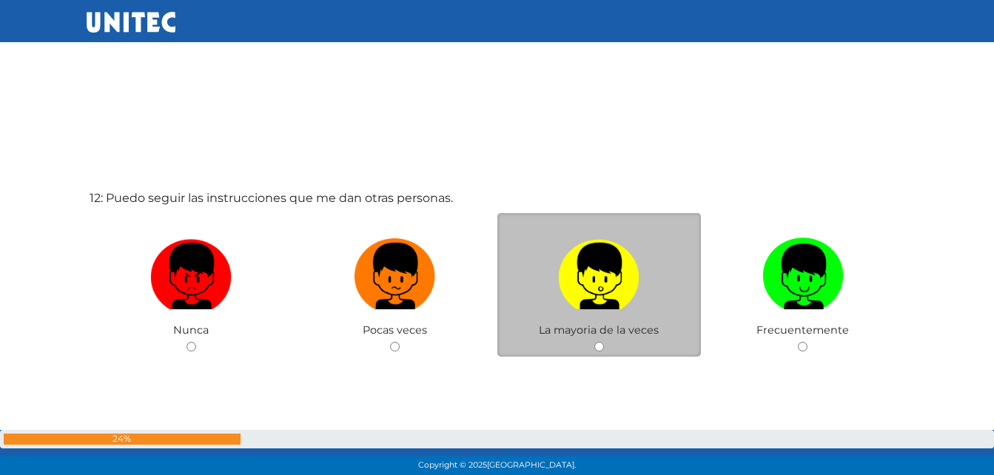
click at [598, 270] on img at bounding box center [598, 272] width 81 height 78
click at [598, 342] on input "radio" at bounding box center [600, 347] width 10 height 10
radio input "true"
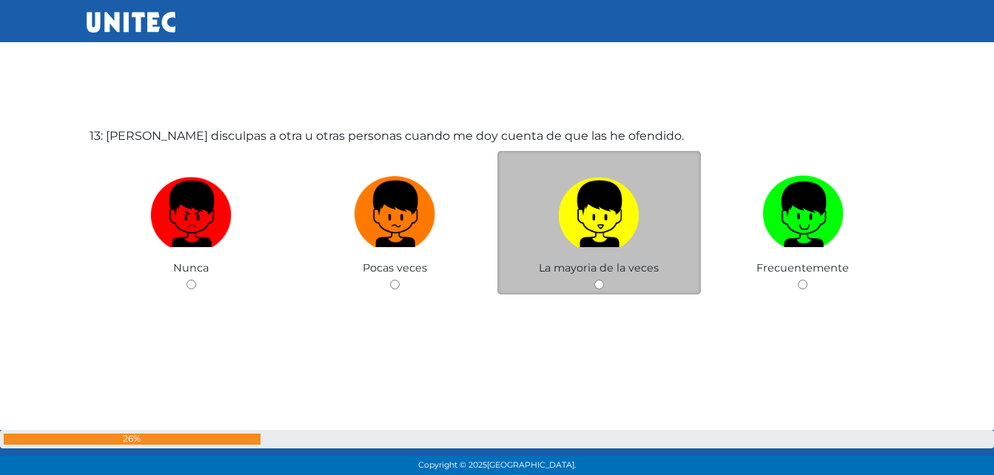
click at [592, 238] on img at bounding box center [598, 209] width 81 height 78
click at [595, 280] on input "radio" at bounding box center [600, 285] width 10 height 10
radio input "true"
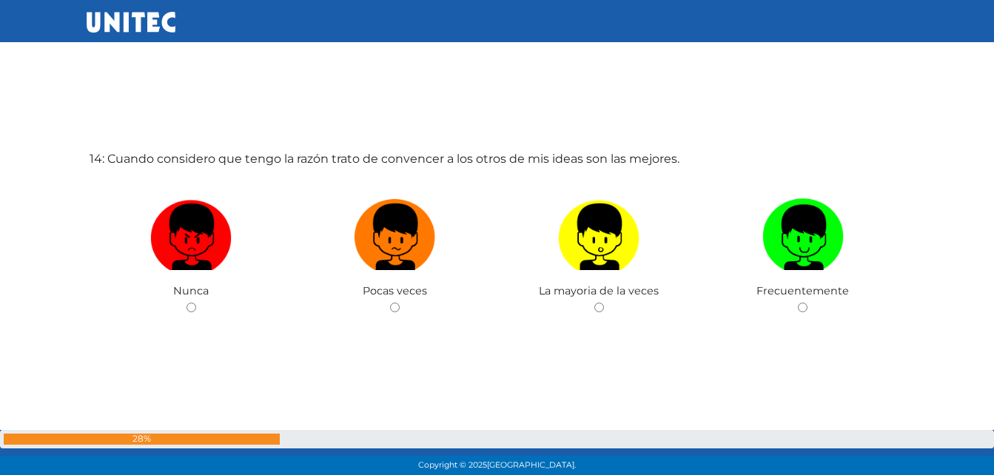
scroll to position [6254, 0]
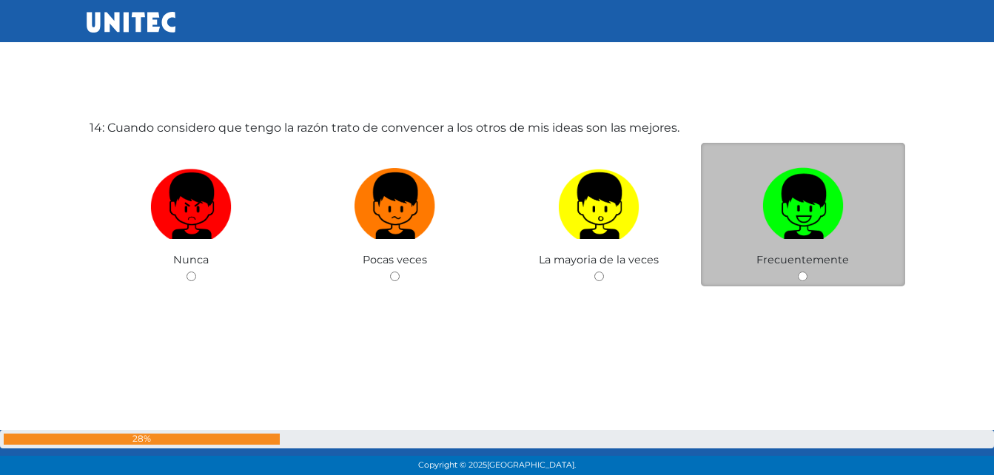
click at [811, 210] on img at bounding box center [803, 201] width 81 height 78
click at [808, 272] on input "radio" at bounding box center [803, 277] width 10 height 10
radio input "true"
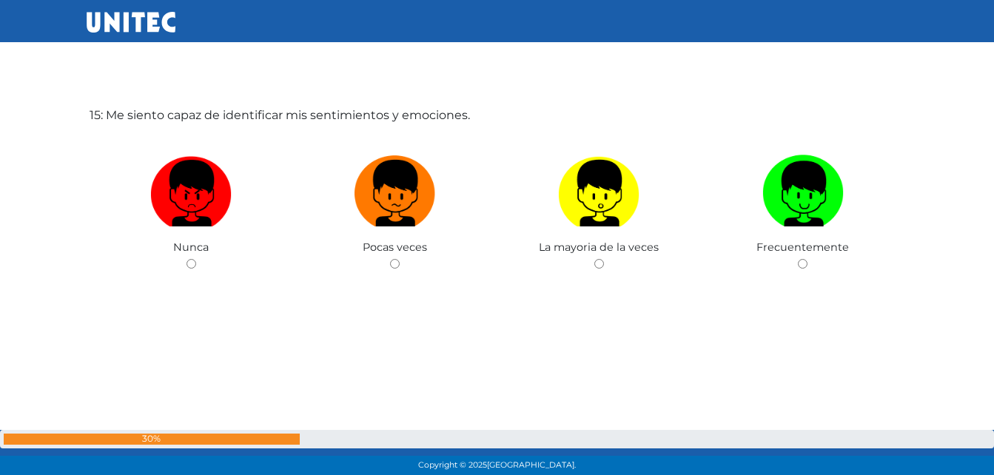
scroll to position [6750, 0]
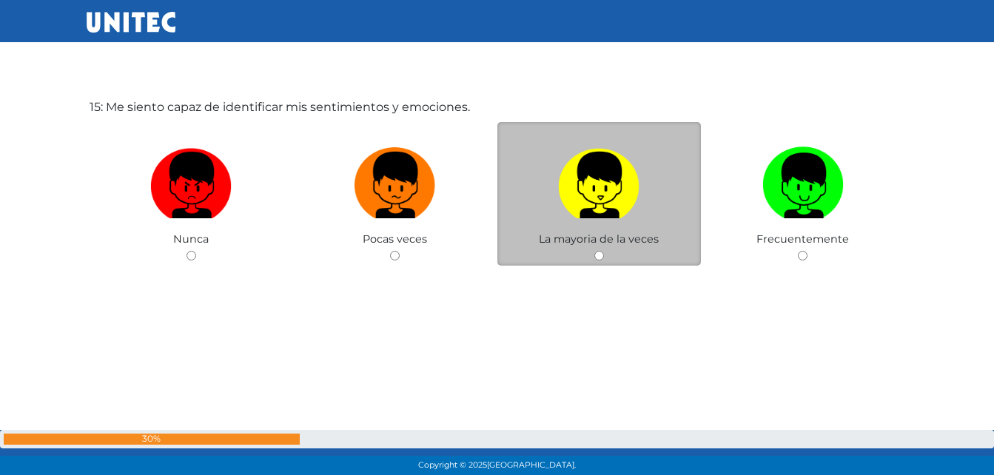
click at [598, 200] on img at bounding box center [598, 180] width 81 height 78
click at [598, 251] on input "radio" at bounding box center [600, 256] width 10 height 10
radio input "true"
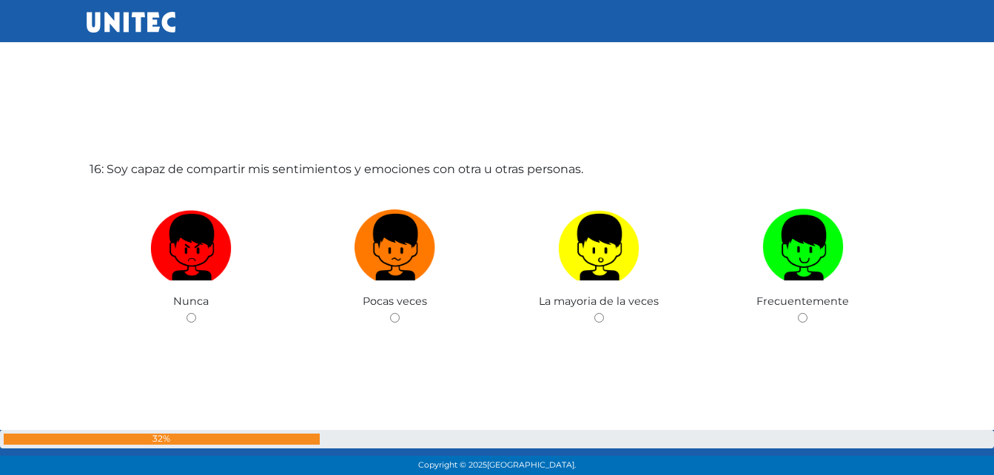
scroll to position [7172, 0]
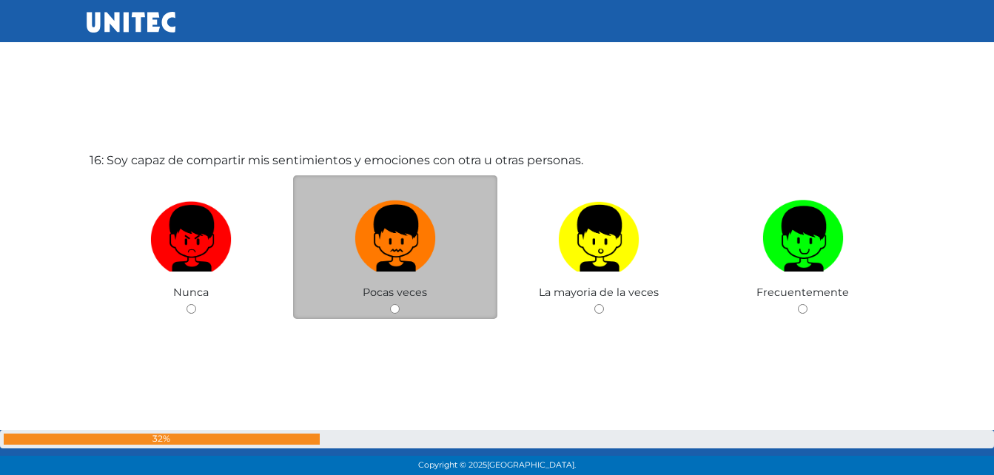
click at [391, 232] on img at bounding box center [395, 234] width 81 height 78
click at [391, 304] on input "radio" at bounding box center [395, 309] width 10 height 10
radio input "true"
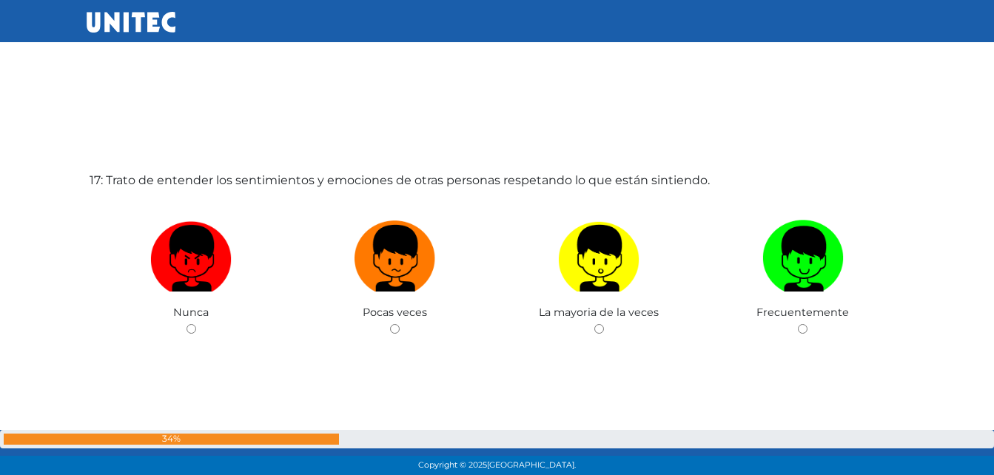
scroll to position [7680, 0]
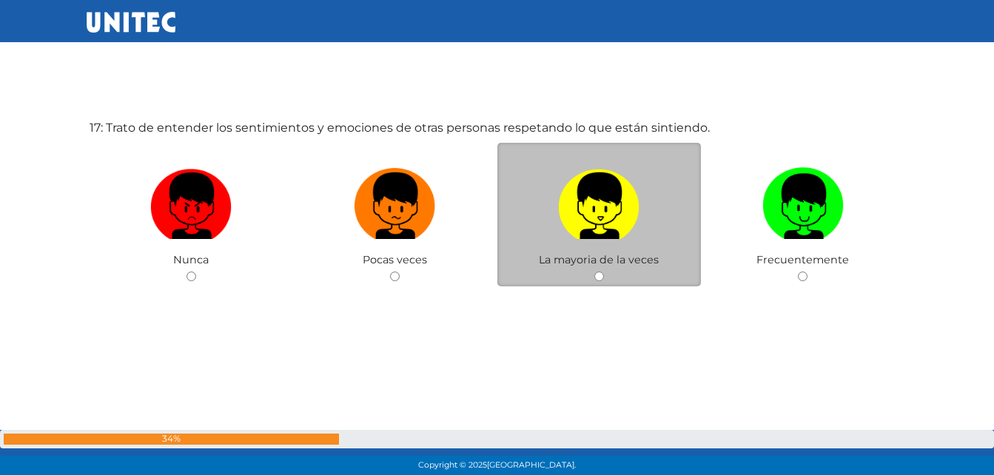
click at [621, 233] on img at bounding box center [598, 201] width 81 height 78
click at [604, 272] on input "radio" at bounding box center [600, 277] width 10 height 10
radio input "true"
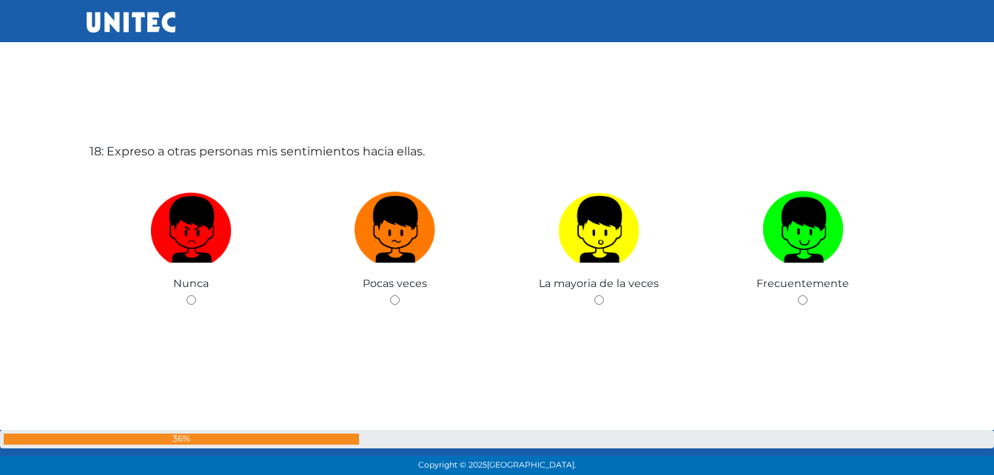
scroll to position [8156, 0]
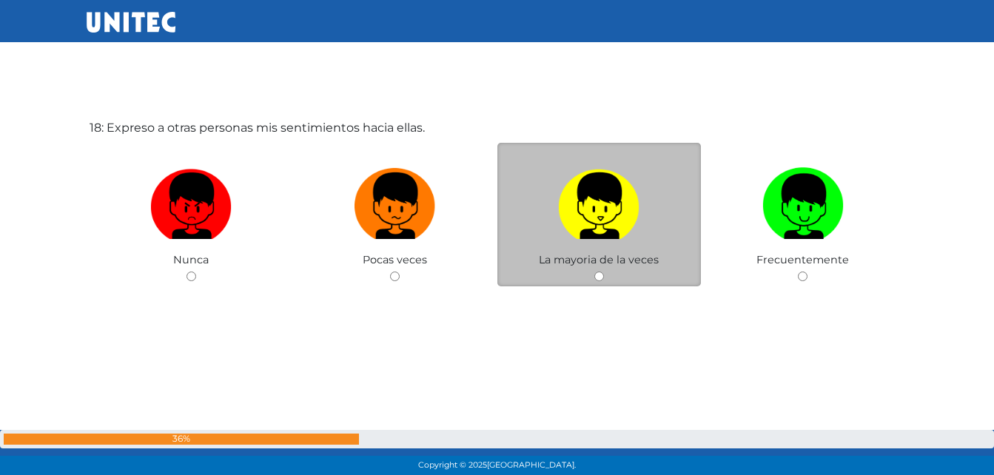
click at [615, 236] on img at bounding box center [598, 201] width 81 height 78
click at [604, 272] on input "radio" at bounding box center [600, 277] width 10 height 10
radio input "true"
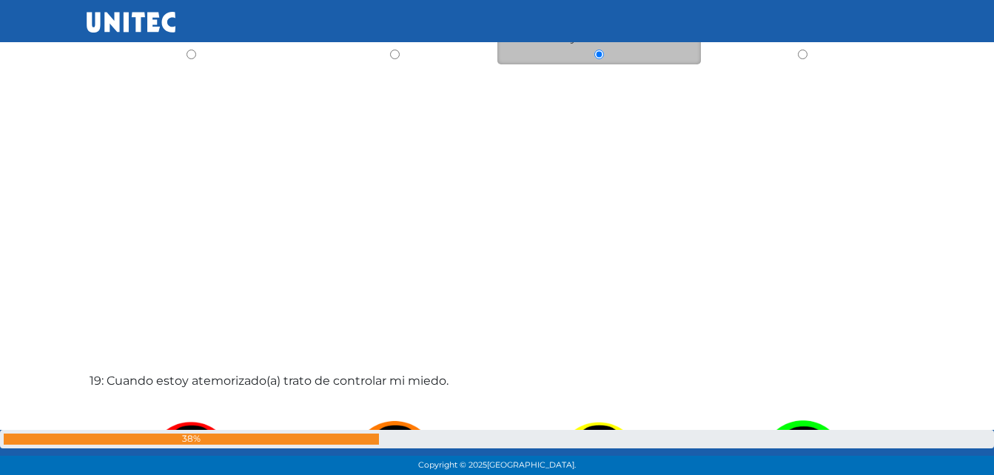
scroll to position [8598, 0]
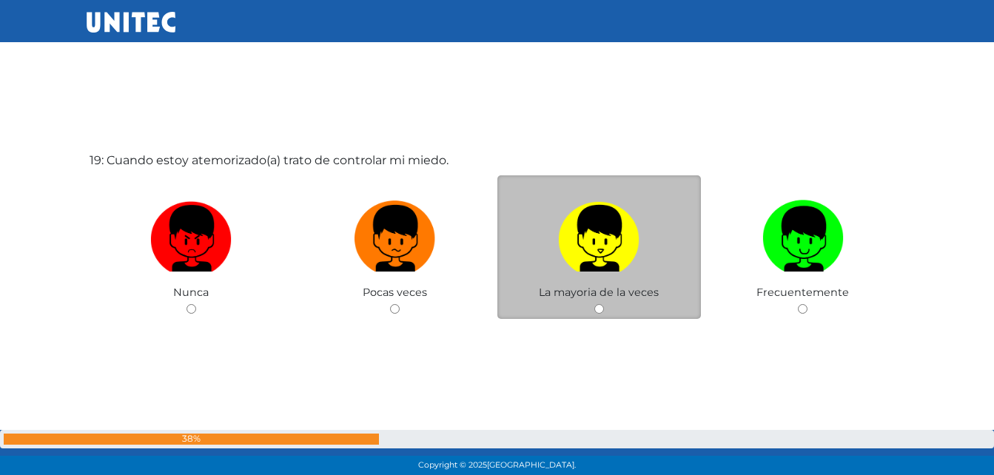
click at [604, 241] on img at bounding box center [598, 234] width 81 height 78
click at [604, 304] on input "radio" at bounding box center [600, 309] width 10 height 10
radio input "true"
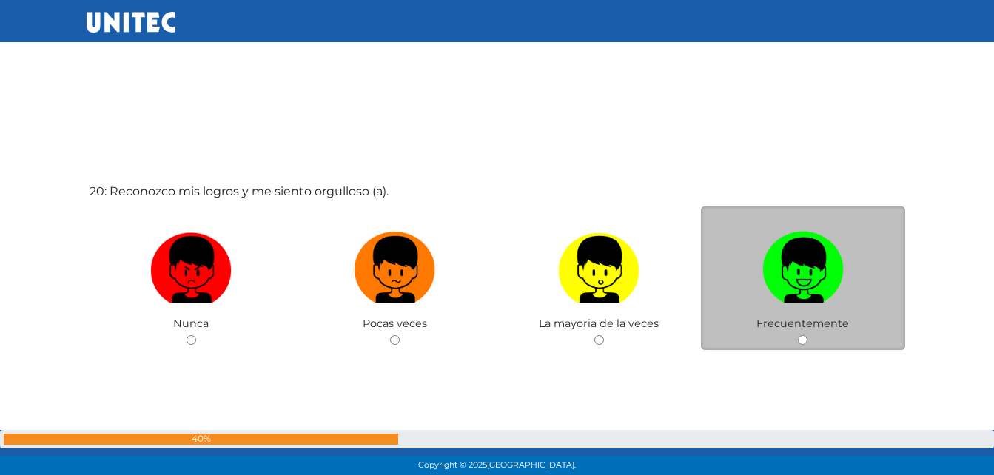
click at [763, 251] on img at bounding box center [803, 265] width 81 height 78
click at [798, 335] on input "radio" at bounding box center [803, 340] width 10 height 10
radio input "true"
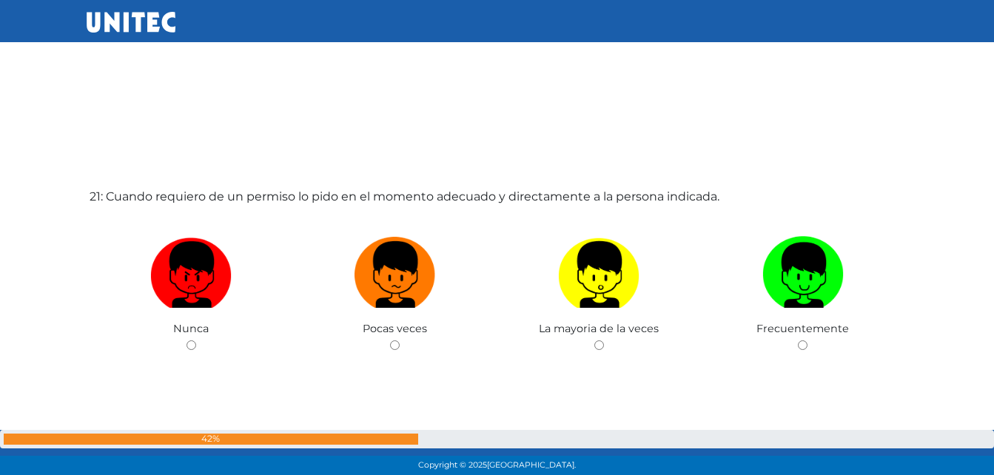
scroll to position [9582, 0]
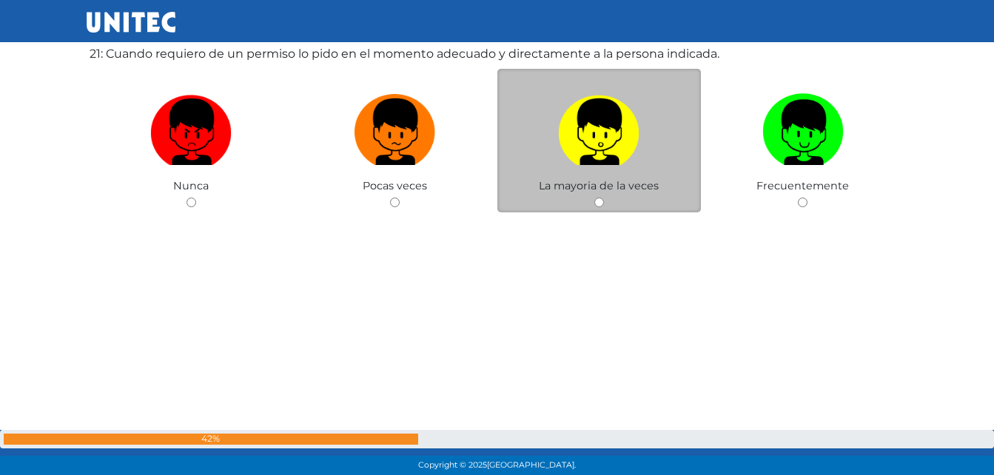
click at [615, 174] on label at bounding box center [600, 132] width 204 height 90
click at [604, 198] on input "radio" at bounding box center [600, 203] width 10 height 10
radio input "true"
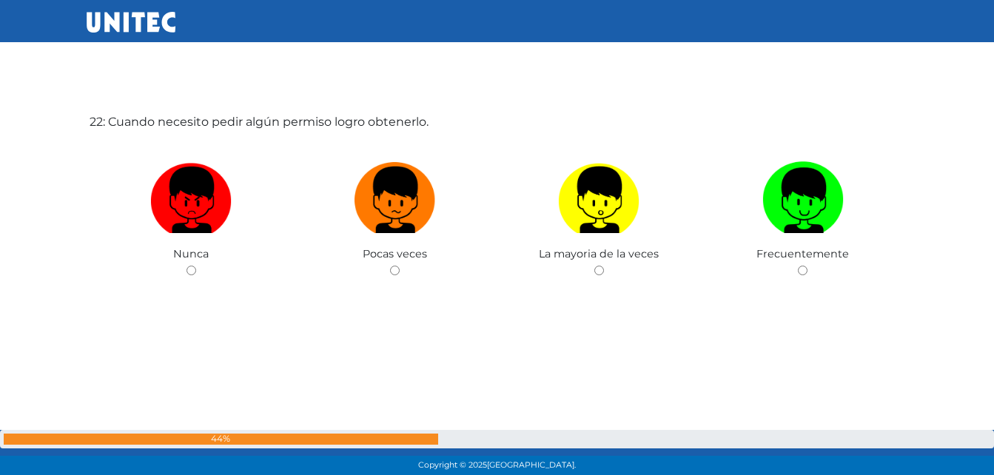
scroll to position [10078, 0]
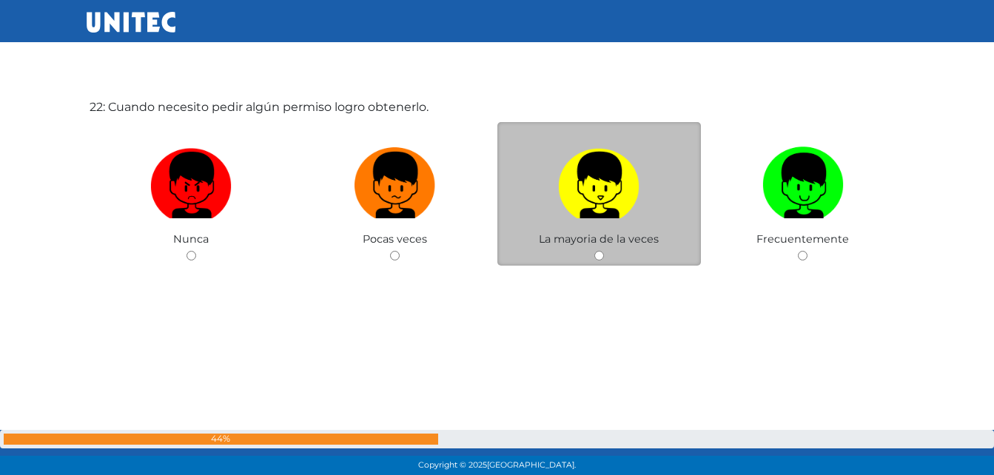
click at [601, 212] on img at bounding box center [598, 180] width 81 height 78
click at [601, 251] on input "radio" at bounding box center [600, 256] width 10 height 10
radio input "true"
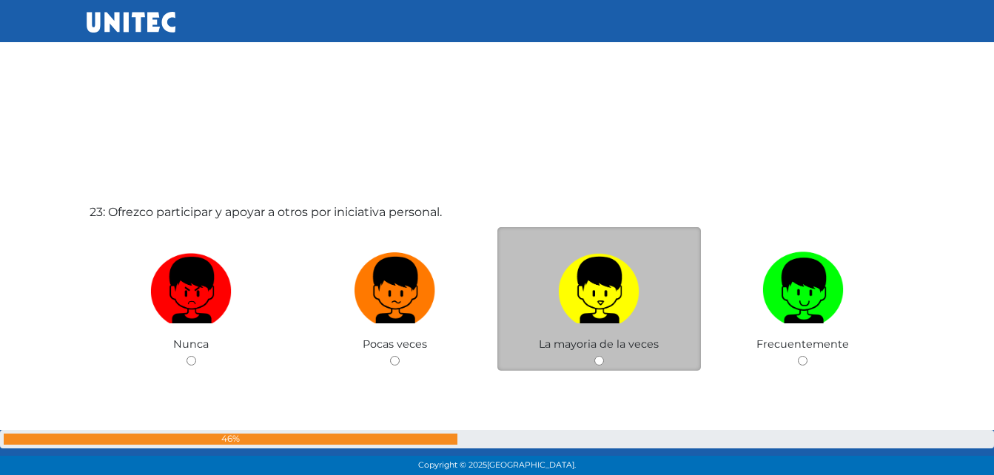
click at [597, 241] on div "La mayoria de la veces" at bounding box center [600, 299] width 204 height 144
click at [600, 272] on img at bounding box center [598, 286] width 81 height 78
click at [600, 356] on input "radio" at bounding box center [600, 361] width 10 height 10
radio input "true"
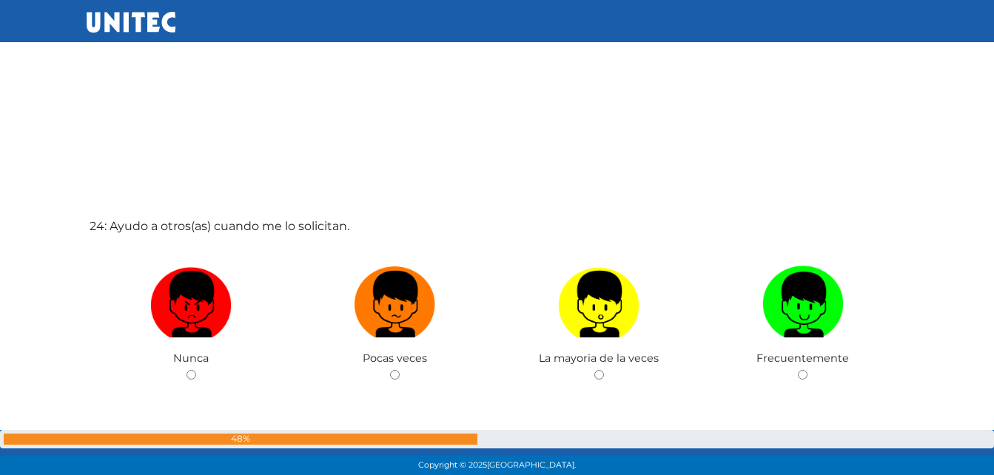
scroll to position [10919, 0]
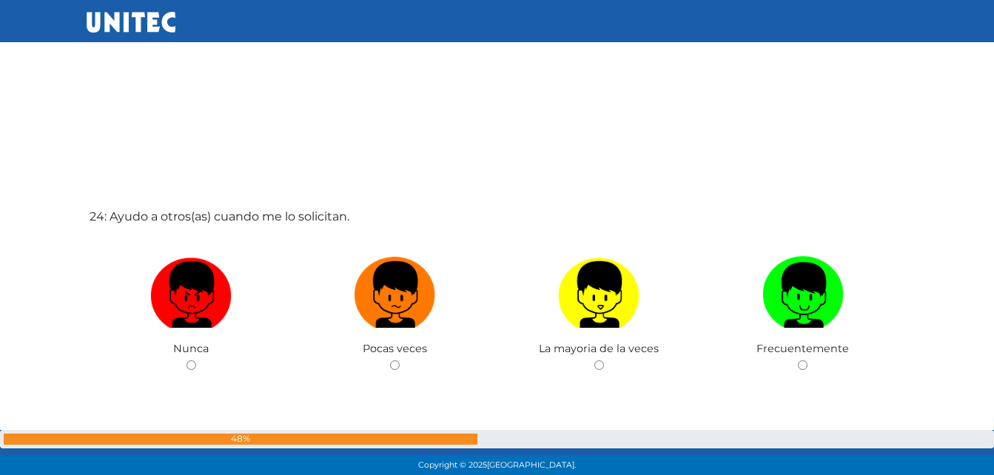
click at [600, 265] on img at bounding box center [598, 290] width 81 height 78
click at [600, 361] on input "radio" at bounding box center [600, 366] width 10 height 10
radio input "true"
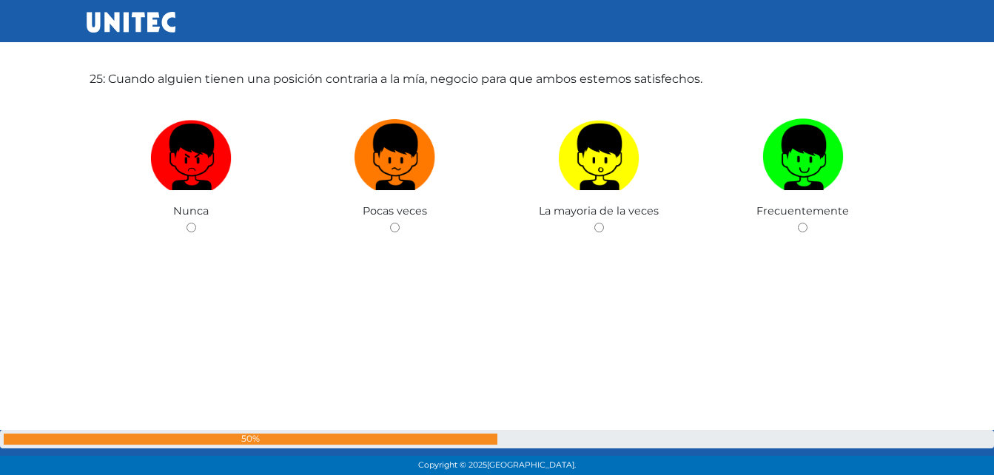
scroll to position [11557, 0]
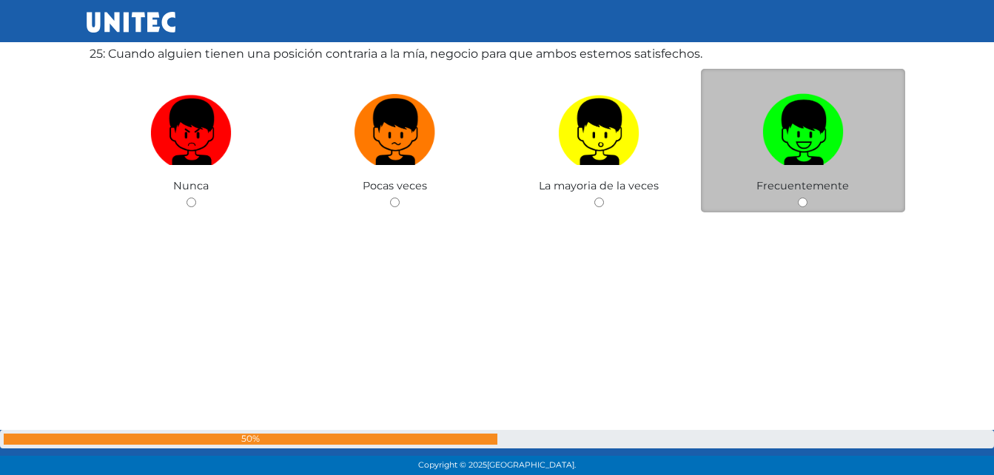
click at [787, 145] on img at bounding box center [803, 127] width 81 height 78
click at [798, 198] on input "radio" at bounding box center [803, 203] width 10 height 10
radio input "true"
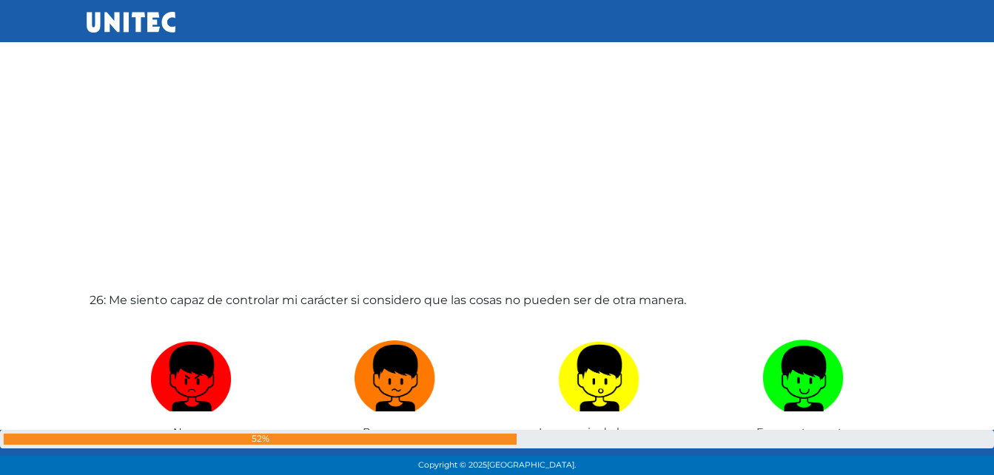
scroll to position [11959, 0]
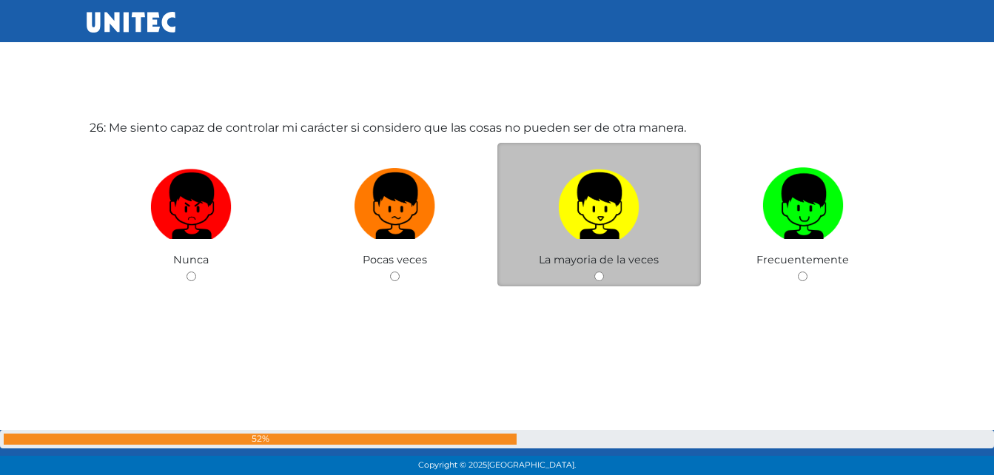
click at [601, 238] on img at bounding box center [598, 201] width 81 height 78
click at [601, 272] on input "radio" at bounding box center [600, 277] width 10 height 10
radio input "true"
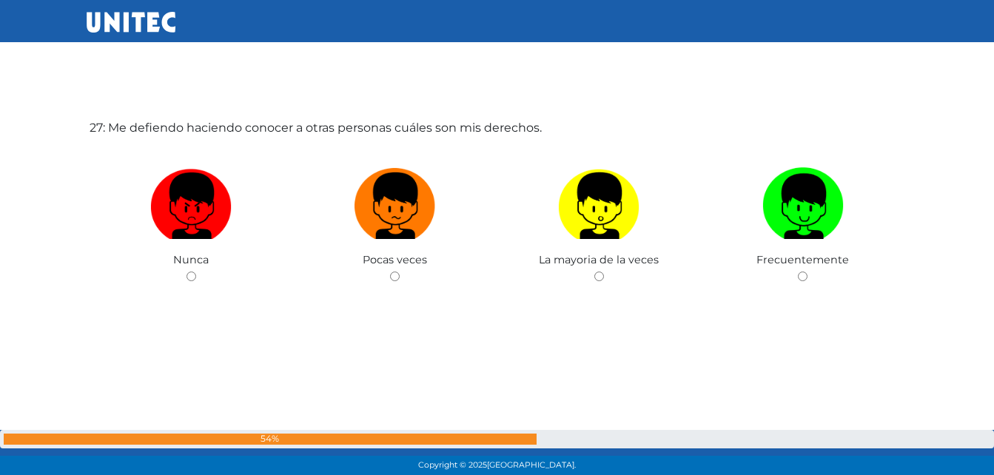
scroll to position [12508, 0]
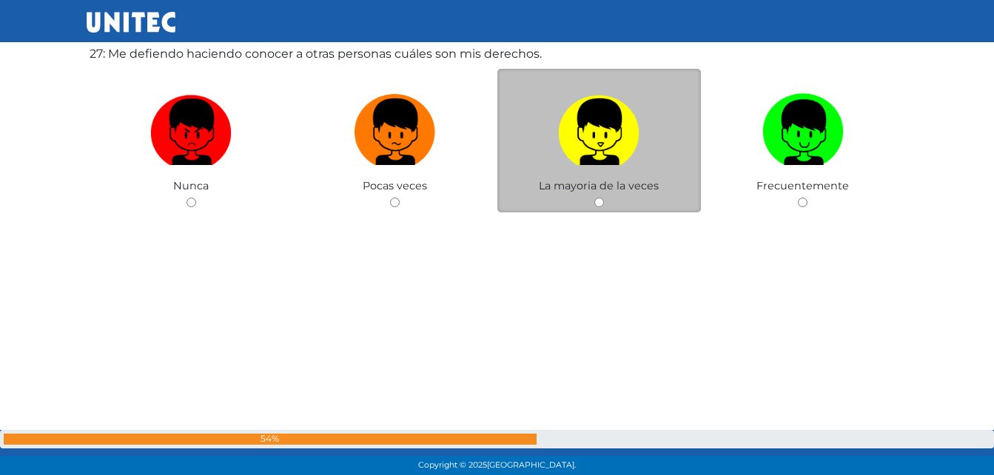
click at [610, 160] on img at bounding box center [598, 127] width 81 height 78
click at [604, 198] on input "radio" at bounding box center [600, 203] width 10 height 10
radio input "true"
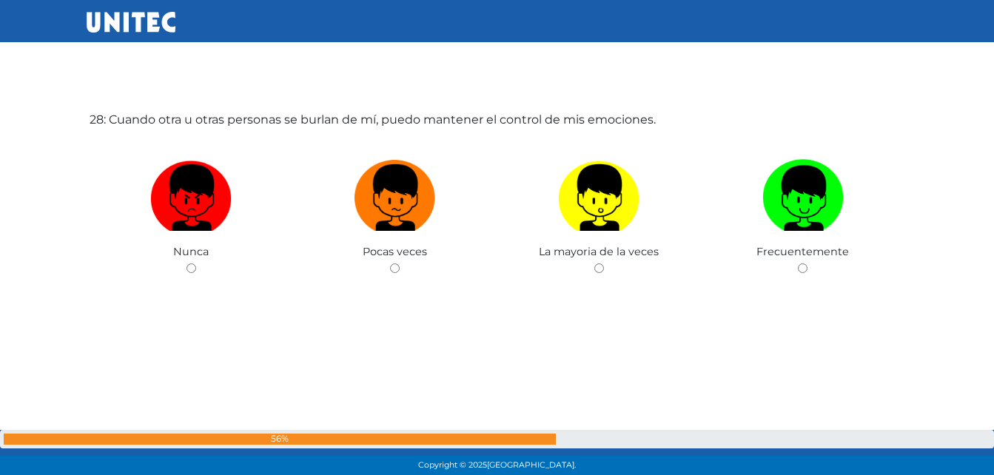
scroll to position [12931, 0]
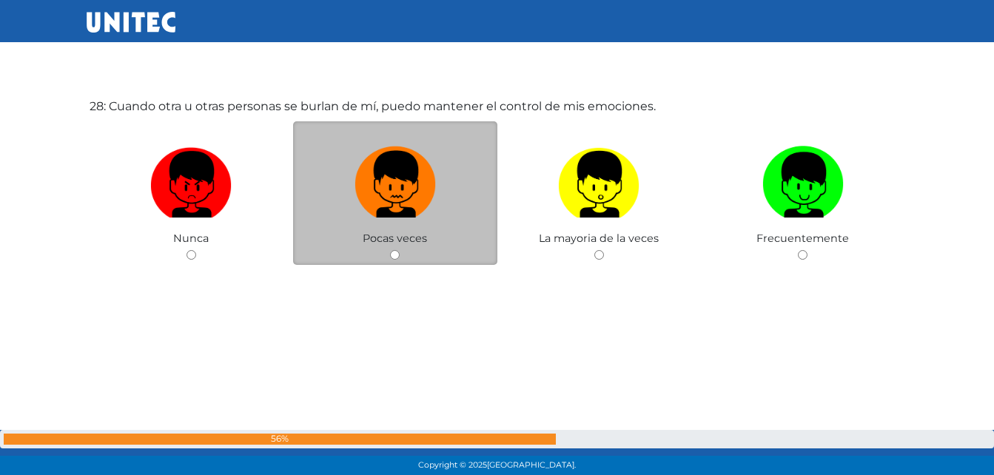
click at [397, 197] on img at bounding box center [395, 180] width 81 height 78
click at [397, 250] on input "radio" at bounding box center [395, 255] width 10 height 10
radio input "true"
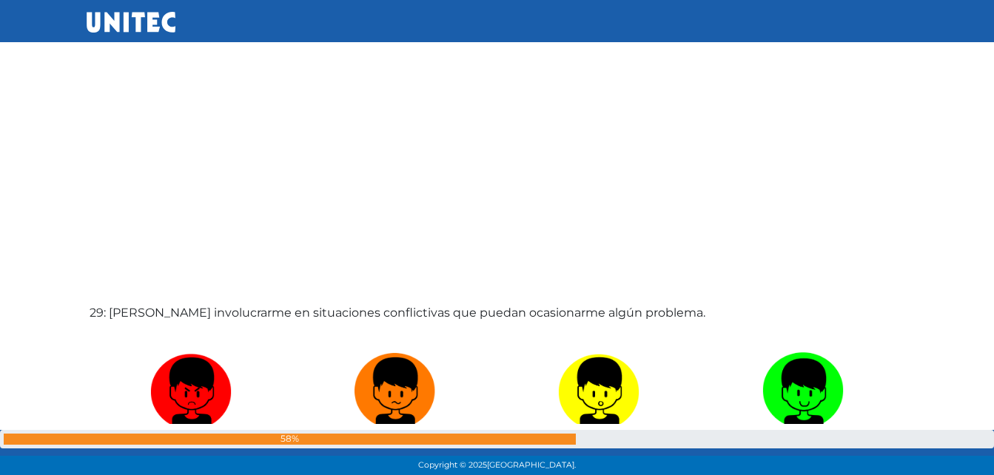
scroll to position [13279, 0]
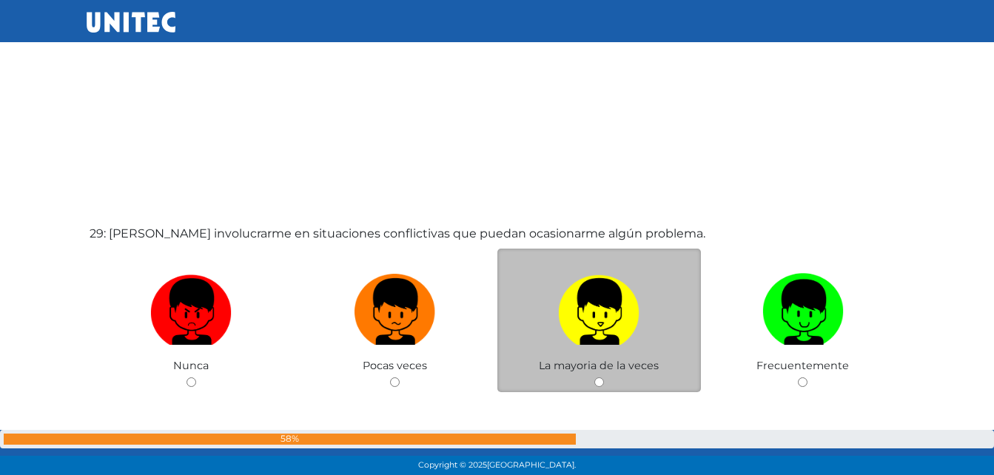
click at [607, 306] on img at bounding box center [598, 307] width 81 height 78
click at [604, 378] on input "radio" at bounding box center [600, 383] width 10 height 10
radio input "true"
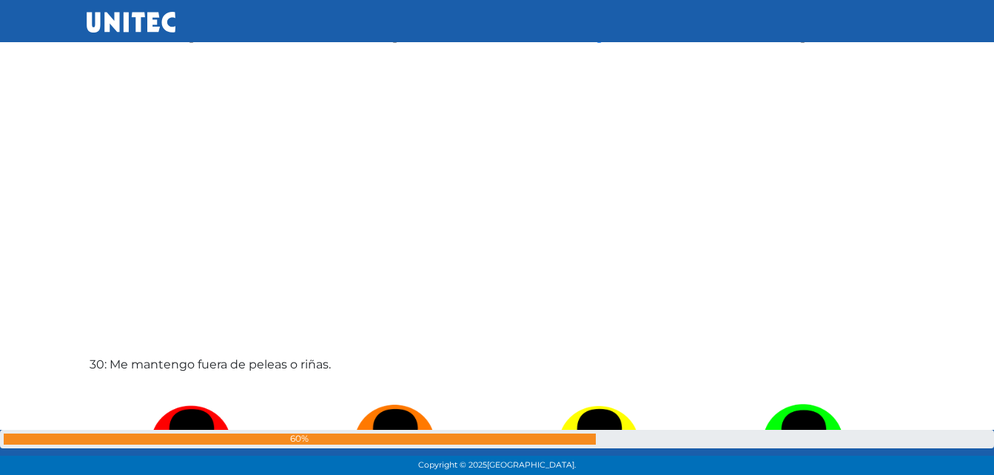
scroll to position [13649, 0]
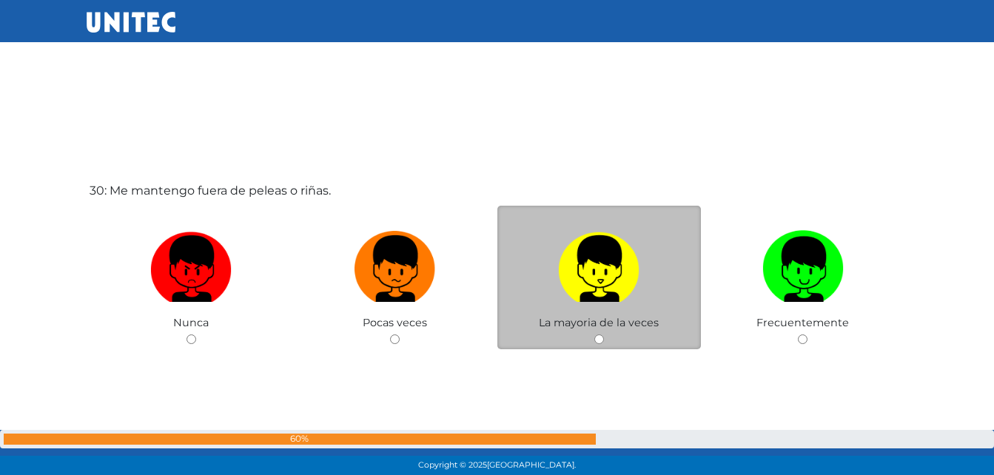
click at [604, 289] on img at bounding box center [598, 264] width 81 height 78
click at [604, 335] on input "radio" at bounding box center [600, 340] width 10 height 10
radio input "true"
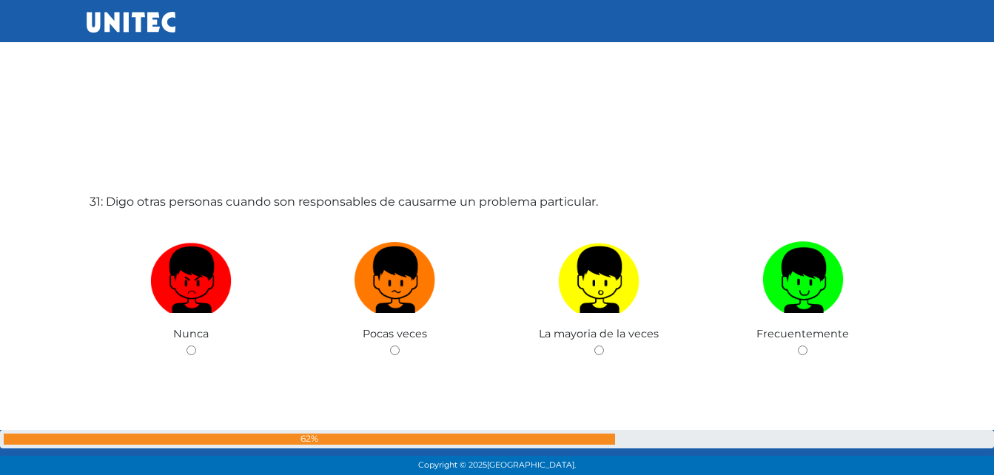
scroll to position [14292, 0]
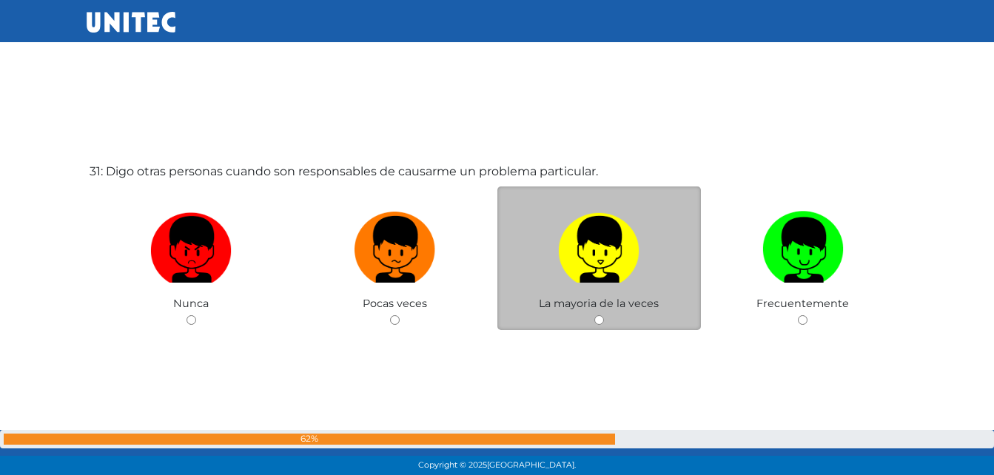
click at [564, 235] on img at bounding box center [598, 245] width 81 height 78
click at [595, 315] on input "radio" at bounding box center [600, 320] width 10 height 10
radio input "true"
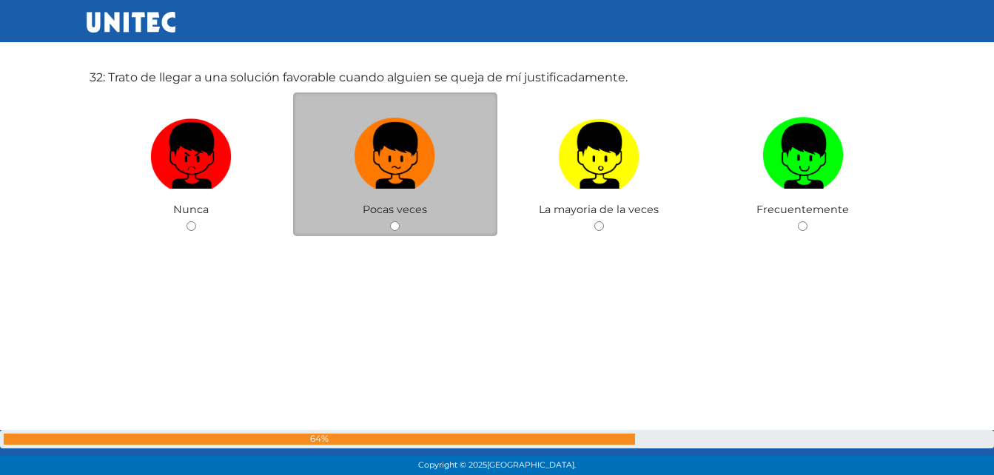
click at [418, 180] on img at bounding box center [395, 151] width 81 height 78
click at [400, 221] on input "radio" at bounding box center [395, 226] width 10 height 10
radio input "true"
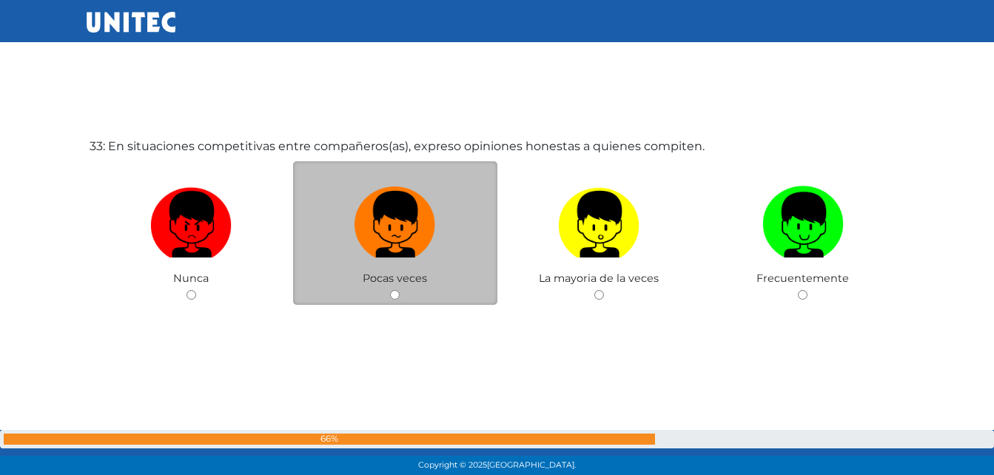
scroll to position [15282, 0]
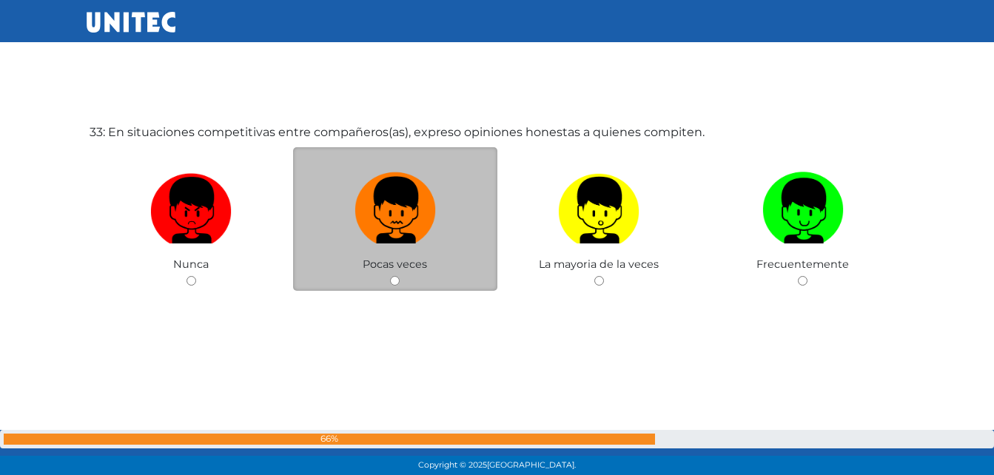
click at [409, 216] on img at bounding box center [395, 206] width 81 height 78
click at [400, 276] on input "radio" at bounding box center [395, 281] width 10 height 10
radio input "true"
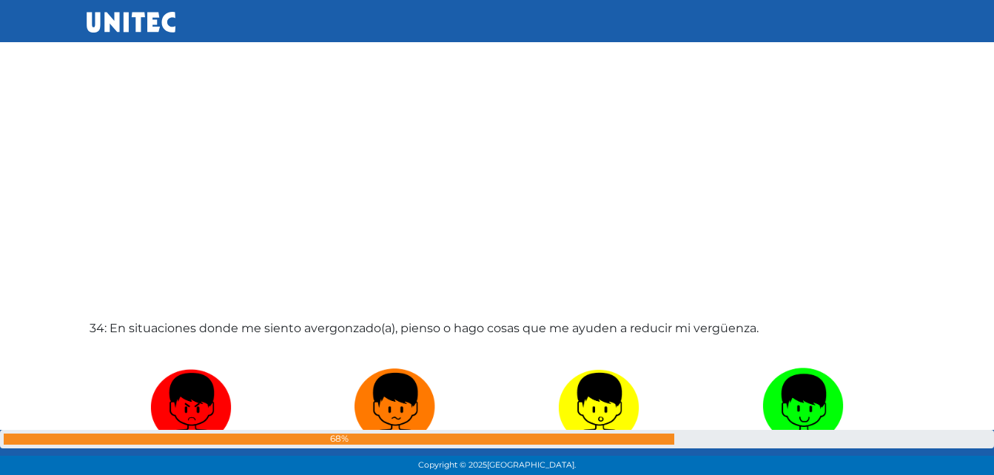
scroll to position [15762, 0]
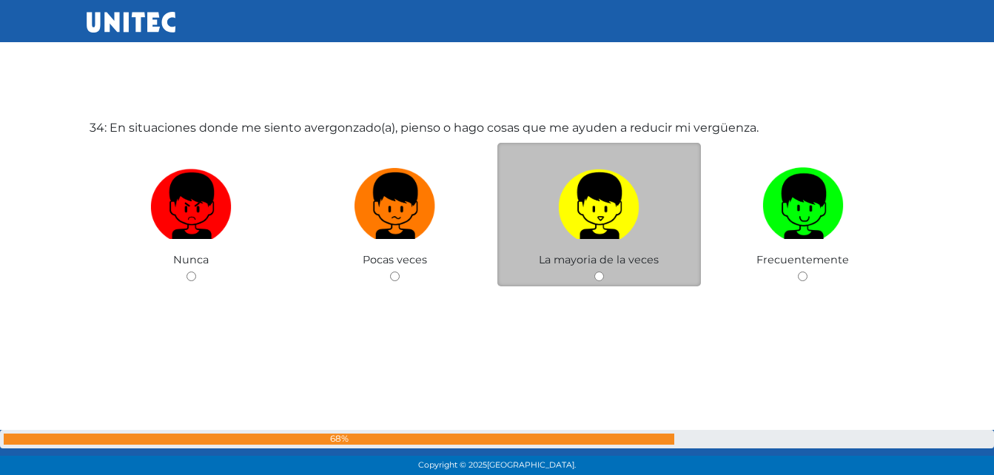
click at [596, 205] on img at bounding box center [598, 201] width 81 height 78
click at [596, 272] on input "radio" at bounding box center [600, 277] width 10 height 10
radio input "true"
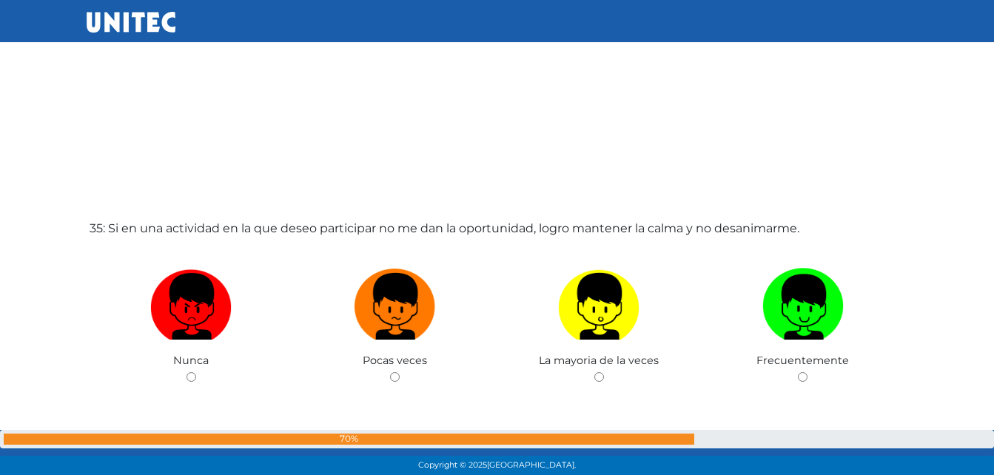
scroll to position [16184, 0]
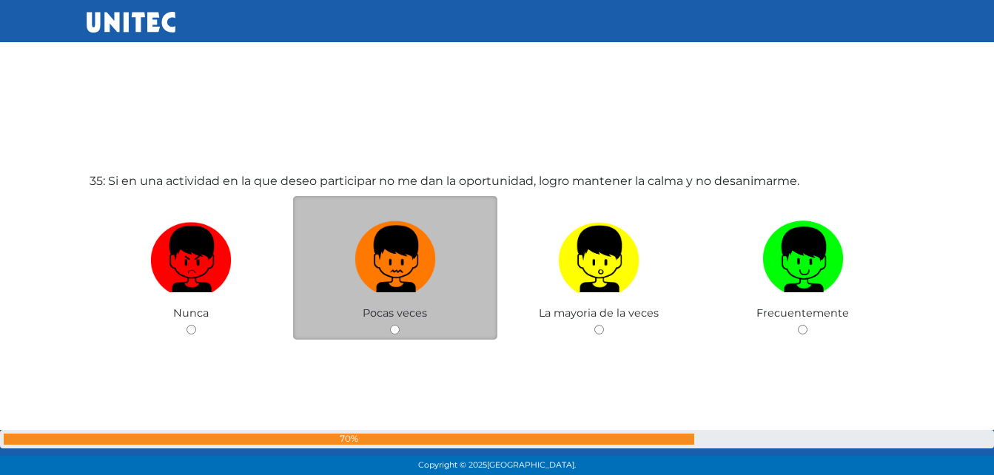
click at [426, 236] on img at bounding box center [395, 254] width 81 height 78
click at [400, 325] on input "radio" at bounding box center [395, 330] width 10 height 10
radio input "true"
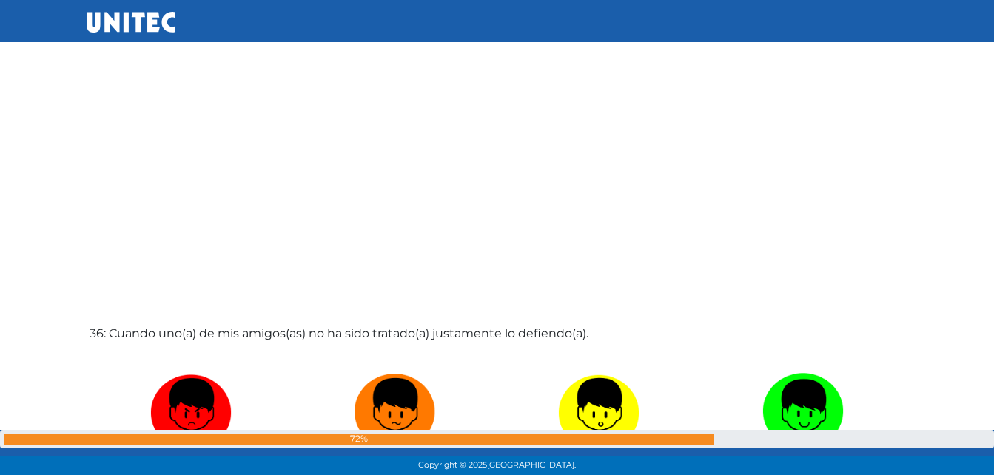
scroll to position [16581, 0]
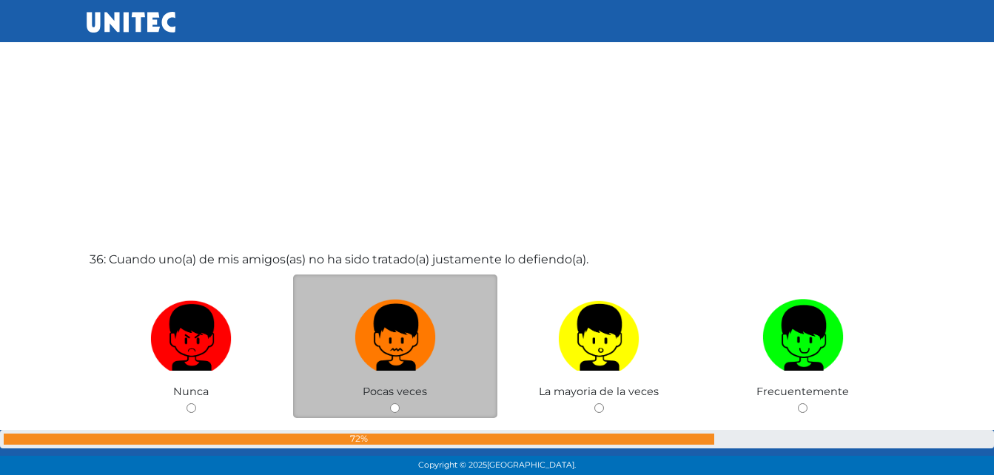
click at [398, 322] on img at bounding box center [395, 333] width 81 height 78
click at [398, 404] on input "radio" at bounding box center [395, 409] width 10 height 10
radio input "true"
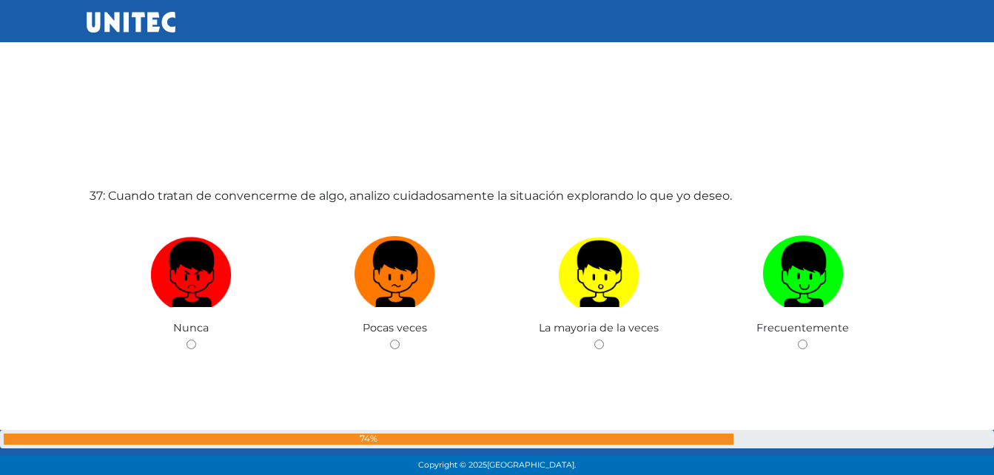
scroll to position [17114, 0]
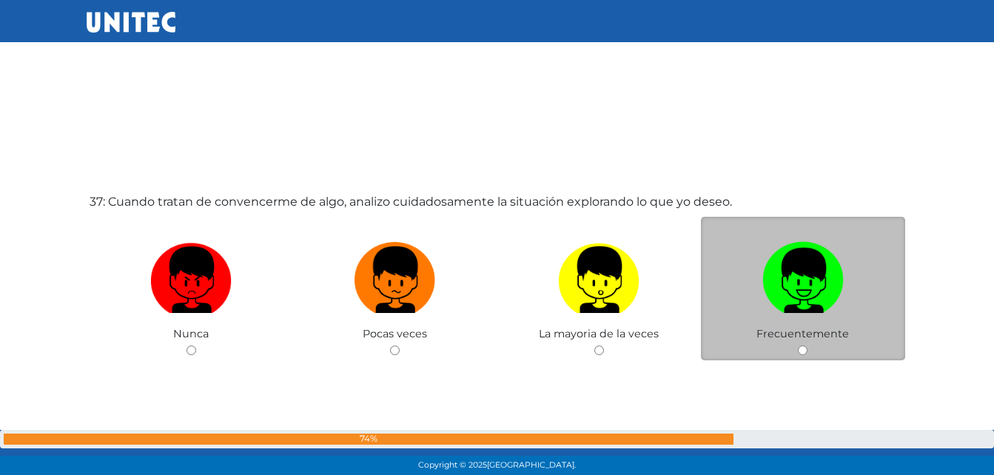
click at [771, 265] on img at bounding box center [803, 275] width 81 height 78
click at [798, 346] on input "radio" at bounding box center [803, 351] width 10 height 10
radio input "true"
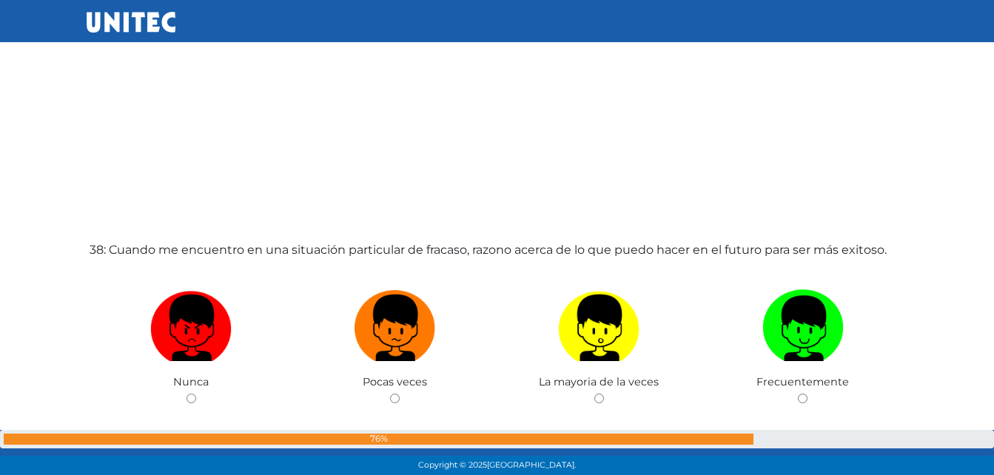
scroll to position [17592, 0]
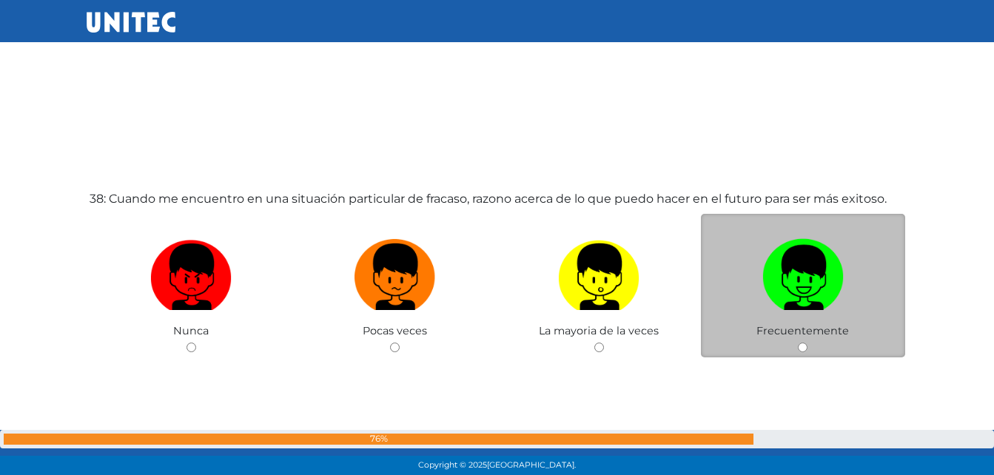
click at [800, 267] on img at bounding box center [803, 272] width 81 height 78
click at [800, 343] on input "radio" at bounding box center [803, 348] width 10 height 10
radio input "true"
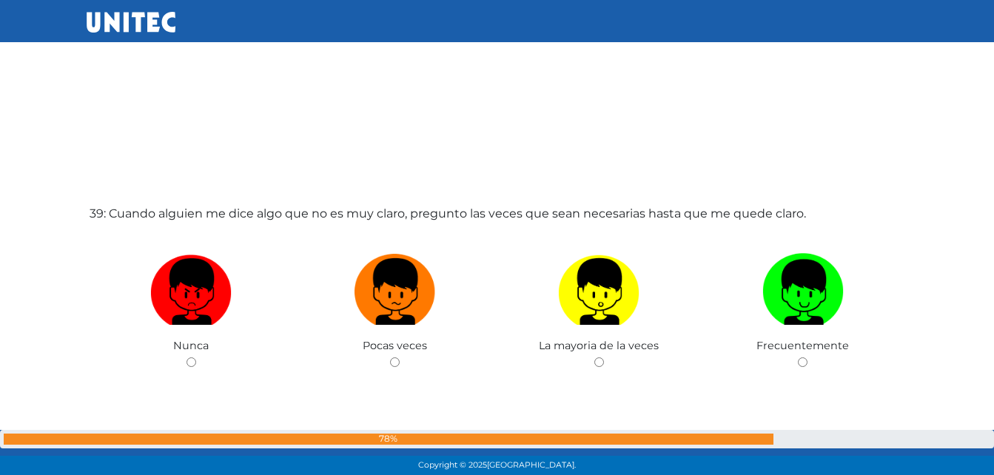
scroll to position [18088, 0]
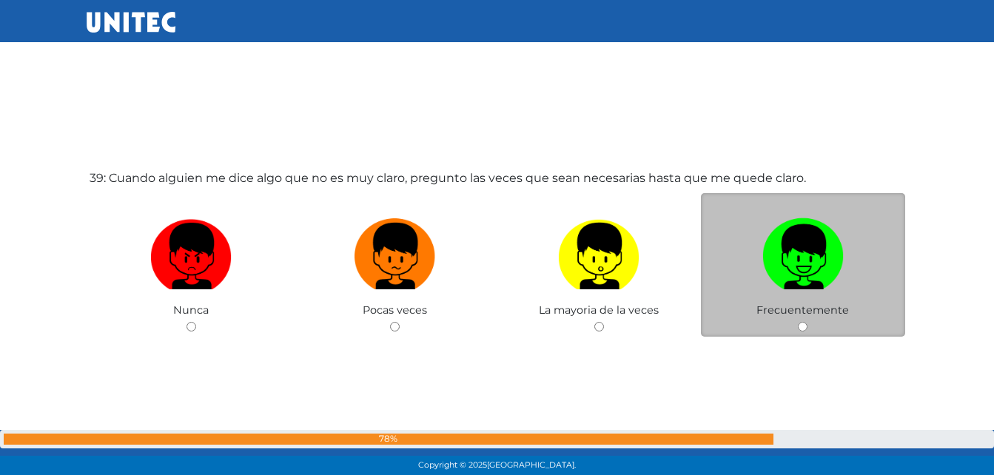
click at [801, 267] on img at bounding box center [803, 252] width 81 height 78
click at [801, 322] on input "radio" at bounding box center [803, 327] width 10 height 10
radio input "true"
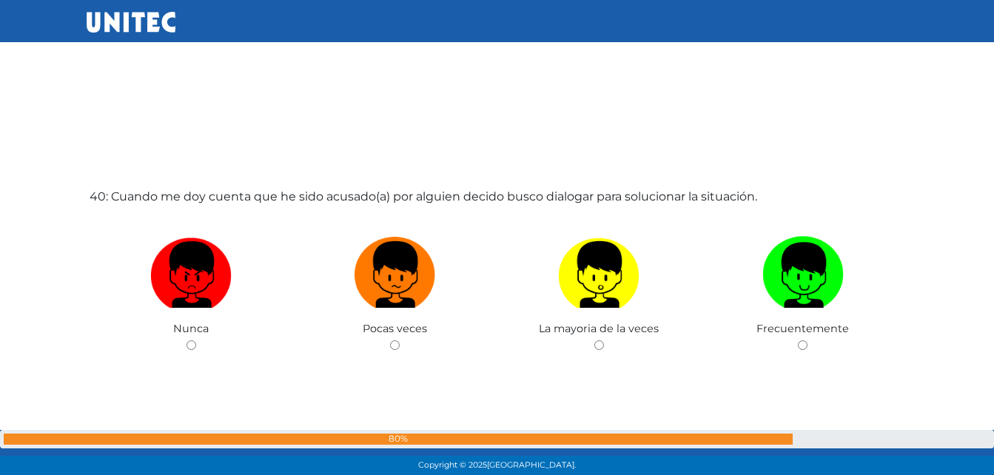
scroll to position [18614, 0]
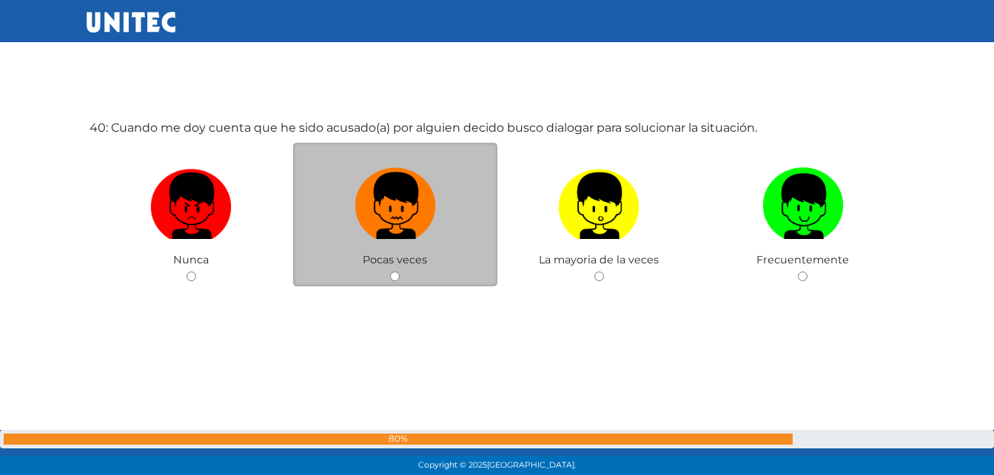
click at [371, 217] on img at bounding box center [395, 201] width 81 height 78
click at [390, 272] on input "radio" at bounding box center [395, 277] width 10 height 10
radio input "true"
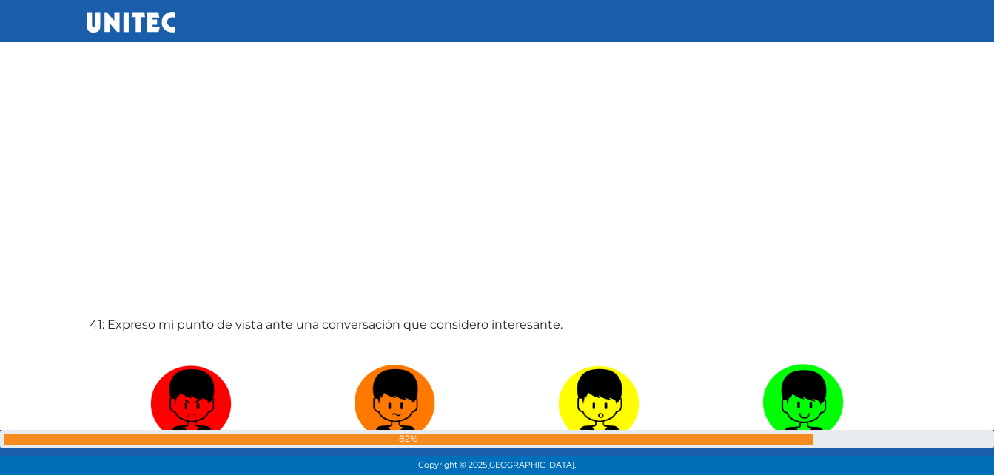
scroll to position [19110, 0]
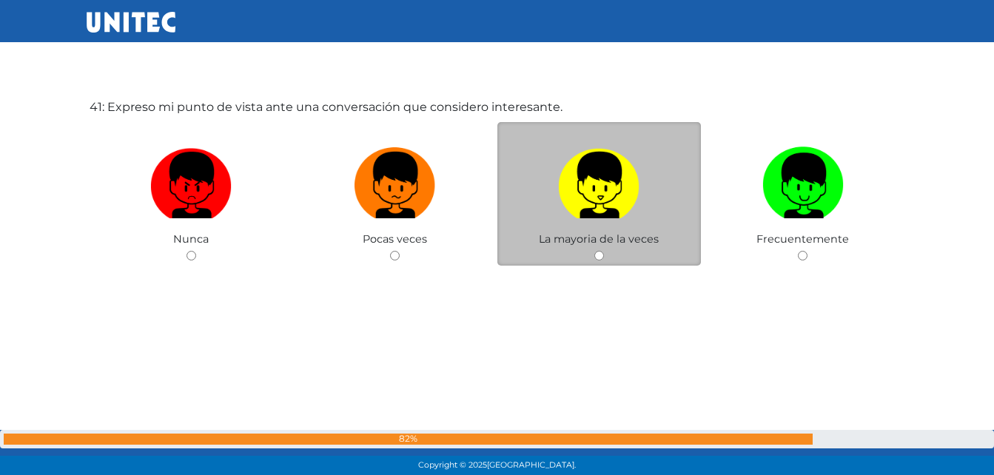
click at [609, 207] on img at bounding box center [598, 180] width 81 height 78
click at [604, 251] on input "radio" at bounding box center [600, 256] width 10 height 10
radio input "true"
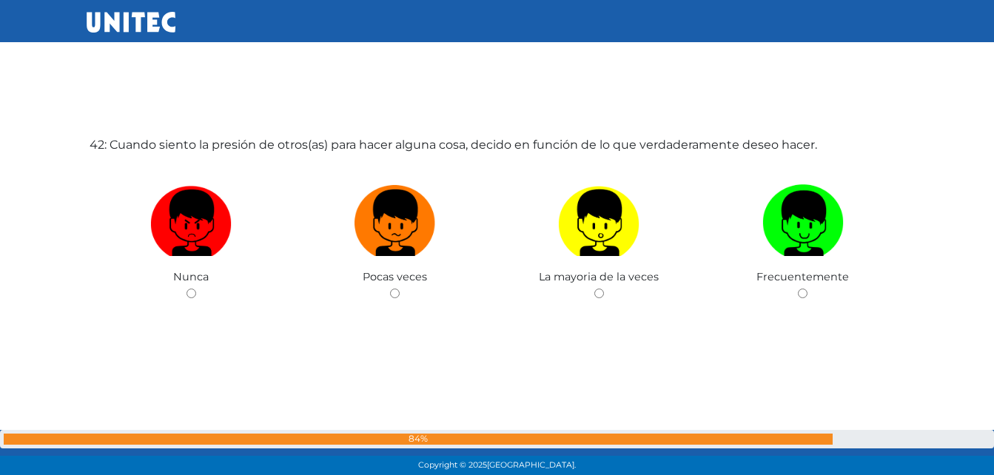
scroll to position [19565, 0]
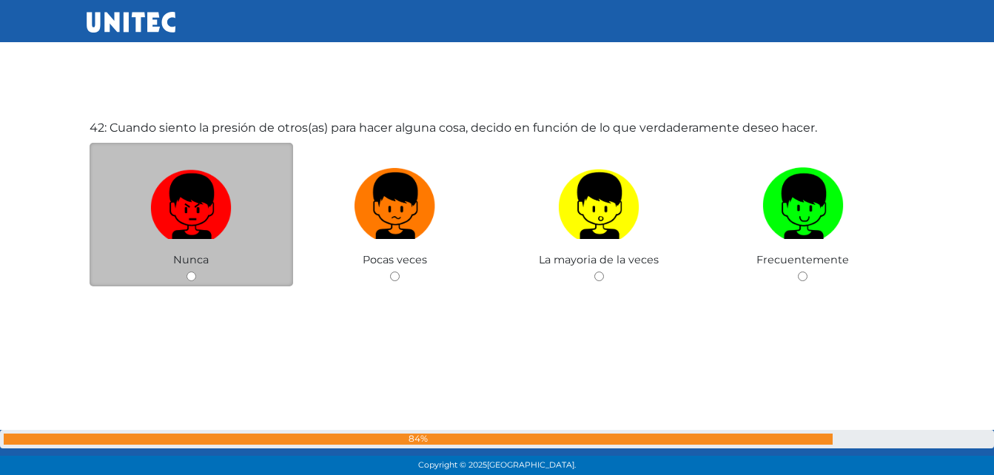
click at [190, 213] on img at bounding box center [190, 201] width 81 height 78
click at [190, 272] on input "radio" at bounding box center [192, 277] width 10 height 10
radio input "true"
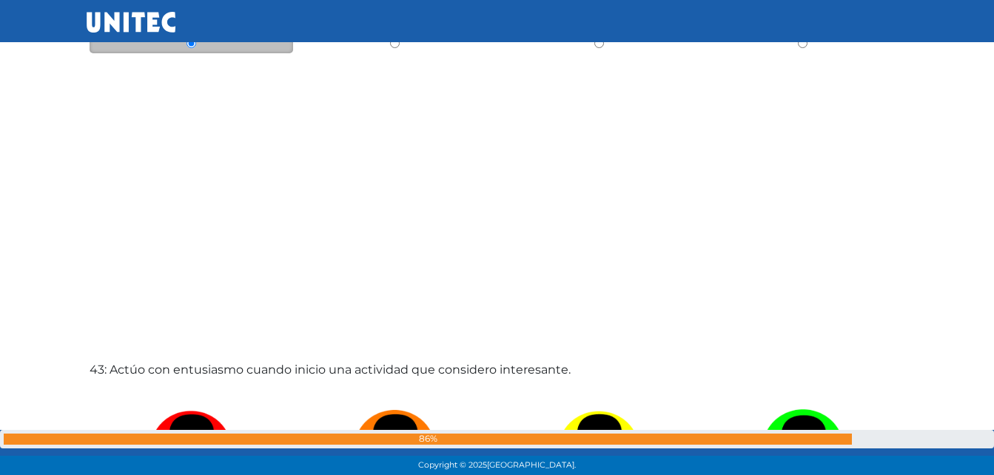
scroll to position [20040, 0]
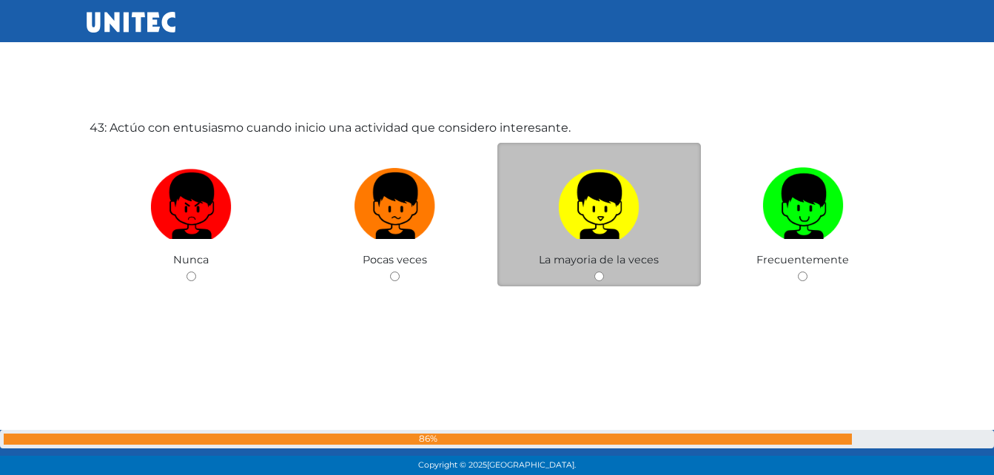
click at [594, 228] on img at bounding box center [598, 201] width 81 height 78
click at [595, 272] on input "radio" at bounding box center [600, 277] width 10 height 10
radio input "true"
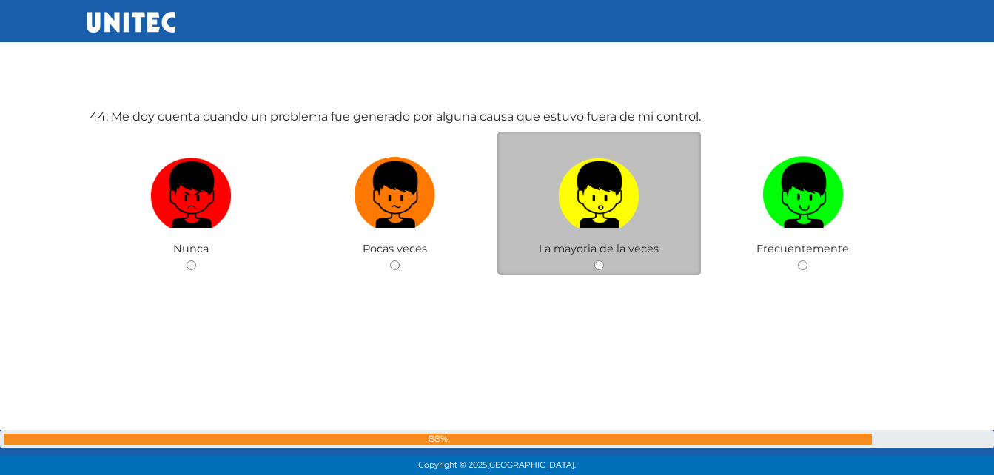
scroll to position [20535, 0]
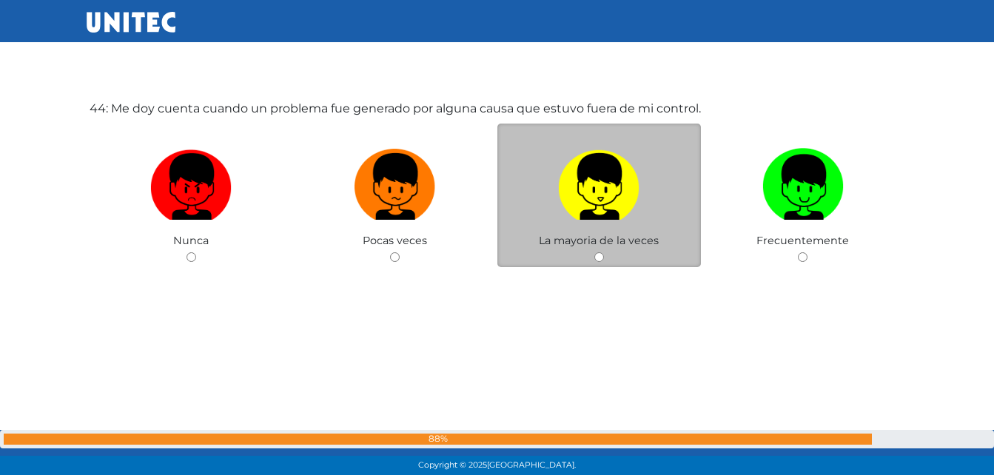
click at [589, 213] on img at bounding box center [598, 182] width 81 height 78
click at [595, 253] on input "radio" at bounding box center [600, 258] width 10 height 10
radio input "true"
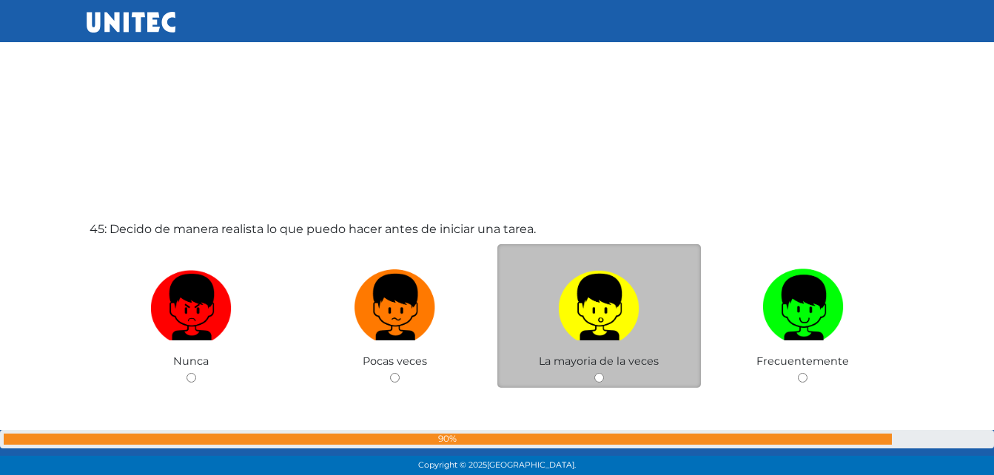
scroll to position [20905, 0]
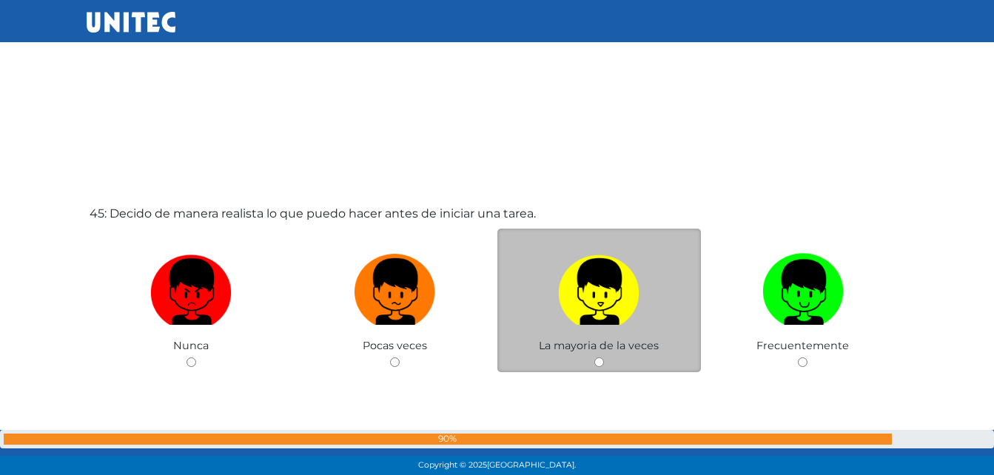
click at [588, 282] on img at bounding box center [598, 287] width 81 height 78
click at [595, 358] on input "radio" at bounding box center [600, 363] width 10 height 10
radio input "true"
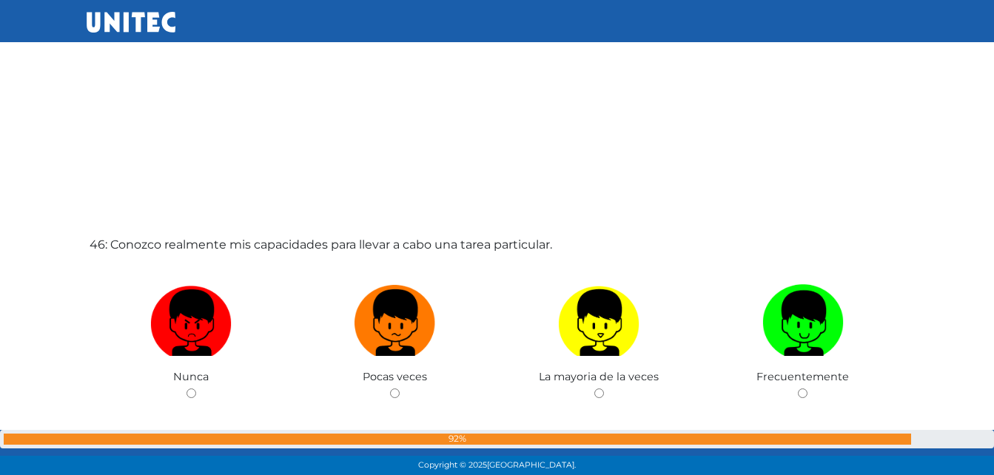
scroll to position [21424, 0]
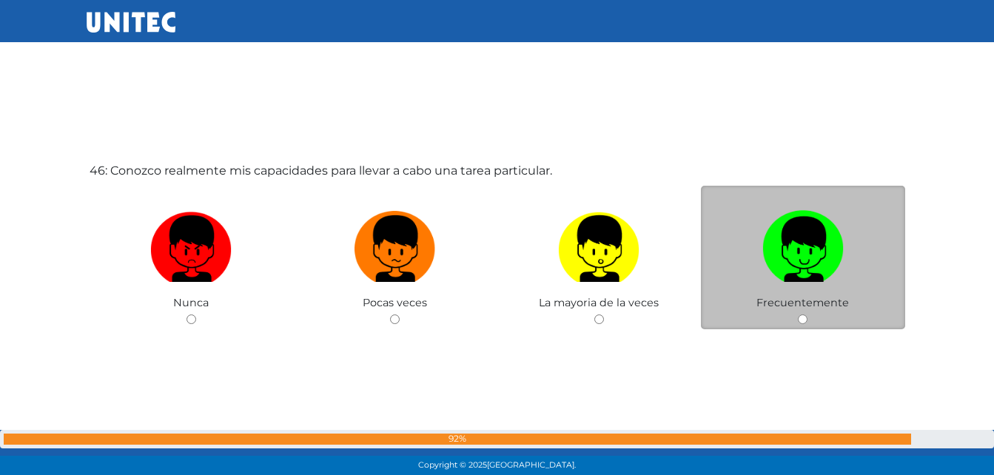
click at [781, 284] on label at bounding box center [803, 249] width 204 height 90
click at [798, 315] on input "radio" at bounding box center [803, 320] width 10 height 10
radio input "true"
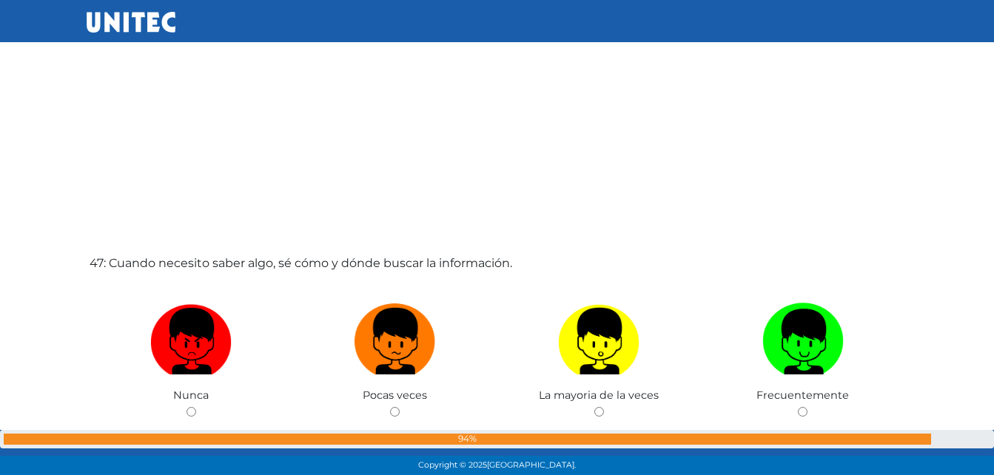
scroll to position [21823, 0]
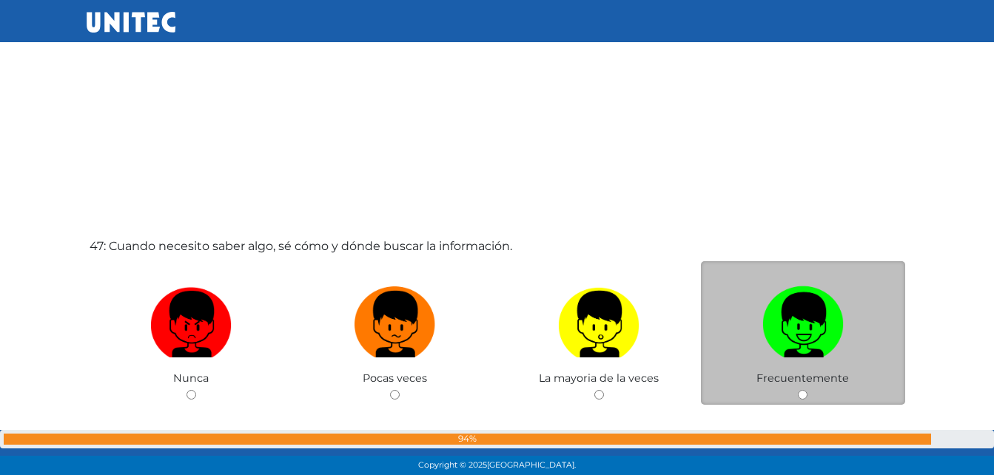
click at [782, 303] on img at bounding box center [803, 320] width 81 height 78
click at [798, 390] on input "radio" at bounding box center [803, 395] width 10 height 10
radio input "true"
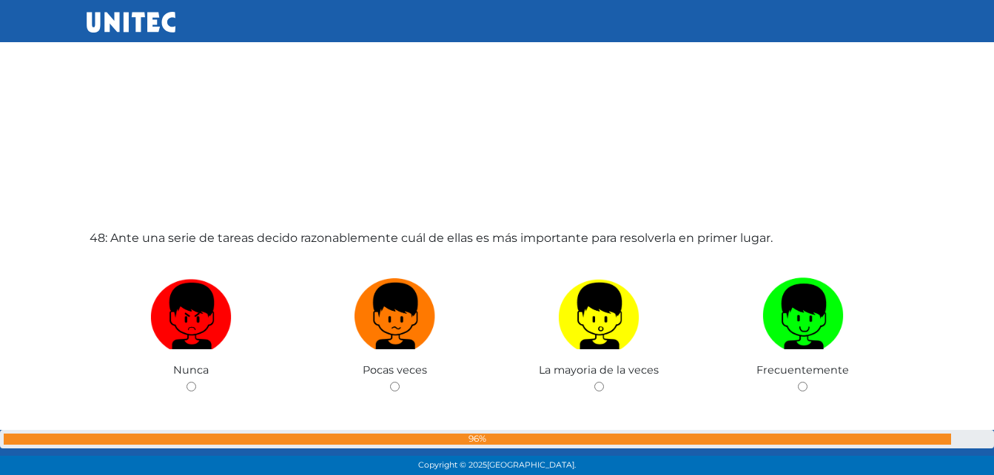
scroll to position [22368, 0]
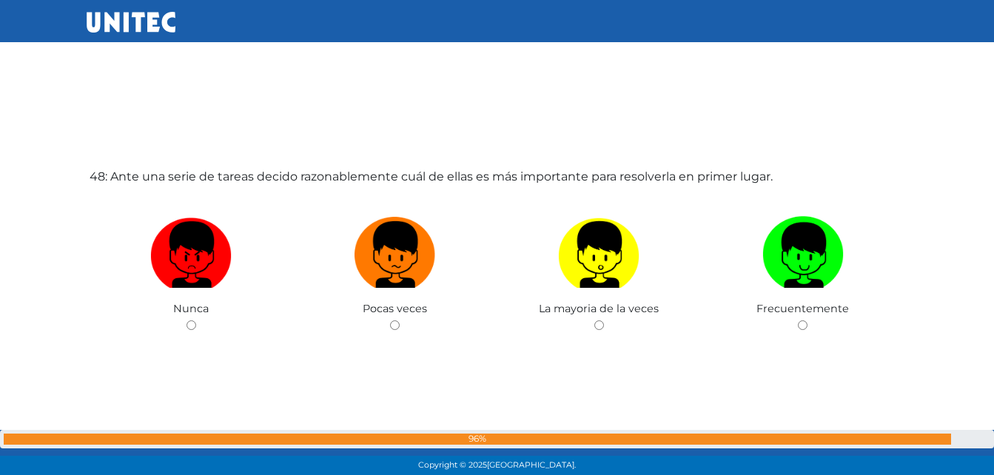
click at [786, 285] on img at bounding box center [803, 250] width 81 height 78
click at [798, 321] on input "radio" at bounding box center [803, 326] width 10 height 10
radio input "true"
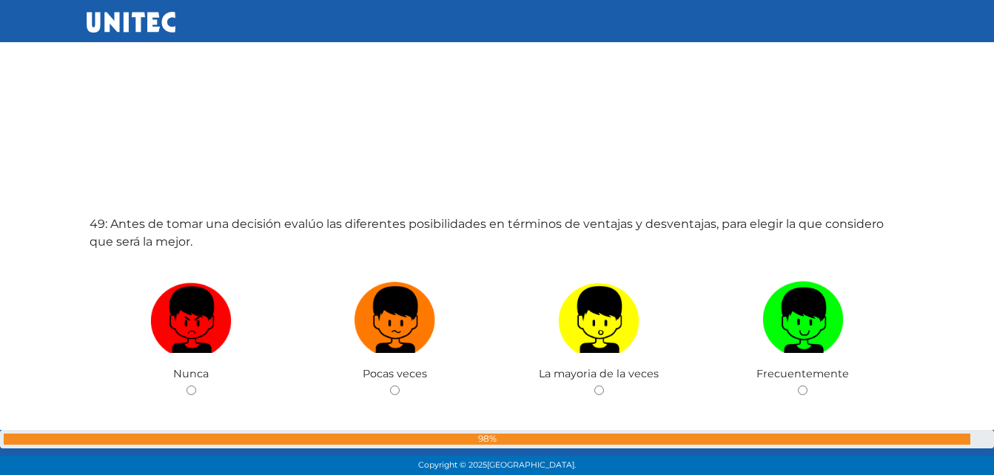
scroll to position [22887, 0]
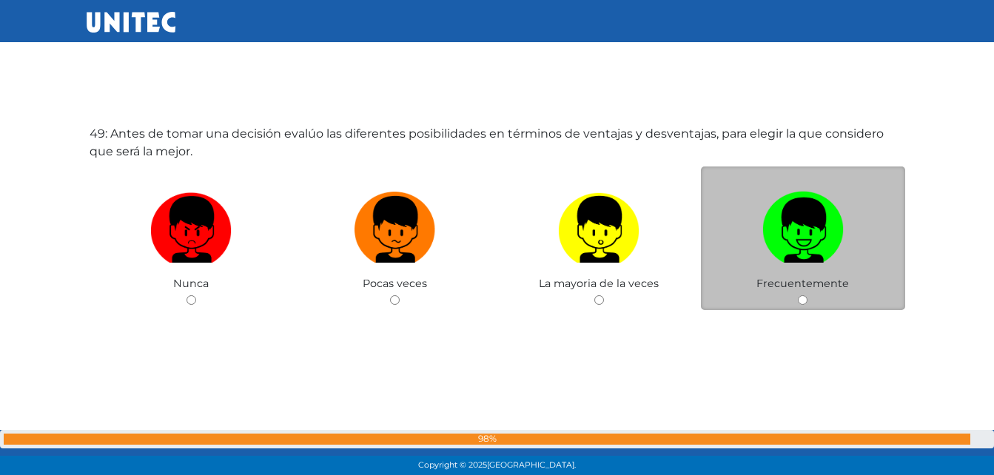
click at [804, 228] on img at bounding box center [803, 225] width 81 height 78
click at [804, 295] on input "radio" at bounding box center [803, 300] width 10 height 10
radio input "true"
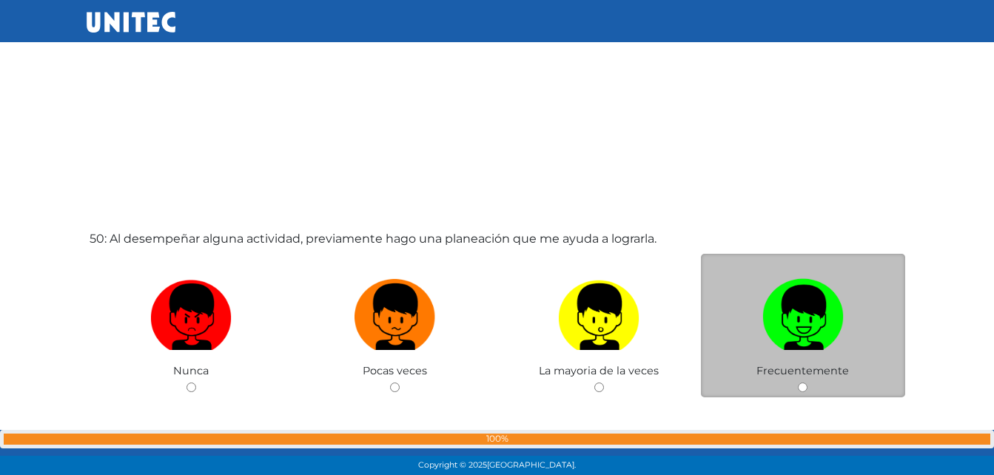
click at [800, 292] on img at bounding box center [803, 312] width 81 height 78
click at [800, 383] on input "radio" at bounding box center [803, 388] width 10 height 10
radio input "true"
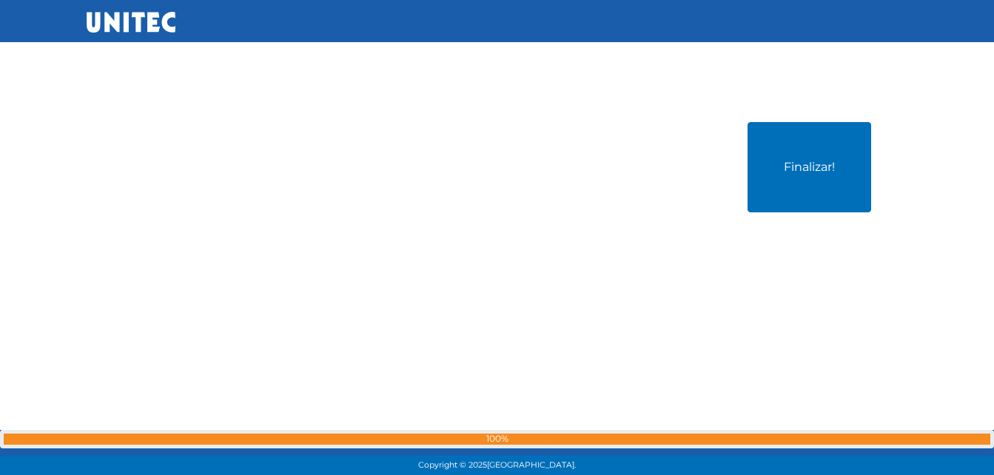
scroll to position [23844, 0]
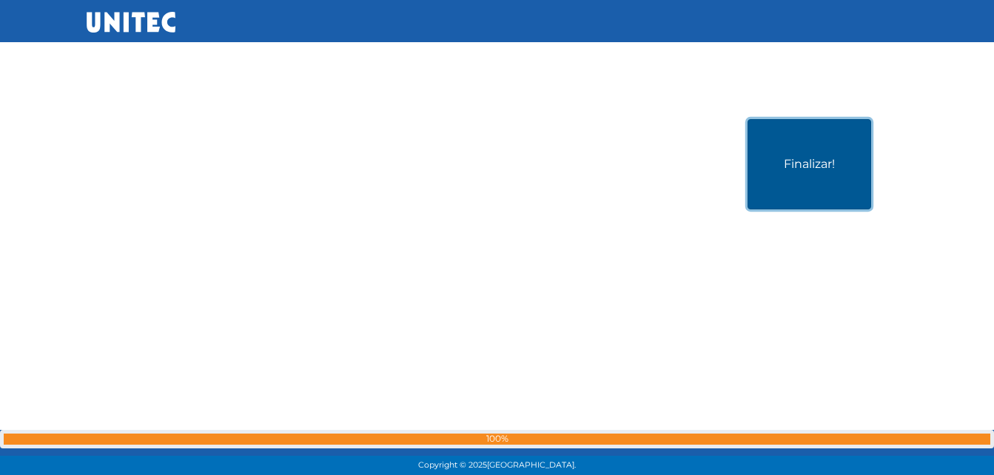
click at [811, 147] on button "Finalizar!" at bounding box center [810, 164] width 124 height 90
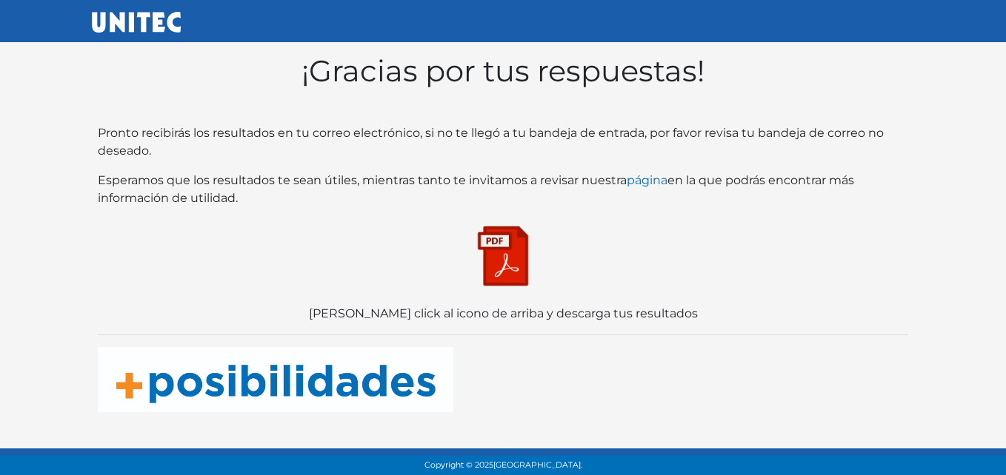
click at [515, 243] on img at bounding box center [503, 256] width 74 height 74
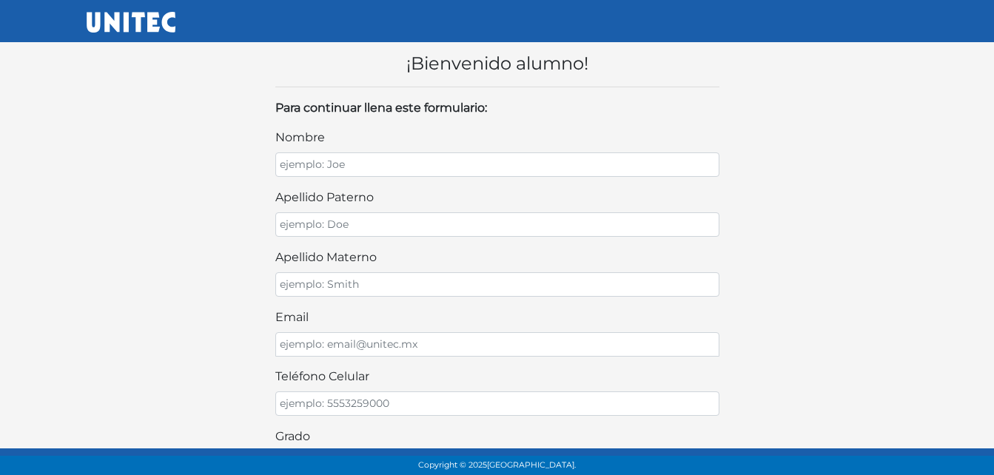
drag, startPoint x: 349, startPoint y: 178, endPoint x: 330, endPoint y: 178, distance: 19.3
click at [346, 178] on div "nombre apellido paterno apellido materno email teléfono celular Grado seleccion…" at bounding box center [497, 478] width 444 height 698
click at [329, 178] on div "nombre apellido paterno apellido materno email teléfono celular Grado seleccion…" at bounding box center [497, 478] width 444 height 698
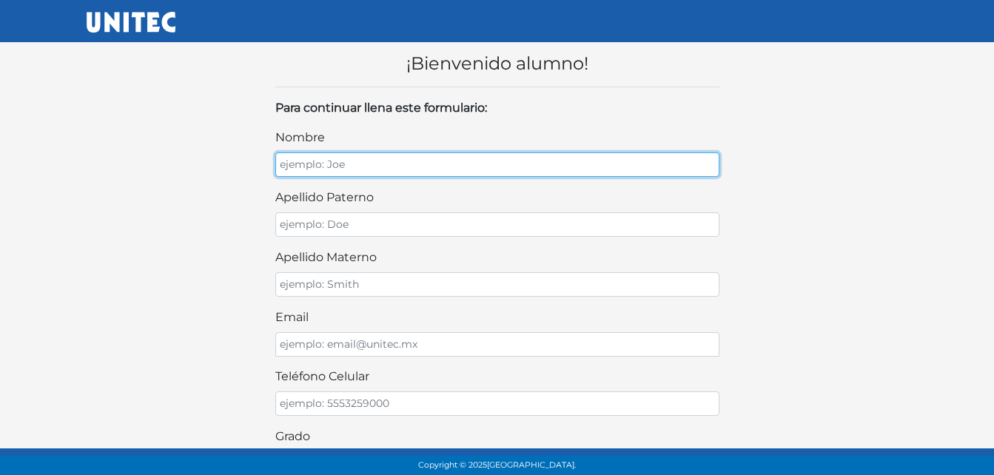
click at [324, 168] on input "nombre" at bounding box center [497, 165] width 444 height 24
